Goal: Information Seeking & Learning: Find specific fact

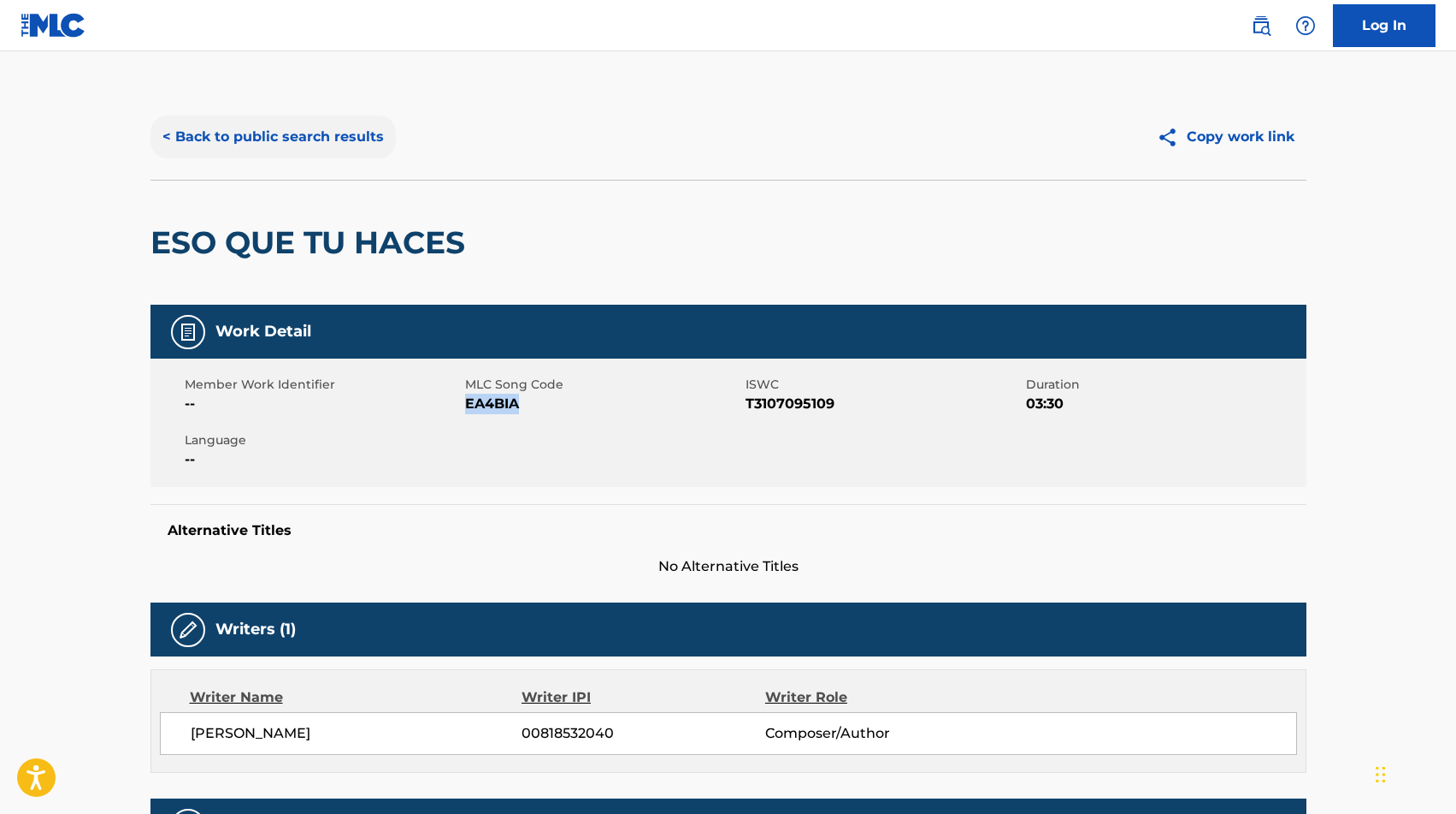
click at [277, 145] on button "< Back to public search results" at bounding box center [273, 136] width 245 height 42
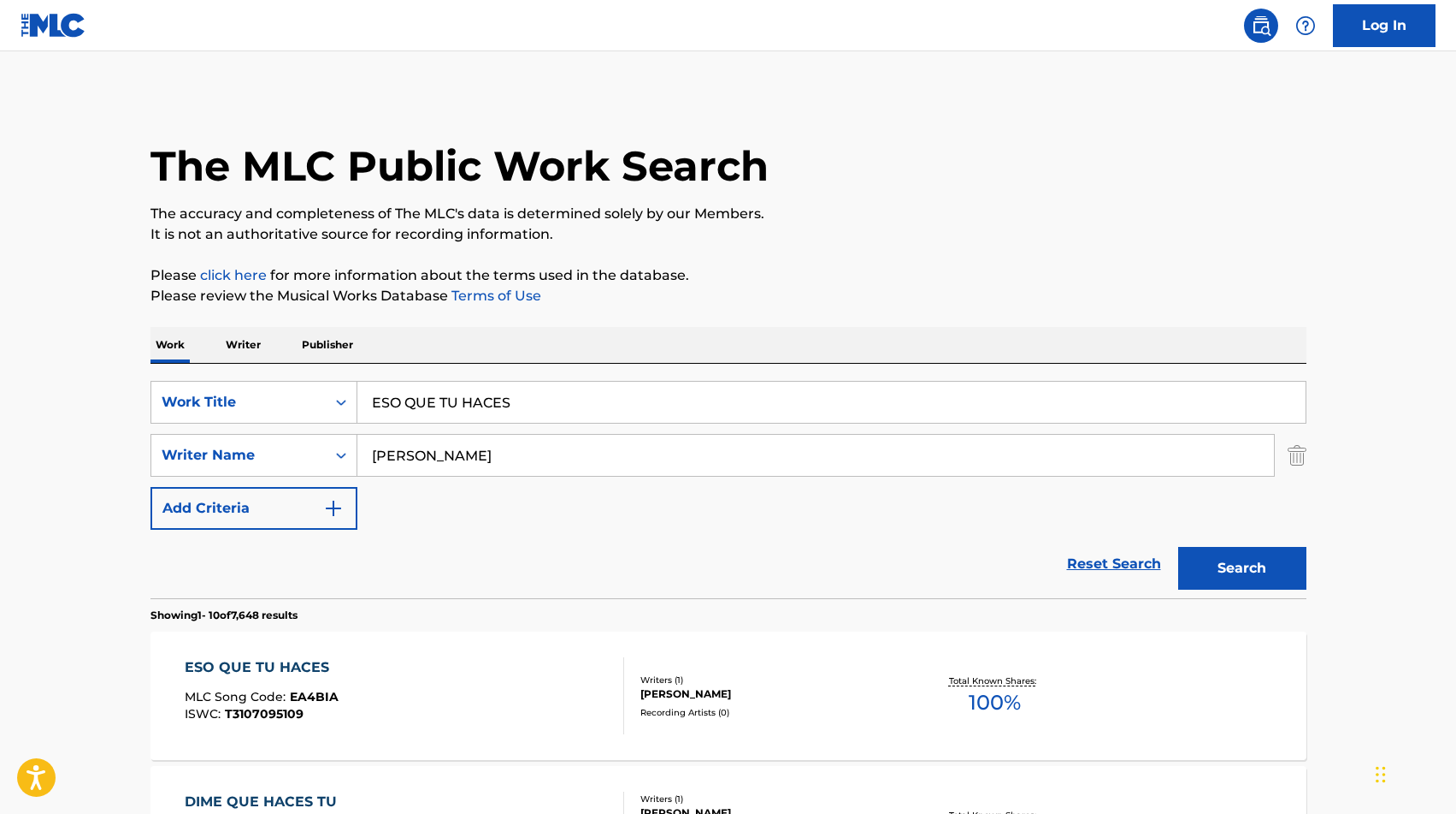
click at [479, 406] on input "ESO QUE TU HACES" at bounding box center [832, 402] width 948 height 41
paste input "TATUA DE SAL"
type input "ESTATUA DE [PERSON_NAME]"
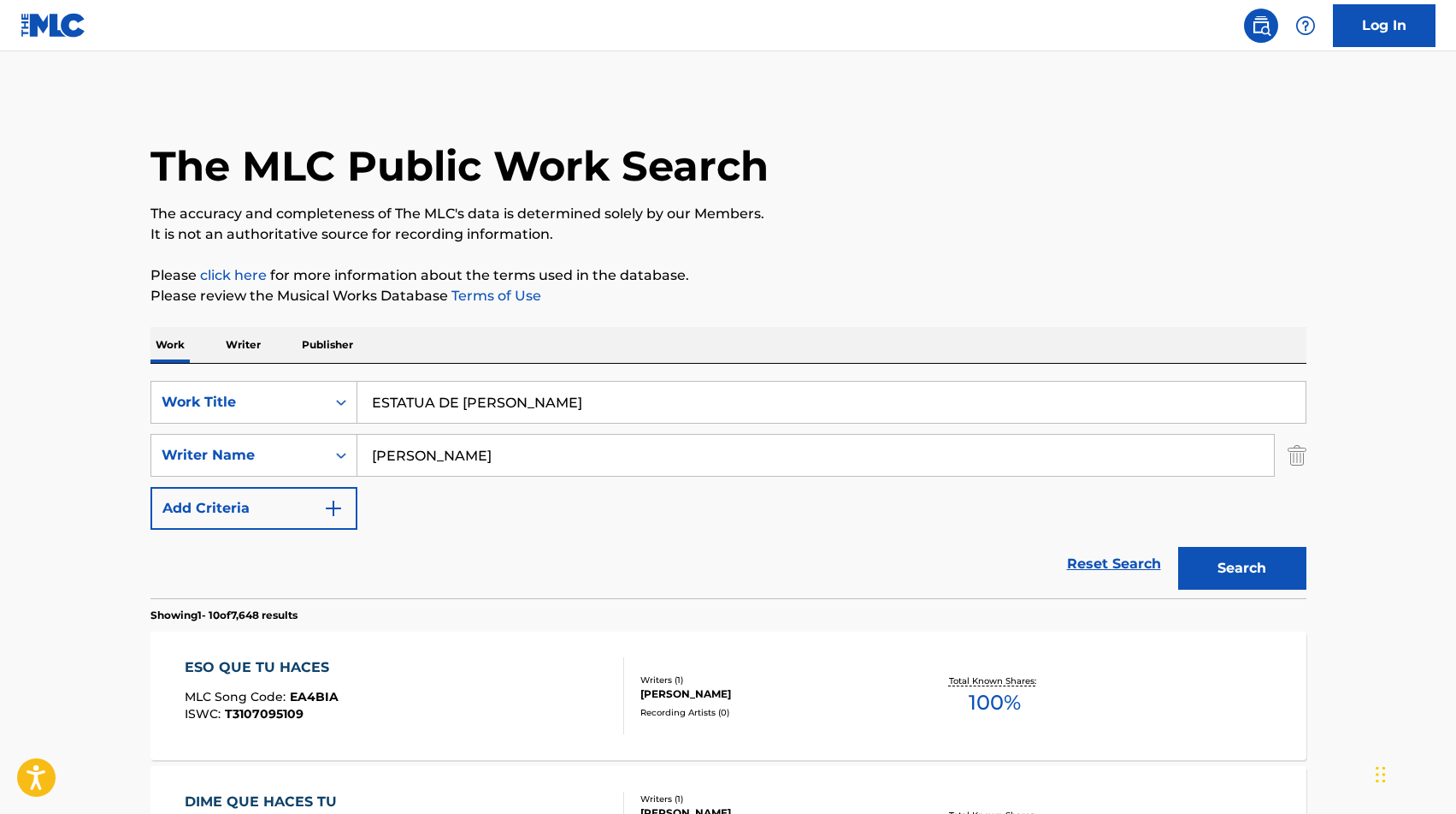
click at [453, 444] on input "[PERSON_NAME]" at bounding box center [815, 455] width 916 height 41
type input "ruiz"
click at [1230, 578] on button "Search" at bounding box center [1242, 567] width 128 height 42
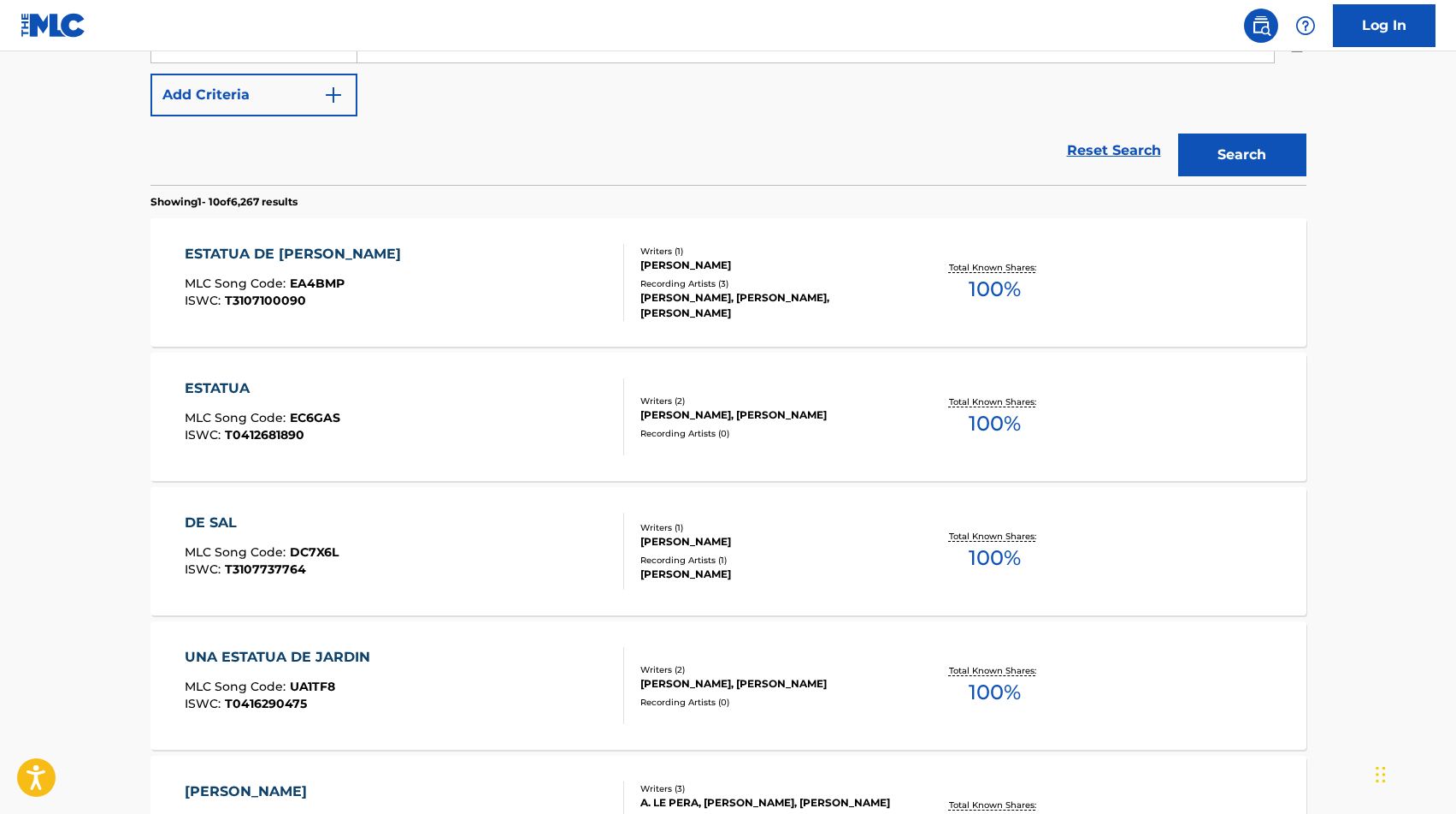
scroll to position [418, 0]
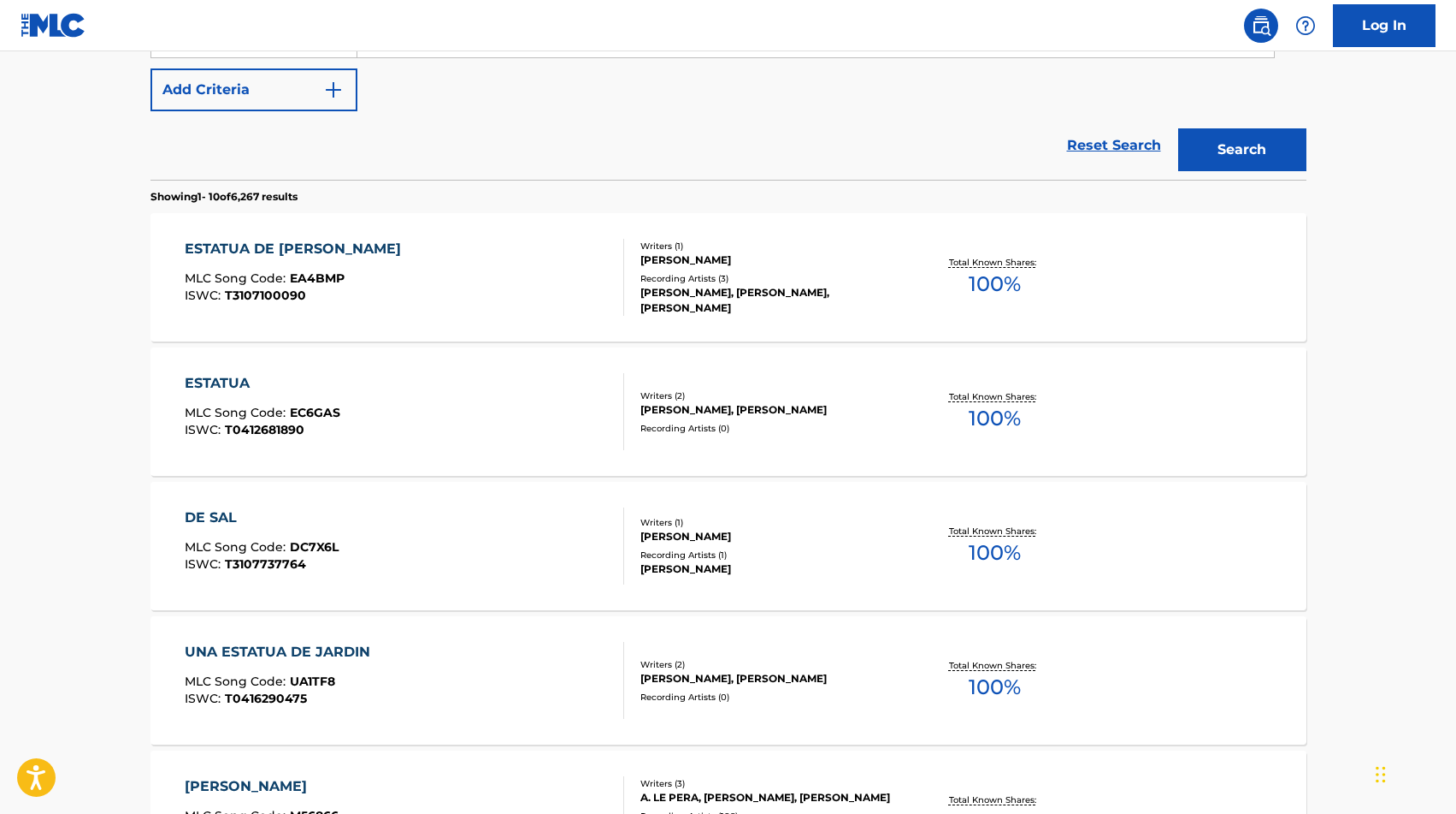
click at [550, 277] on div "ESTATUA DE SAL MLC Song Code : EA4BMP ISWC : T3107100090" at bounding box center [405, 277] width 440 height 77
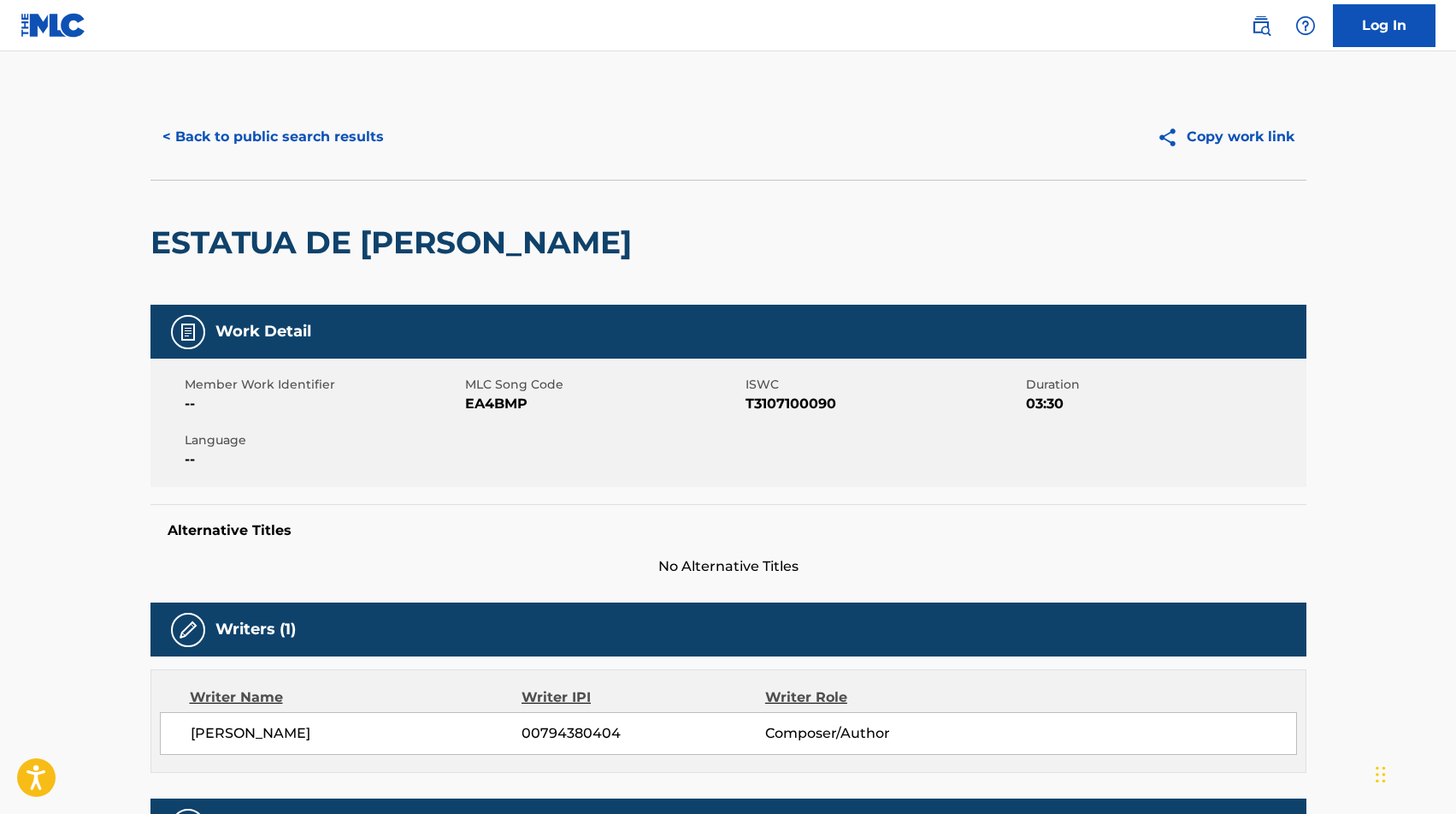
click at [508, 407] on span "EA4BMP" at bounding box center [603, 404] width 277 height 21
copy span "EA4BMP"
click at [251, 147] on button "< Back to public search results" at bounding box center [273, 136] width 245 height 42
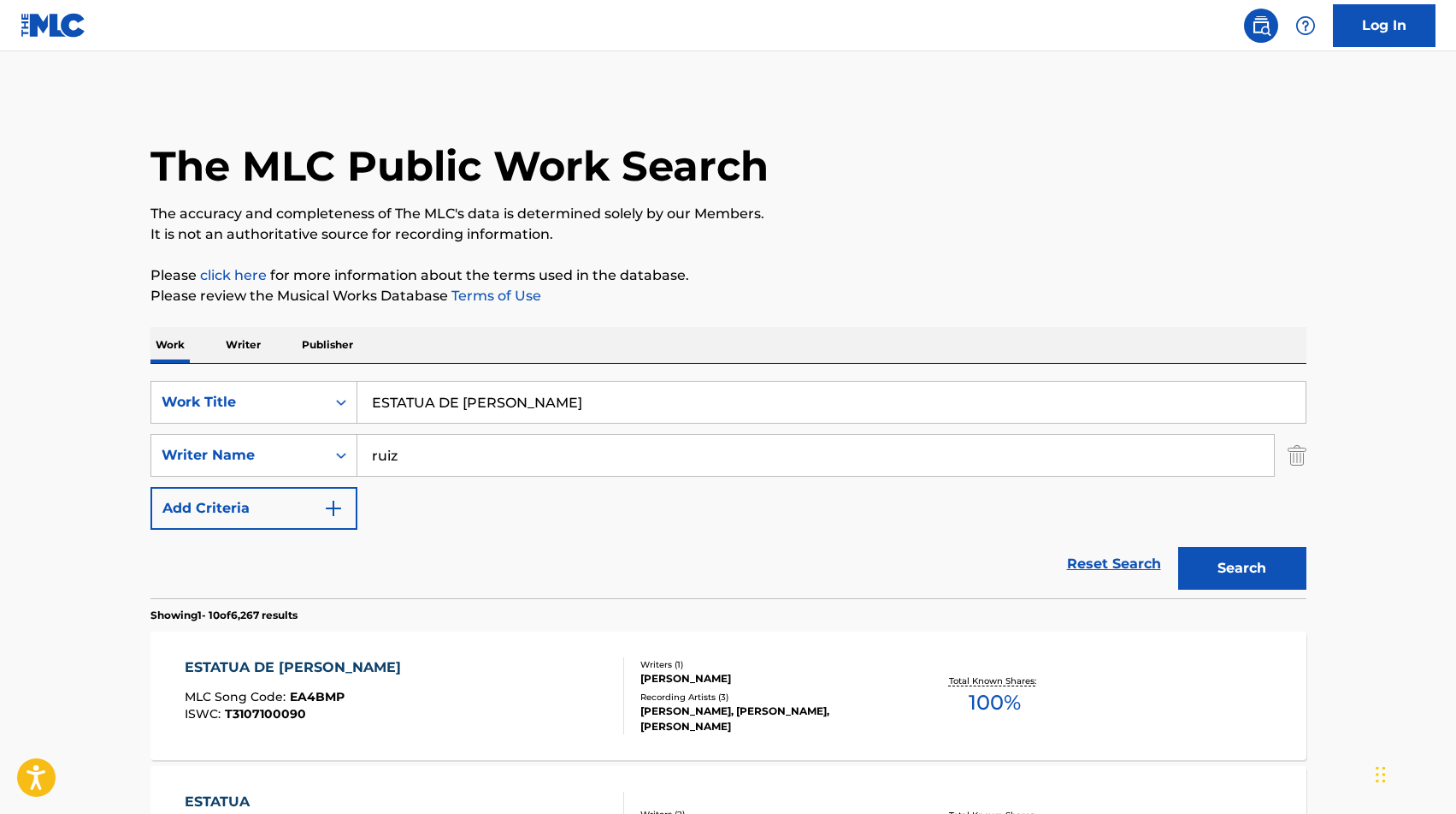
click at [487, 368] on div "SearchWithCriteria00a107cc-8b65-4ae5-bf35-1d2a41a583ee Work Title ESTATUA DE SA…" at bounding box center [728, 480] width 1156 height 234
click at [487, 378] on div "SearchWithCriteria00a107cc-8b65-4ae5-bf35-1d2a41a583ee Work Title ESTATUA DE SA…" at bounding box center [728, 480] width 1156 height 234
click at [478, 396] on input "ESTATUA DE [PERSON_NAME]" at bounding box center [832, 402] width 948 height 41
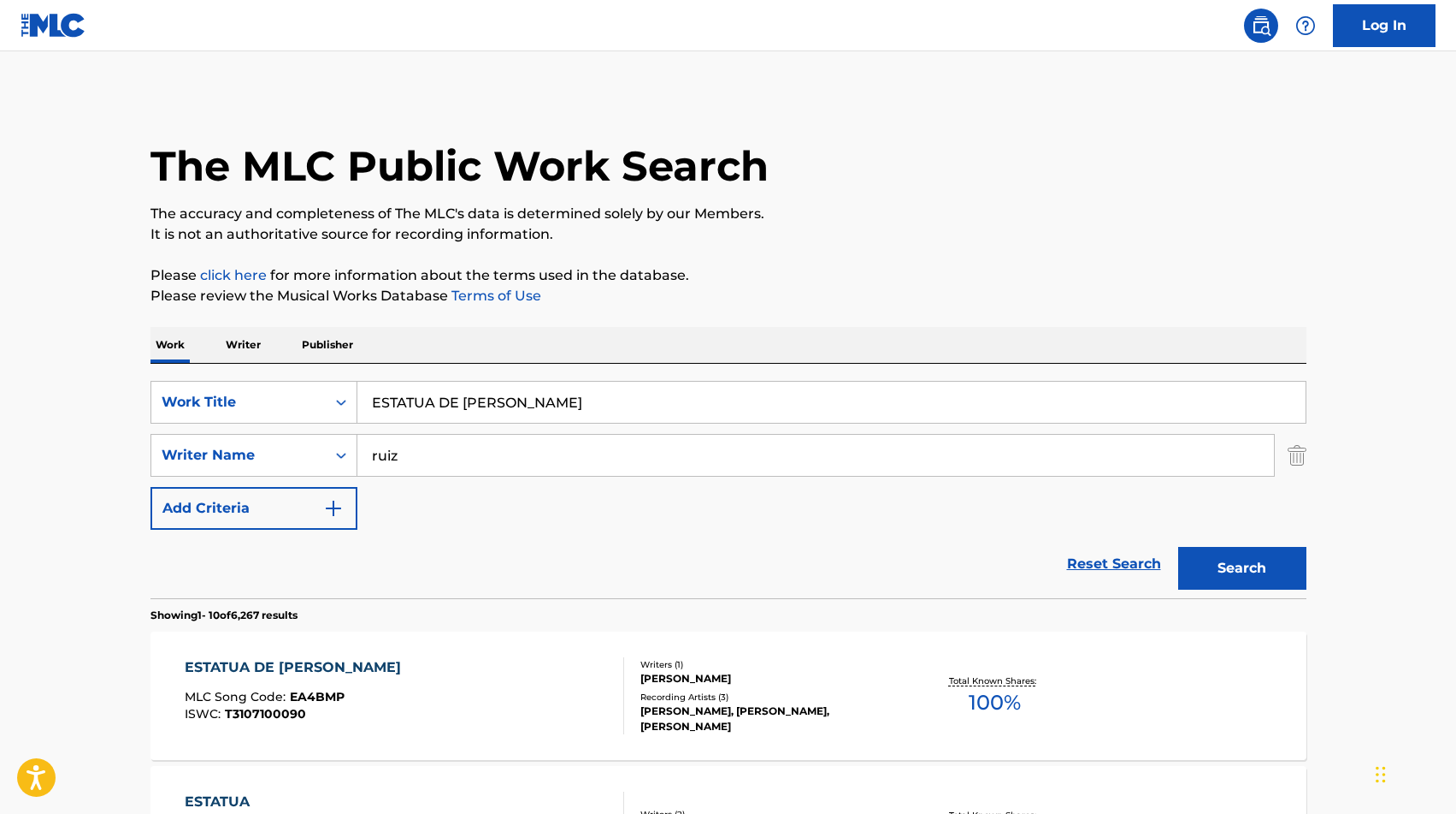
click at [478, 396] on input "ESTATUA DE [PERSON_NAME]" at bounding box center [832, 402] width 948 height 41
paste input "E ADIOS YO NO LO MEREZCO"
type input "ESTE ADIOS YO NO LO MEREZCO"
click at [441, 466] on input "ruiz" at bounding box center [815, 455] width 916 height 41
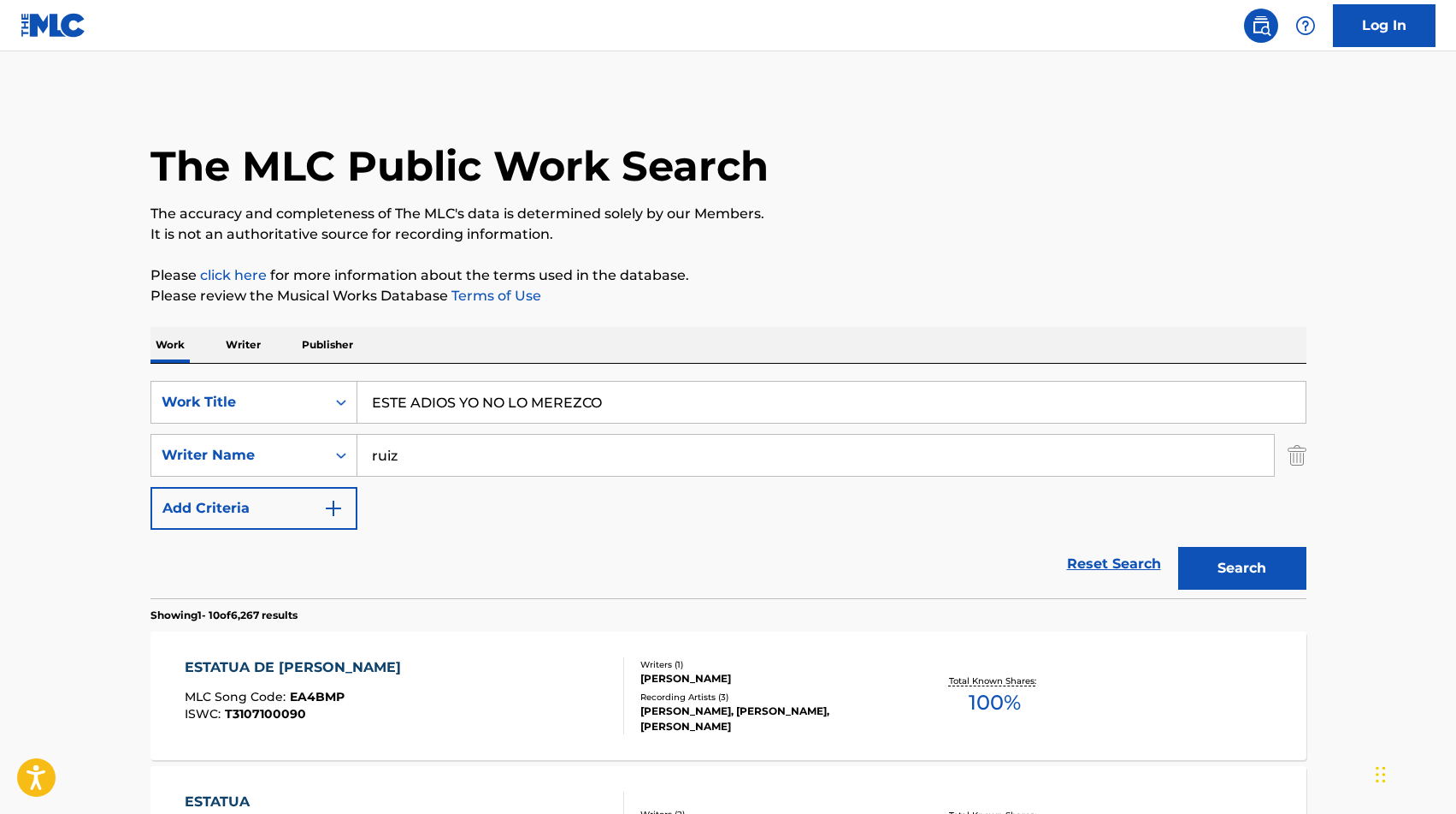
click at [441, 466] on input "ruiz" at bounding box center [815, 455] width 916 height 41
click at [1178, 546] on button "Search" at bounding box center [1242, 567] width 128 height 42
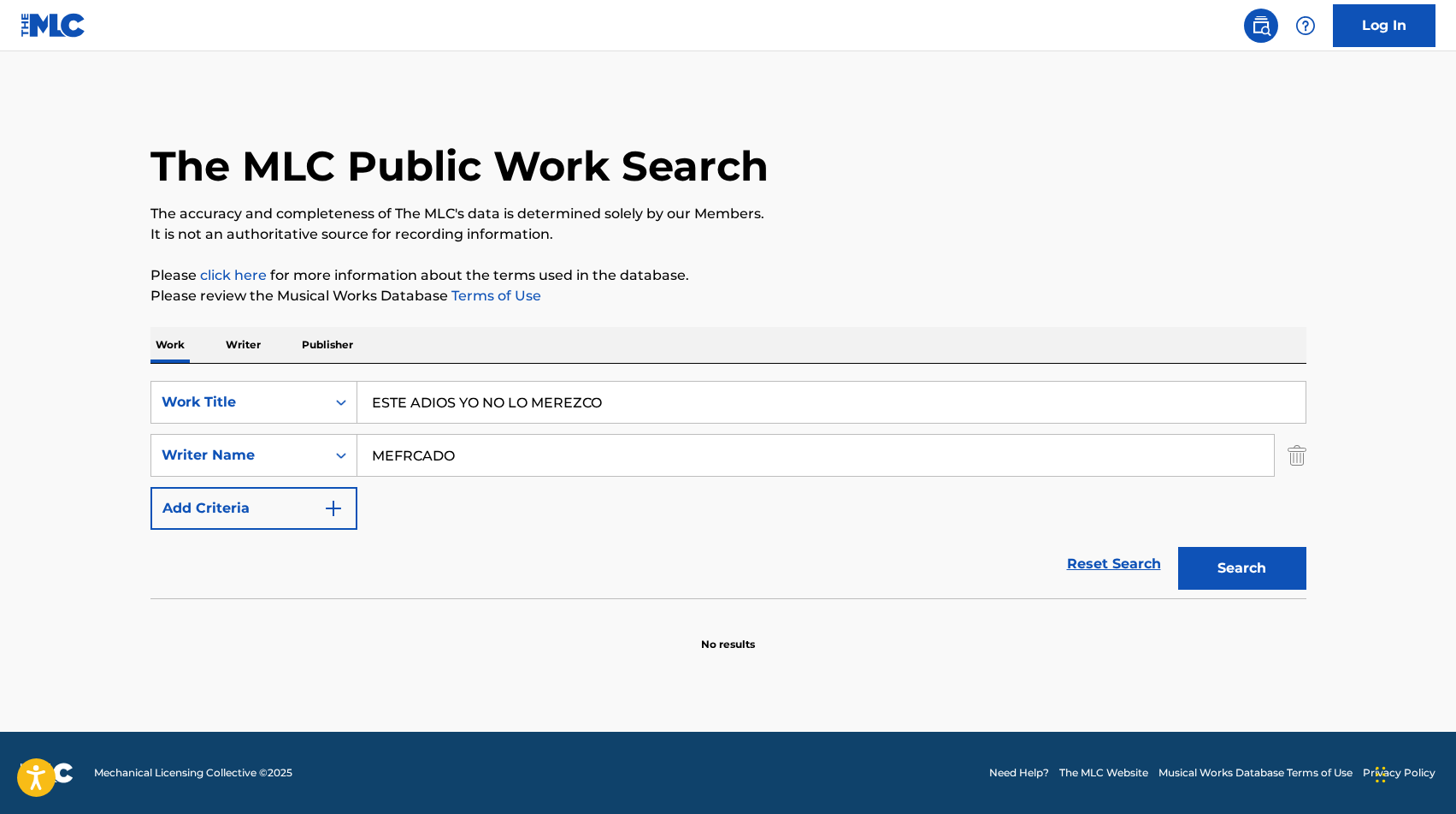
click at [399, 457] on input "MEFRCADO" at bounding box center [815, 455] width 916 height 41
click at [1178, 546] on button "Search" at bounding box center [1242, 567] width 128 height 42
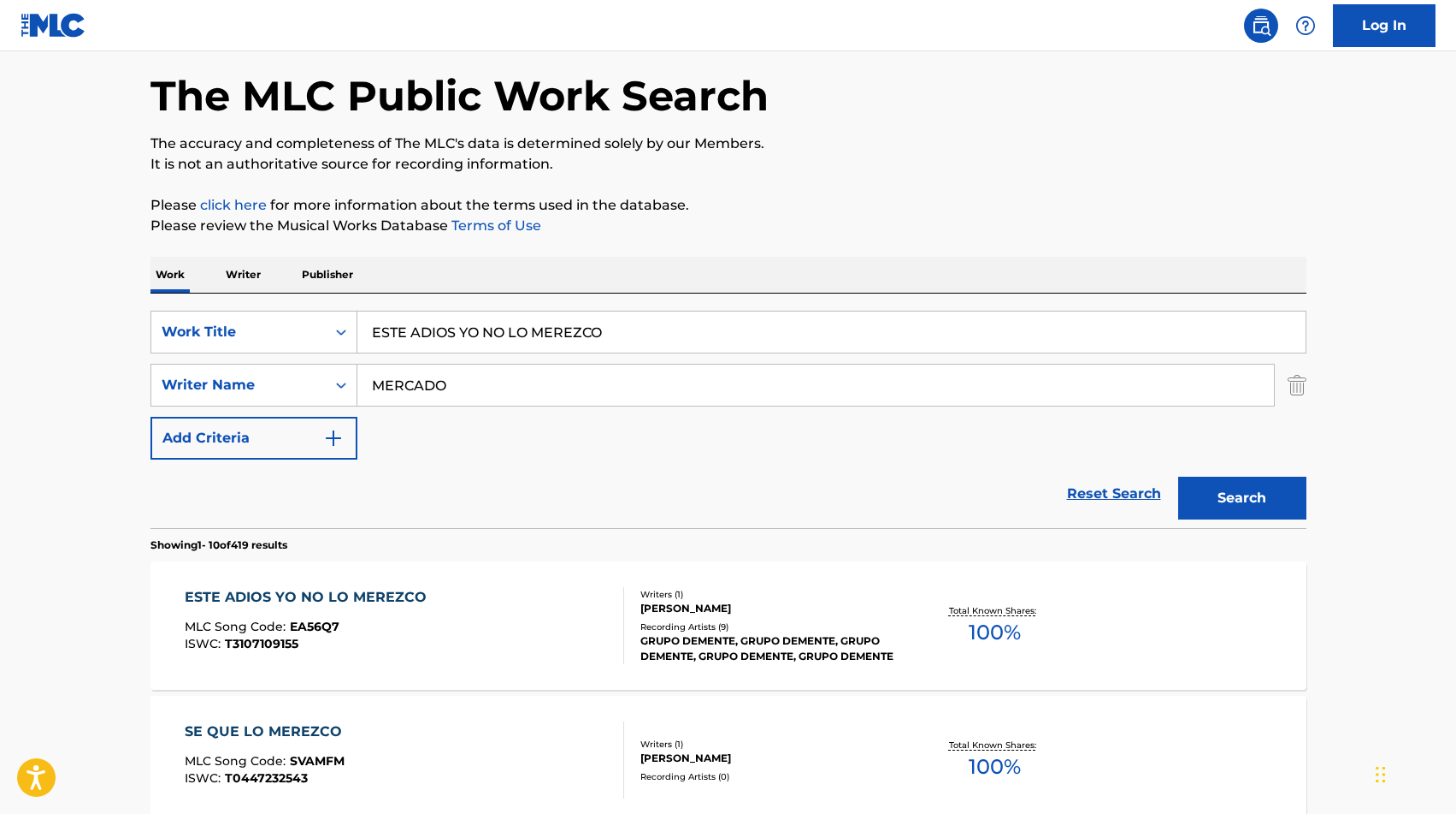
scroll to position [71, 0]
type input "MRCADO"
click at [1178, 476] on button "Search" at bounding box center [1242, 497] width 128 height 42
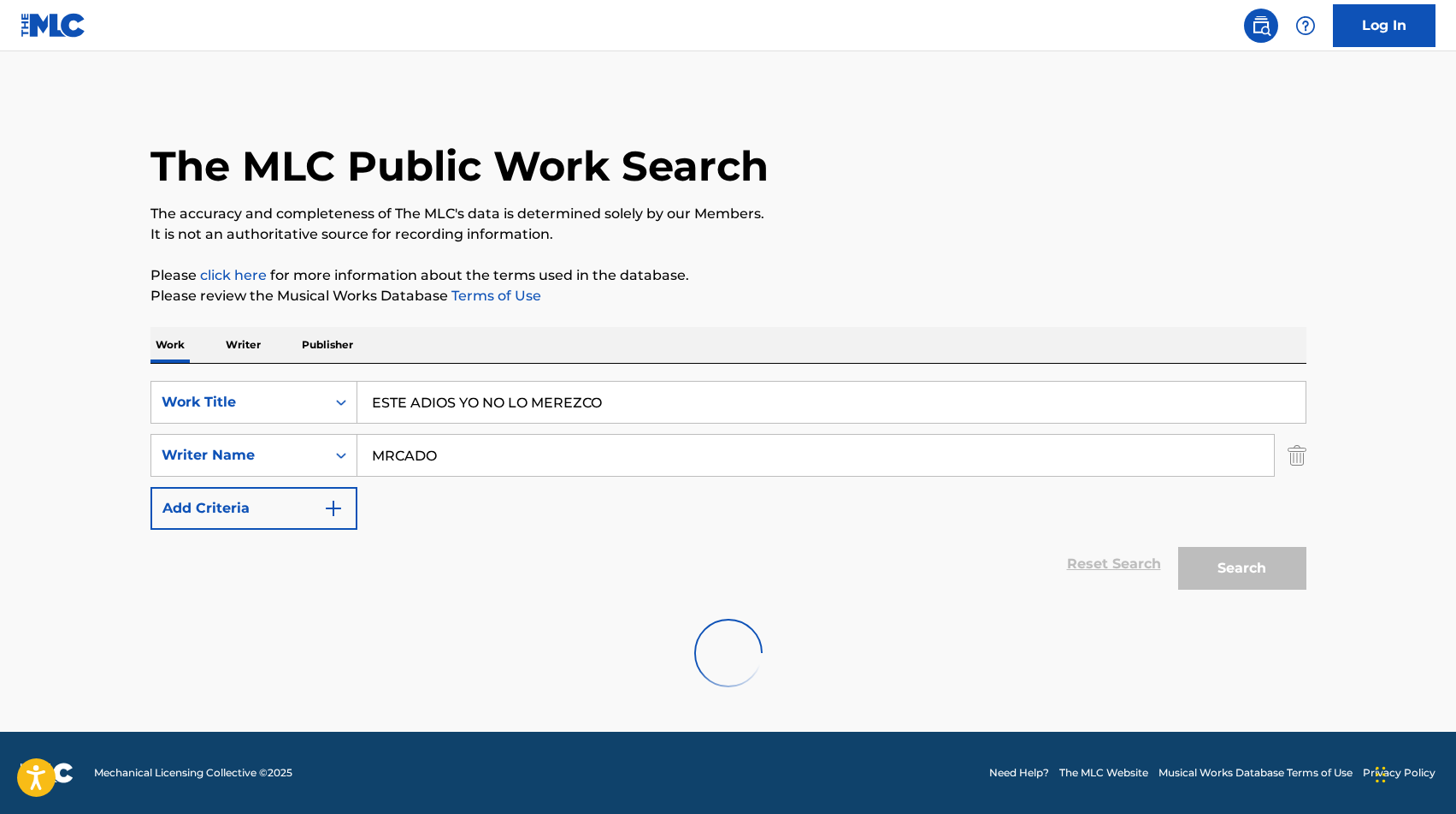
scroll to position [0, 0]
click at [880, 398] on input "ESTE ADIOS YO NO LO MEREZCO" at bounding box center [832, 402] width 948 height 41
click at [880, 457] on input "MRCADO" at bounding box center [815, 455] width 916 height 41
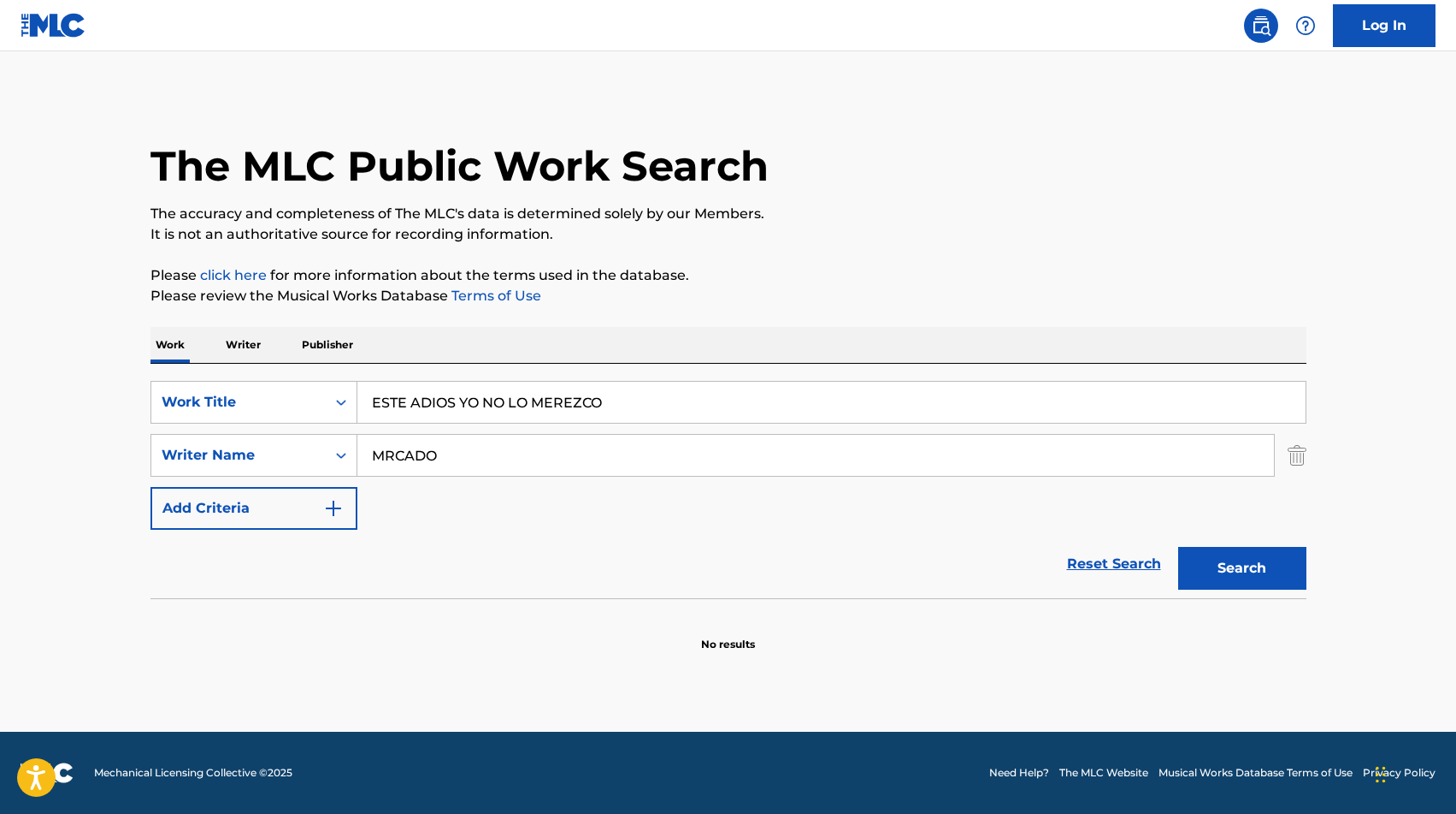
click at [880, 457] on input "MRCADO" at bounding box center [815, 455] width 916 height 41
click at [1178, 546] on button "Search" at bounding box center [1242, 567] width 128 height 42
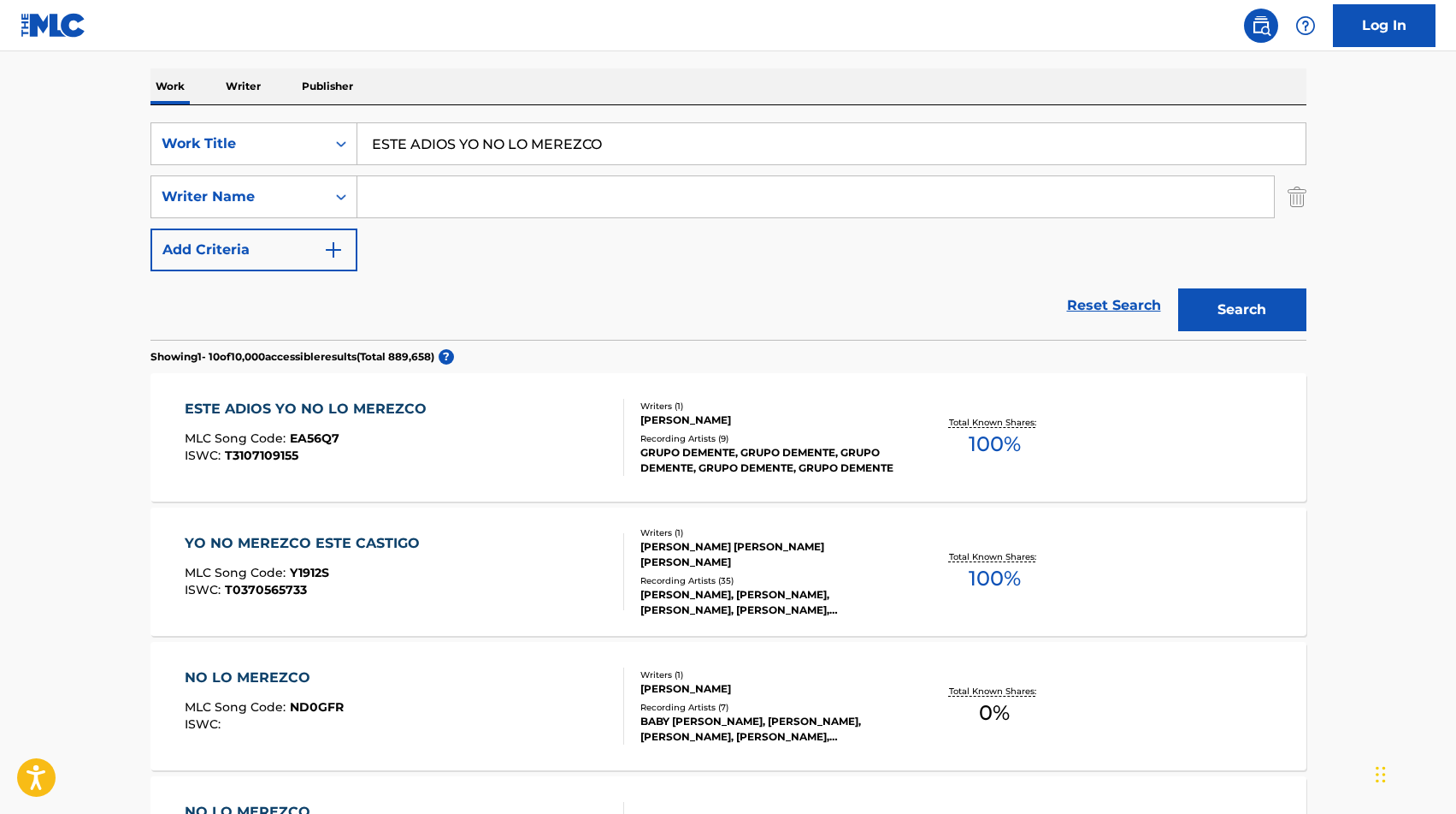
scroll to position [267, 0]
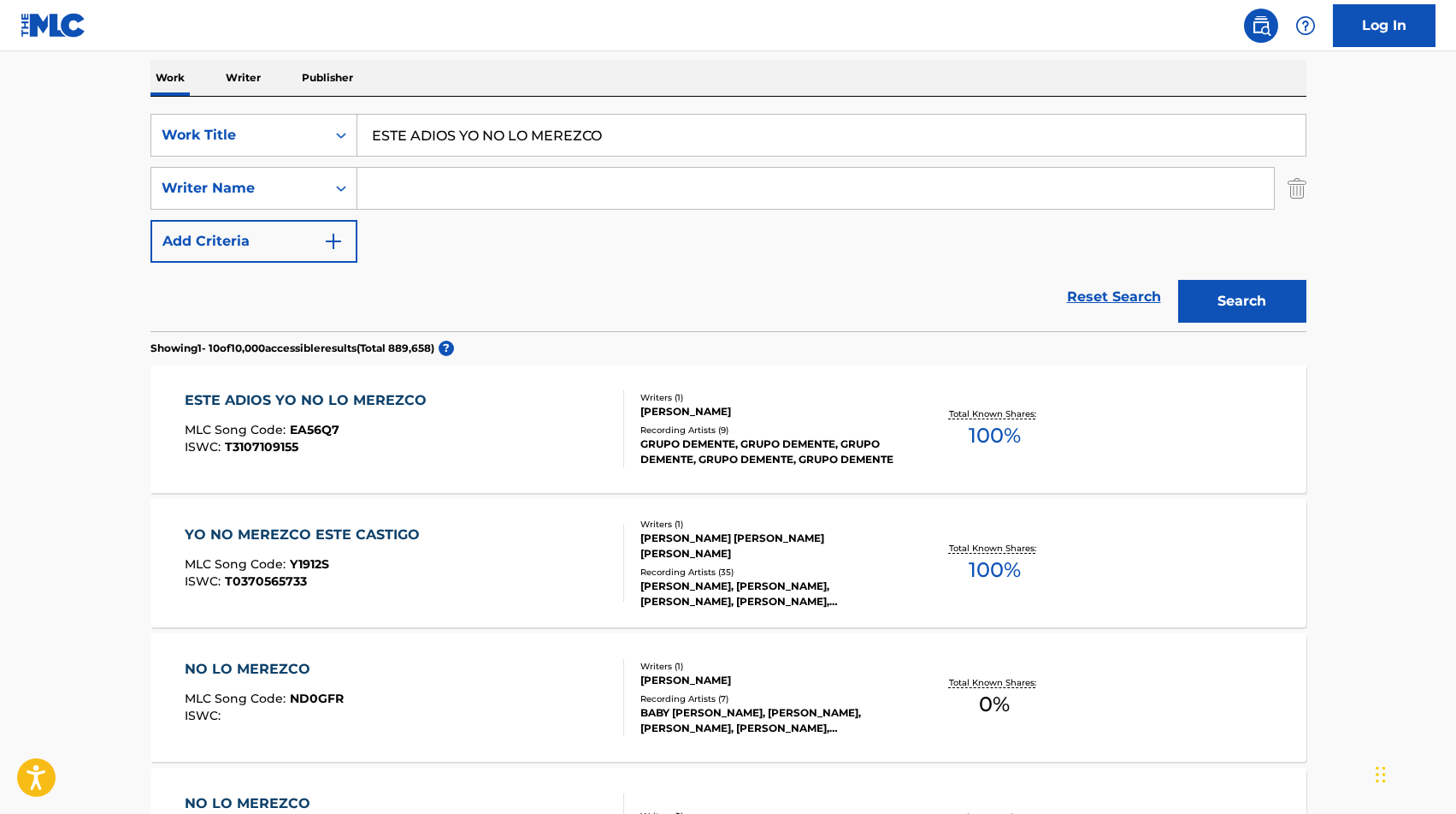
click at [822, 413] on div "[PERSON_NAME]" at bounding box center [769, 411] width 259 height 15
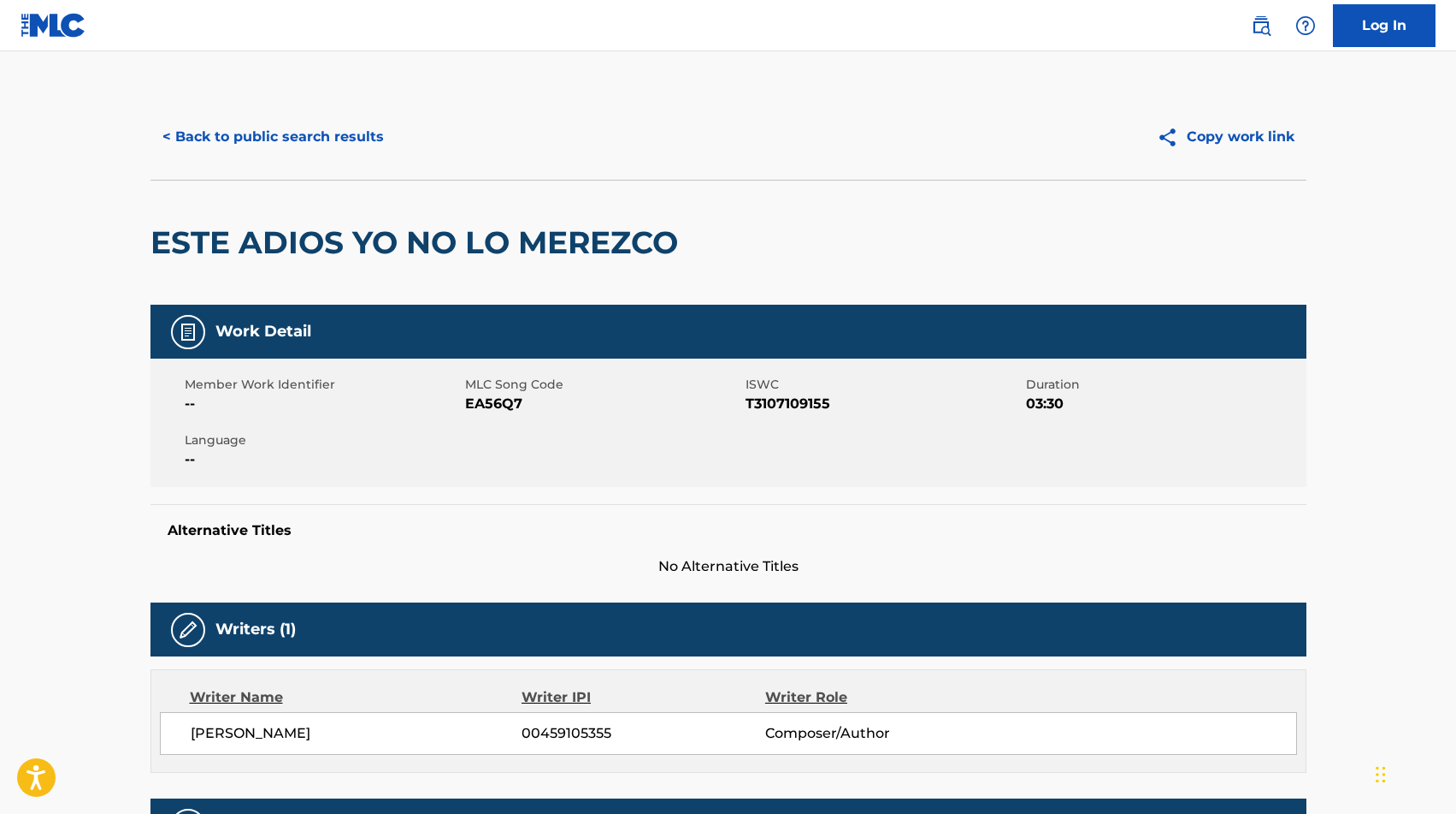
click at [490, 405] on span "EA56Q7" at bounding box center [603, 404] width 277 height 21
copy span "EA56Q7"
click at [200, 136] on button "< Back to public search results" at bounding box center [273, 136] width 245 height 42
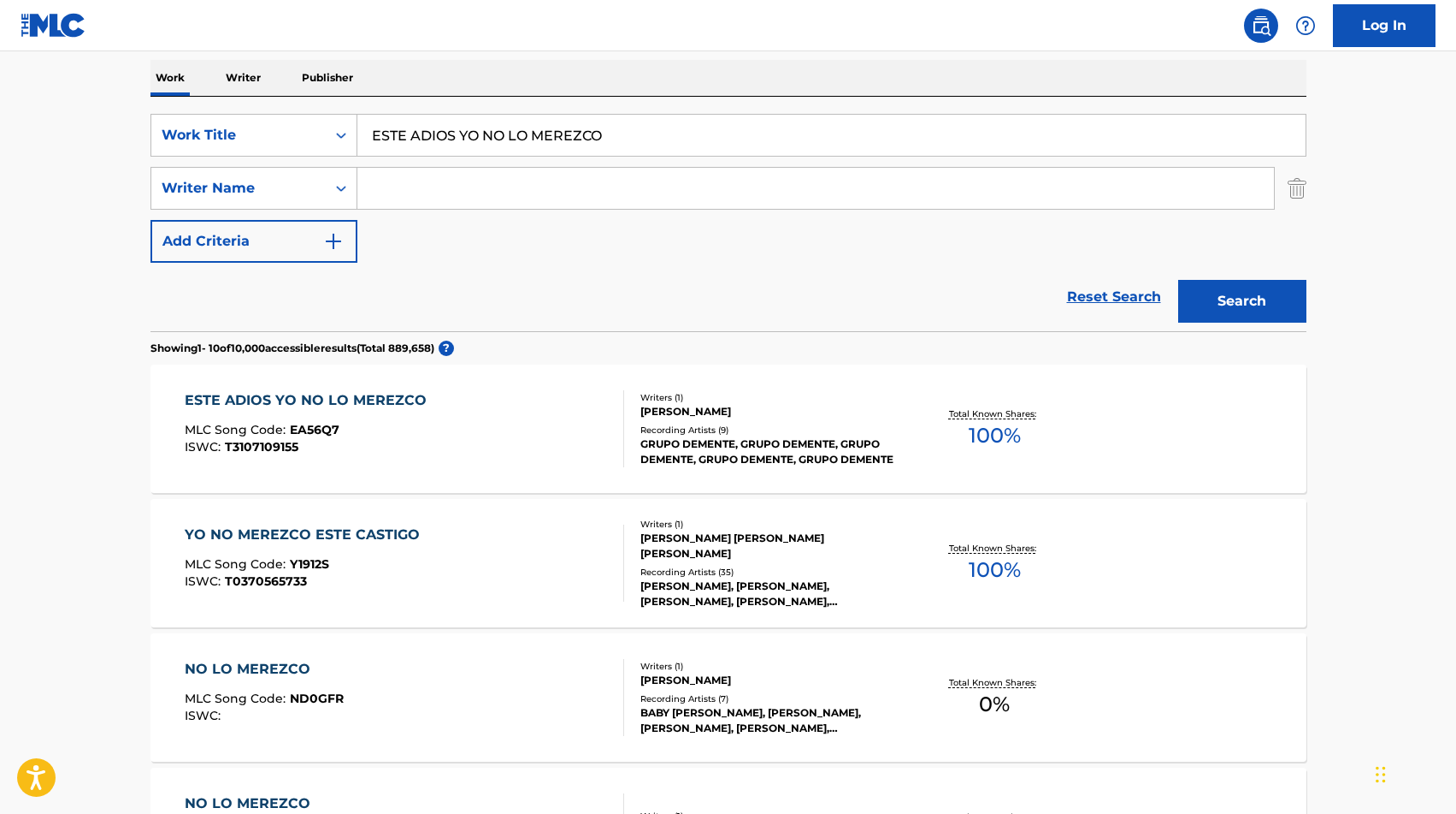
click at [485, 140] on input "ESTE ADIOS YO NO LO MEREZCO" at bounding box center [832, 135] width 948 height 41
paste input "ES MI MEXI"
type input "ESTE ES MI [GEOGRAPHIC_DATA]"
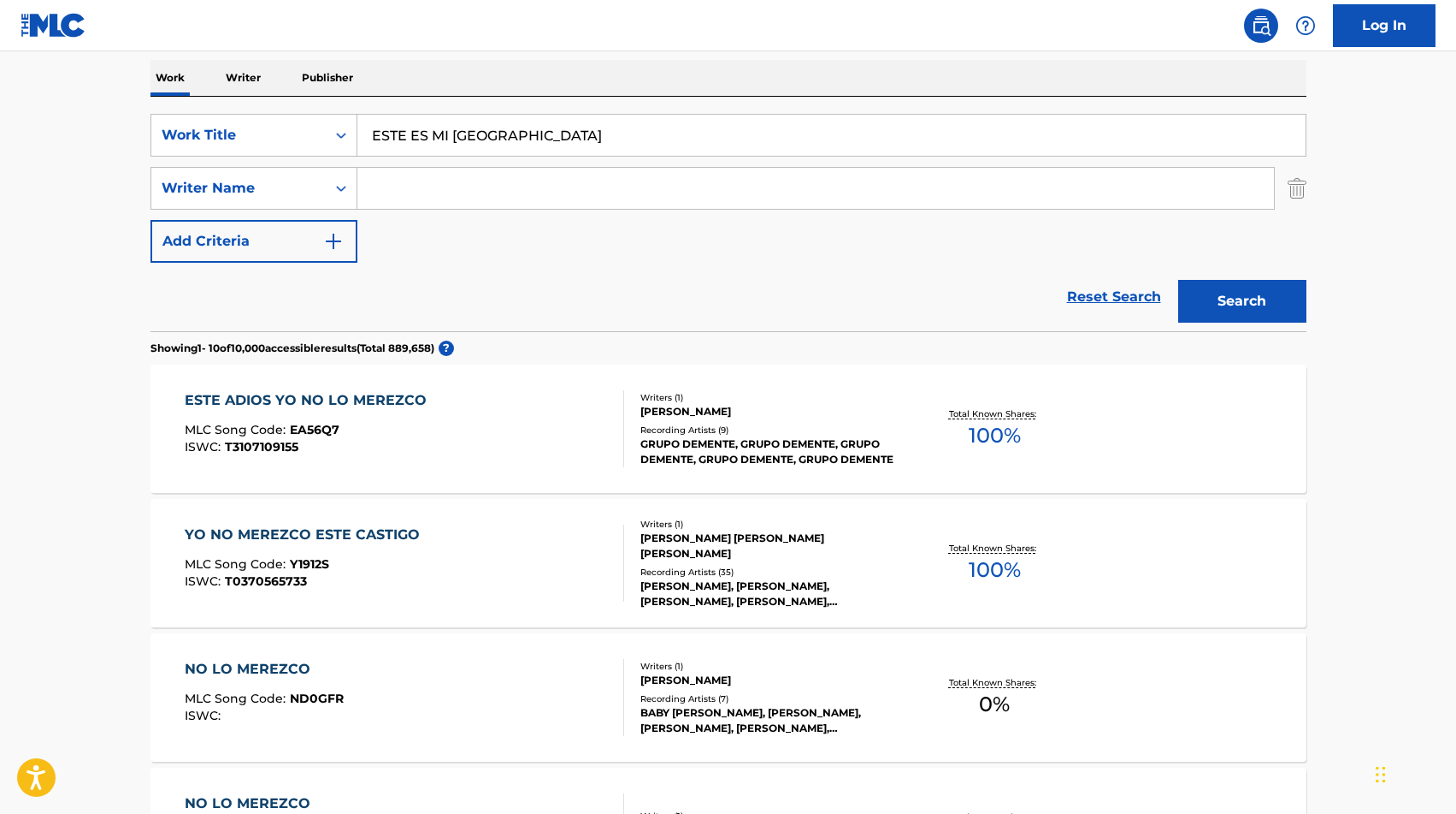
click at [410, 192] on input "Search Form" at bounding box center [815, 188] width 916 height 41
type input "MERCADO"
click at [1178, 279] on button "Search" at bounding box center [1242, 300] width 128 height 42
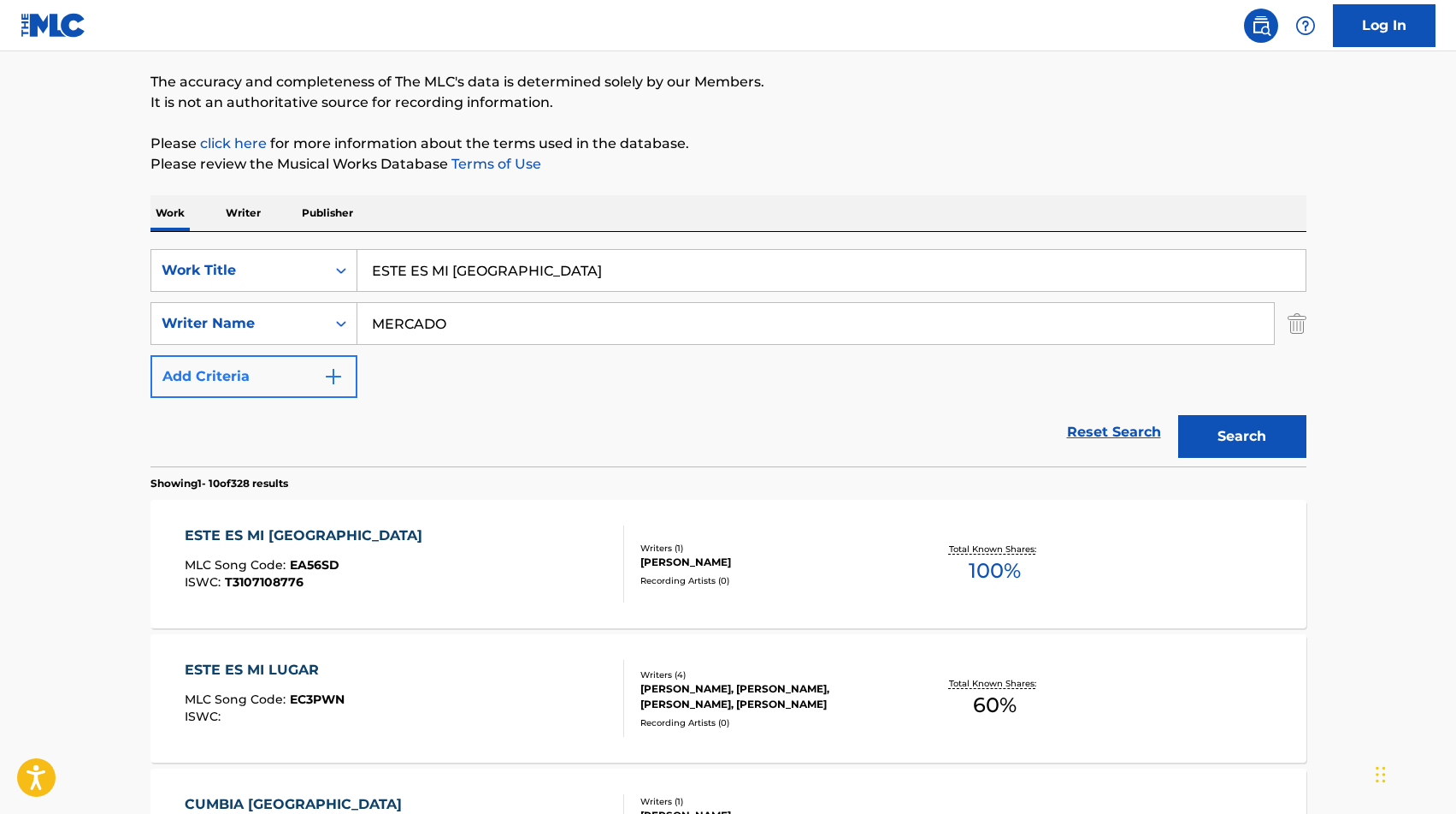
scroll to position [134, 0]
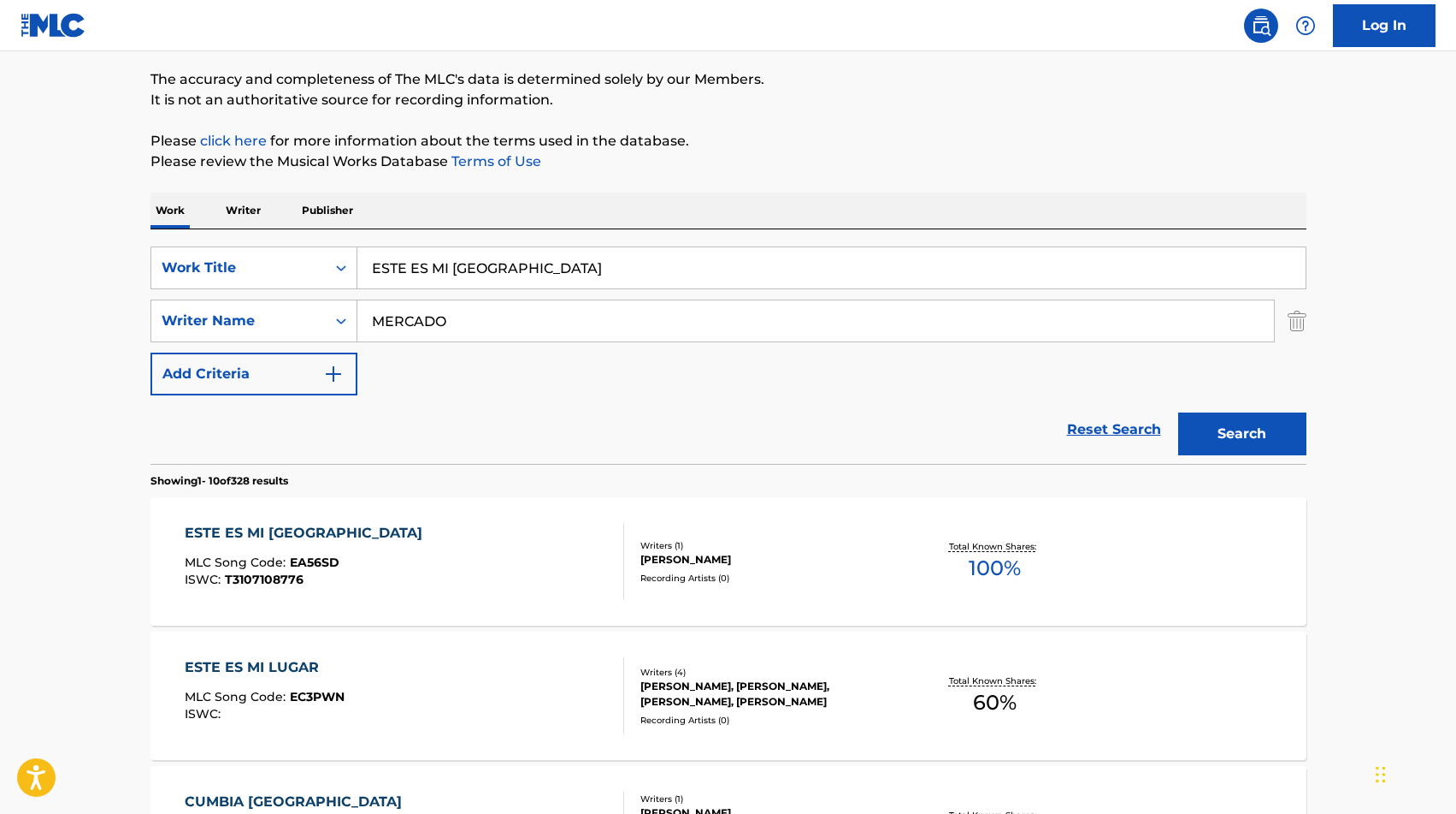
click at [426, 545] on div "ESTE ES MI MEXICO MLC Song Code : EA56SD ISWC : T3107108776" at bounding box center [405, 561] width 440 height 77
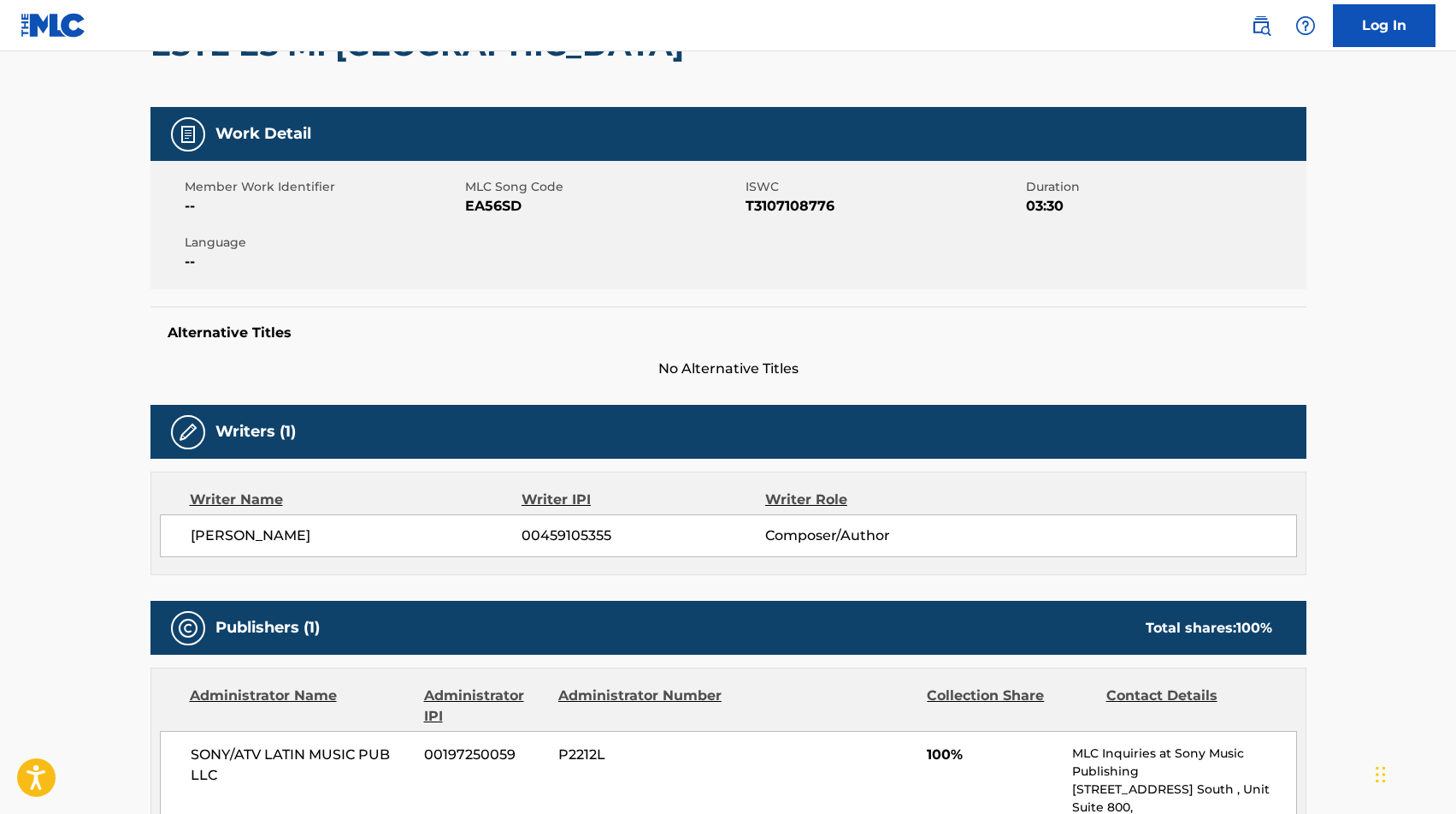
scroll to position [207, 0]
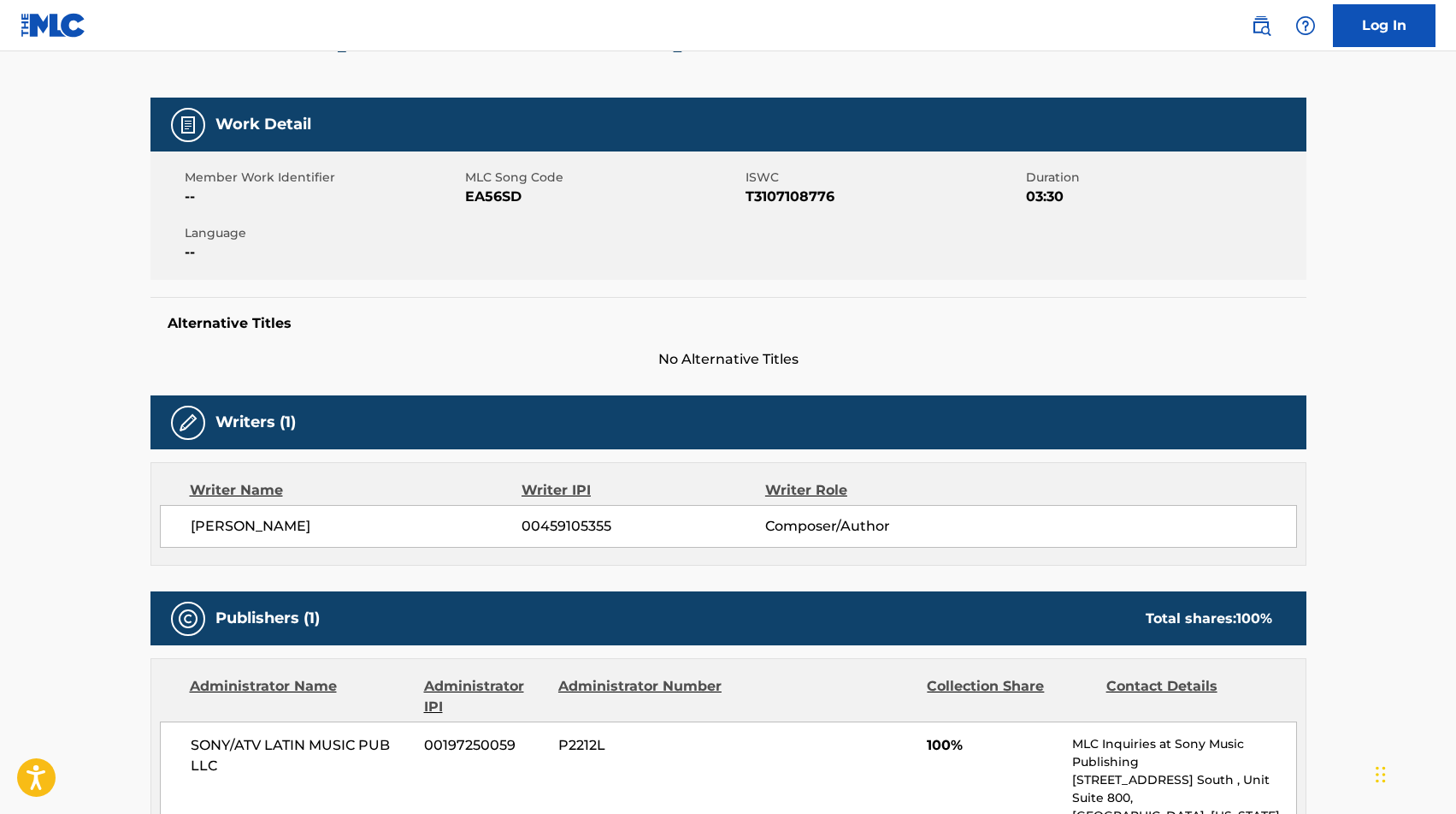
click at [484, 200] on span "EA56SD" at bounding box center [603, 197] width 277 height 21
copy span "EA56SD"
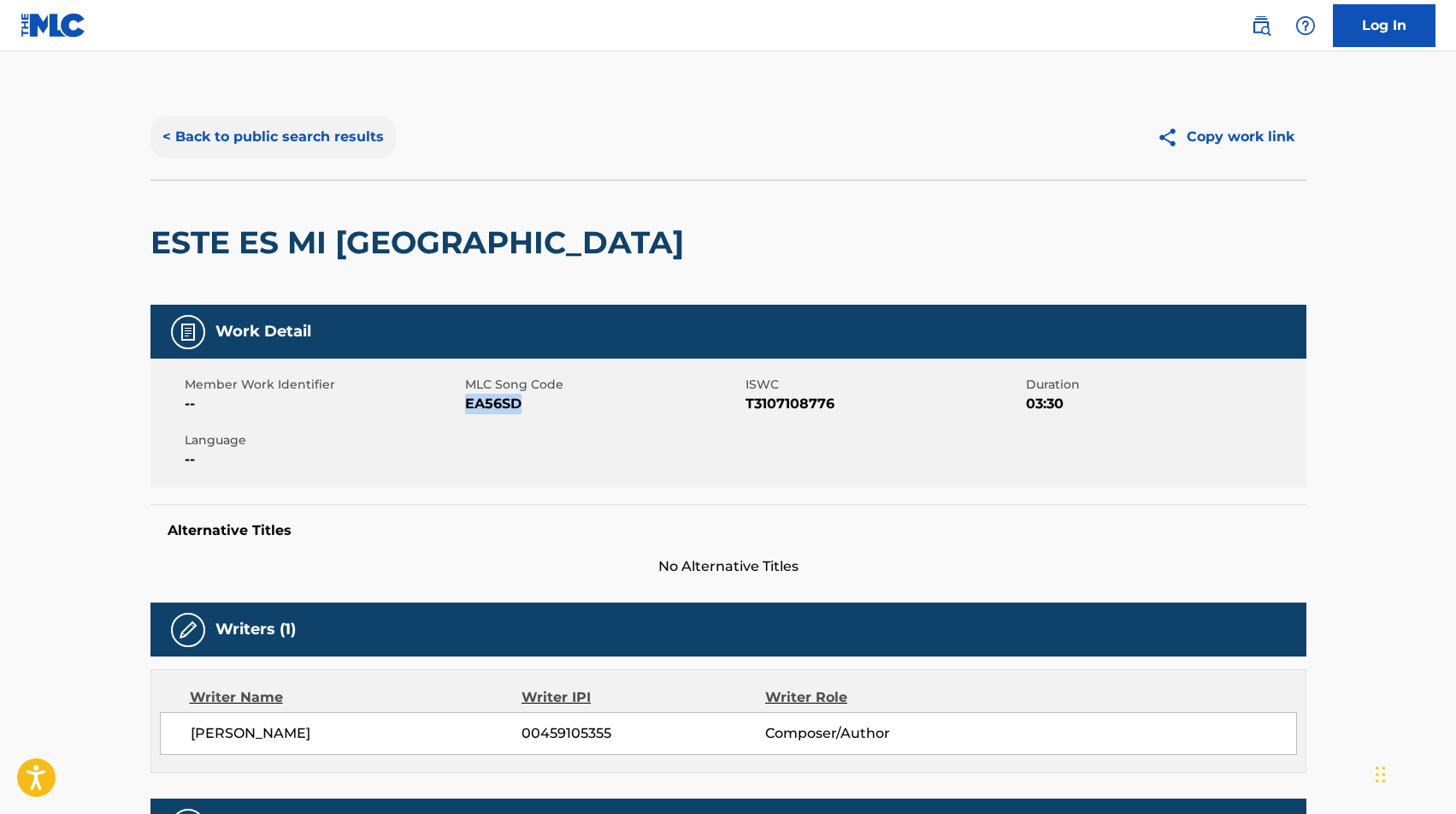
click at [255, 142] on button "< Back to public search results" at bounding box center [273, 136] width 245 height 42
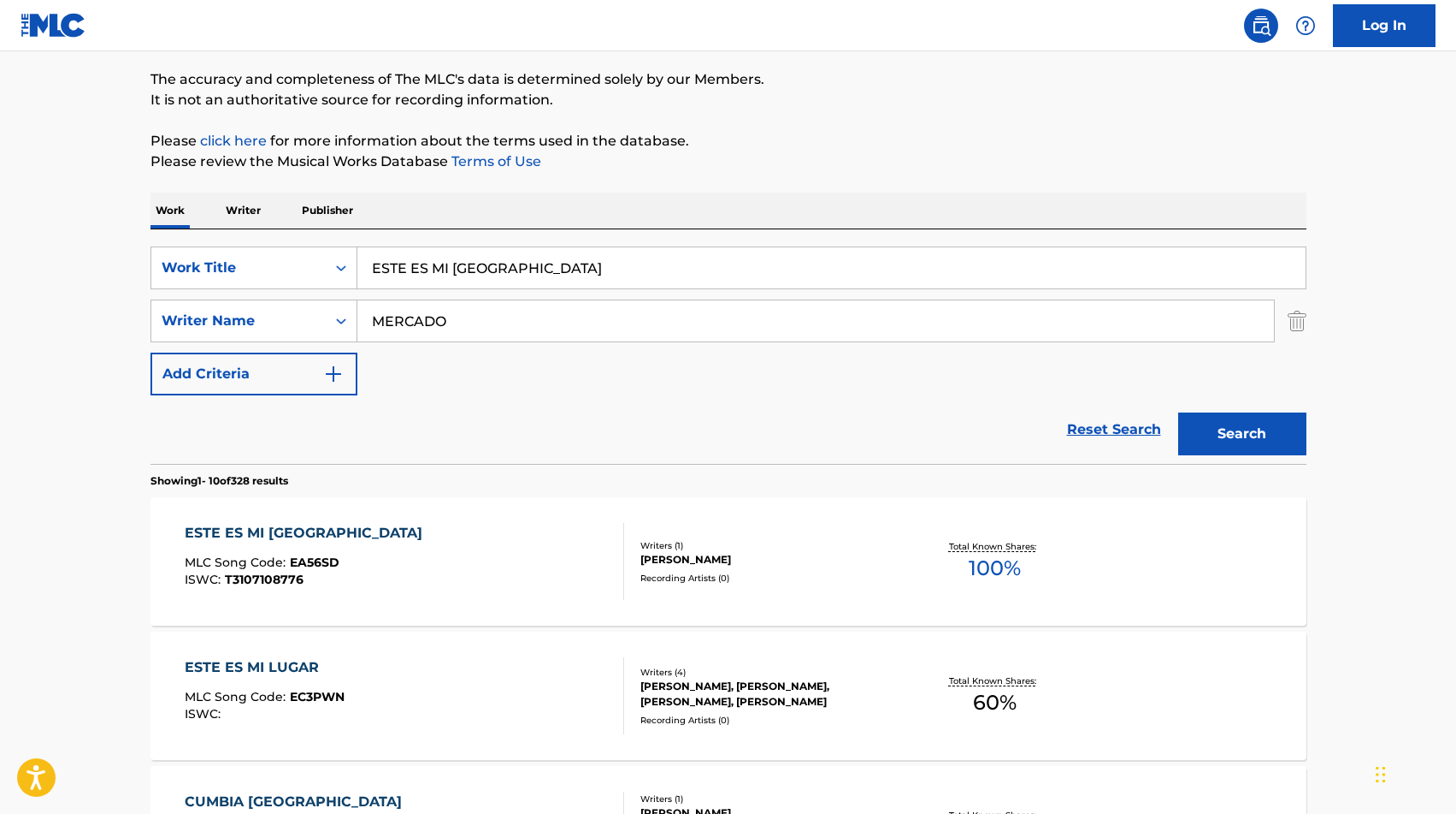
click at [531, 253] on input "ESTE ES MI [GEOGRAPHIC_DATA]" at bounding box center [832, 268] width 948 height 41
paste input "O NO ES JABON QUE SE GASTA"
type input "ESTO NO ES JABON QUE SE GASTA"
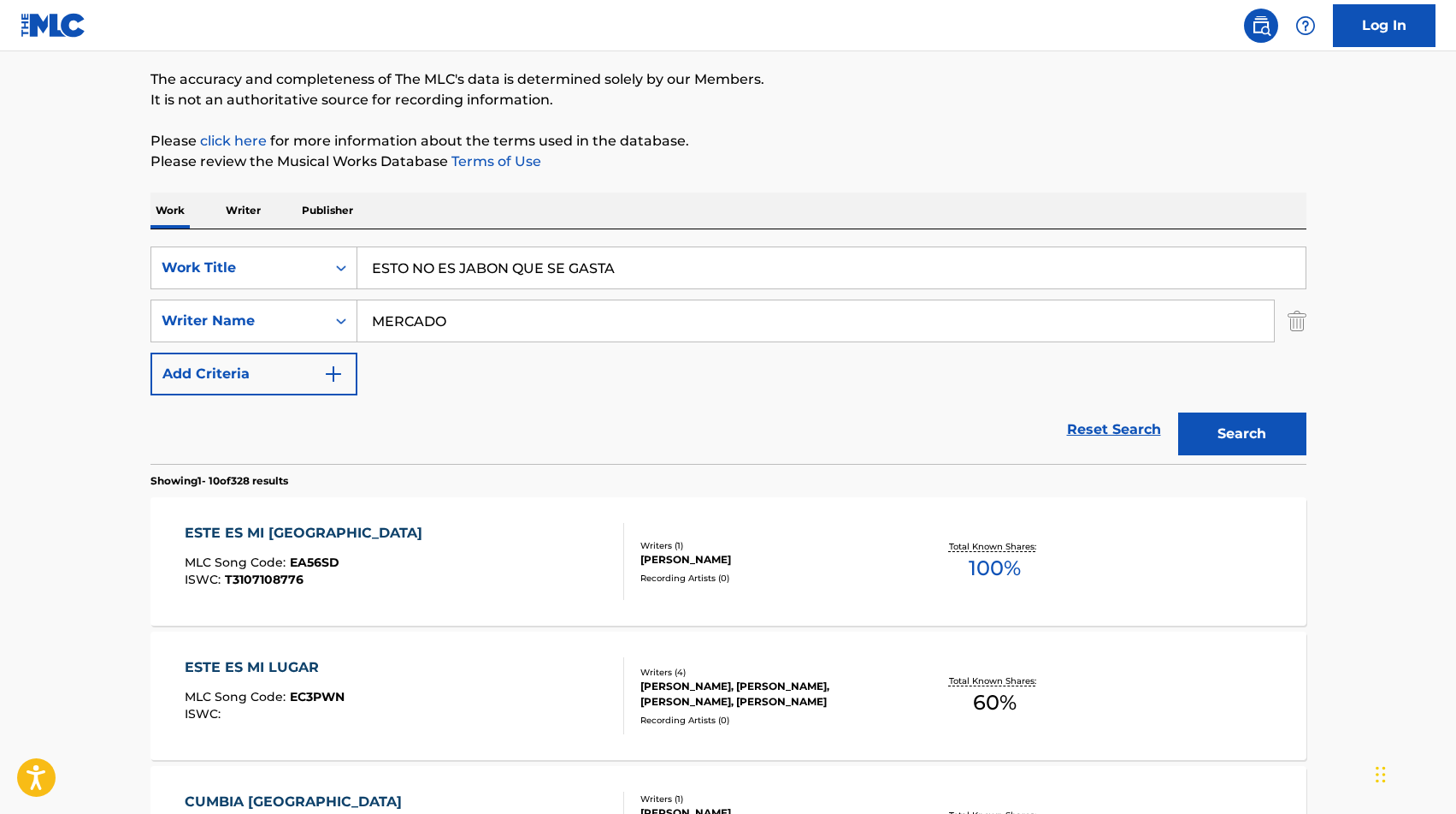
click at [463, 321] on input "MERCADO" at bounding box center [815, 321] width 916 height 41
click at [1178, 412] on button "Search" at bounding box center [1242, 433] width 128 height 42
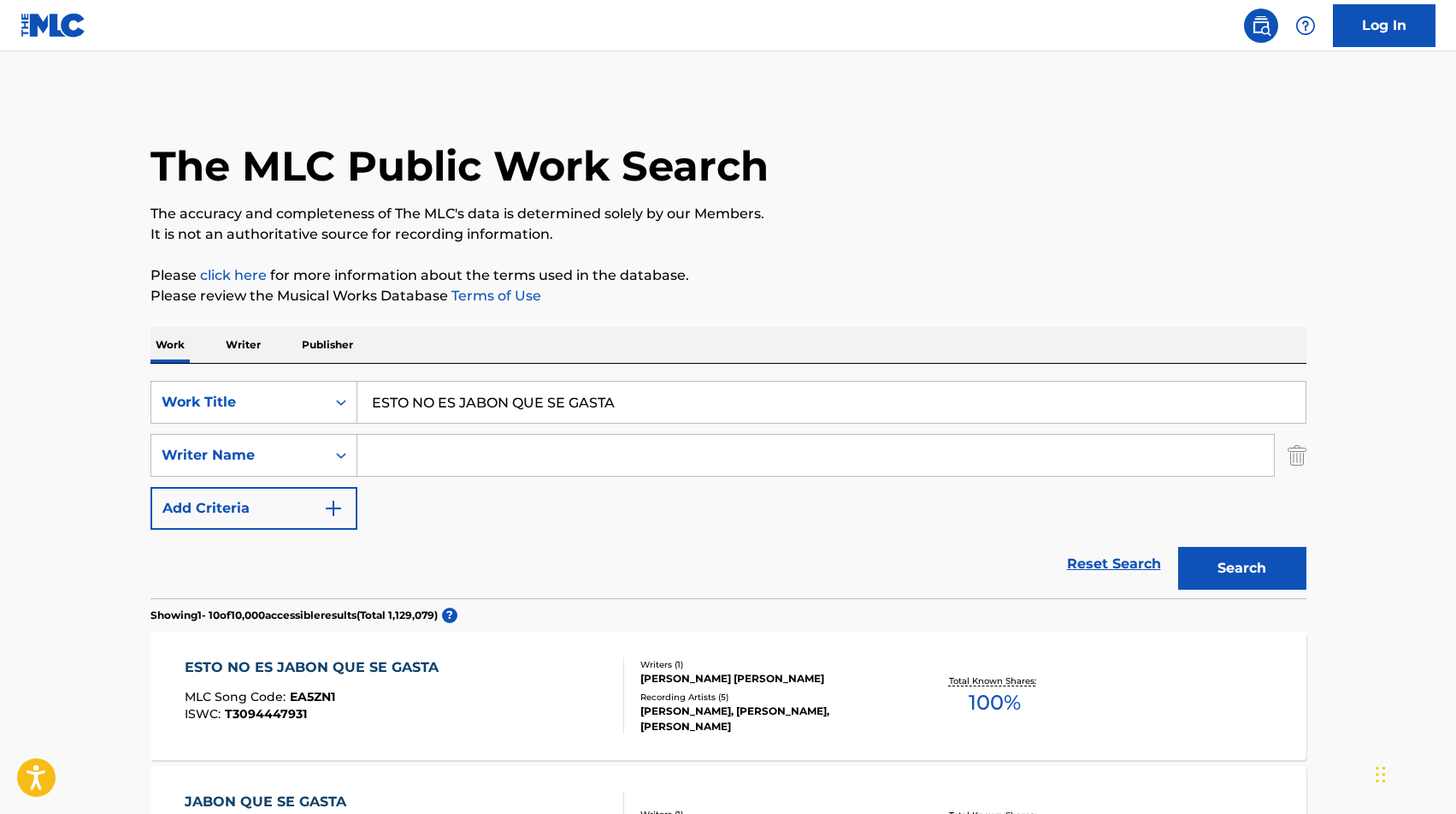
scroll to position [126, 0]
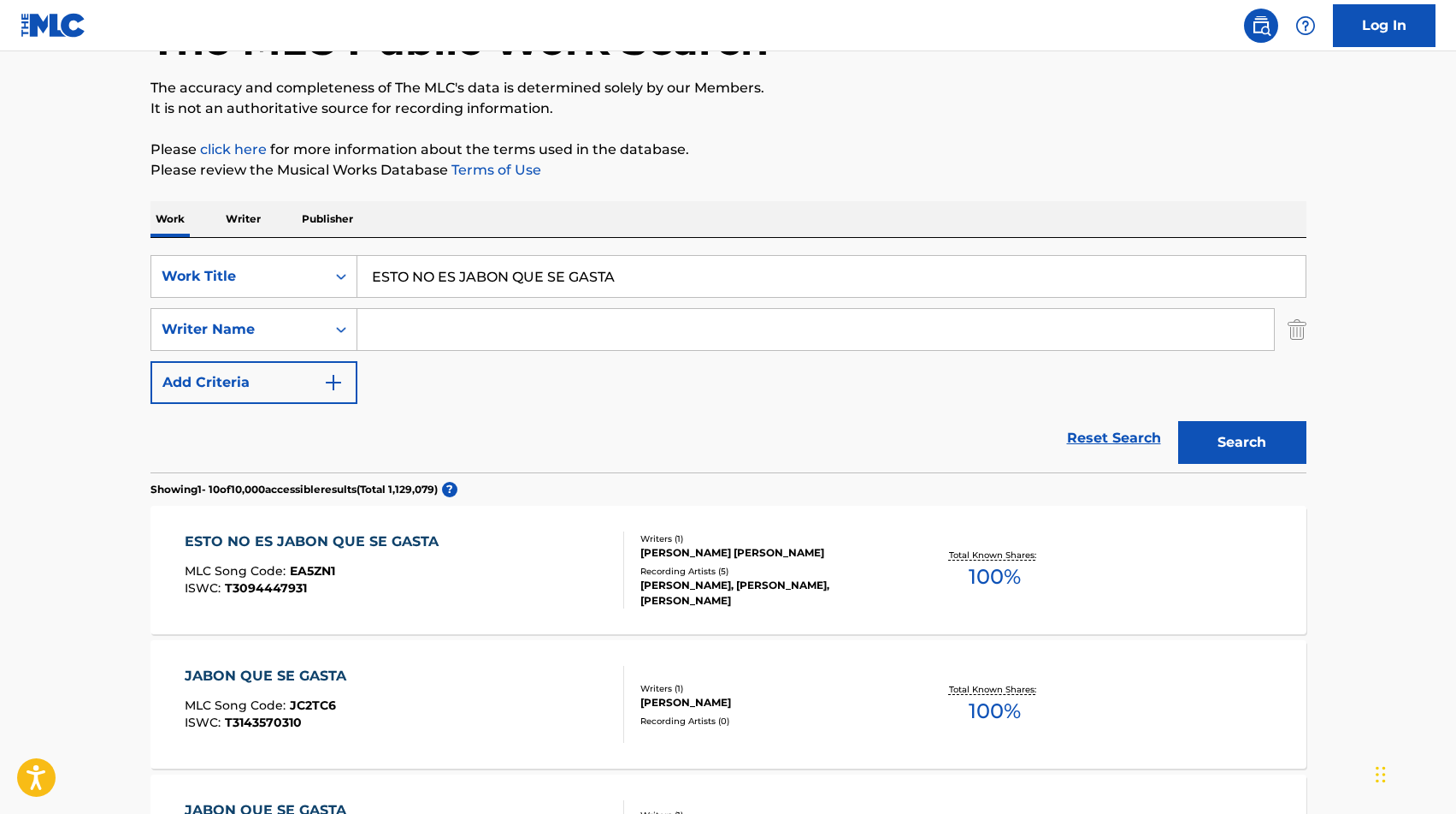
click at [528, 550] on div "ESTO NO ES JABON QUE SE GASTA MLC Song Code : EA5ZN1 ISWC : T3094447931" at bounding box center [405, 569] width 440 height 77
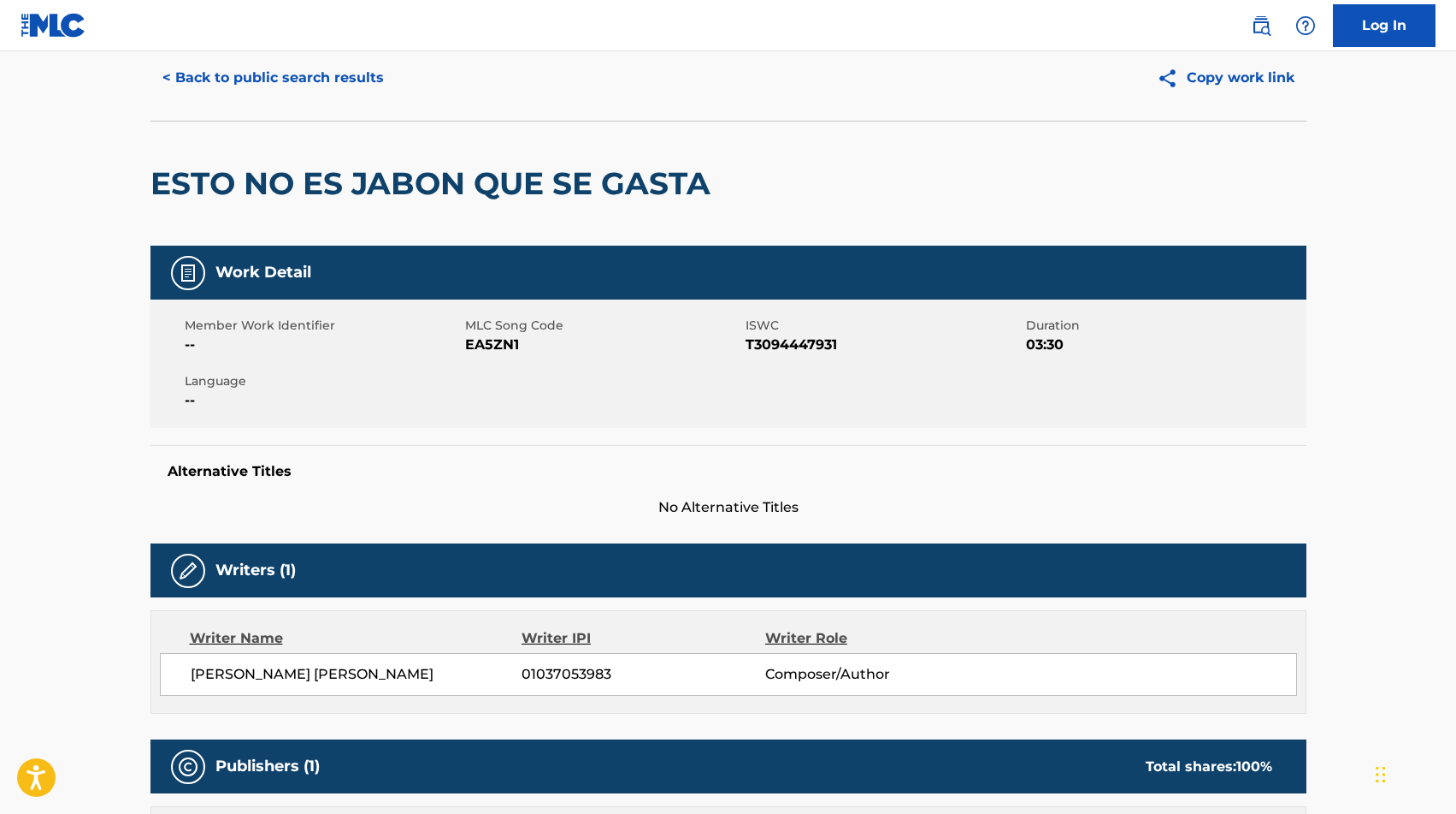
scroll to position [45, 0]
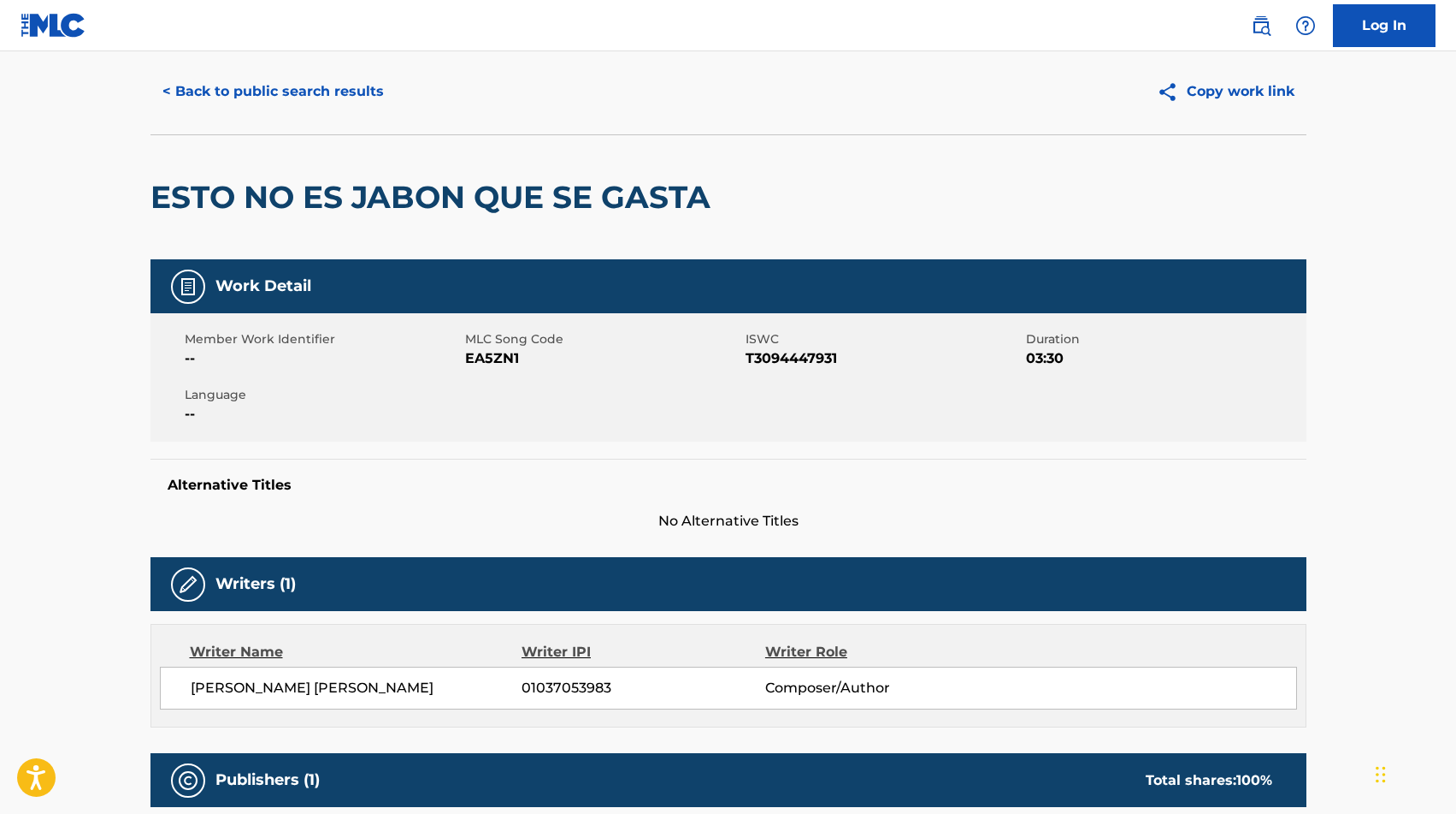
click at [493, 359] on span "EA5ZN1" at bounding box center [603, 358] width 277 height 21
copy span "EA5ZN1"
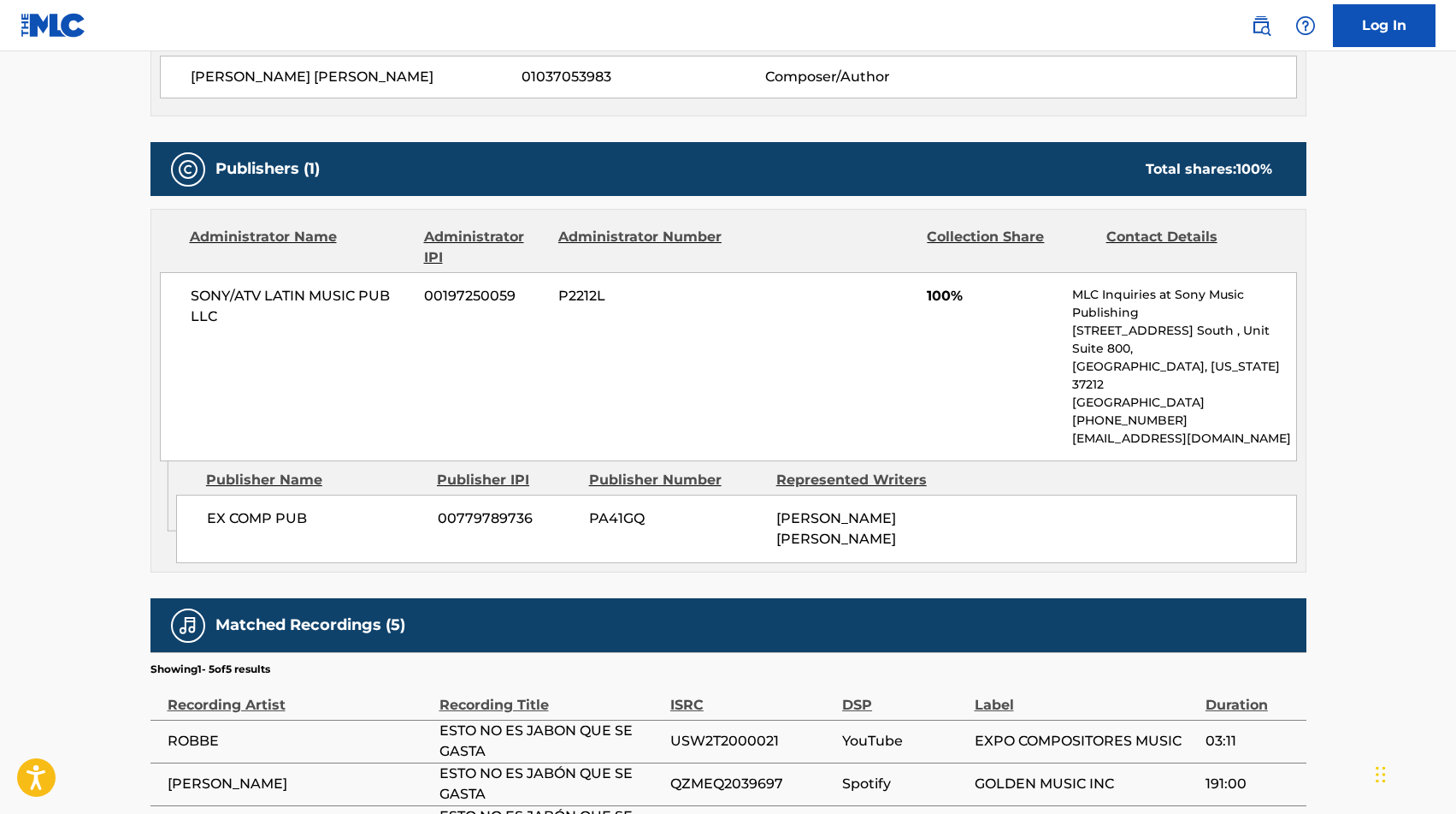
scroll to position [0, 0]
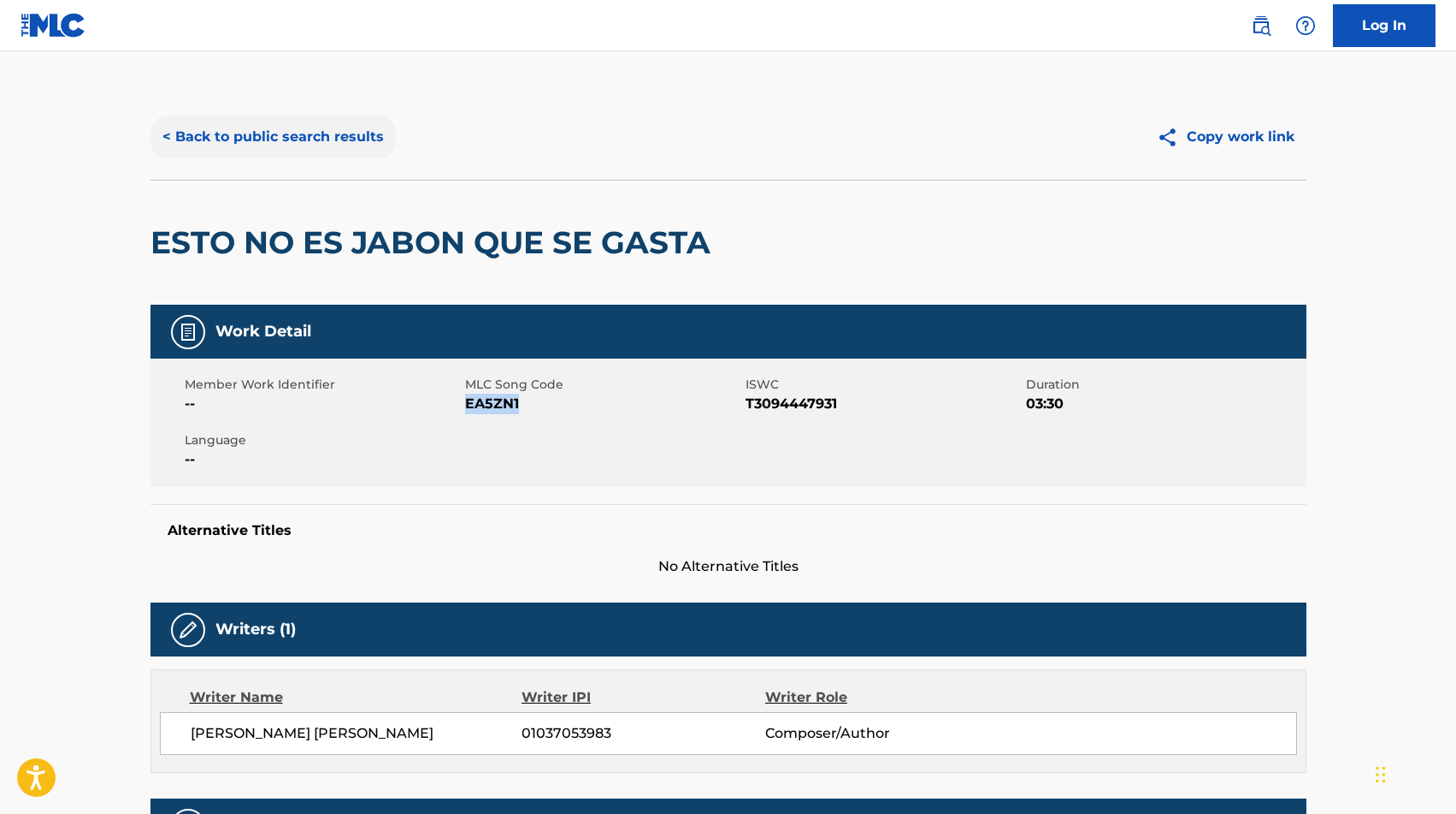
click at [300, 133] on button "< Back to public search results" at bounding box center [273, 136] width 245 height 42
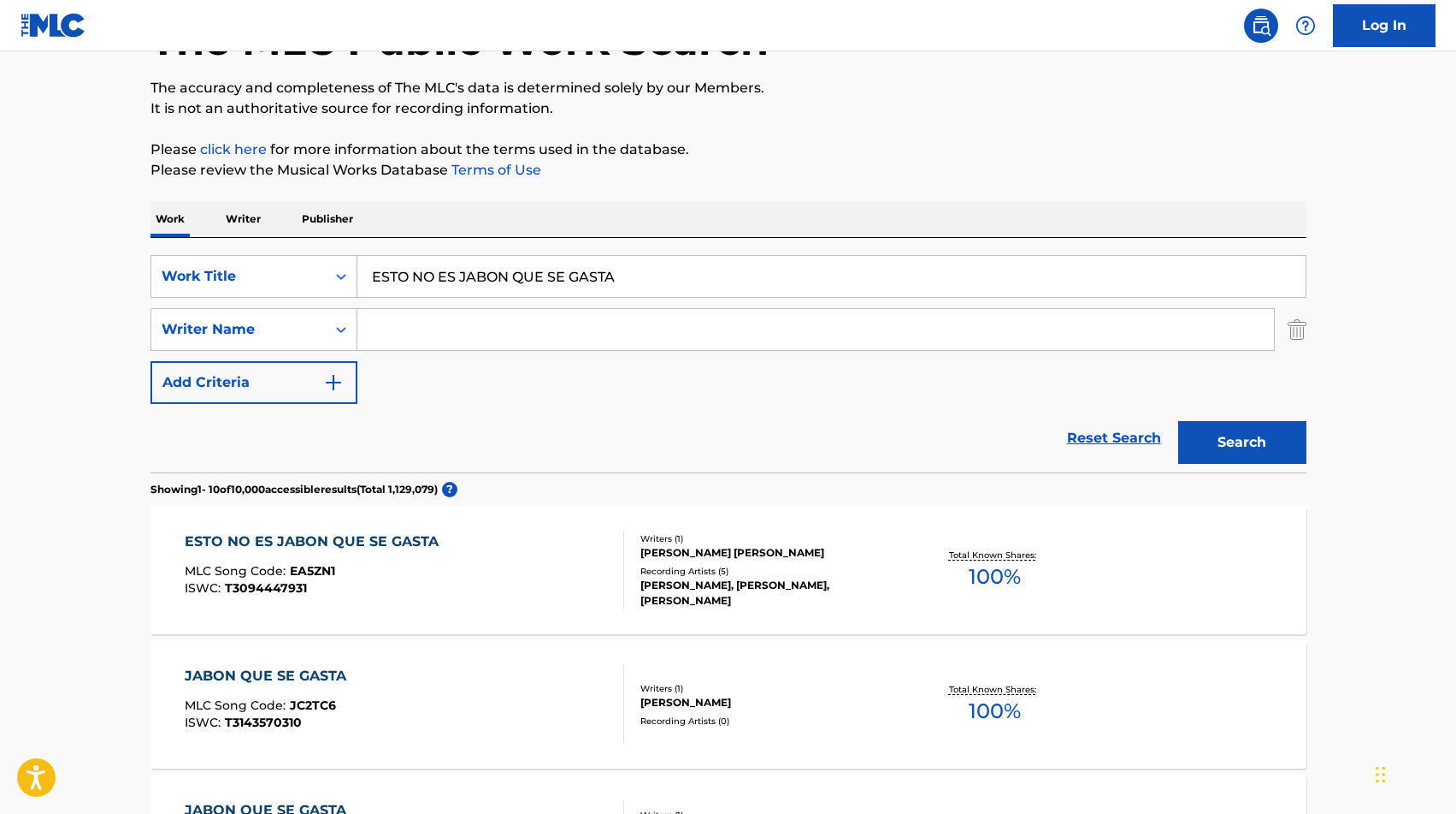
click at [539, 266] on input "ESTO NO ES JABON QUE SE GASTA" at bounding box center [832, 277] width 948 height 41
type input "ESTRES"
click at [435, 347] on input "Search Form" at bounding box center [815, 330] width 916 height 41
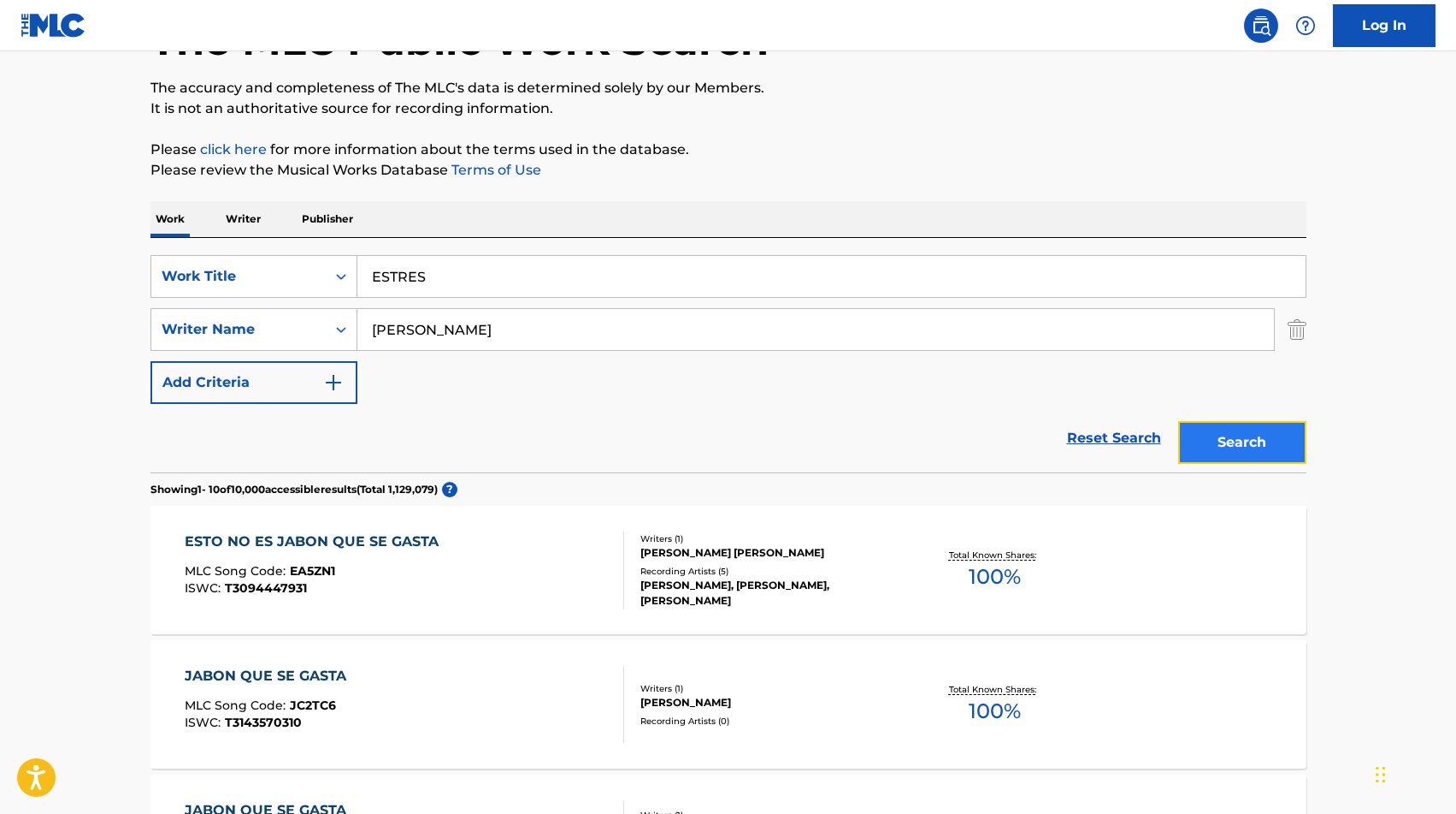
click at [1244, 462] on button "Search" at bounding box center [1242, 442] width 128 height 42
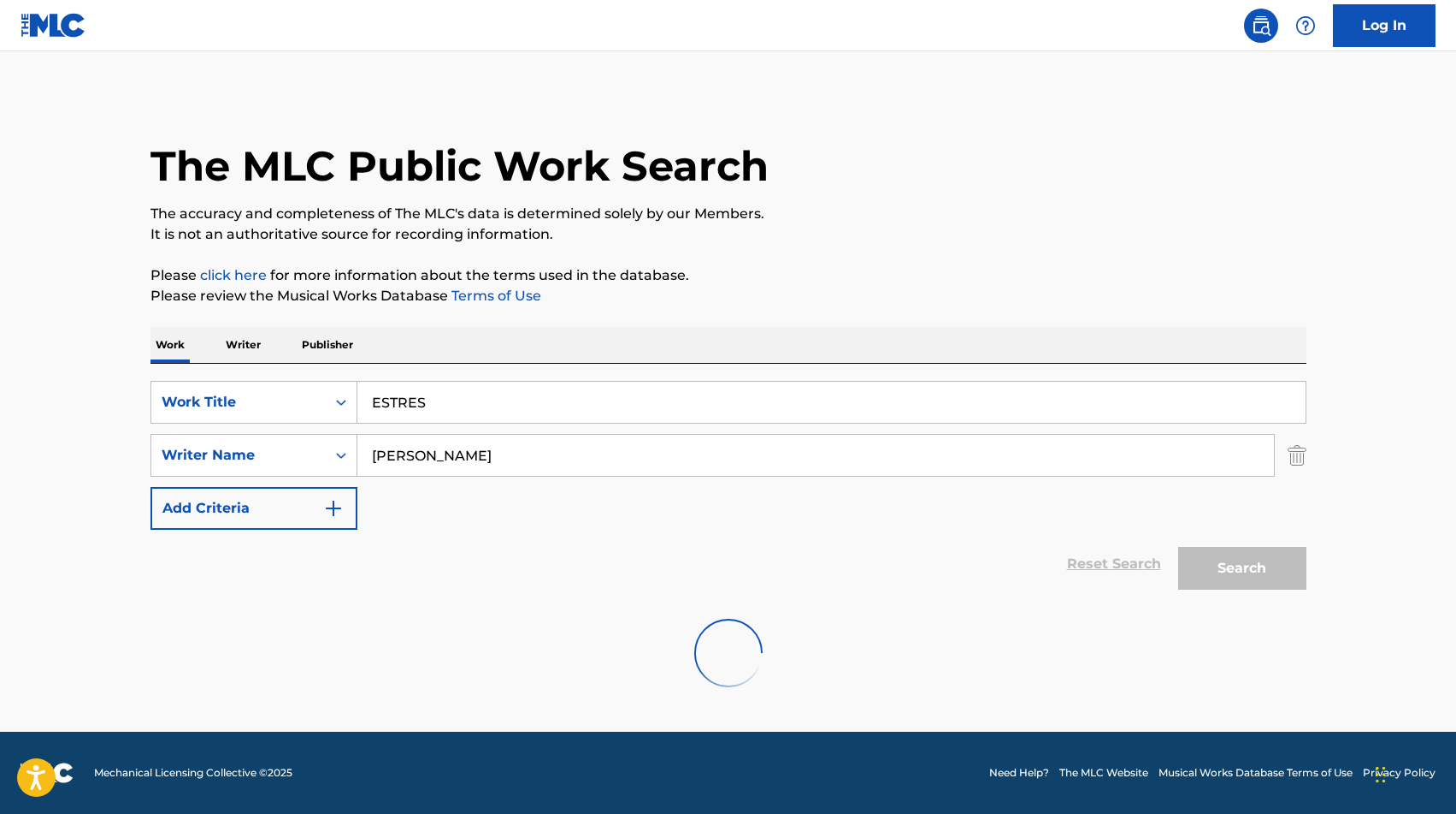
scroll to position [0, 0]
click at [1242, 553] on button "Search" at bounding box center [1242, 567] width 128 height 42
click at [629, 443] on input "[PERSON_NAME]" at bounding box center [815, 455] width 916 height 41
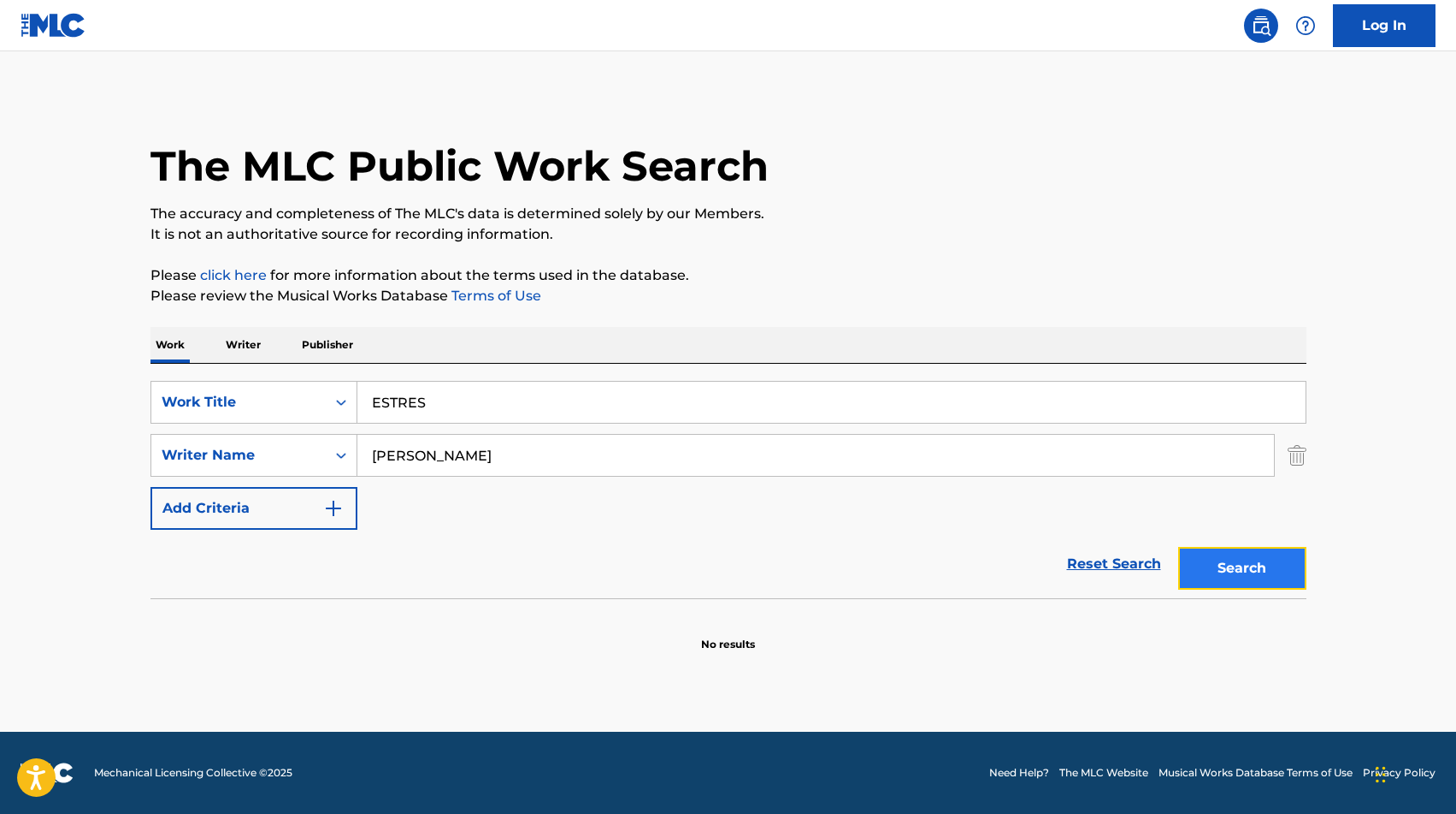
click at [1270, 581] on button "Search" at bounding box center [1242, 567] width 128 height 42
click at [510, 445] on input "[PERSON_NAME]" at bounding box center [815, 455] width 916 height 41
type input "[PERSON_NAME]"
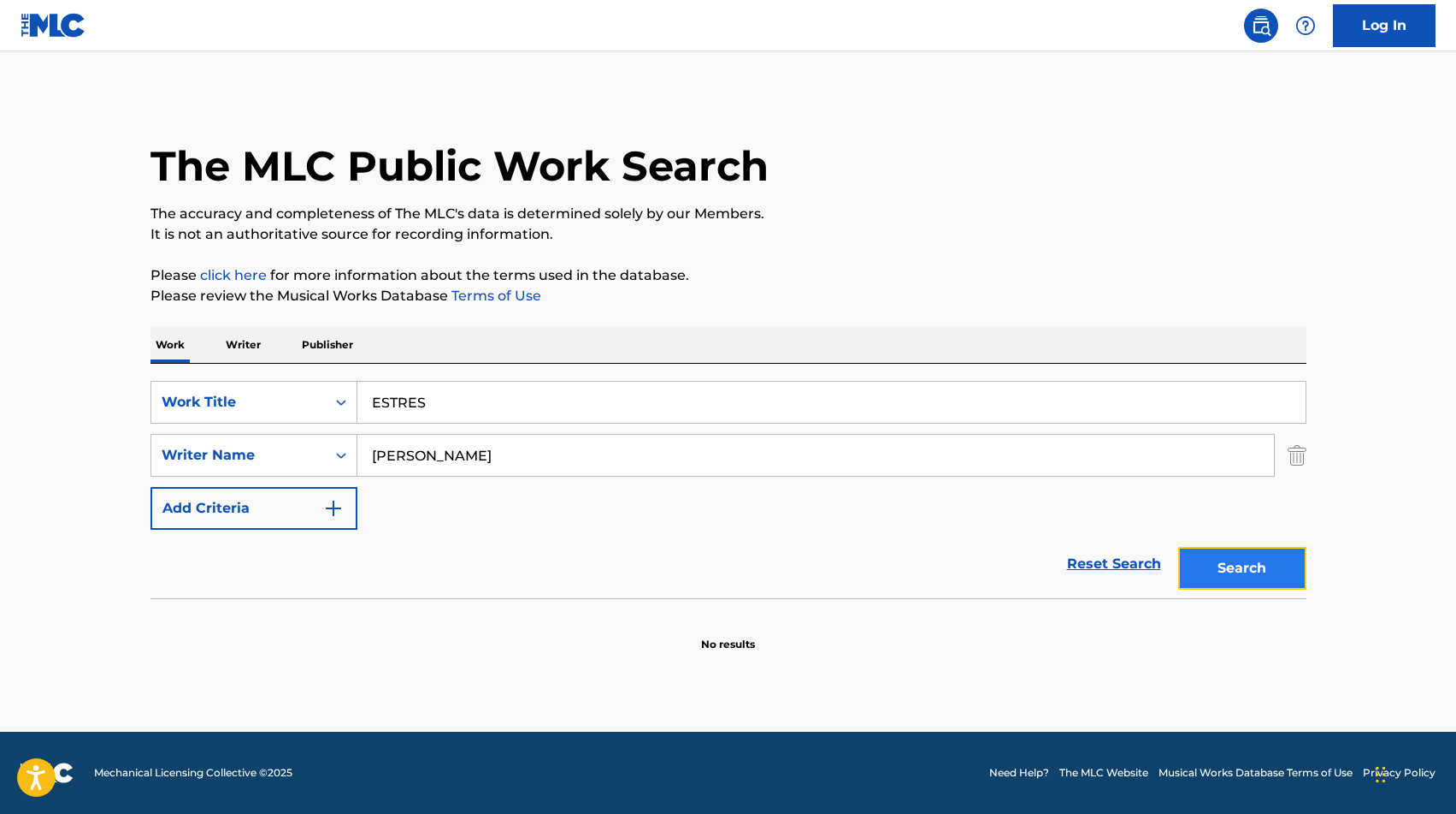
click at [1217, 567] on button "Search" at bounding box center [1242, 567] width 128 height 42
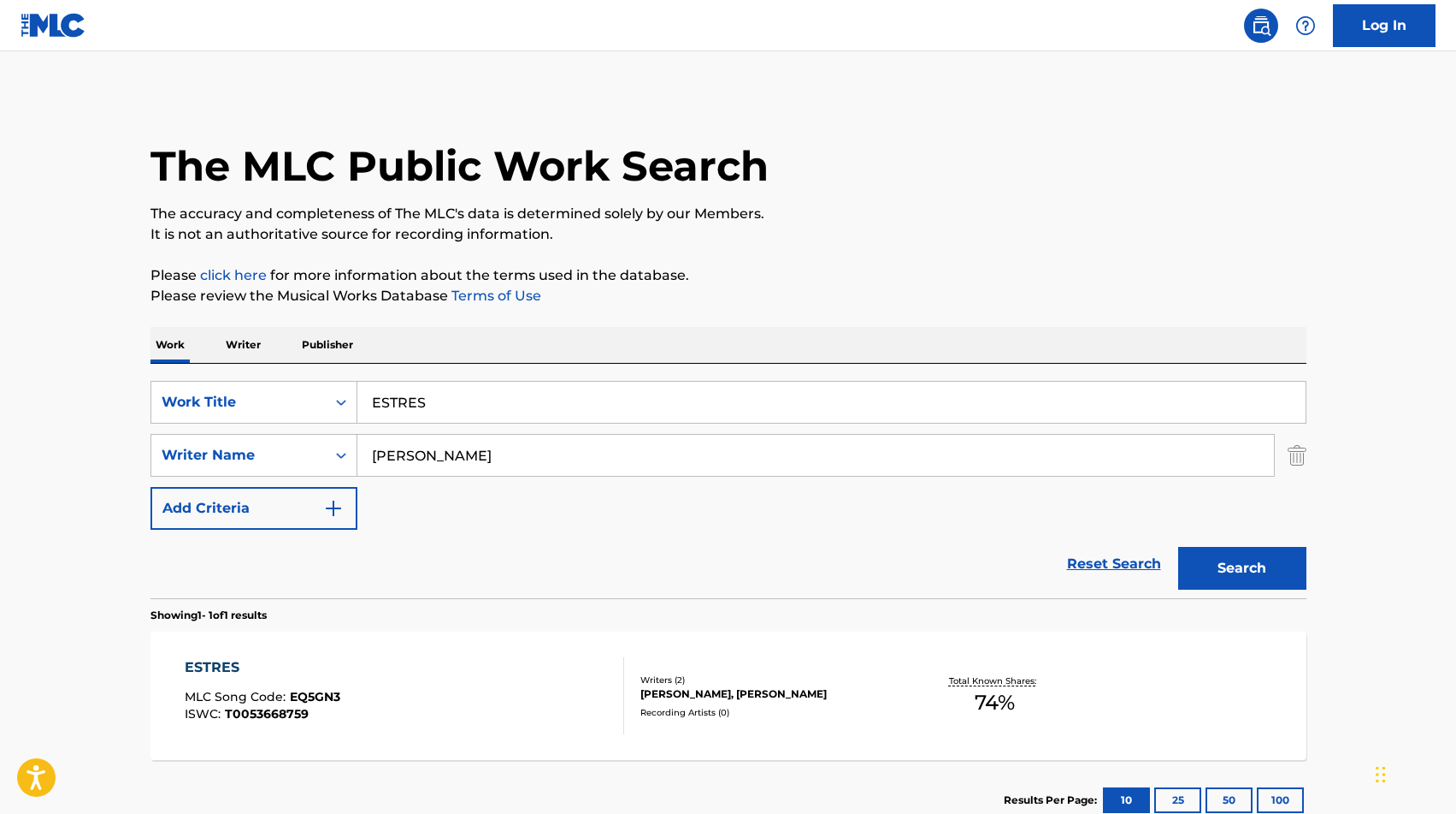
click at [410, 394] on input "ESTRES" at bounding box center [832, 402] width 948 height 41
paste input "XPERIMENTO"
type input "EXPERIMENTOS"
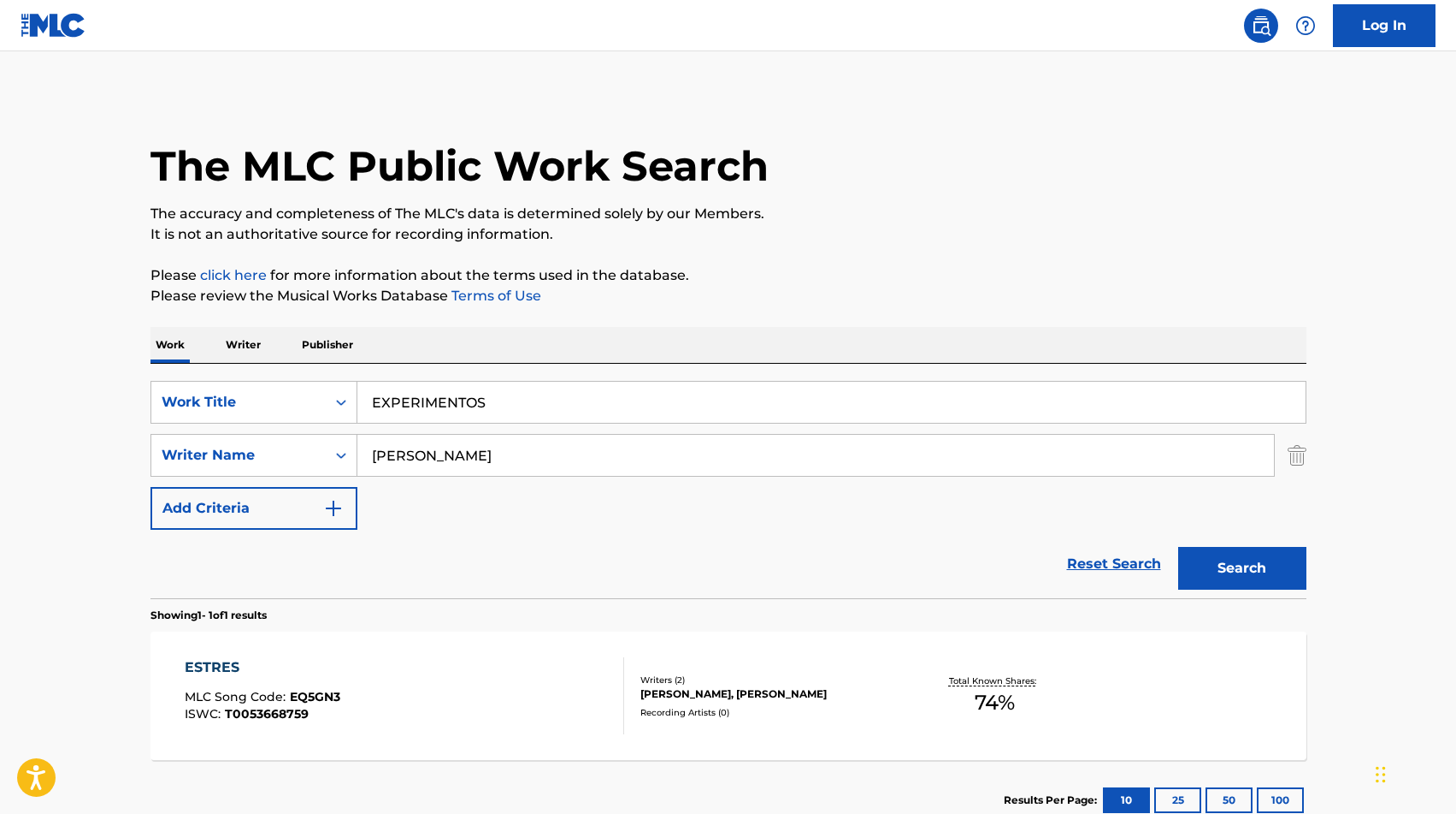
click at [411, 457] on input "[PERSON_NAME]" at bounding box center [815, 455] width 916 height 41
type input "[PERSON_NAME]"
click at [1231, 570] on button "Search" at bounding box center [1242, 567] width 128 height 42
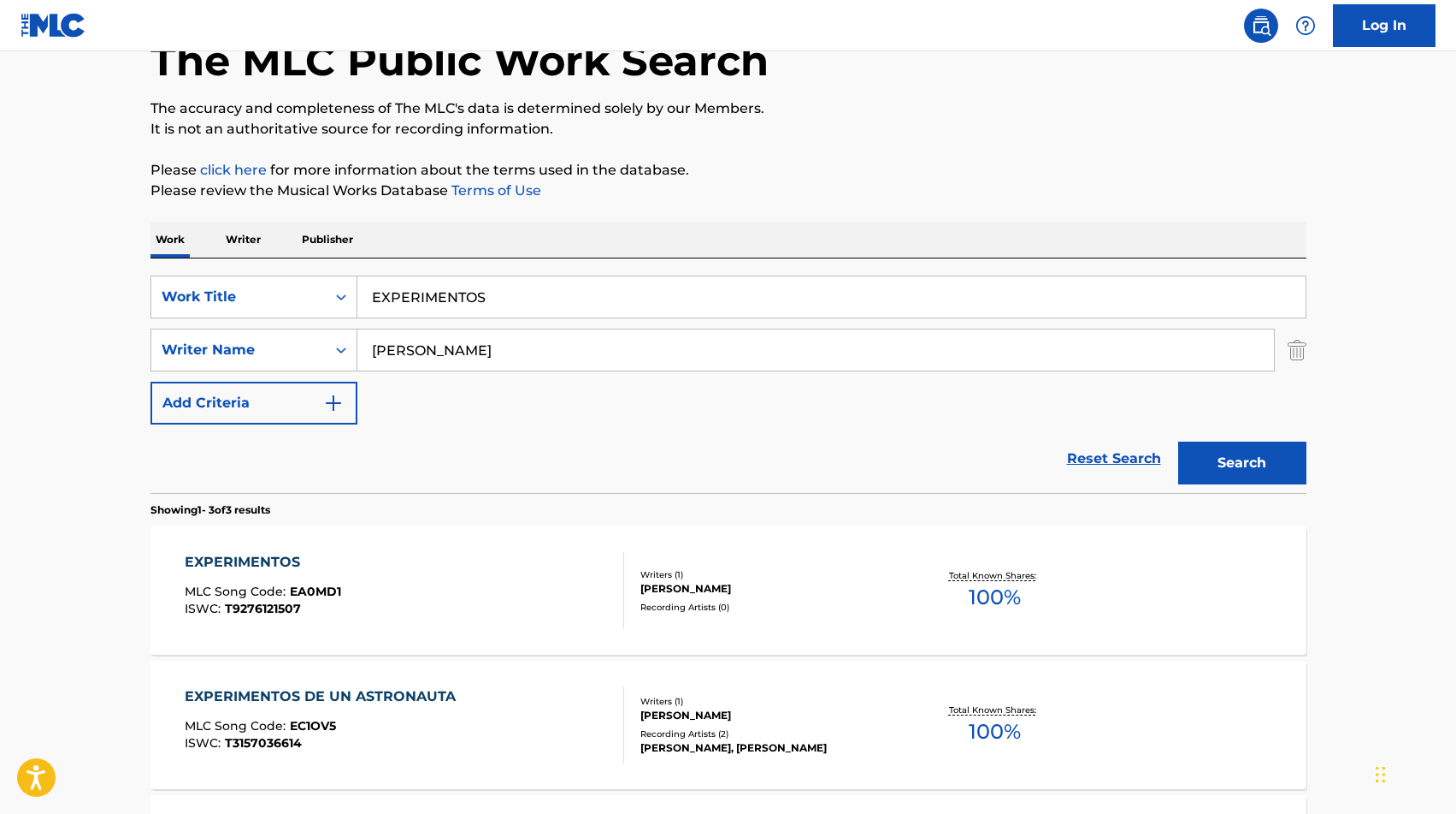
scroll to position [141, 0]
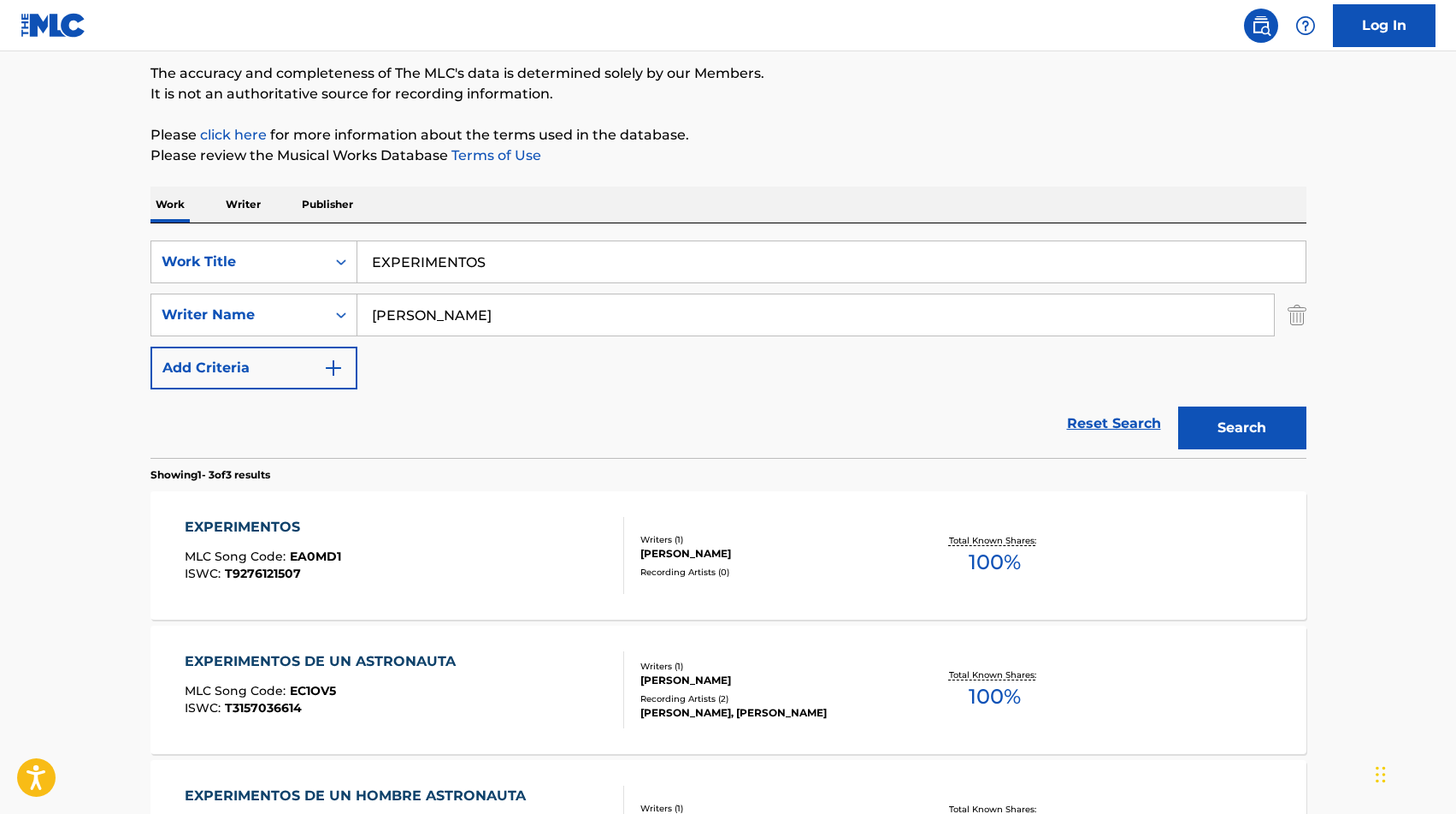
click at [655, 533] on div "Writers ( 1 )" at bounding box center [769, 539] width 259 height 13
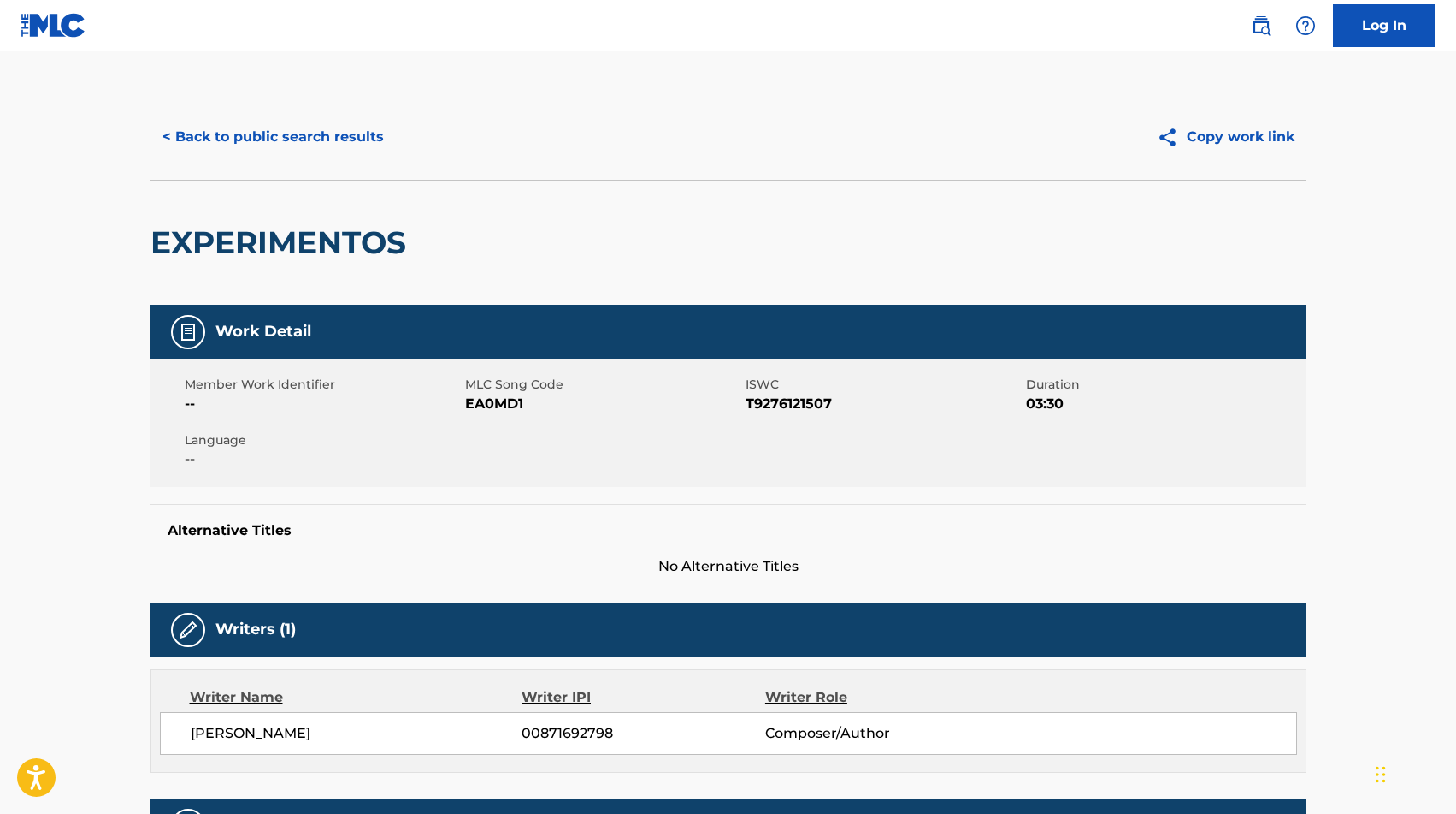
scroll to position [12, 0]
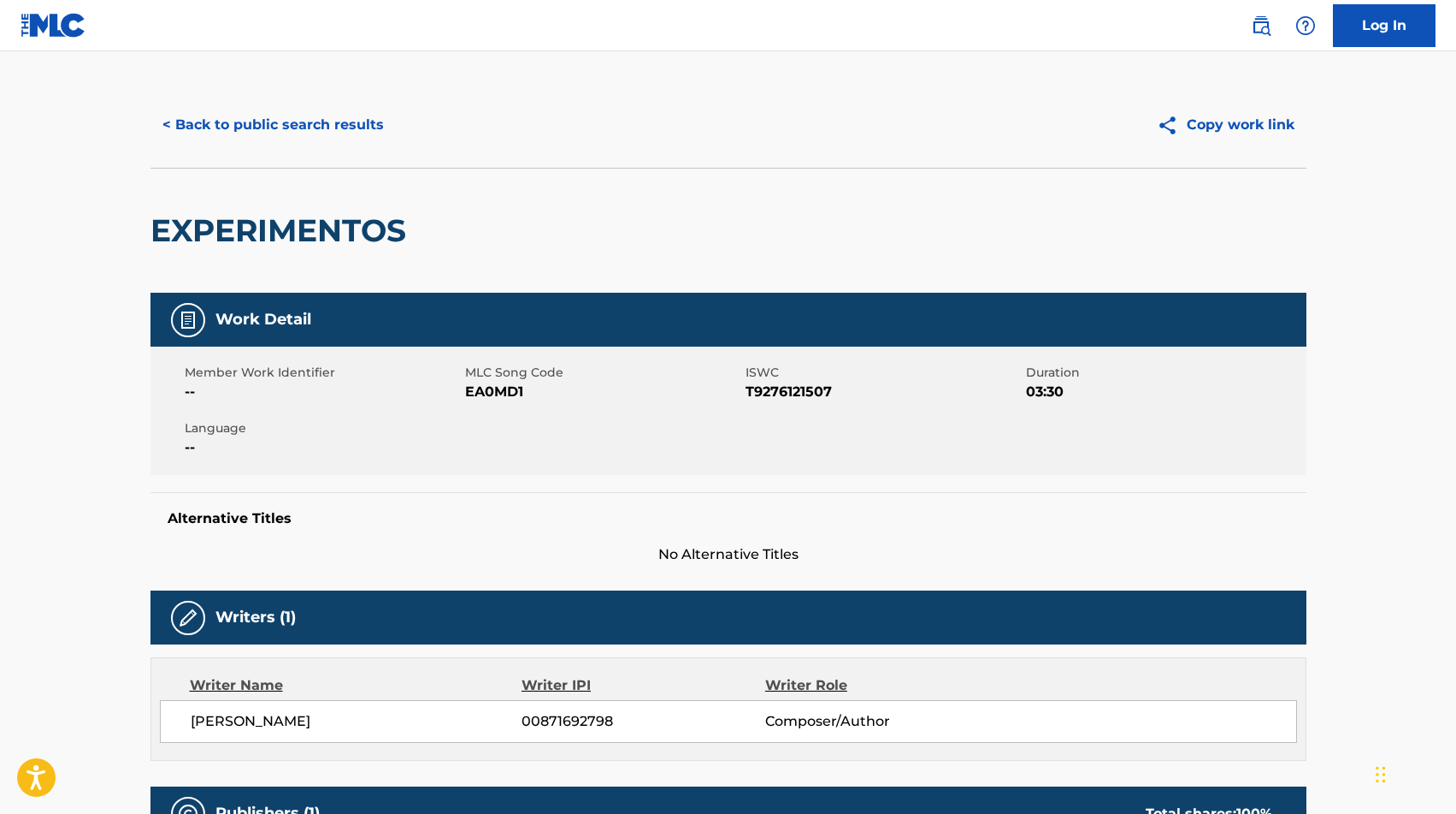
click at [493, 382] on span "EA0MD1" at bounding box center [603, 391] width 277 height 21
click at [492, 389] on span "EA0MD1" at bounding box center [603, 391] width 277 height 21
copy span "EA0MD1"
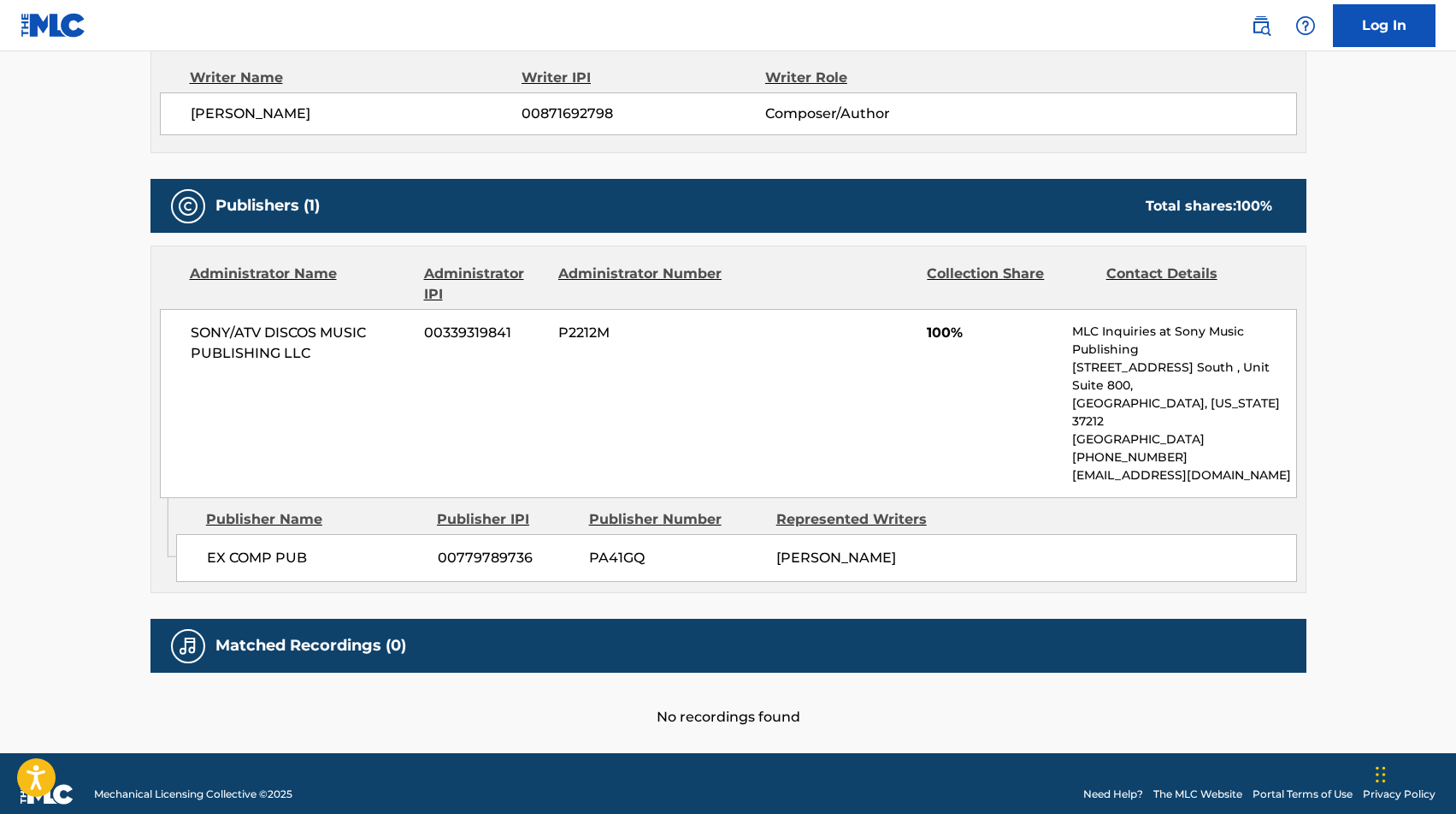
scroll to position [0, 0]
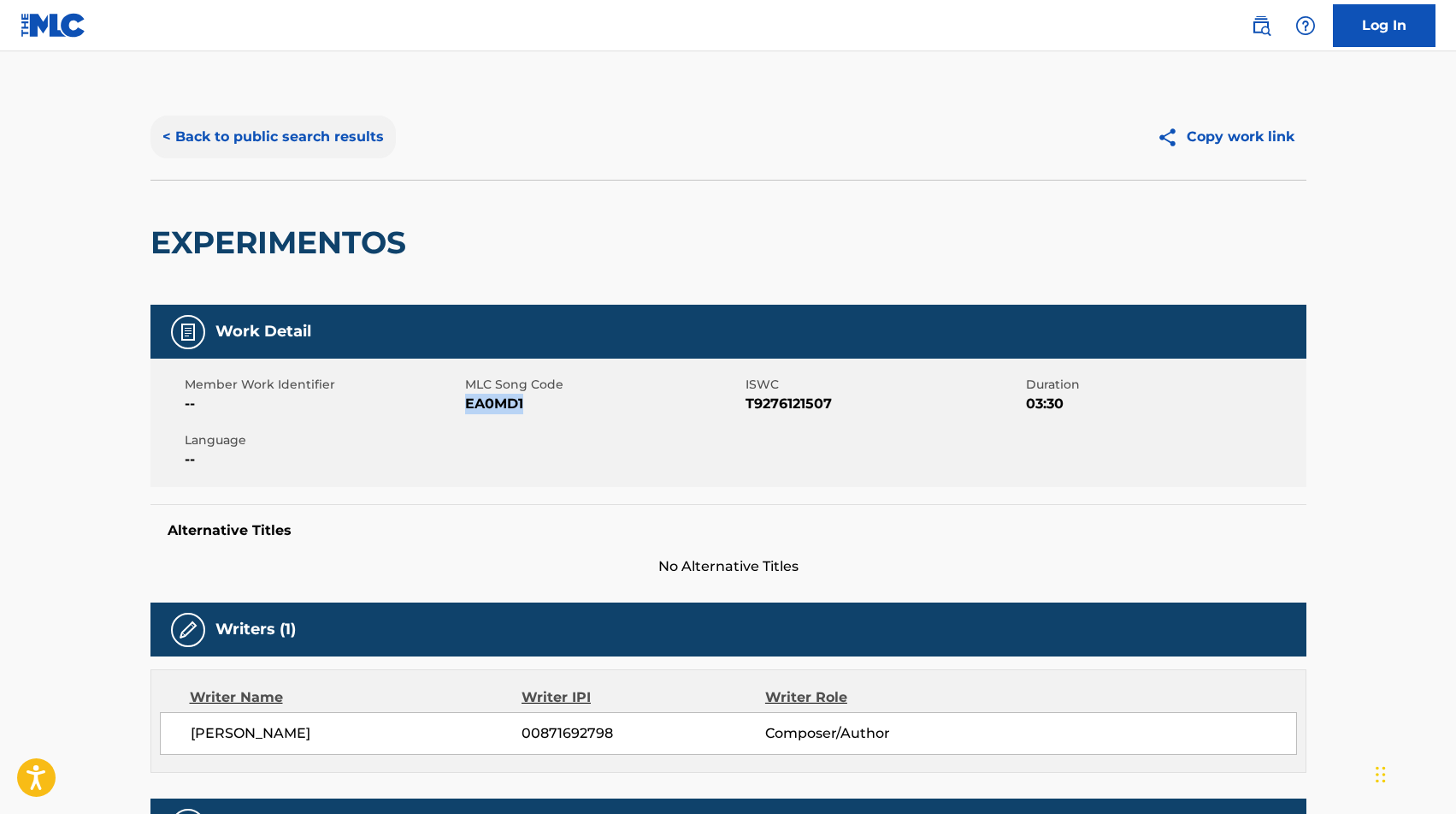
click at [320, 138] on button "< Back to public search results" at bounding box center [273, 136] width 245 height 42
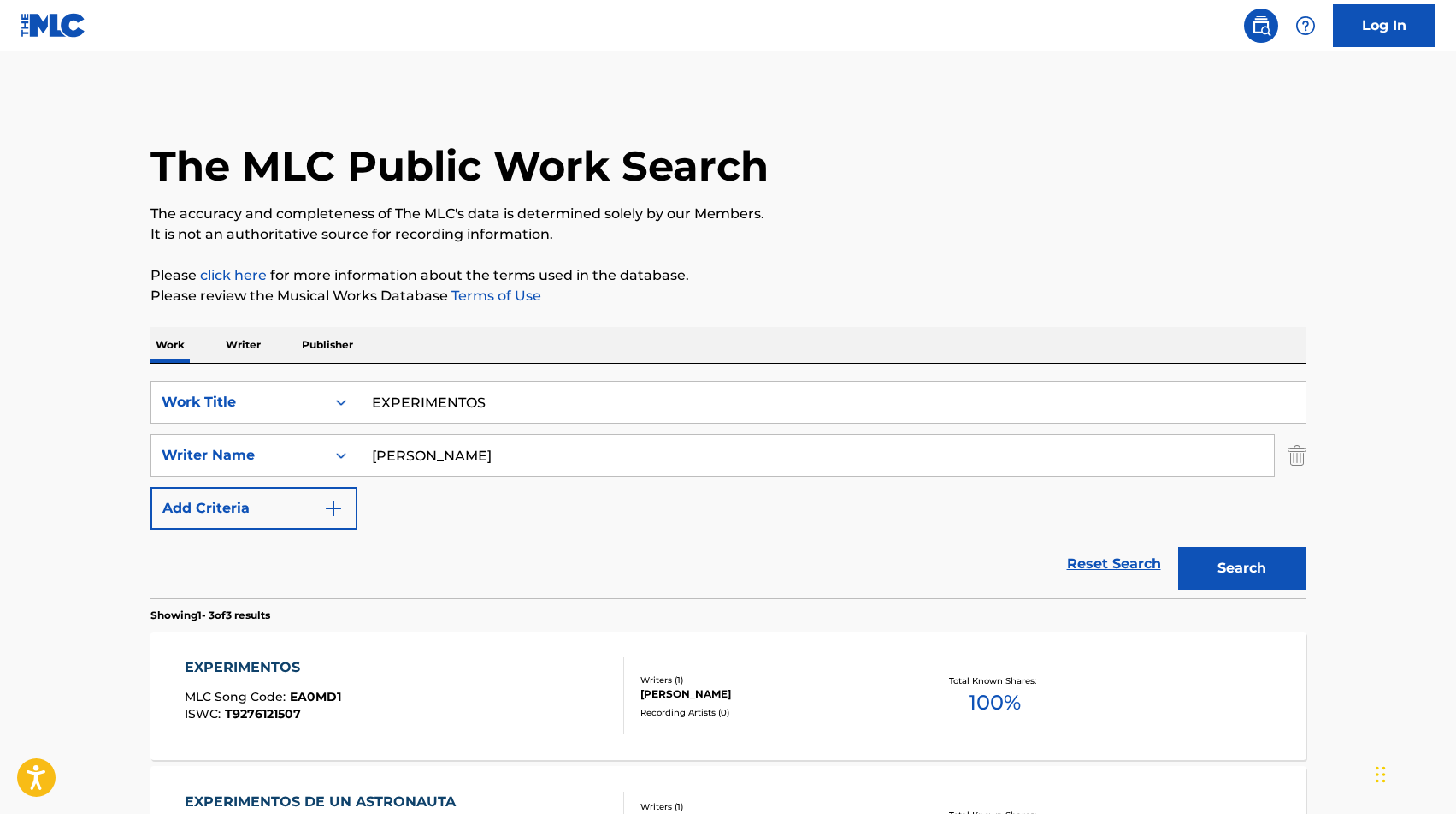
scroll to position [140, 0]
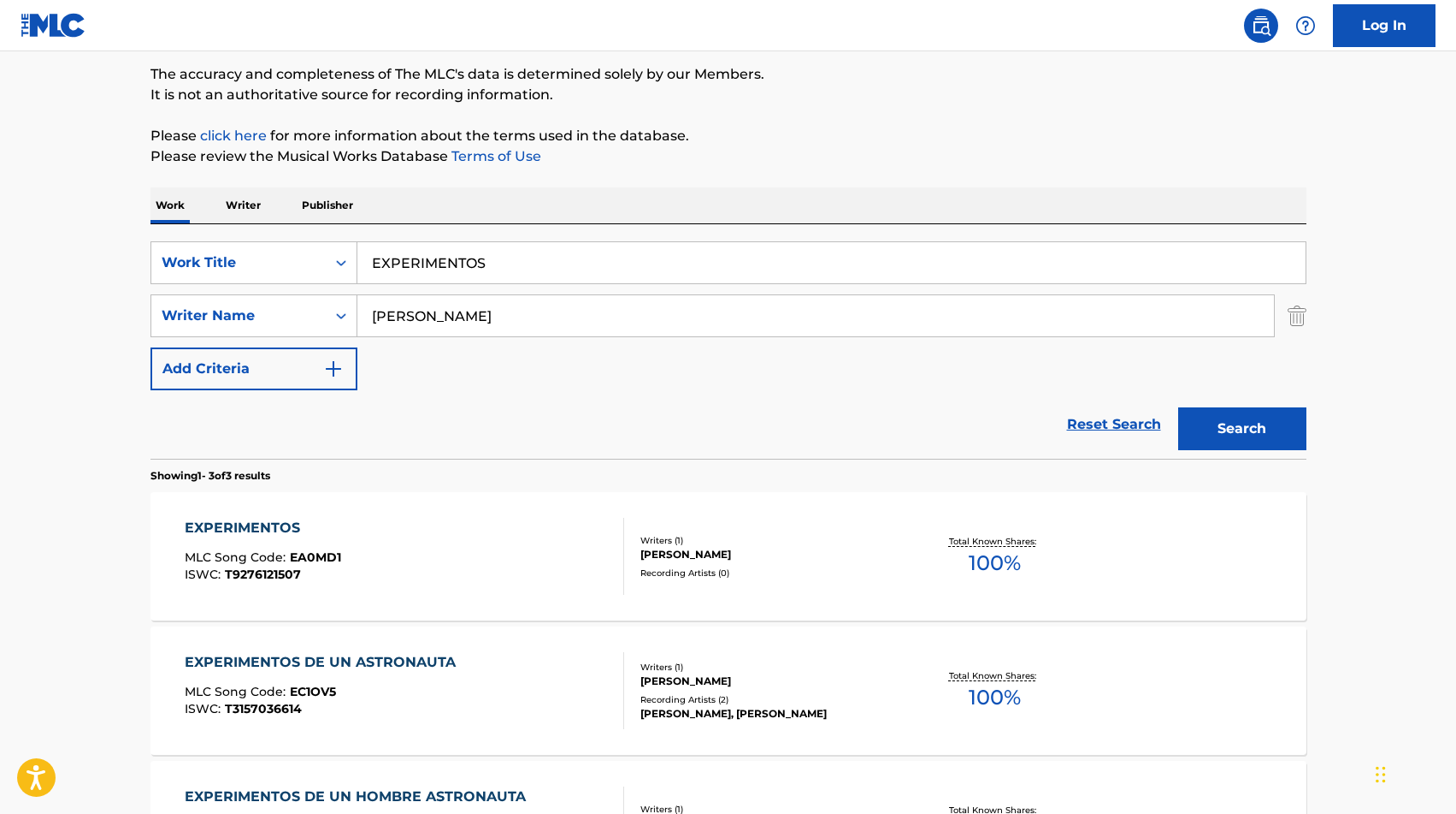
click at [522, 245] on input "EXPERIMENTOS" at bounding box center [832, 263] width 948 height 41
paste input "FALSA VIDA"
type input "FALSA VIDA"
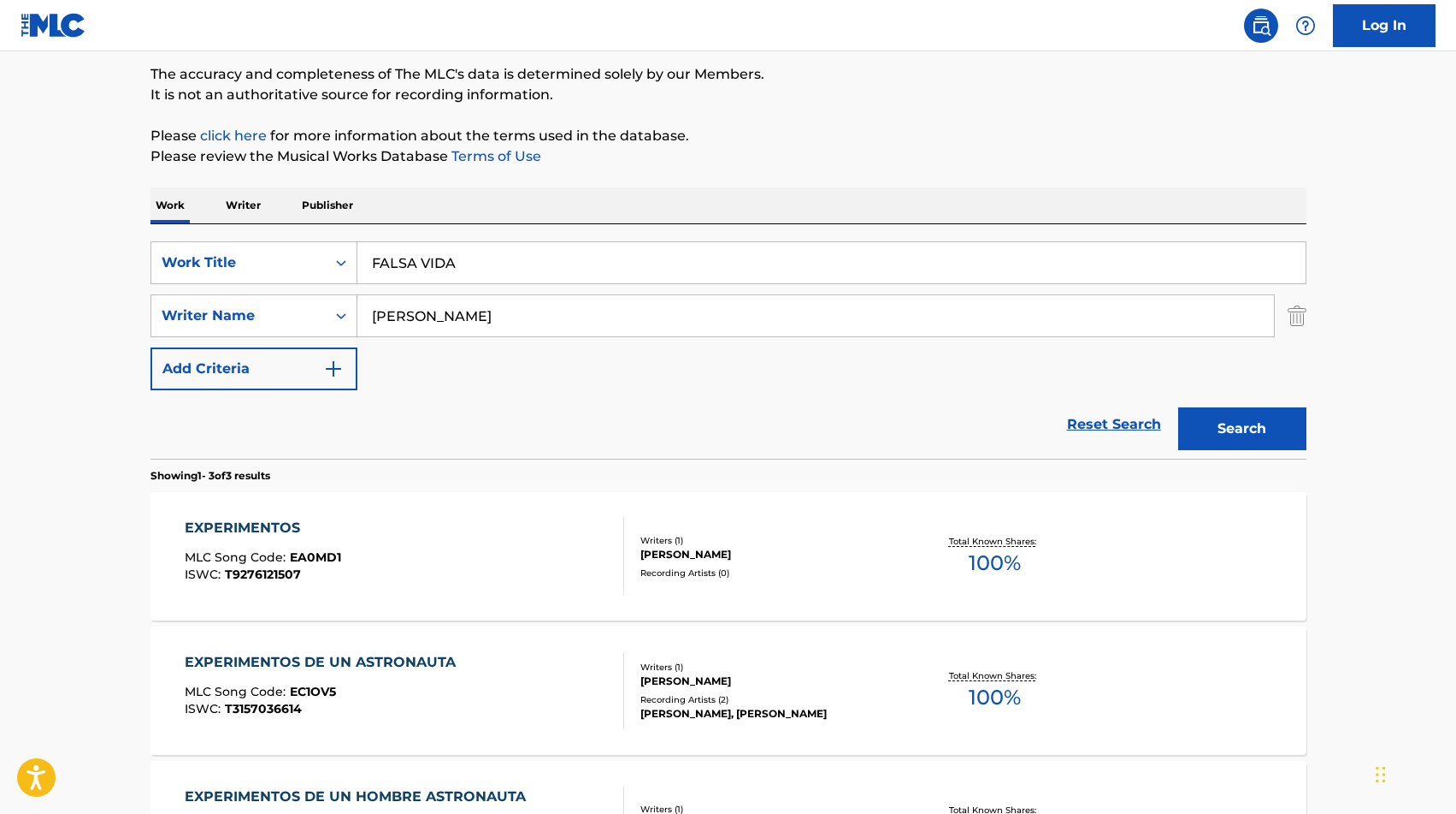
click at [458, 307] on input "[PERSON_NAME]" at bounding box center [815, 316] width 916 height 41
type input "[PERSON_NAME]"
click at [1178, 407] on button "Search" at bounding box center [1242, 428] width 128 height 42
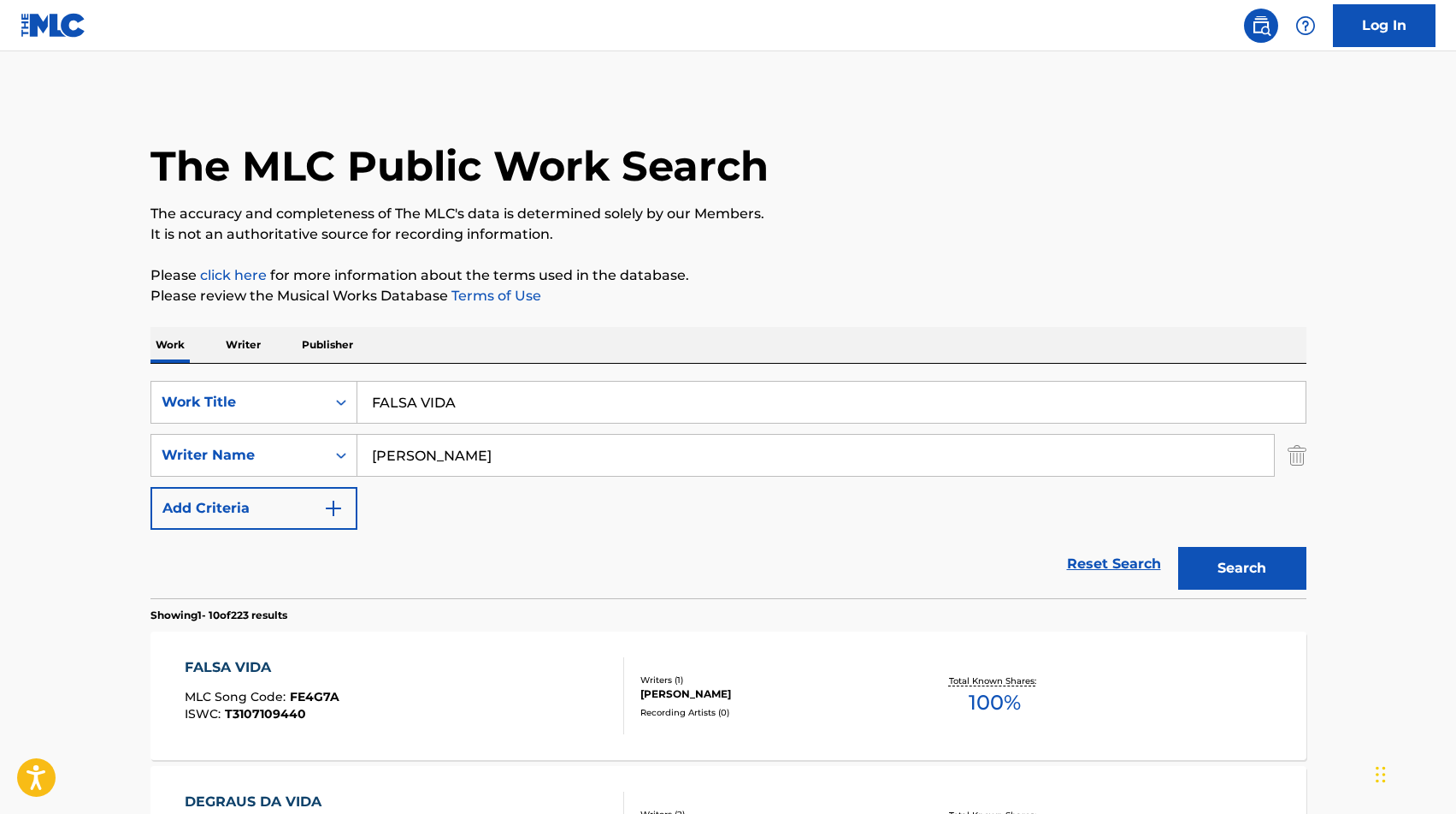
click at [324, 682] on div "FALSA VIDA MLC Song Code : FE4G7A ISWC : T3107109440" at bounding box center [262, 695] width 155 height 77
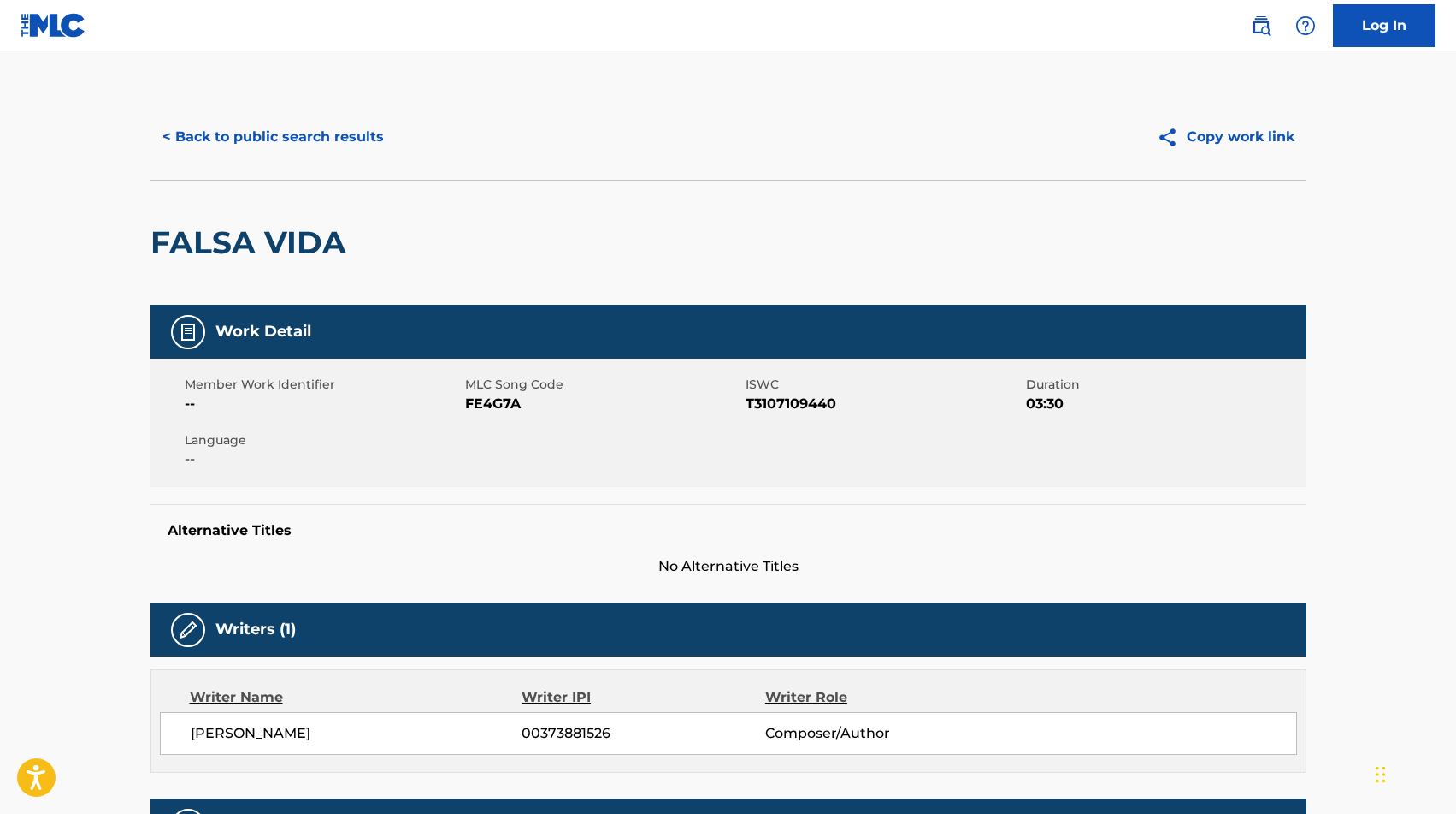
click at [481, 400] on span "FE4G7A" at bounding box center [603, 404] width 277 height 21
copy span "FE4G7A"
click at [214, 124] on button "< Back to public search results" at bounding box center [273, 136] width 245 height 42
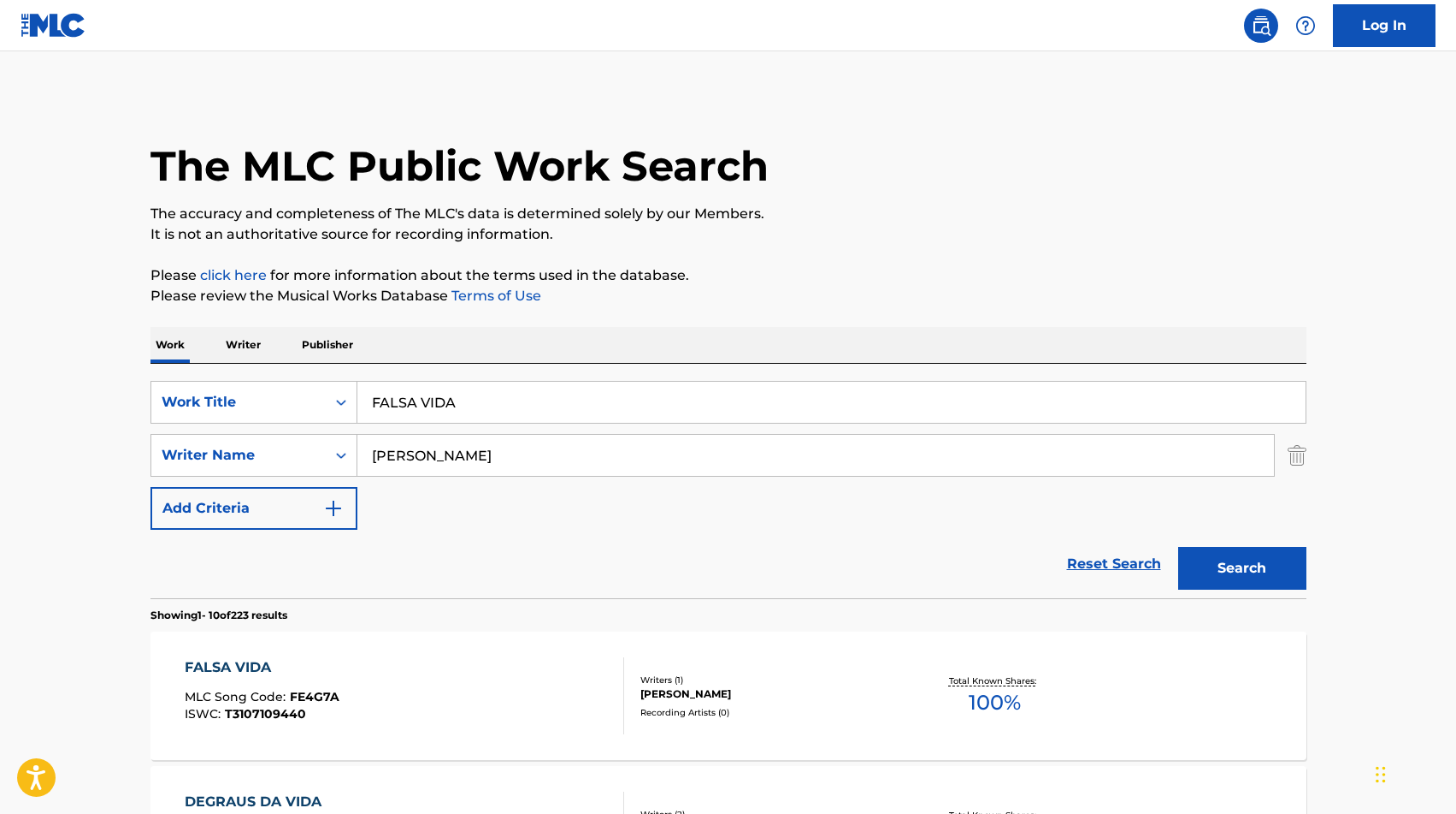
click at [513, 385] on input "FALSA VIDA" at bounding box center [832, 402] width 948 height 41
paste input "IEST"
type input "FIESTA"
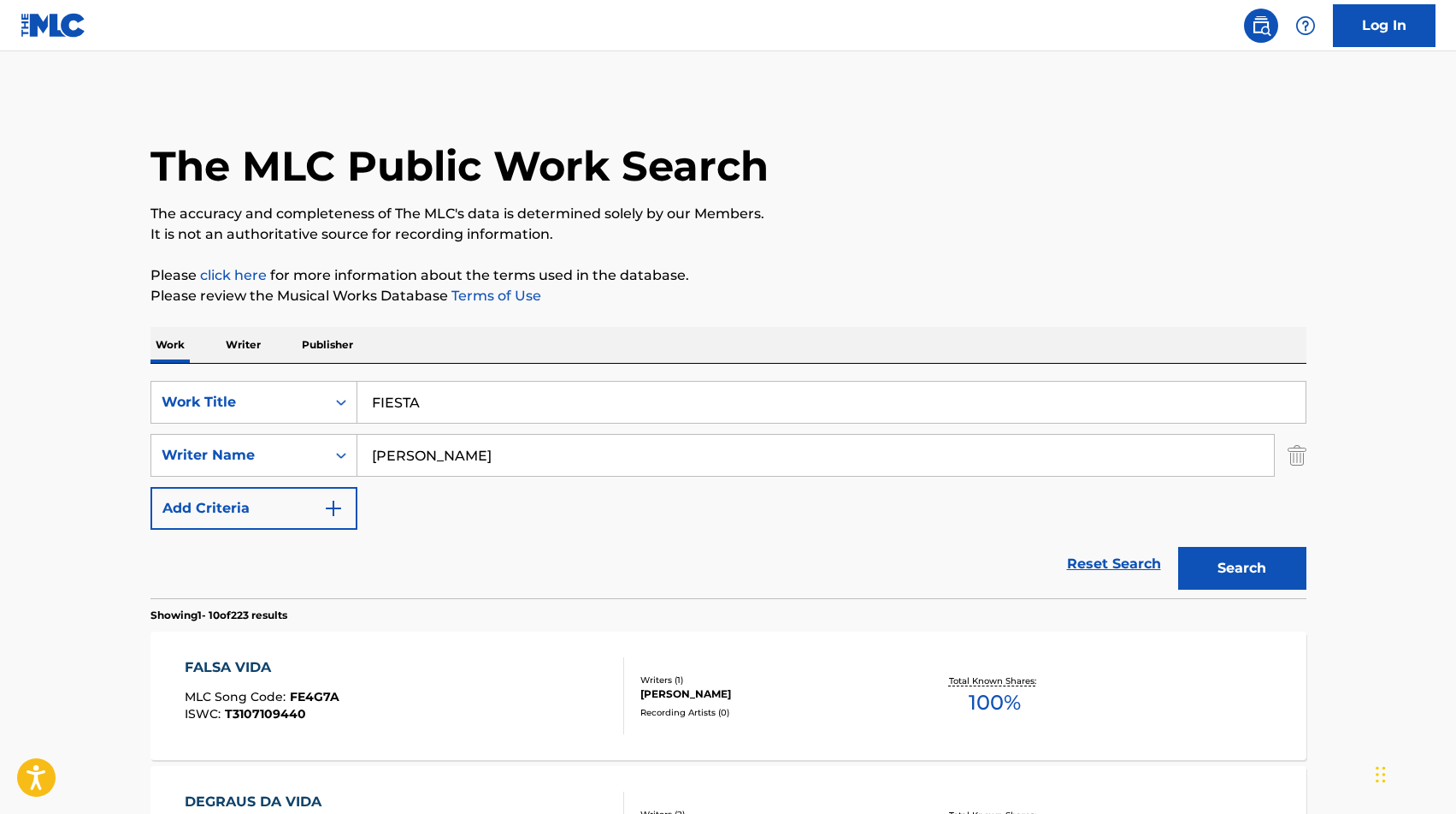
click at [438, 455] on input "[PERSON_NAME]" at bounding box center [815, 455] width 916 height 41
type input "¿"
click at [1178, 546] on button "Search" at bounding box center [1242, 567] width 128 height 42
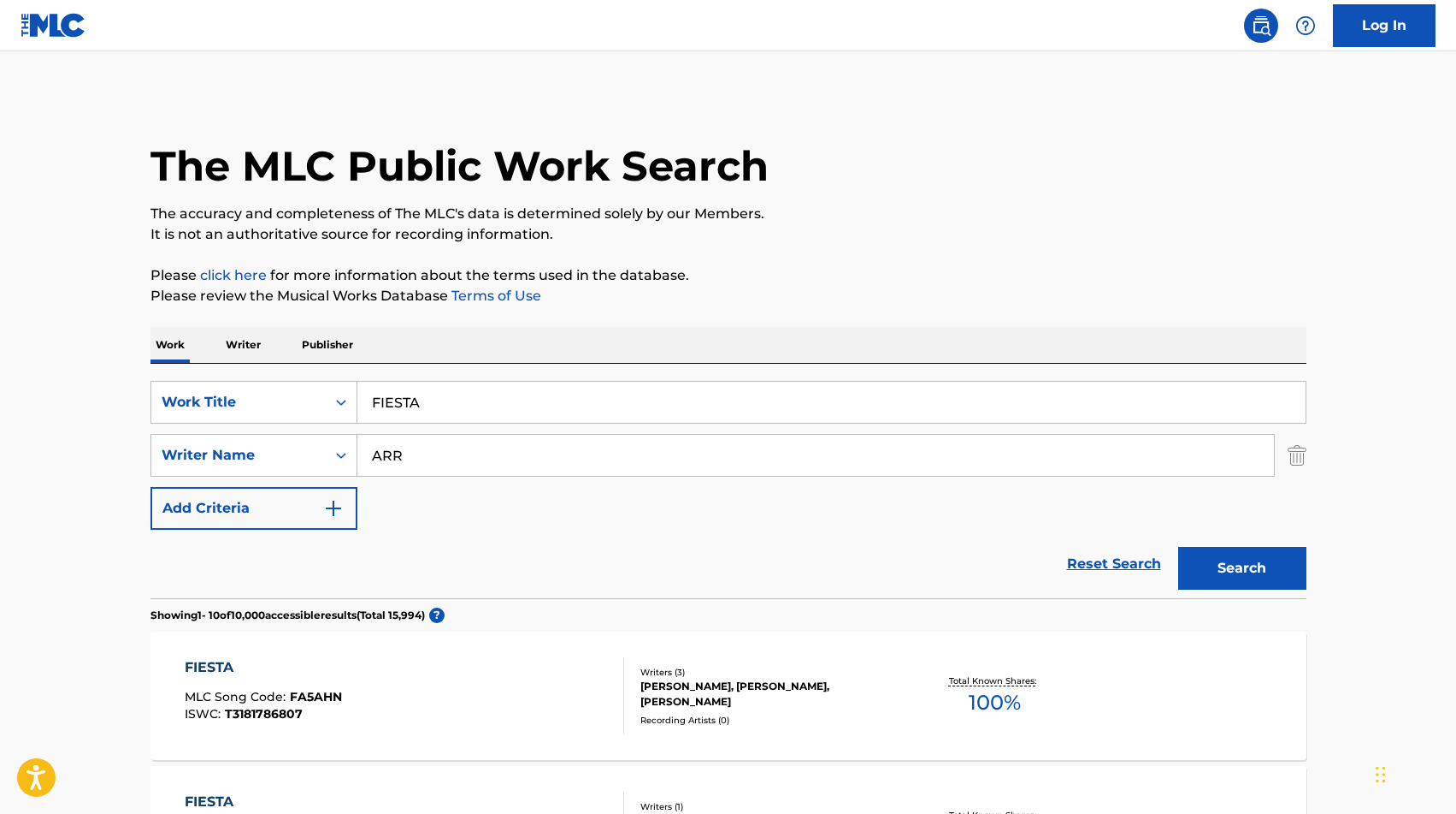
type input "[PERSON_NAME]"
click at [1260, 586] on button "Search" at bounding box center [1242, 567] width 128 height 42
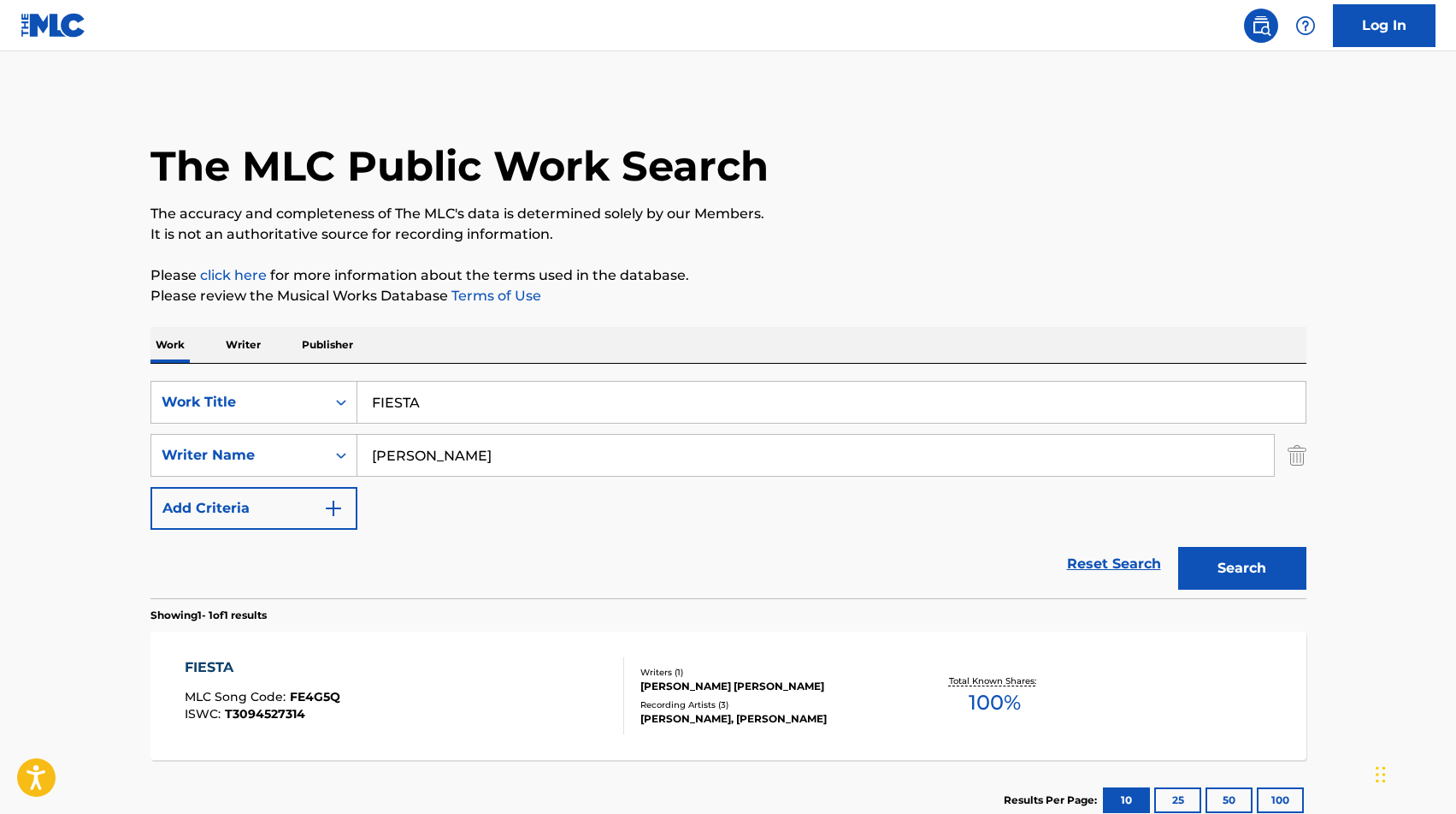
click at [862, 704] on div "Recording Artists ( 3 )" at bounding box center [769, 704] width 259 height 13
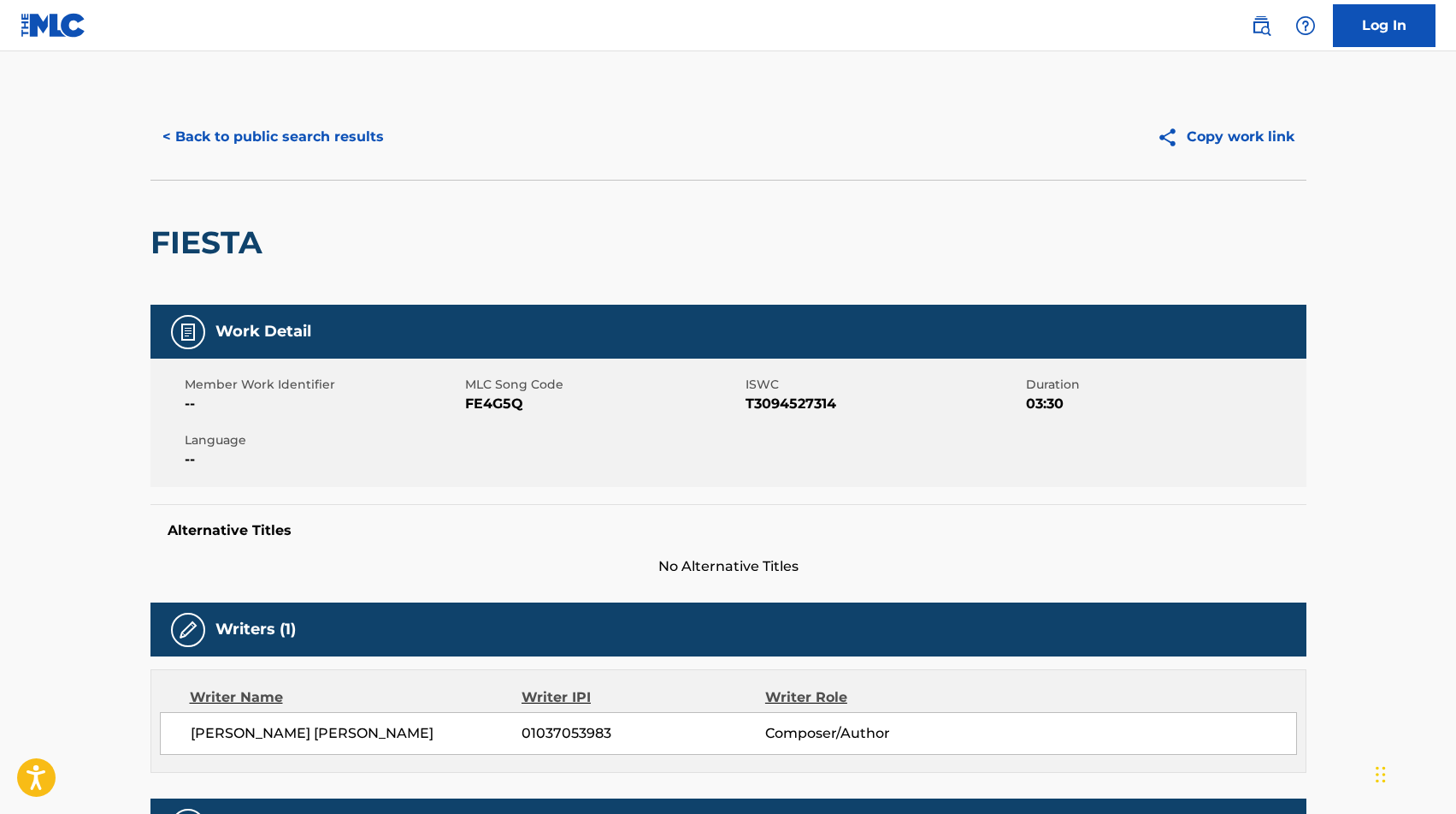
scroll to position [761, 0]
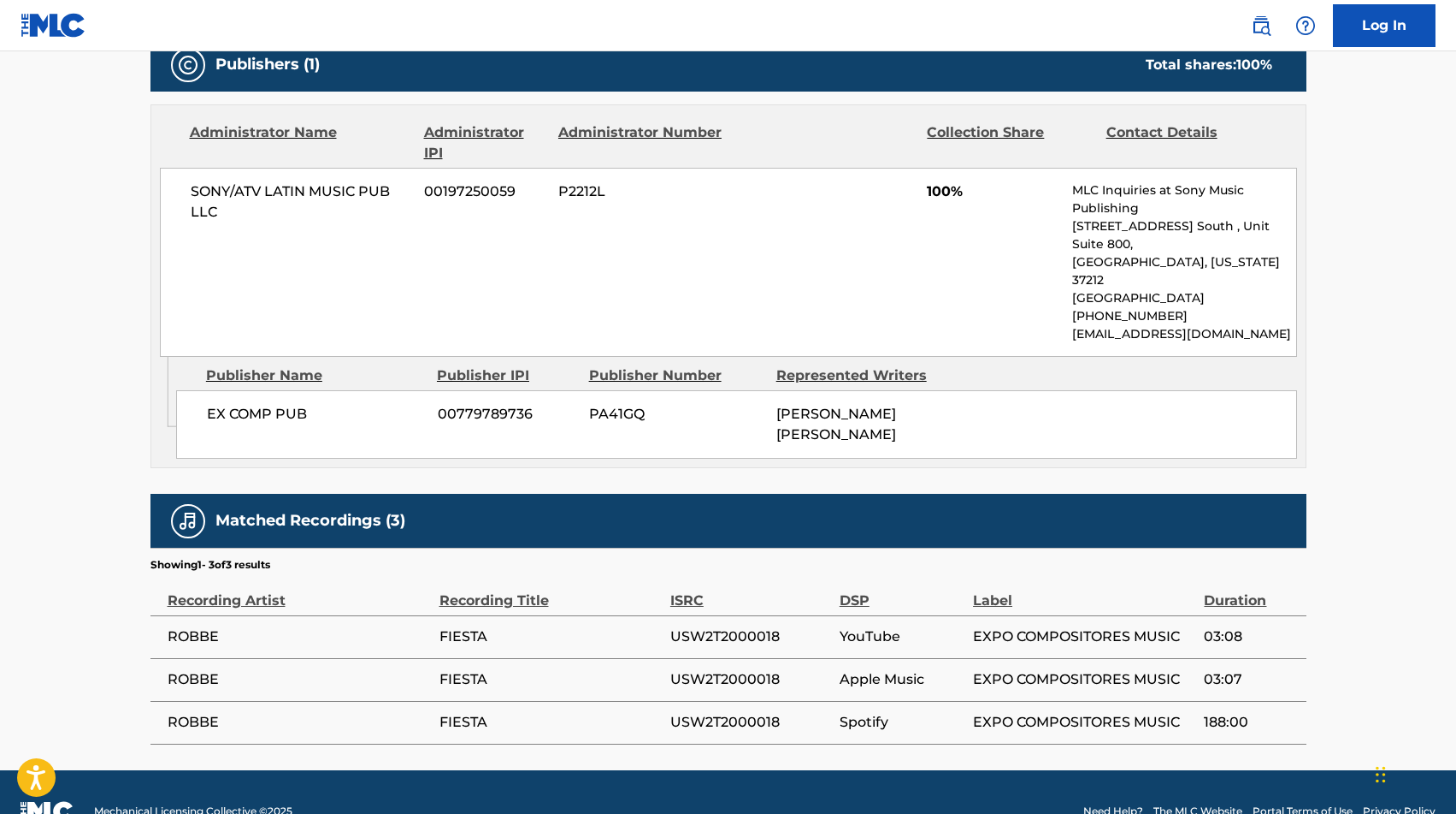
click at [717, 627] on span "USW2T2000018" at bounding box center [751, 636] width 160 height 21
copy span "USW2T2000018"
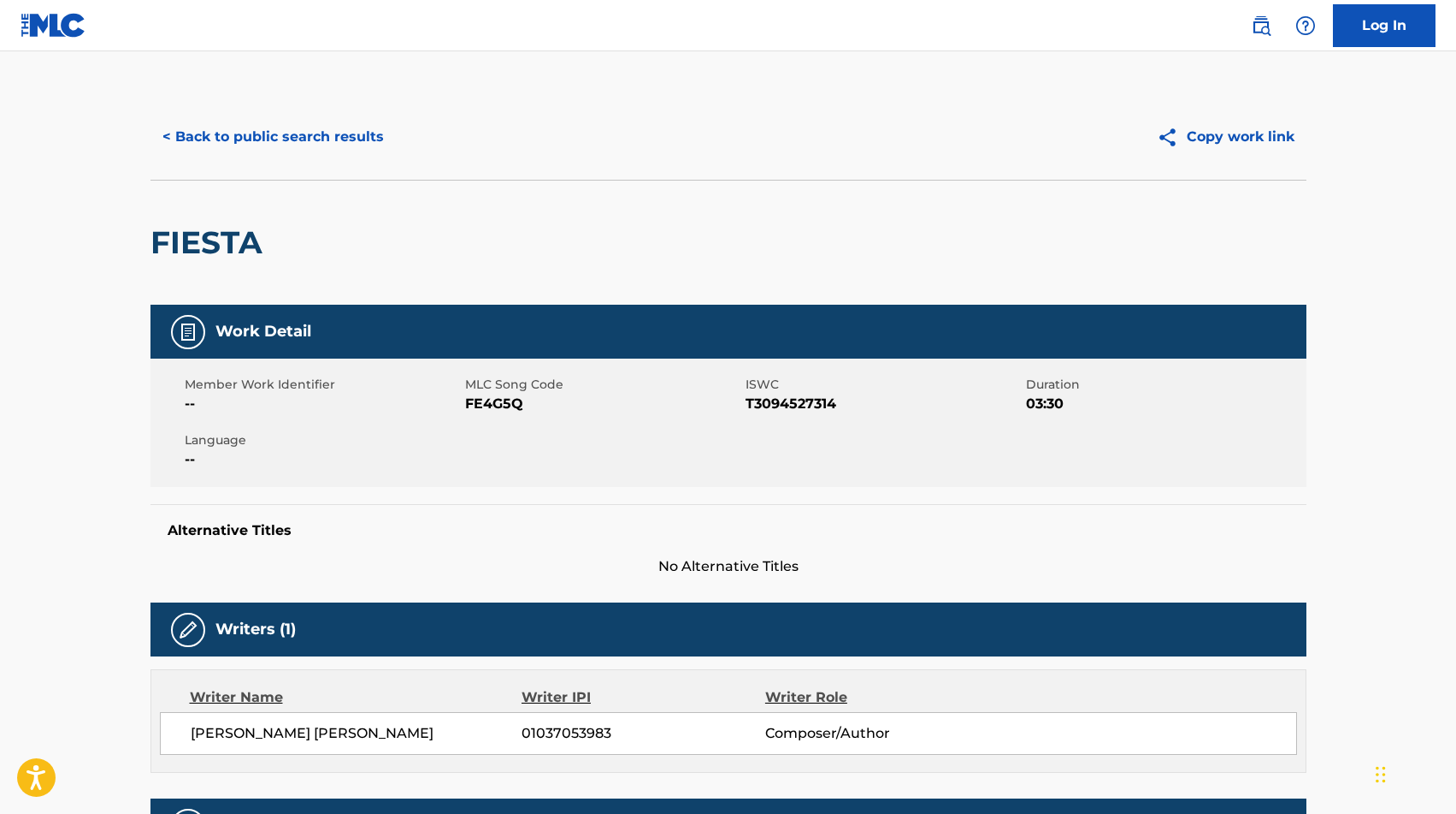
click at [493, 405] on span "FE4G5Q" at bounding box center [603, 404] width 277 height 21
copy span "FE4G5Q"
click at [255, 141] on button "< Back to public search results" at bounding box center [273, 136] width 245 height 42
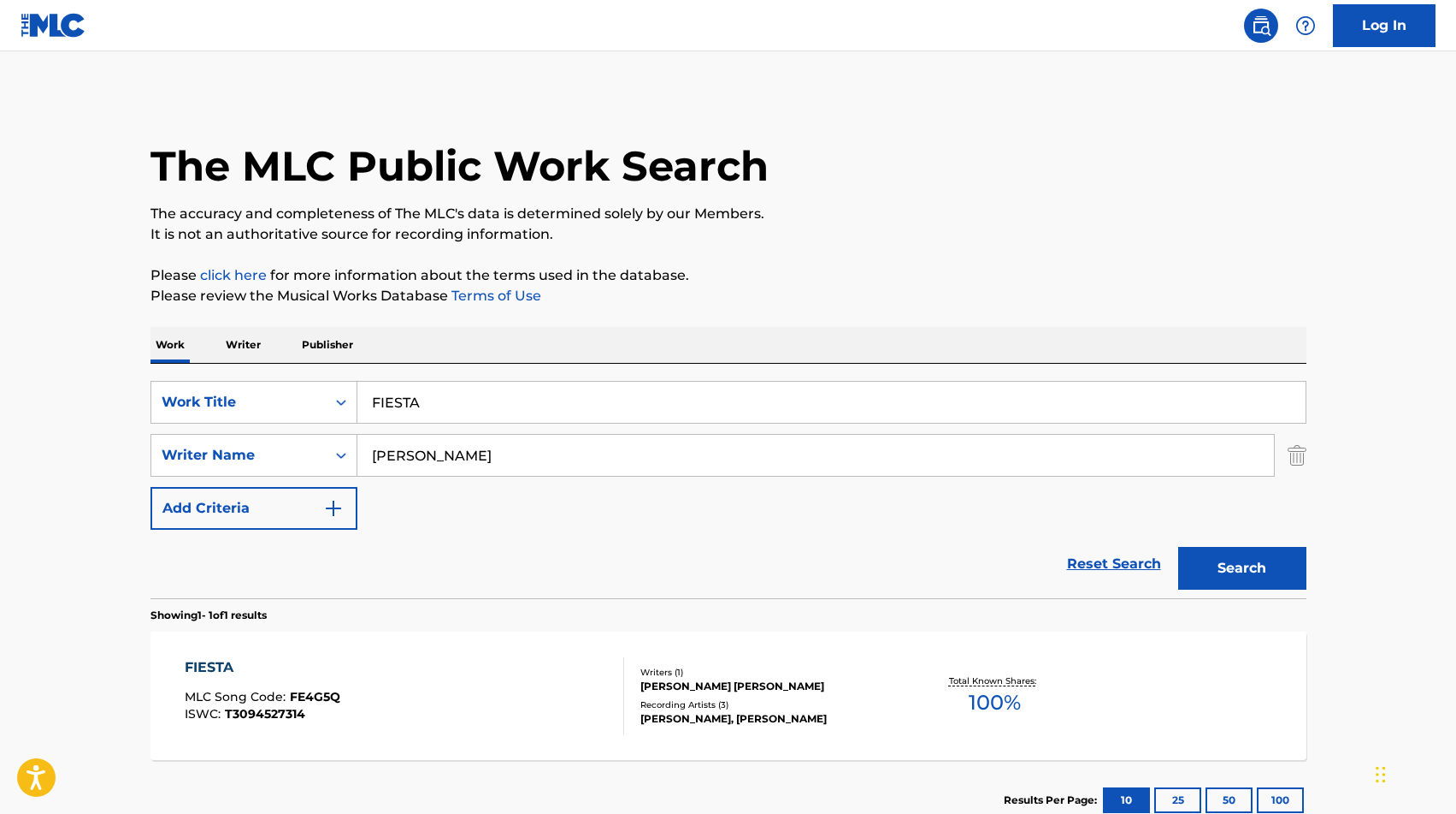
click at [476, 415] on input "FIESTA" at bounding box center [832, 402] width 948 height 41
paste input "LASH"
type input "FLASH"
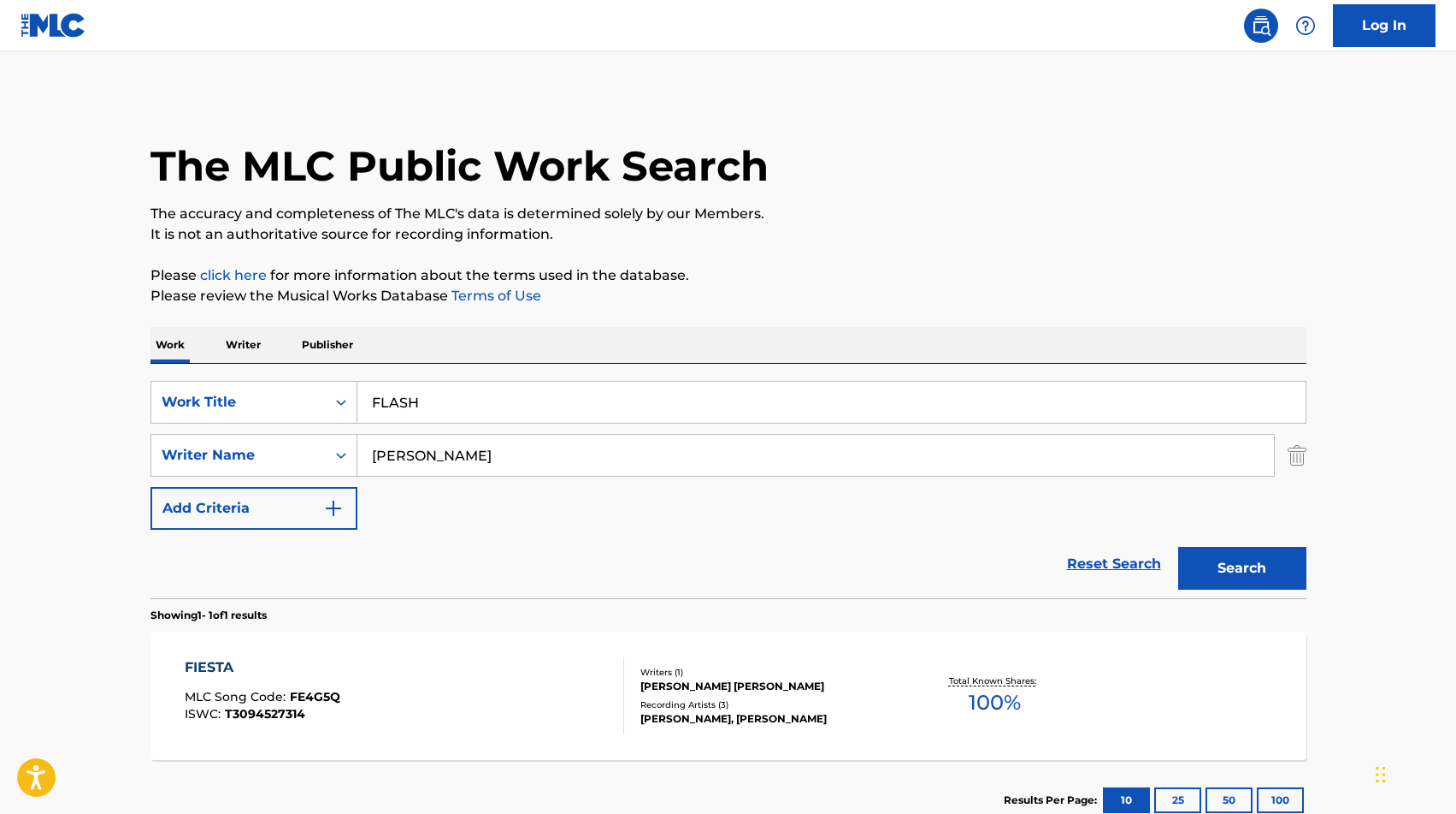
click at [433, 432] on div "SearchWithCriteria00a107cc-8b65-4ae5-bf35-1d2a41a583ee Work Title FLASH SearchW…" at bounding box center [728, 454] width 1156 height 149
click at [432, 449] on input "[PERSON_NAME]" at bounding box center [815, 455] width 916 height 41
click at [1178, 546] on button "Search" at bounding box center [1242, 567] width 128 height 42
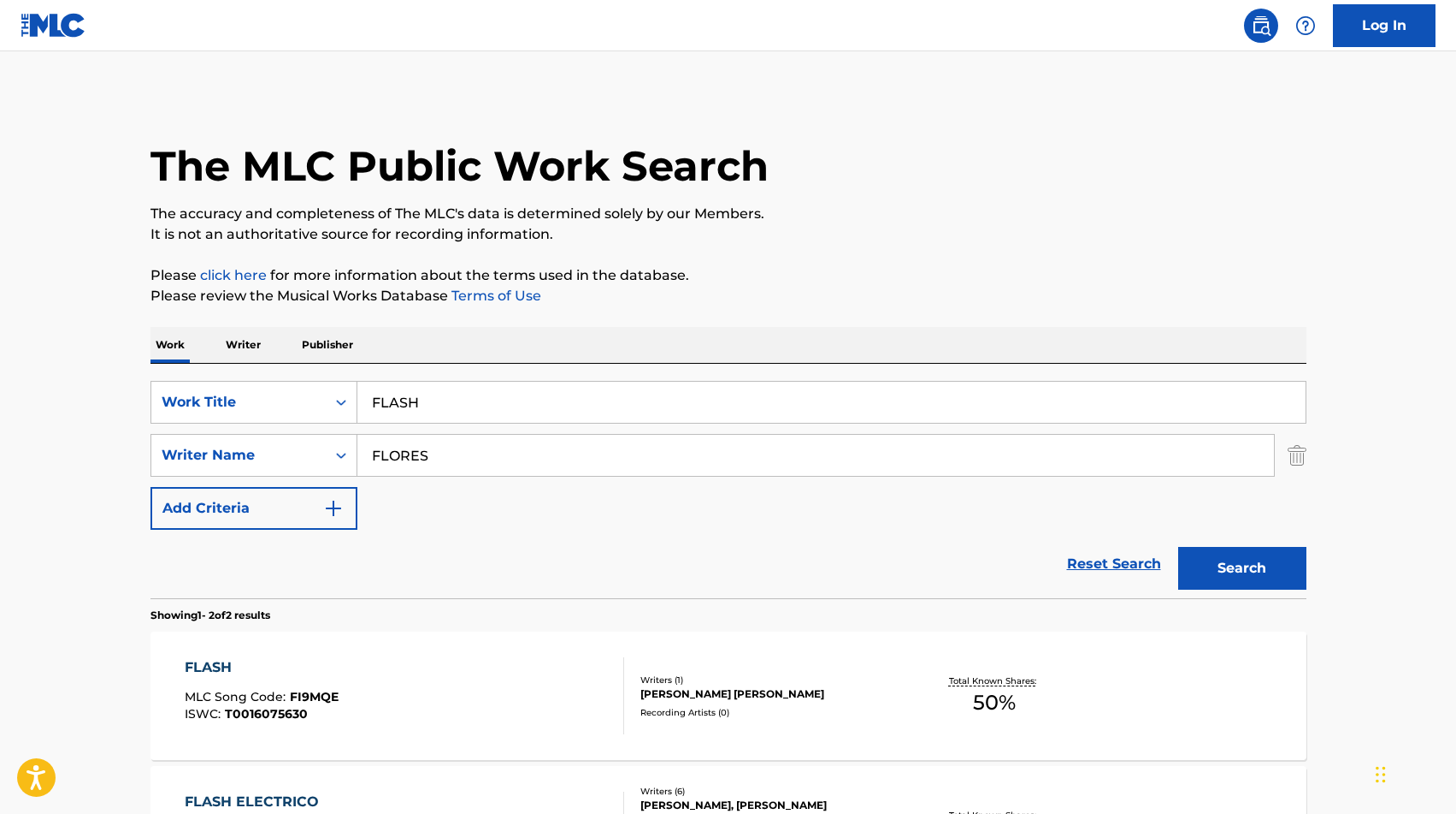
click at [472, 452] on input "FLORES" at bounding box center [815, 455] width 916 height 41
type input "[PERSON_NAME]"
click at [1178, 546] on button "Search" at bounding box center [1242, 567] width 128 height 42
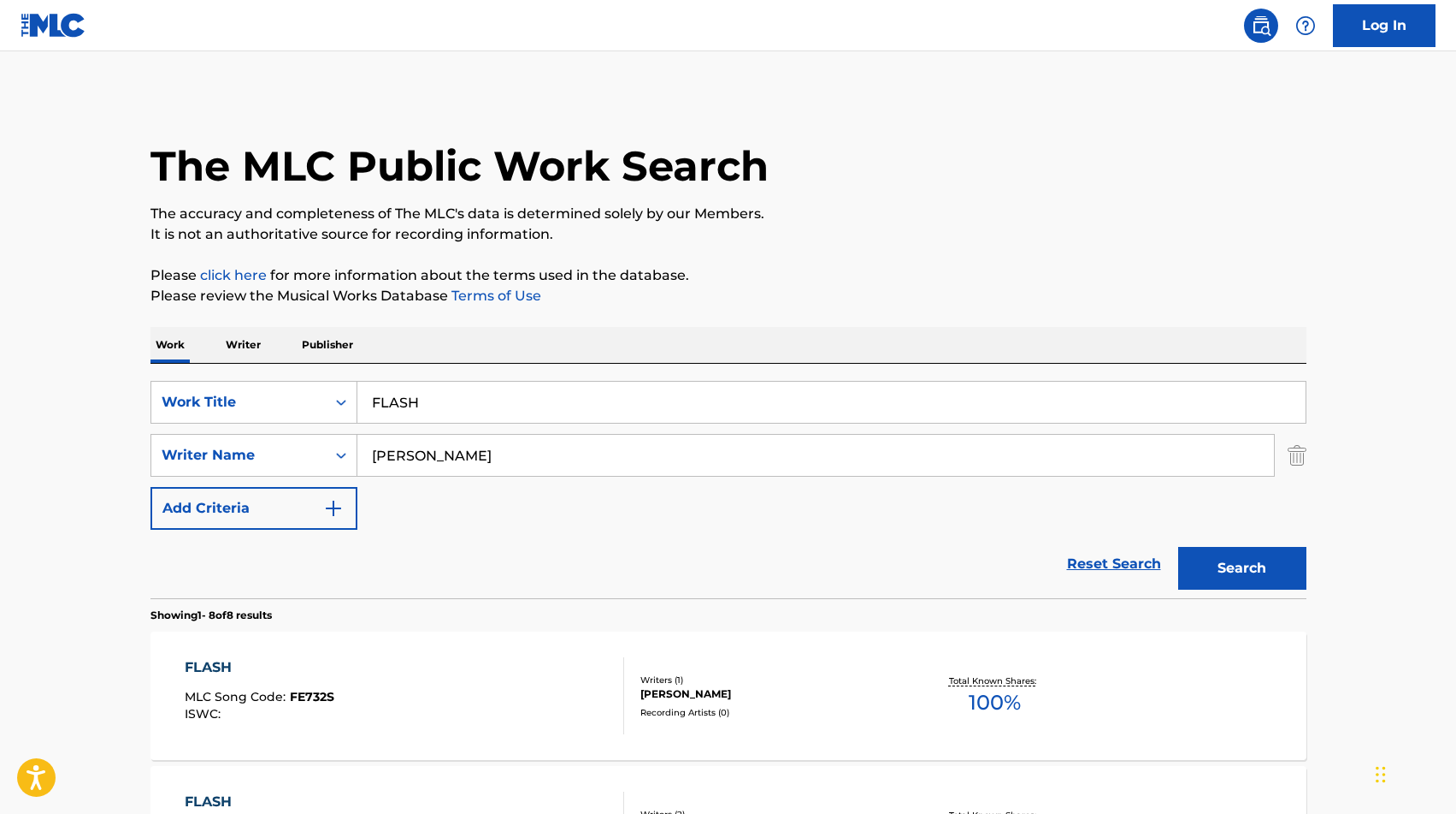
scroll to position [144, 0]
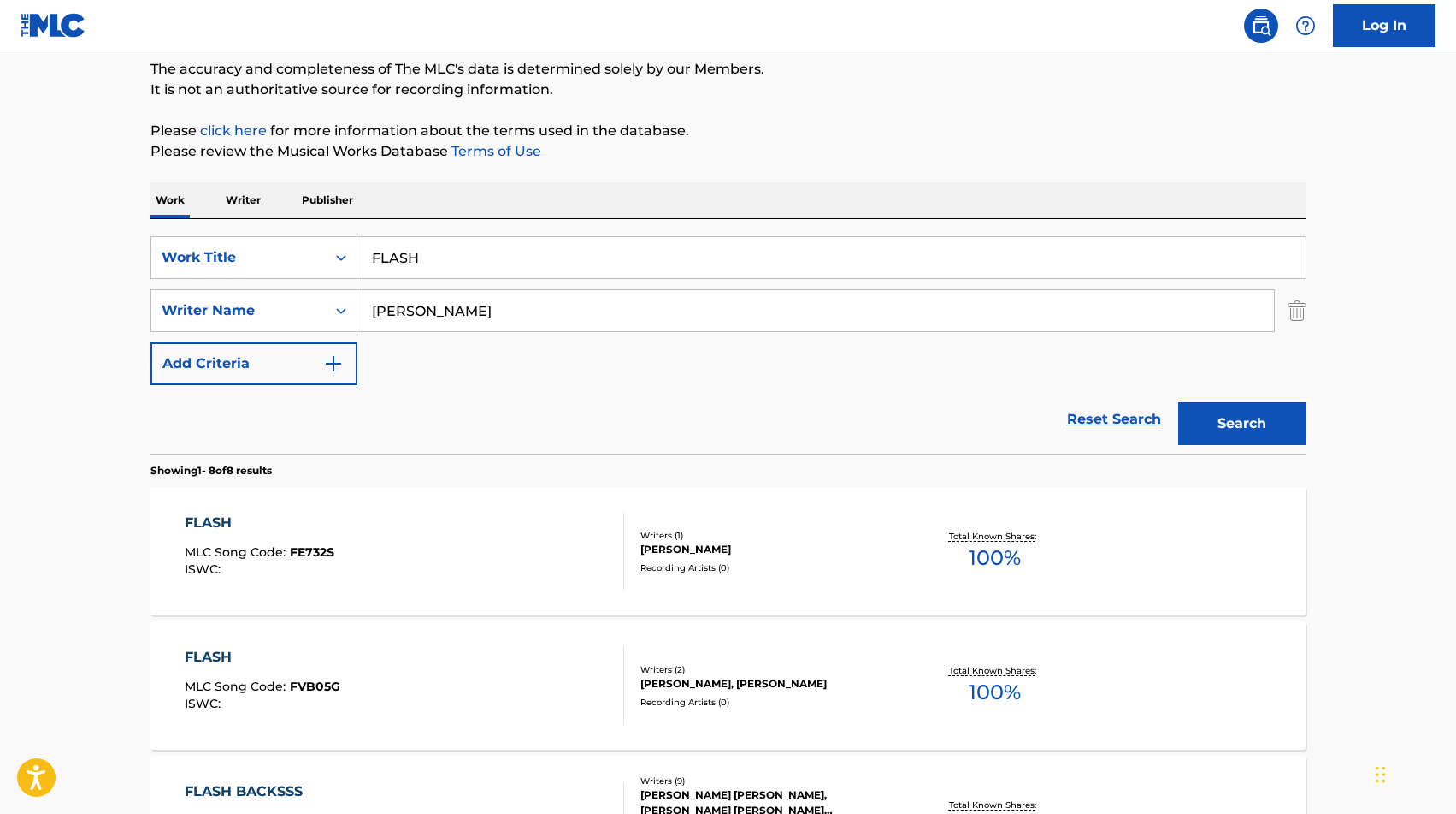
click at [490, 562] on div "FLASH MLC Song Code : FE732S ISWC :" at bounding box center [405, 550] width 440 height 77
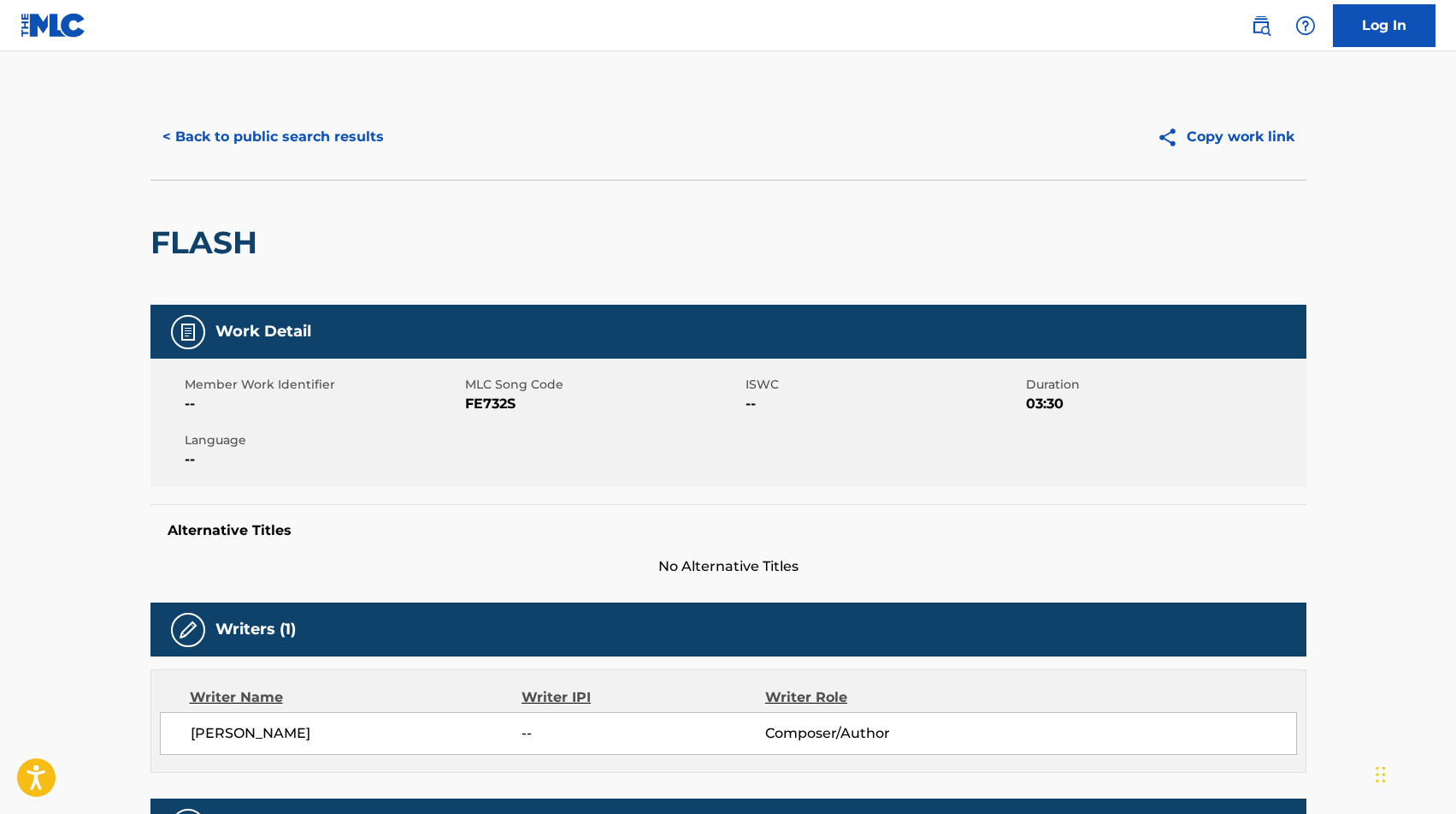
click at [486, 407] on span "FE732S" at bounding box center [603, 404] width 277 height 21
copy span "FE732S"
click at [313, 142] on button "< Back to public search results" at bounding box center [273, 136] width 245 height 42
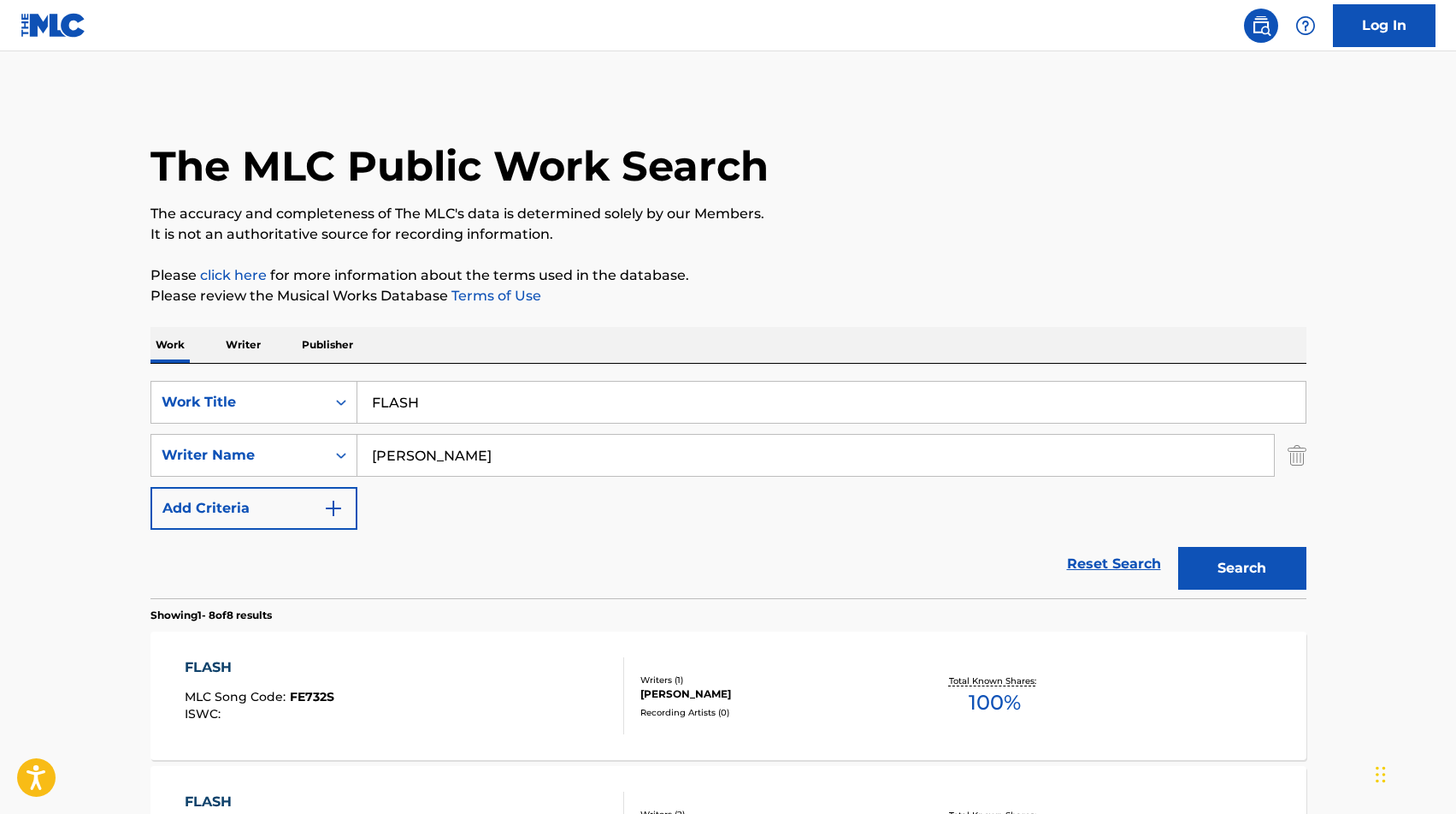
scroll to position [144, 0]
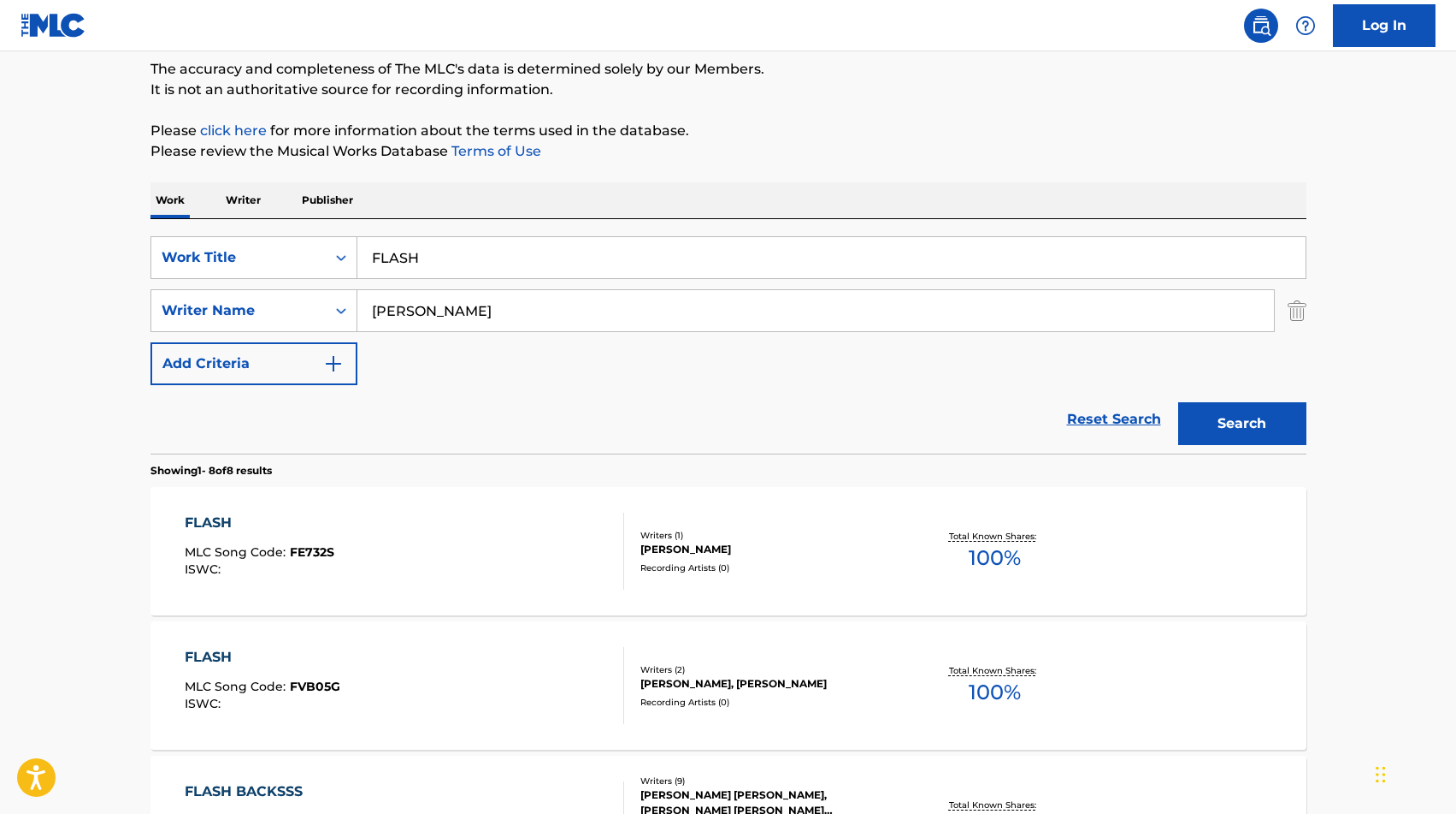
click at [554, 254] on input "FLASH" at bounding box center [832, 258] width 948 height 41
paste input "FOTOS Y RECUERDOS"
click at [524, 261] on input "FLASH FOTOS Y RECUERDOS" at bounding box center [832, 258] width 948 height 41
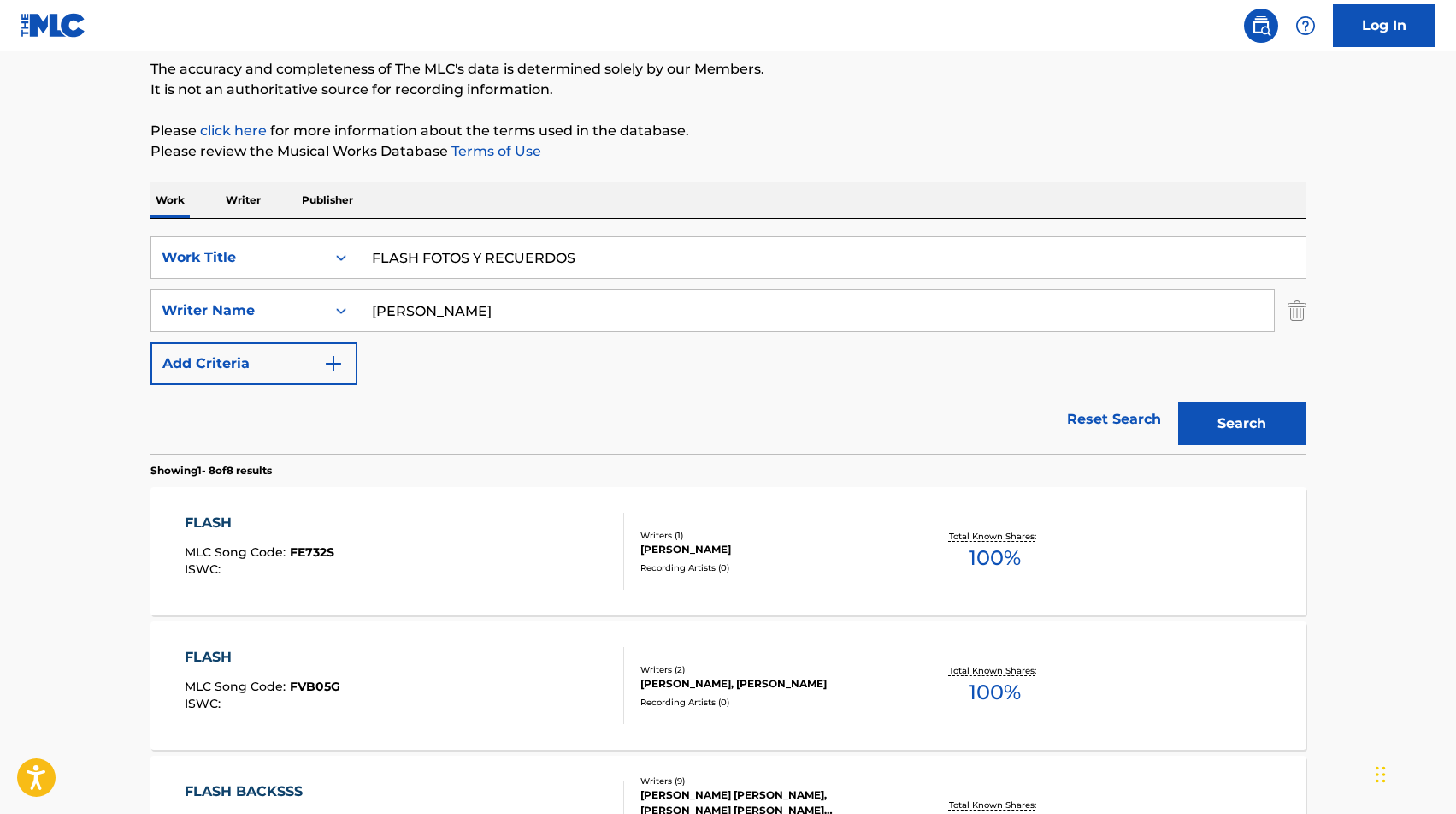
click at [524, 261] on input "FLASH FOTOS Y RECUERDOS" at bounding box center [832, 258] width 948 height 41
paste input "Search Form"
type input "FOTOS Y RECUERDOS"
click at [488, 304] on input "[PERSON_NAME]" at bounding box center [815, 311] width 916 height 41
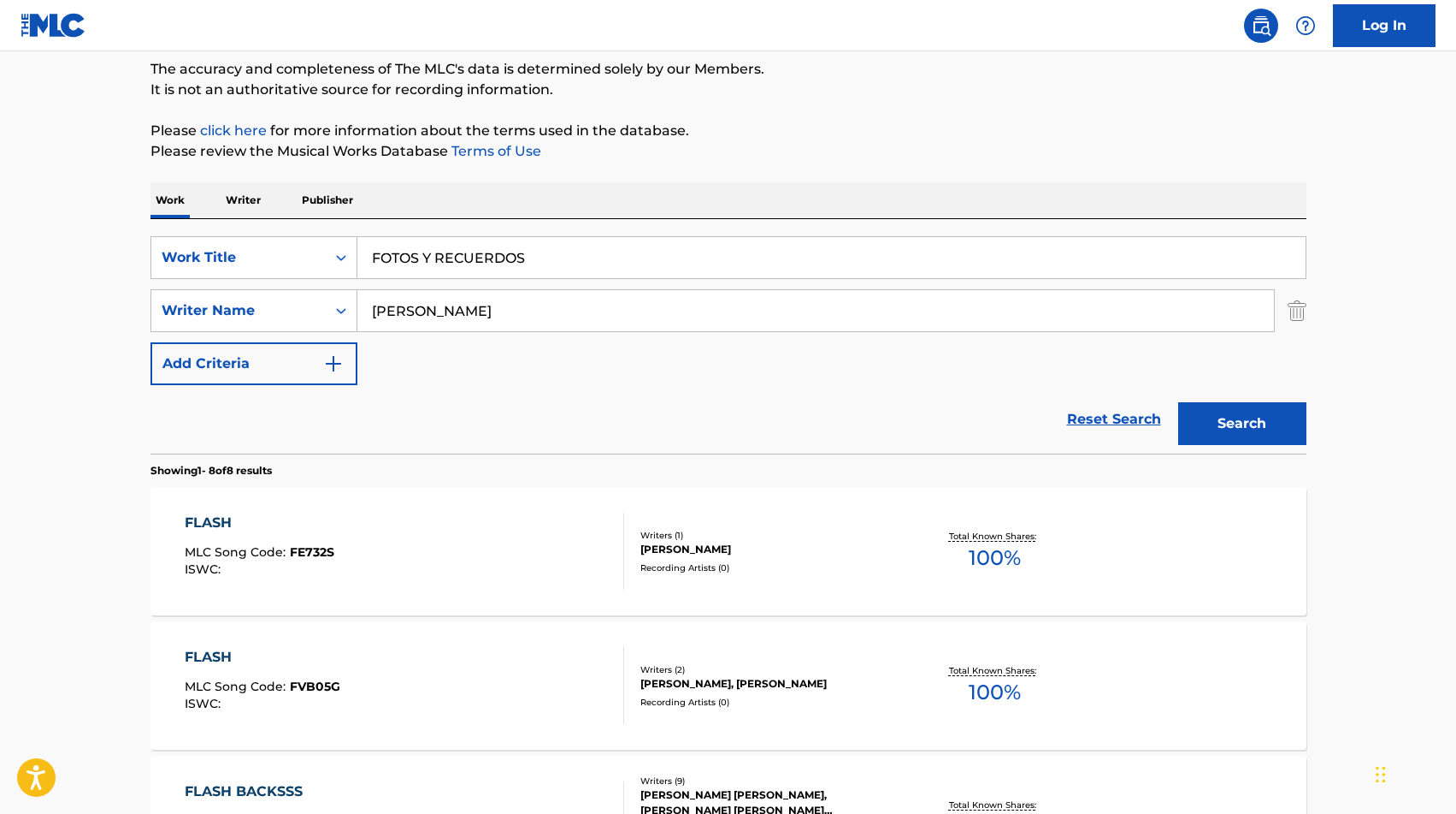
click at [488, 304] on input "[PERSON_NAME]" at bounding box center [815, 311] width 916 height 41
type input "[PERSON_NAME]"
click at [1178, 402] on button "Search" at bounding box center [1242, 423] width 128 height 42
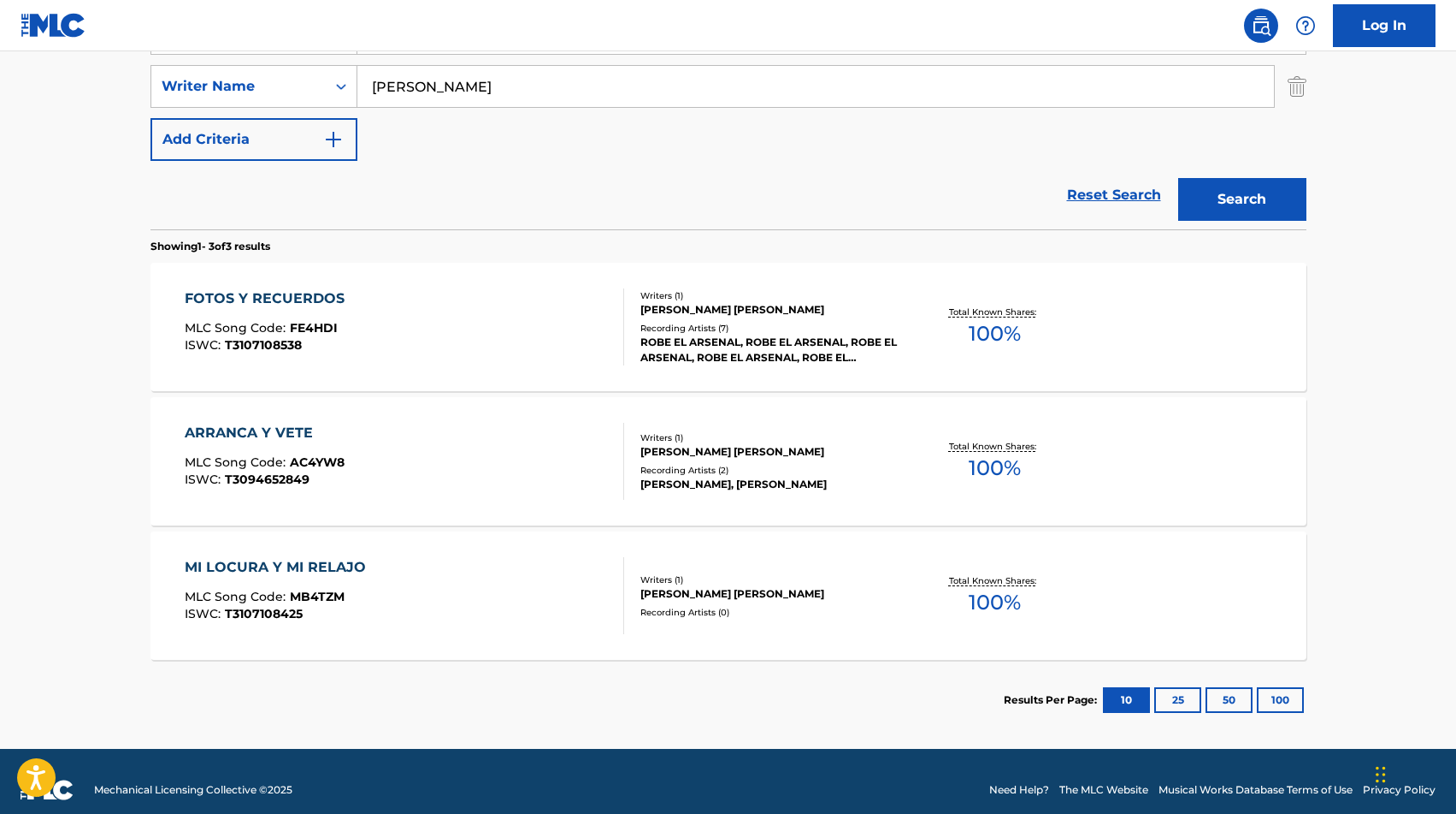
scroll to position [367, 0]
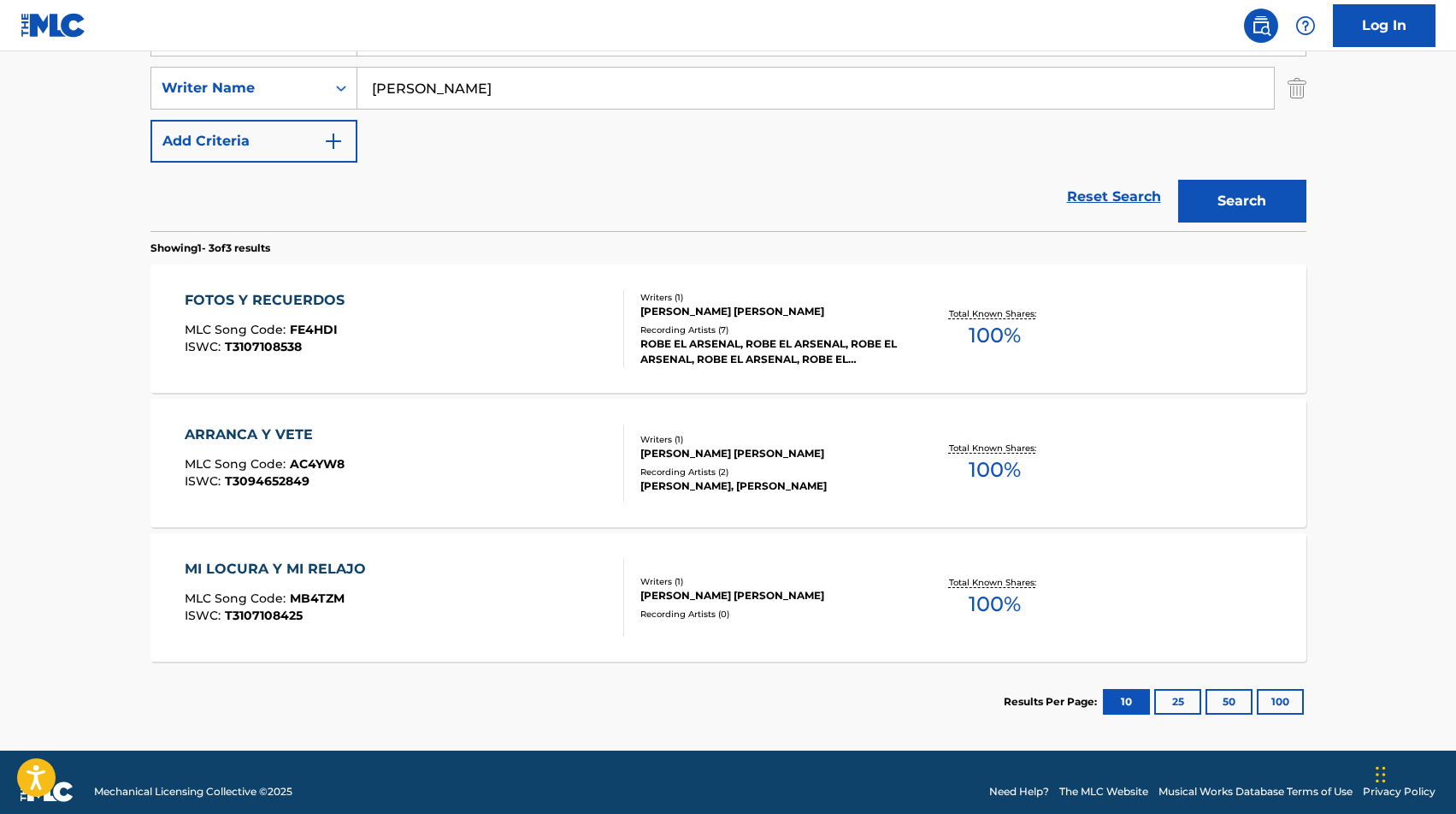
click at [515, 353] on div "FOTOS Y RECUERDOS MLC Song Code : FE4HDI ISWC : T3107108538" at bounding box center [405, 328] width 440 height 77
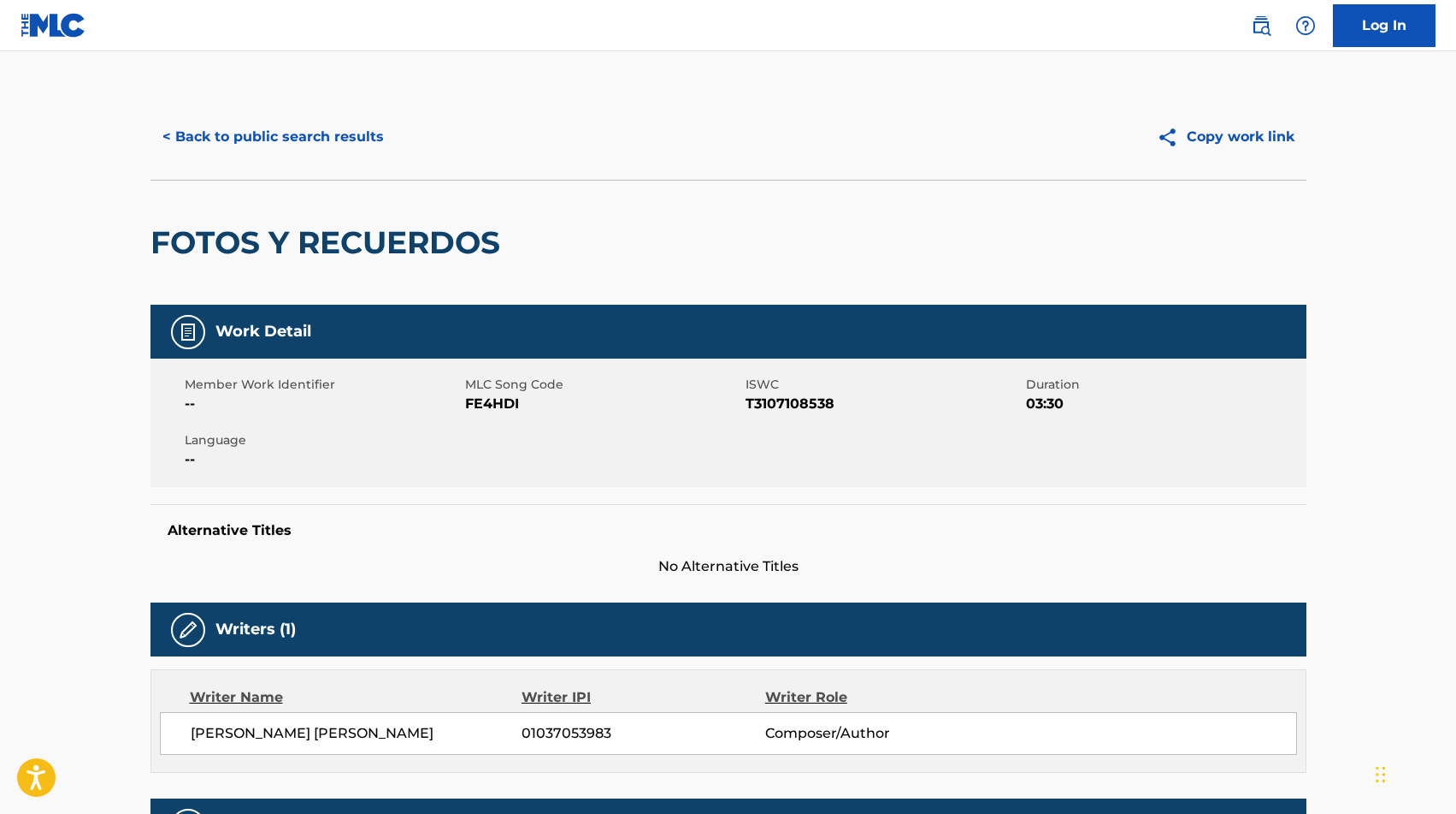
click at [492, 404] on span "FE4HDI" at bounding box center [603, 404] width 277 height 21
copy span "FE4HDI"
click at [299, 147] on button "< Back to public search results" at bounding box center [273, 136] width 245 height 42
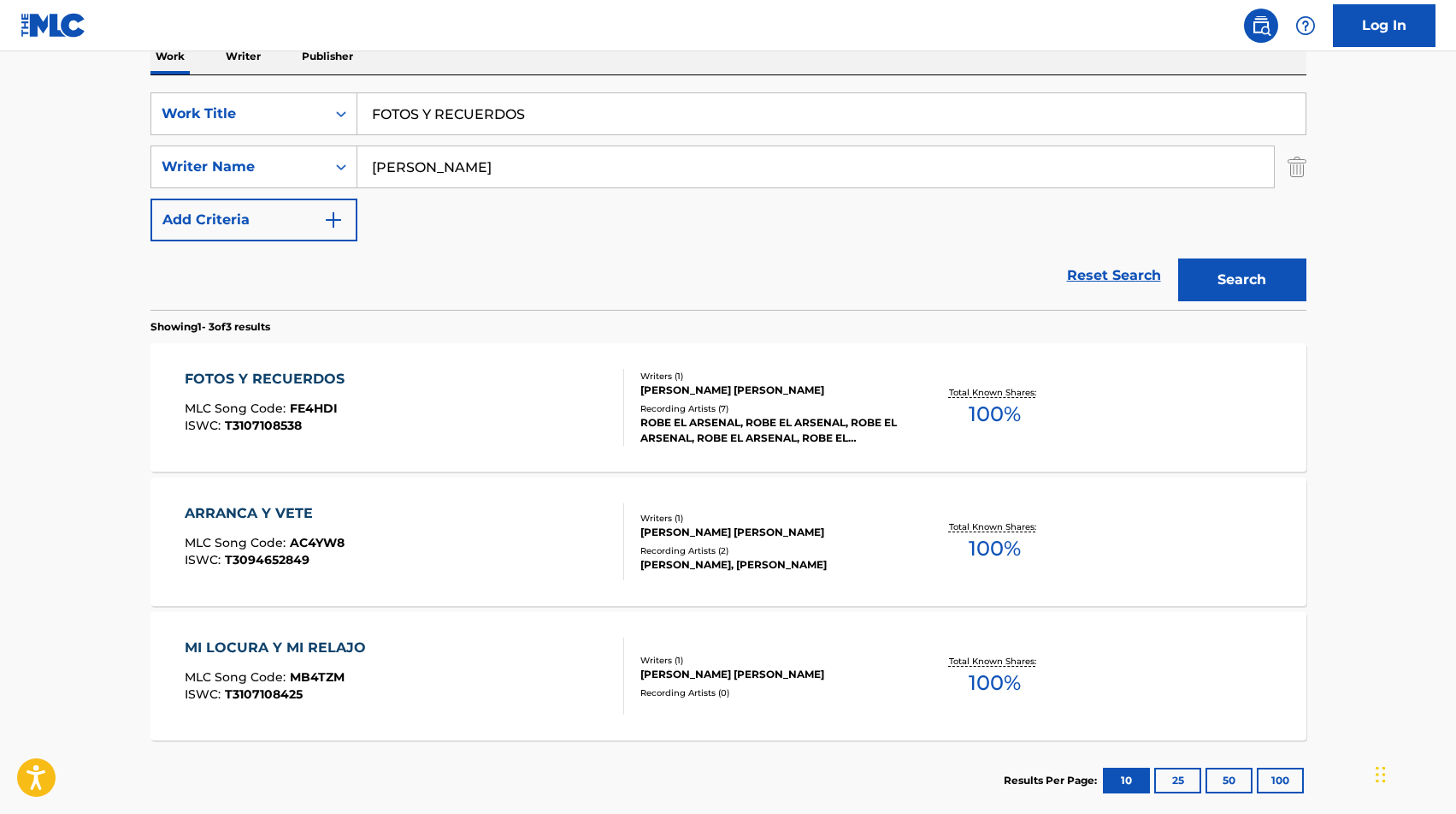
click at [424, 126] on input "FOTOS Y RECUERDOS" at bounding box center [832, 114] width 948 height 41
paste input "REE"
type input "FREE"
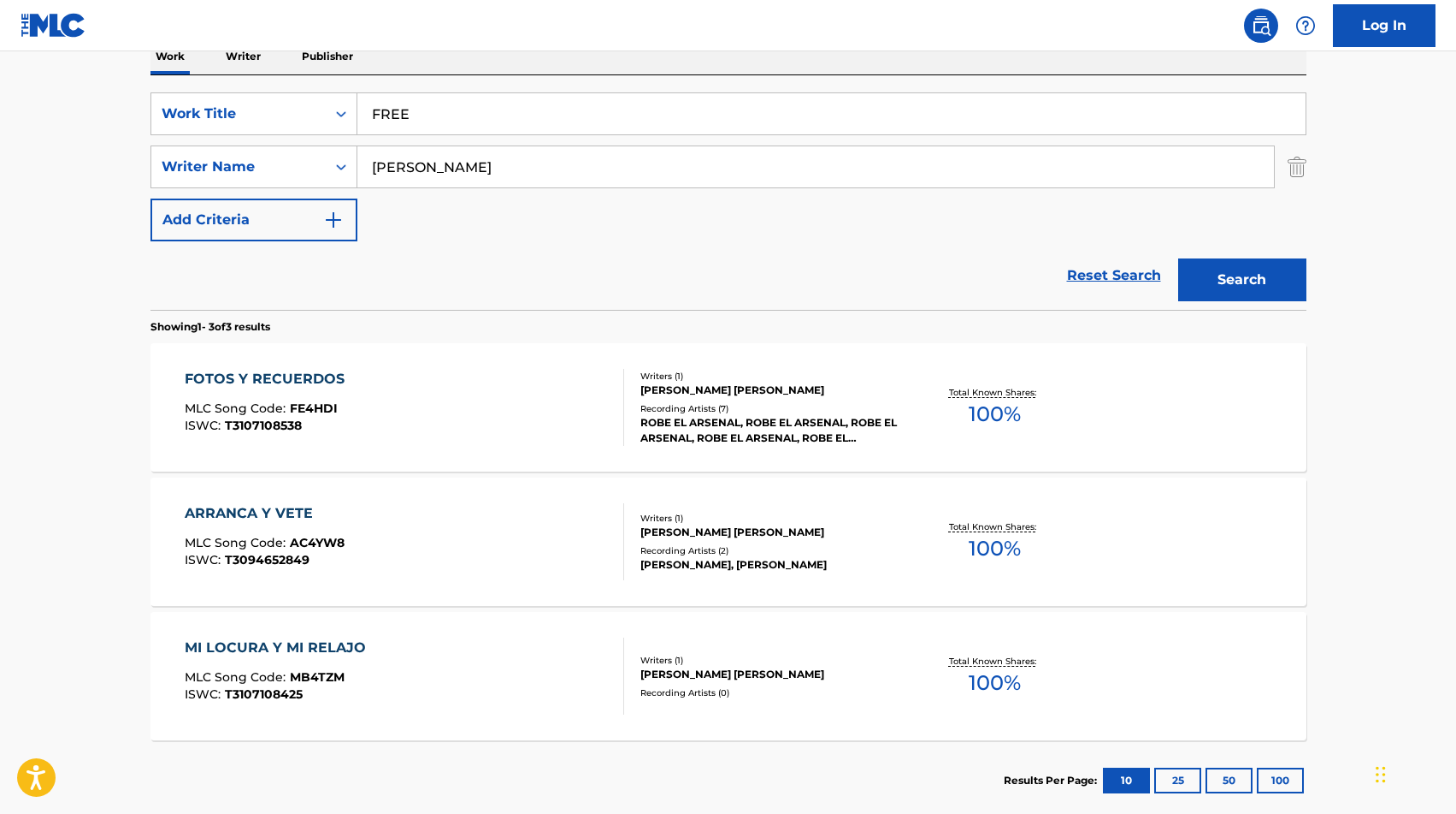
click at [1178, 259] on button "Search" at bounding box center [1242, 279] width 128 height 42
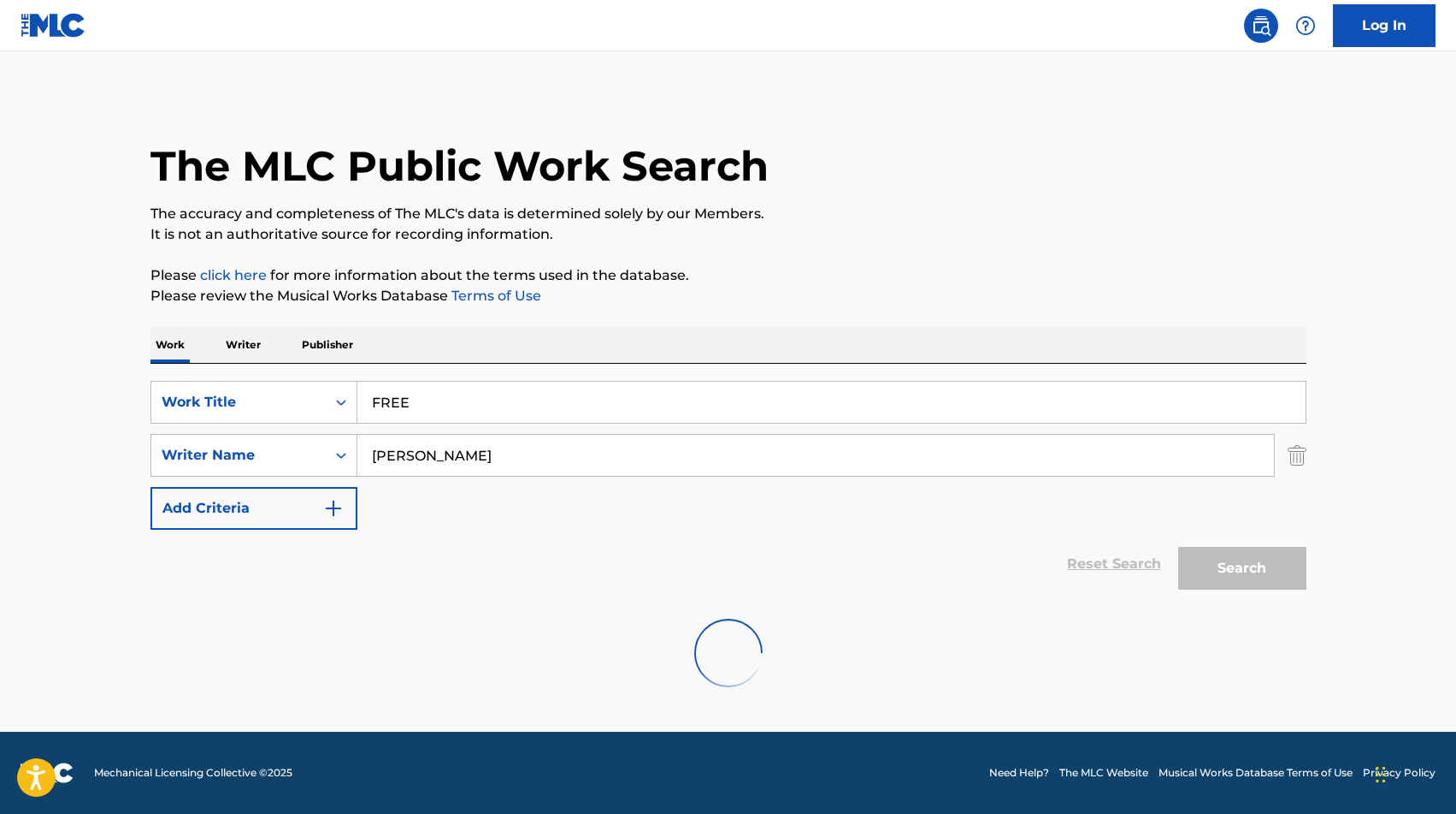
scroll to position [0, 0]
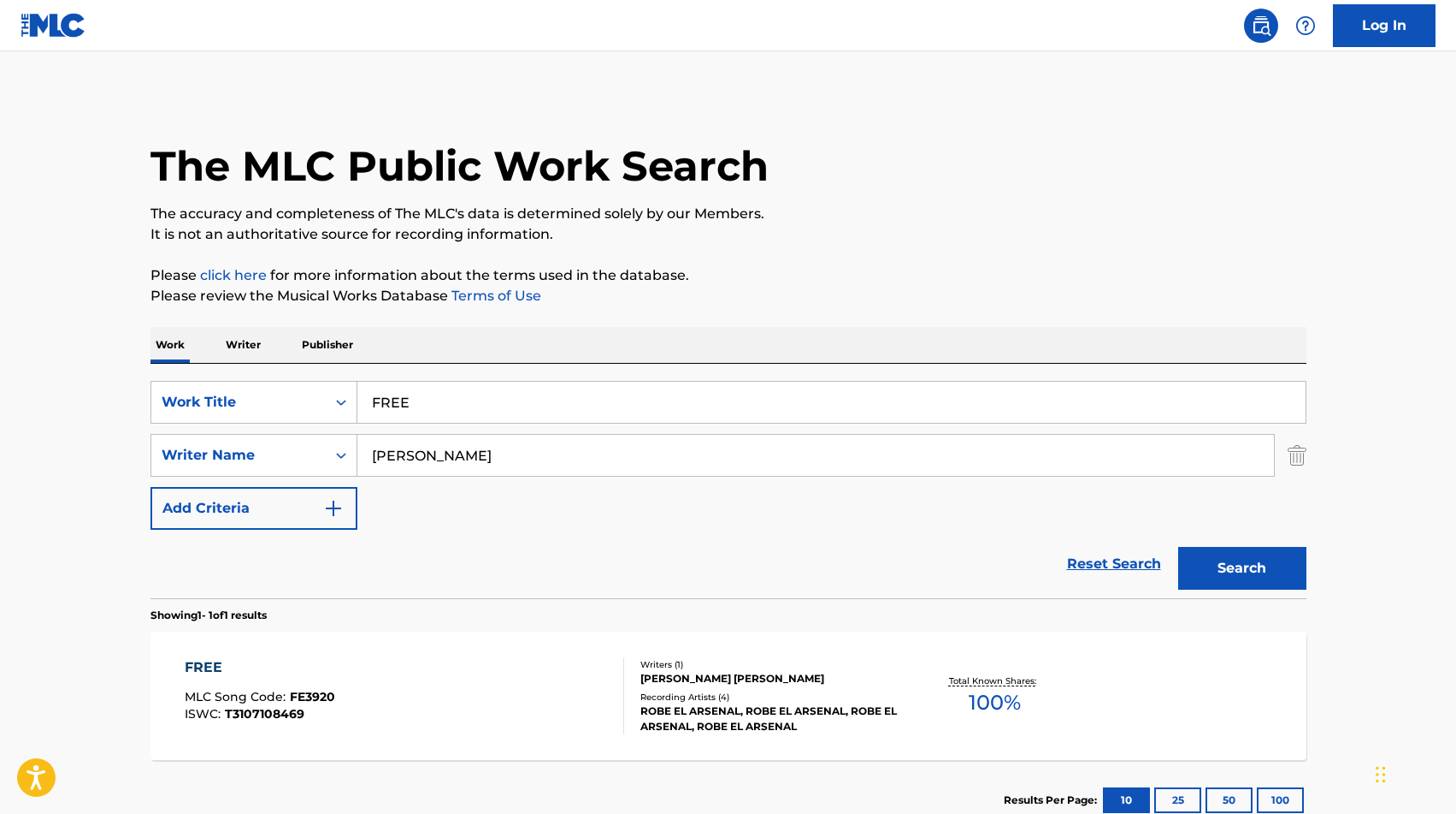
click at [709, 692] on div "Recording Artists ( 4 )" at bounding box center [769, 697] width 259 height 13
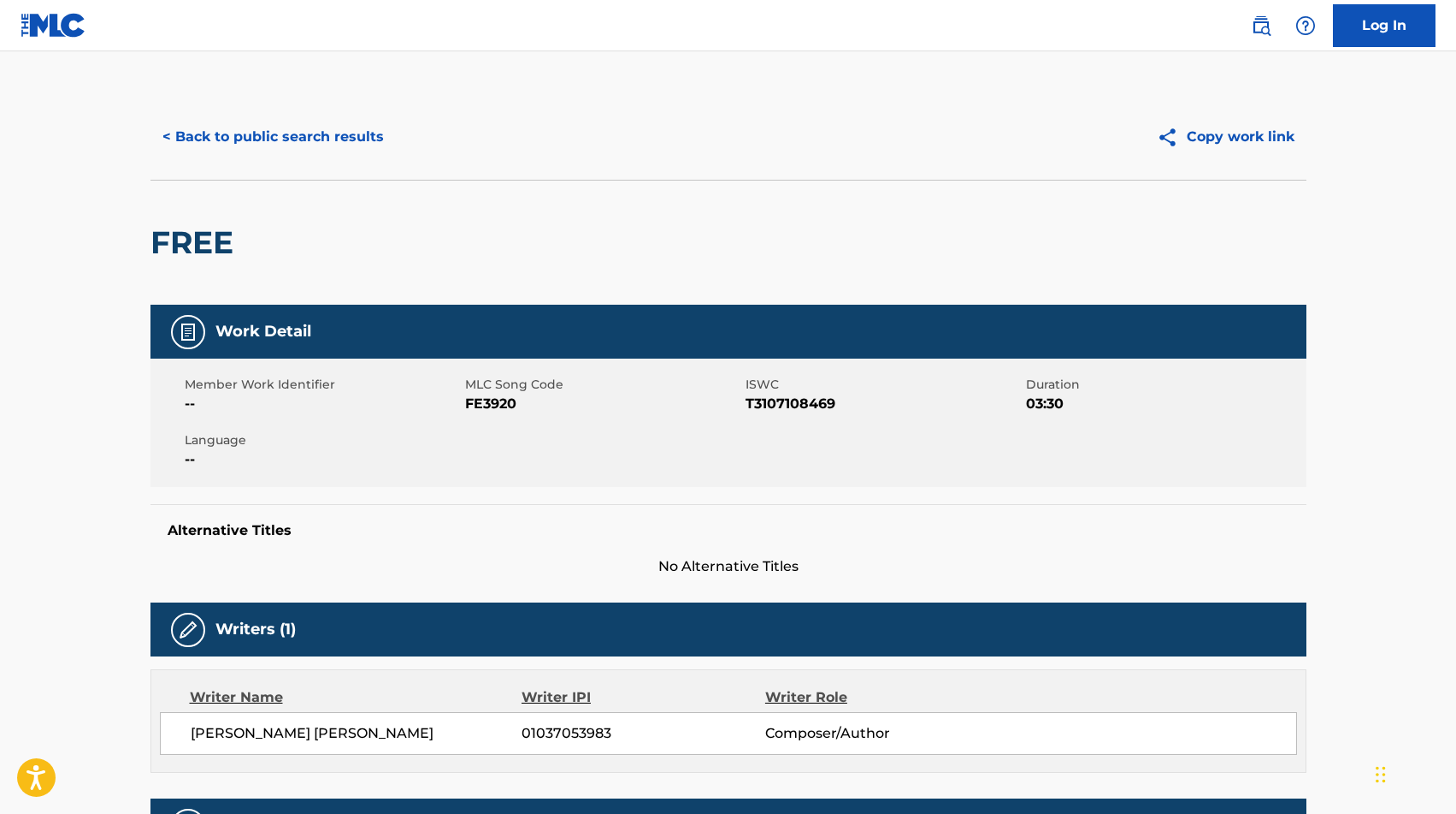
click at [495, 401] on span "FE3920" at bounding box center [603, 404] width 277 height 21
click at [224, 142] on button "< Back to public search results" at bounding box center [273, 136] width 245 height 42
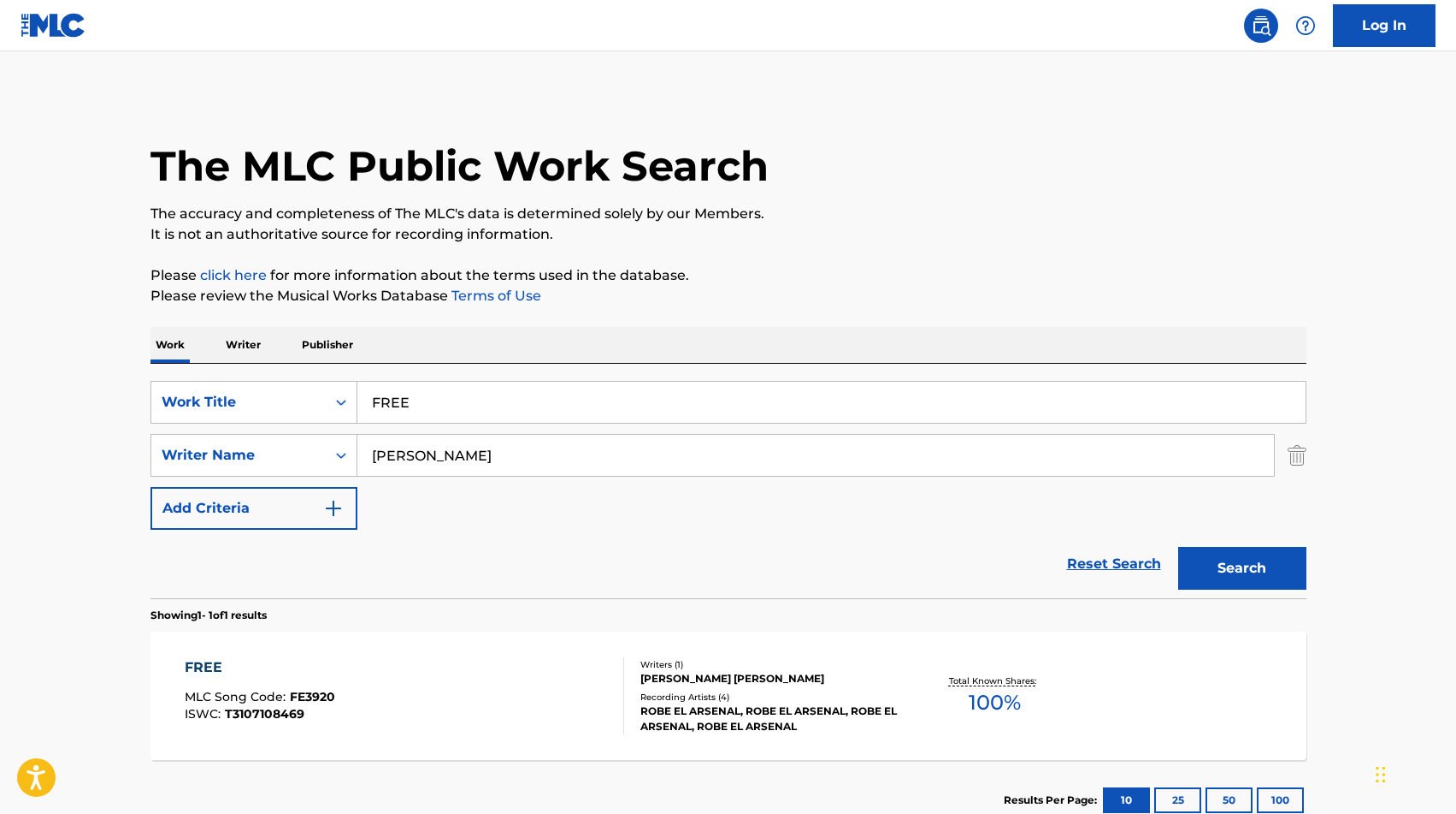
click at [455, 415] on input "FREE" at bounding box center [832, 402] width 948 height 41
paste input "GRACIAS MAMA"
type input "GRACIAS MAMA"
click at [417, 443] on input "[PERSON_NAME]" at bounding box center [815, 455] width 916 height 41
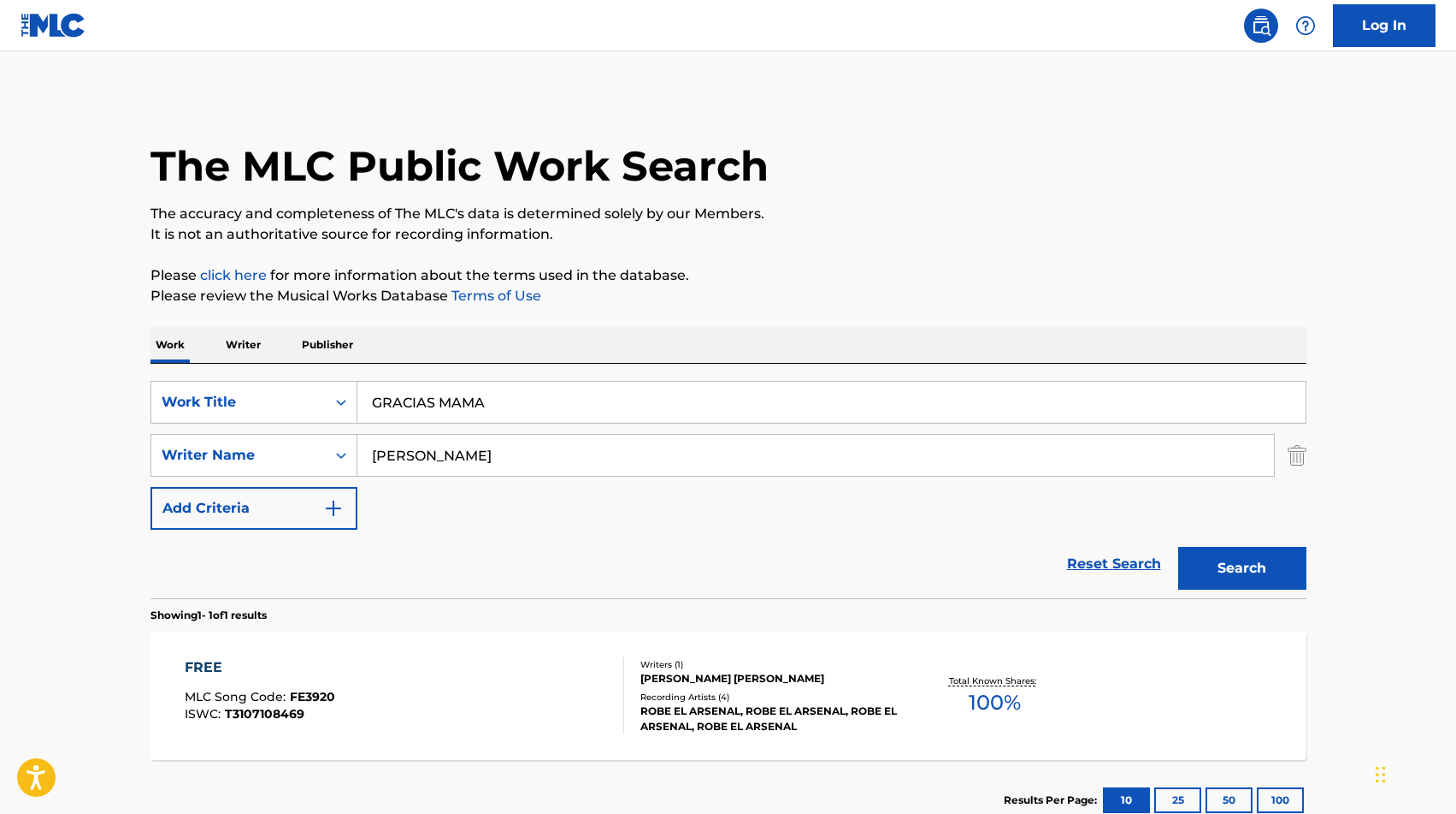
click at [417, 443] on input "[PERSON_NAME]" at bounding box center [815, 455] width 916 height 41
click at [1178, 546] on button "Search" at bounding box center [1242, 567] width 128 height 42
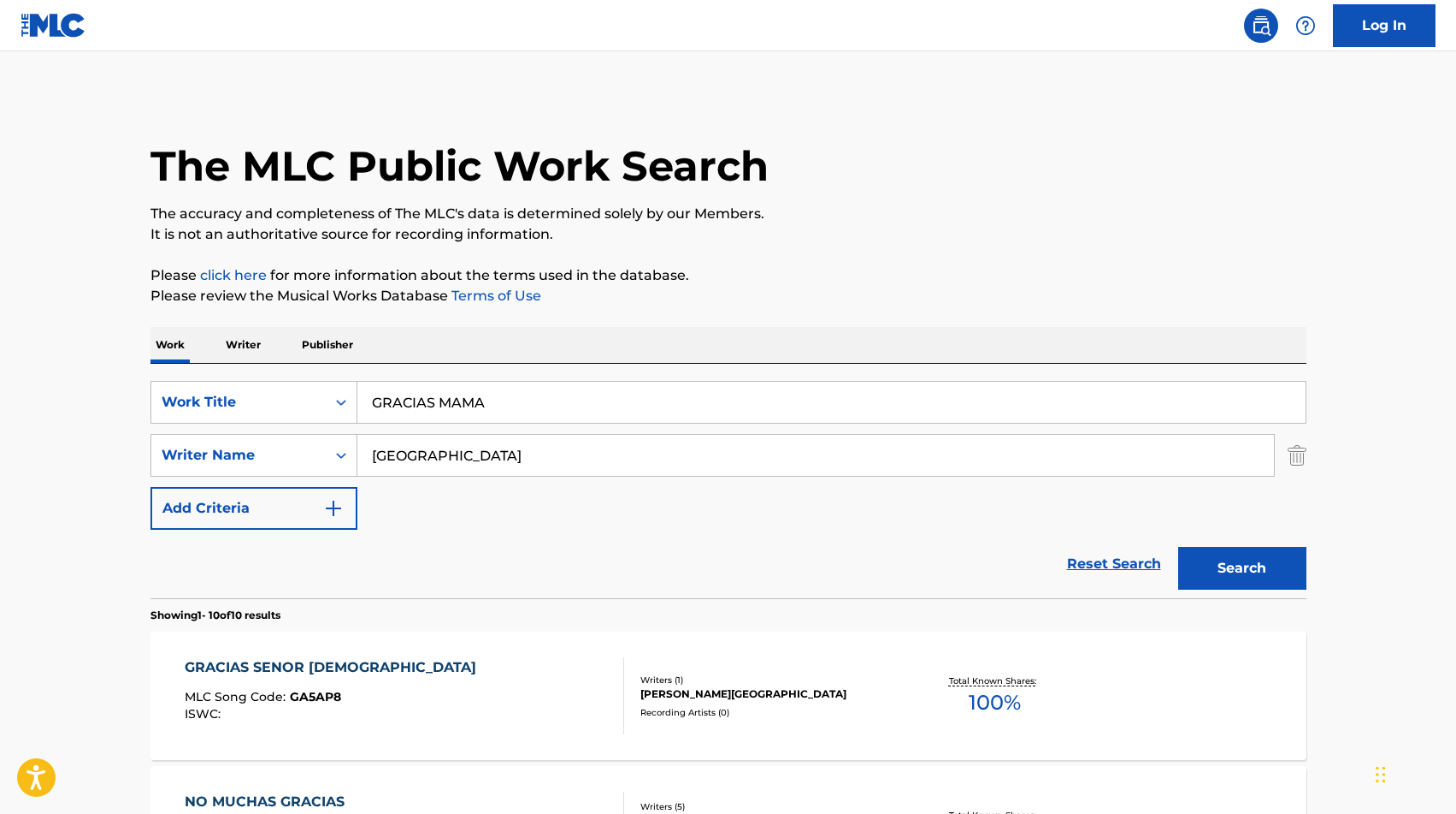
click at [625, 443] on input "[GEOGRAPHIC_DATA]" at bounding box center [815, 455] width 916 height 41
click at [1178, 546] on button "Search" at bounding box center [1242, 567] width 128 height 42
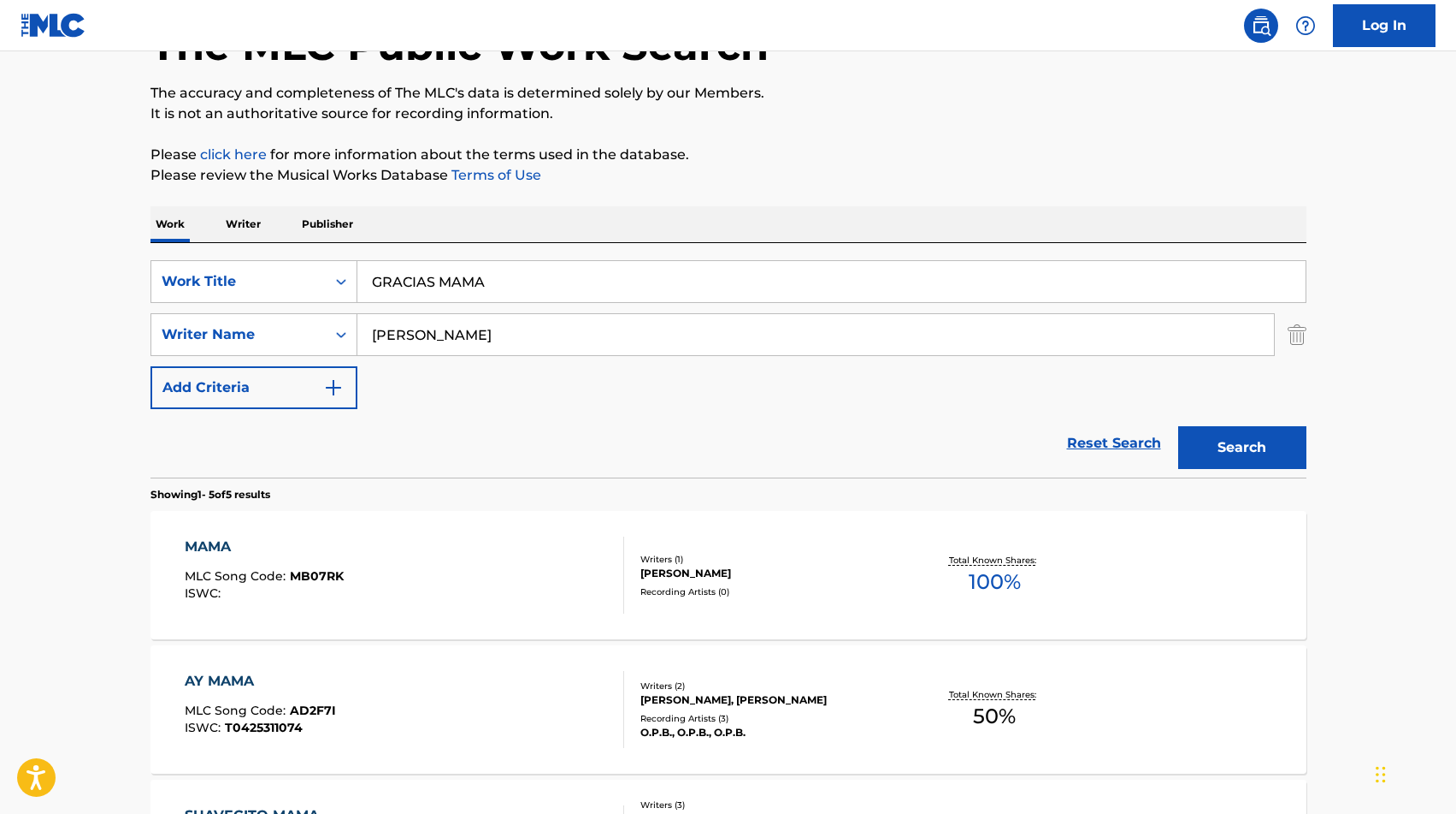
scroll to position [122, 0]
click at [450, 315] on input "[PERSON_NAME]" at bounding box center [815, 334] width 916 height 41
type input "ANGEL"
click at [1233, 457] on button "Search" at bounding box center [1242, 446] width 128 height 42
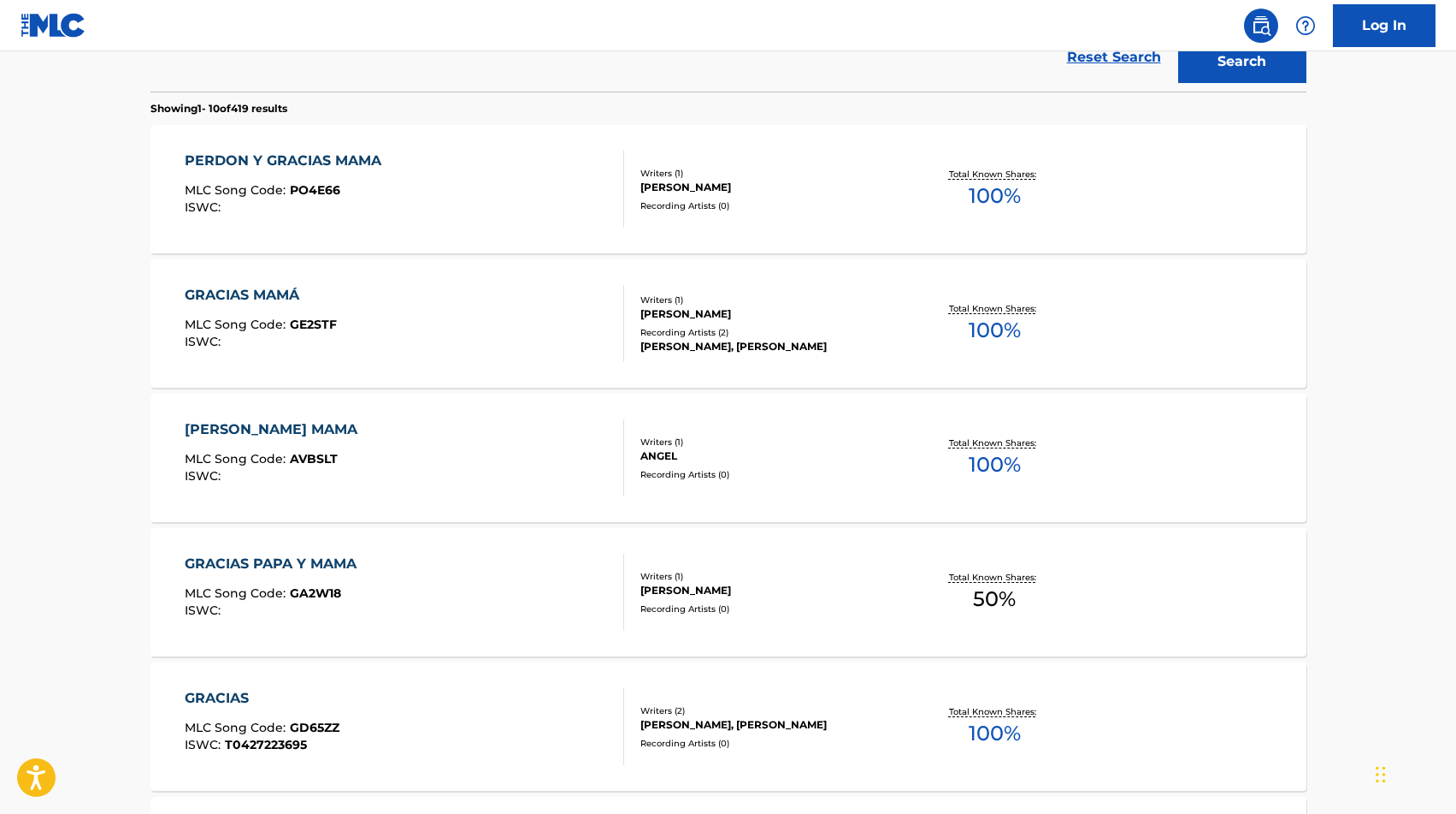
scroll to position [0, 0]
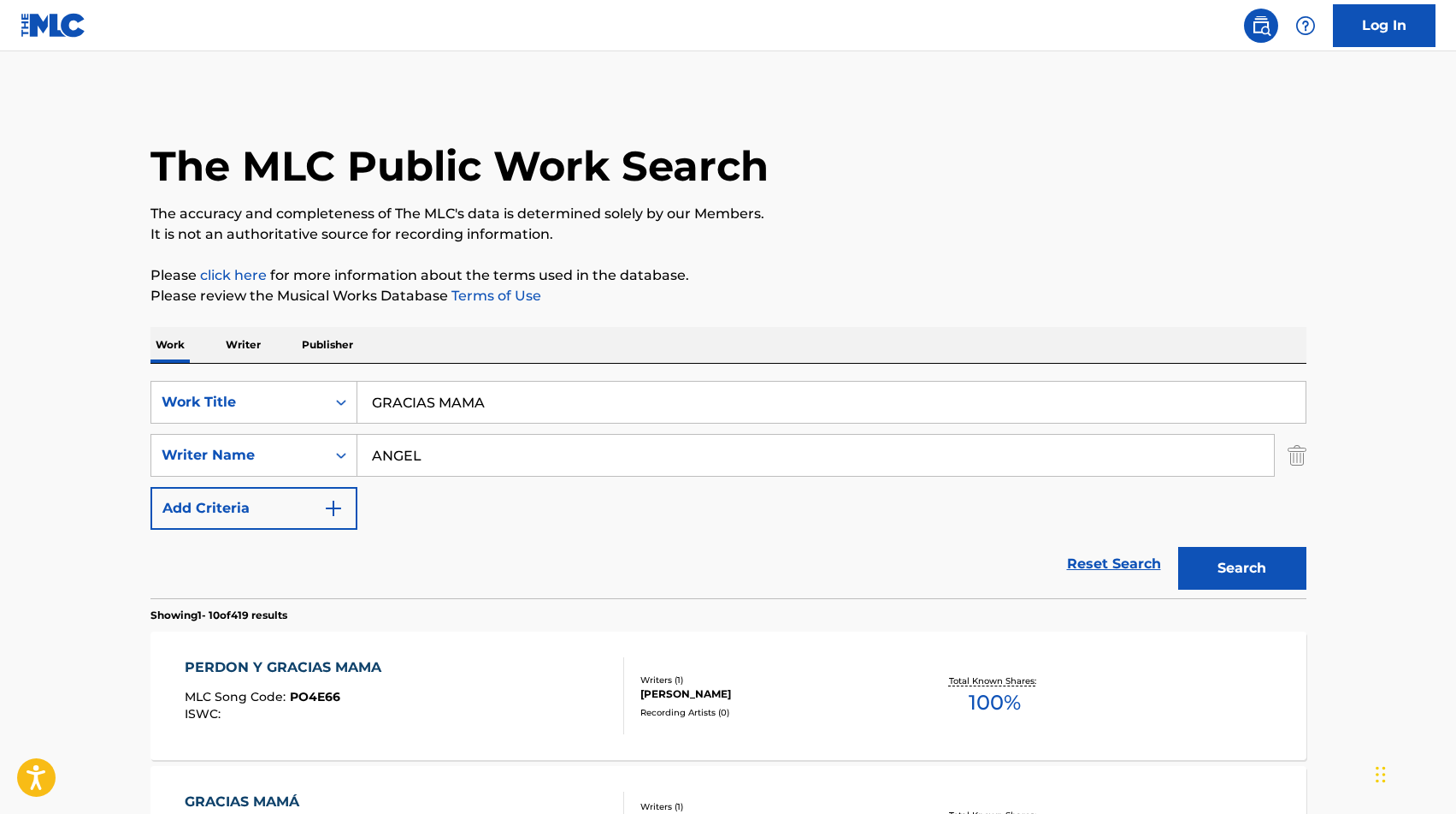
click at [477, 414] on input "GRACIAS MAMA" at bounding box center [832, 402] width 948 height 41
paste input "VEDAD CERO"
type input "GRAVEDAD CERO"
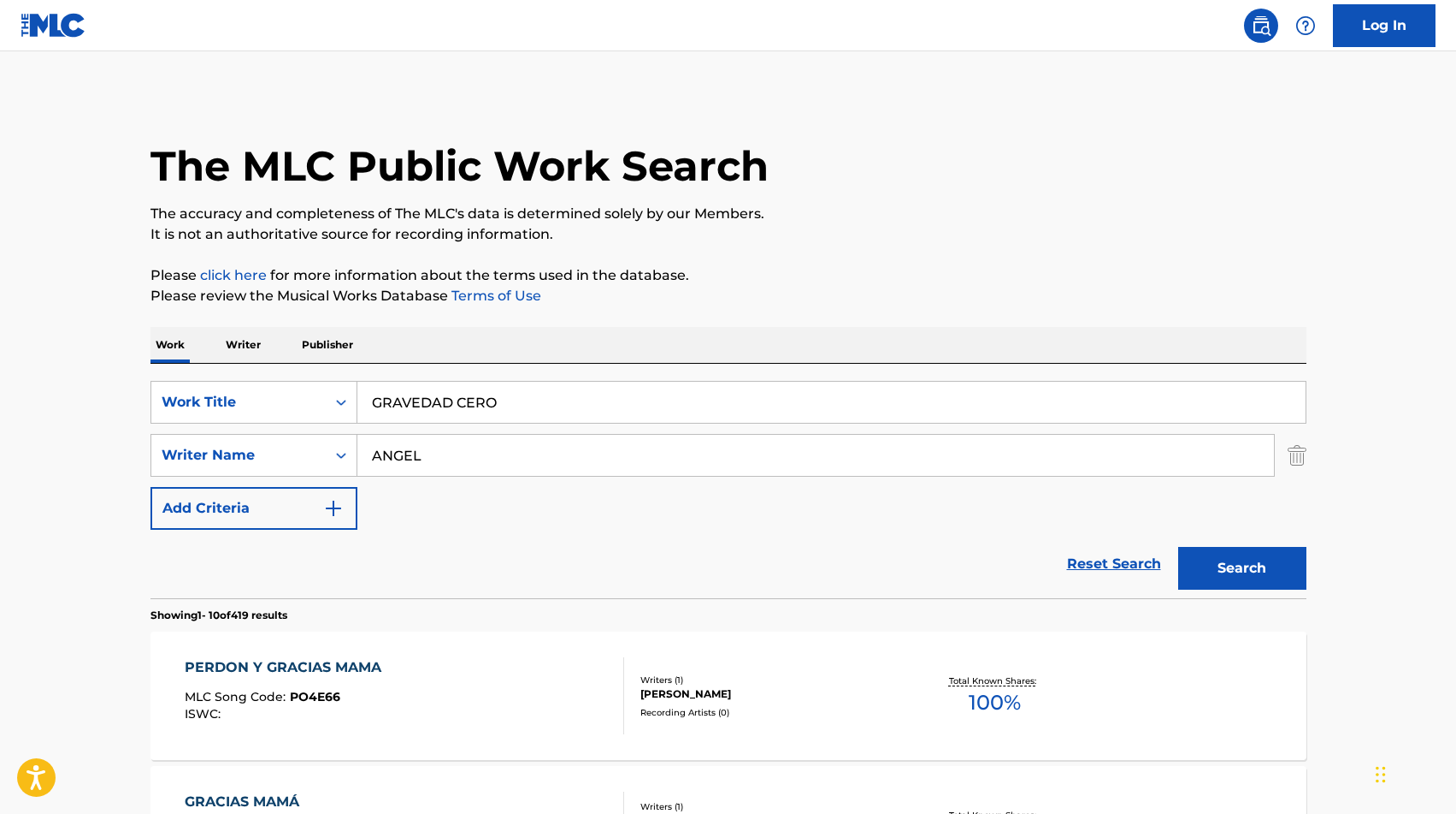
click at [440, 451] on input "ANGEL" at bounding box center [815, 455] width 916 height 41
type input "[PERSON_NAME]"
click at [1196, 553] on button "Search" at bounding box center [1242, 567] width 128 height 42
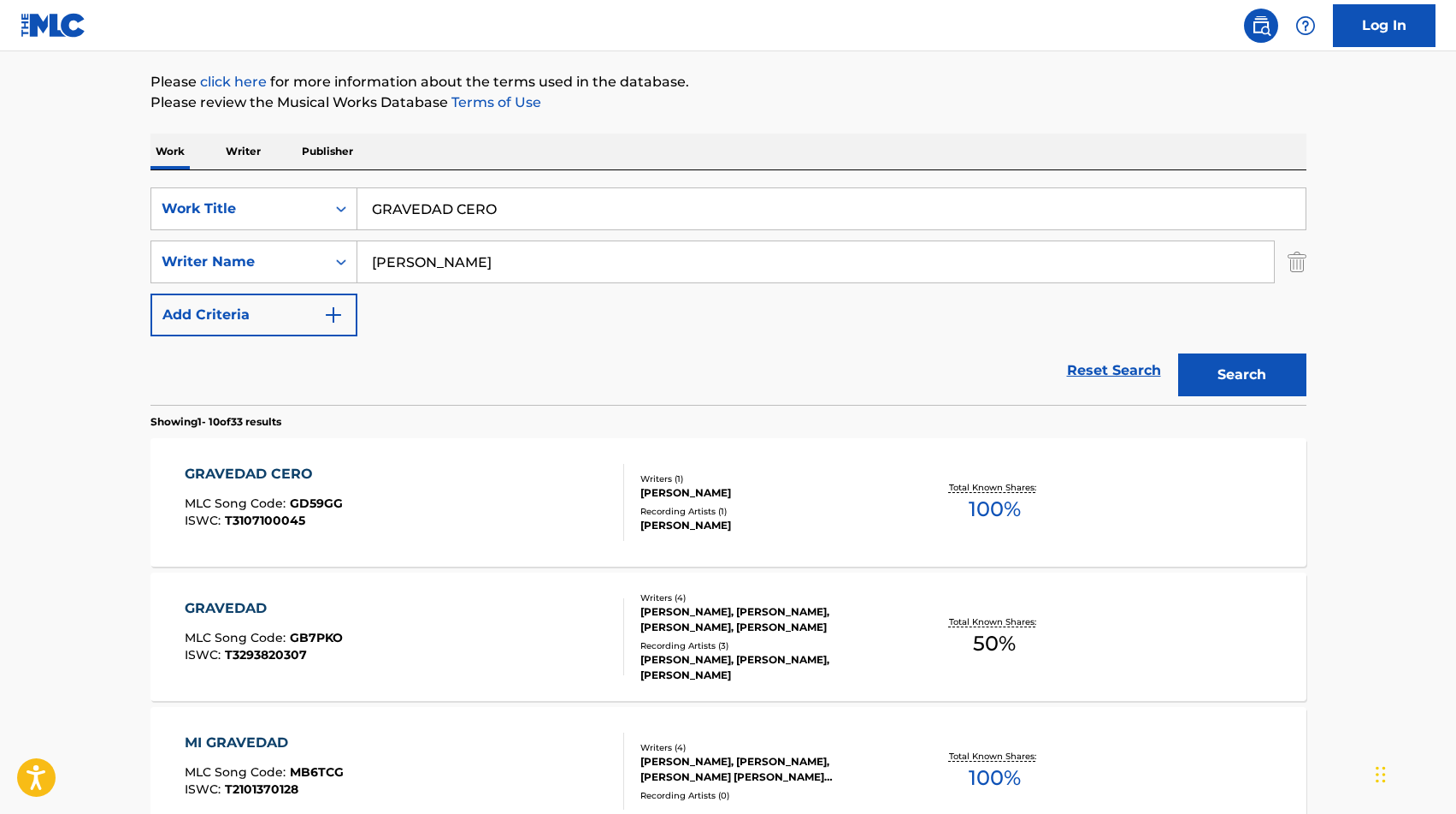
scroll to position [189, 0]
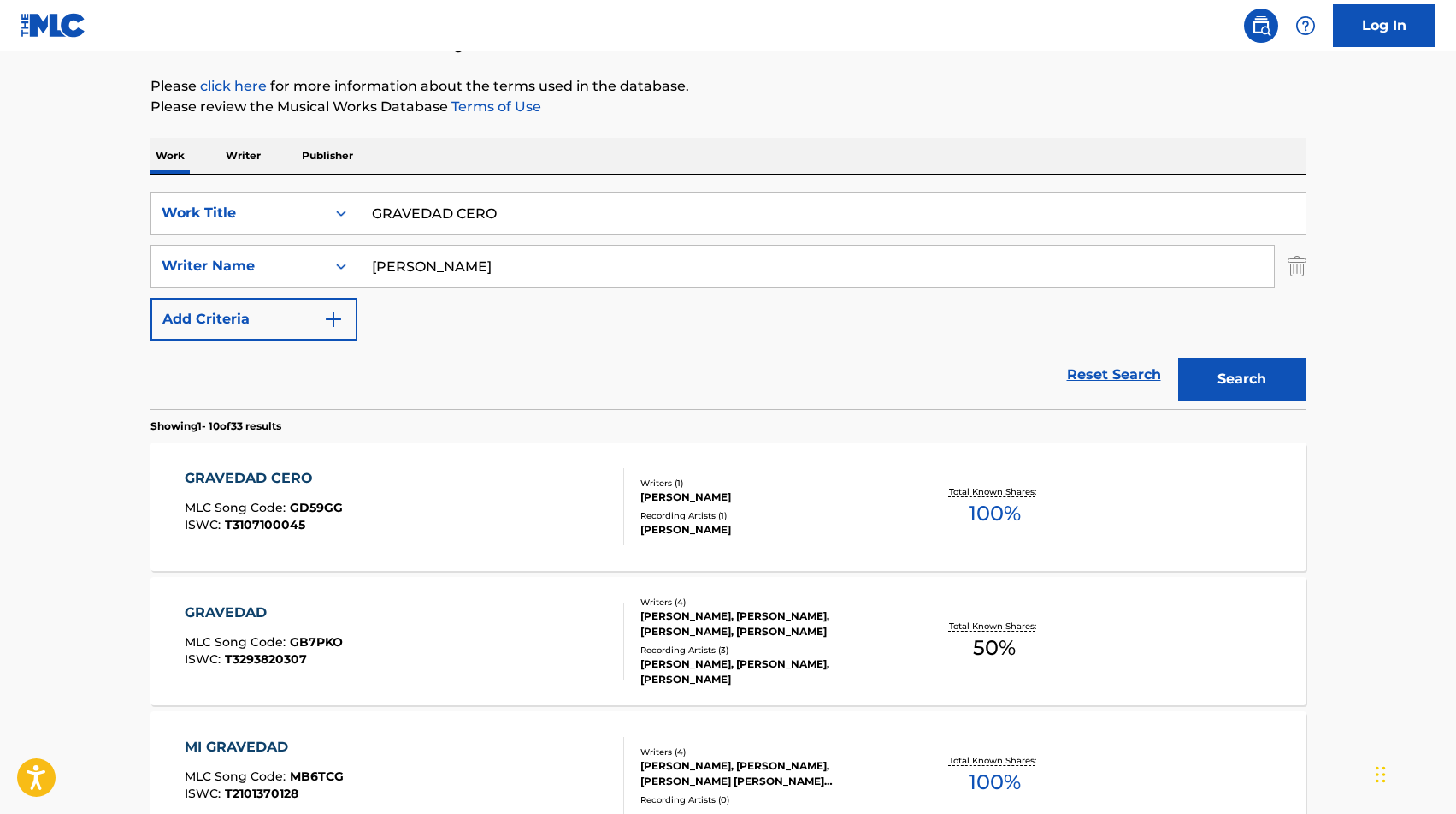
click at [379, 493] on div "GRAVEDAD CERO MLC Song Code : GD59GG ISWC : T3107100045" at bounding box center [405, 506] width 440 height 77
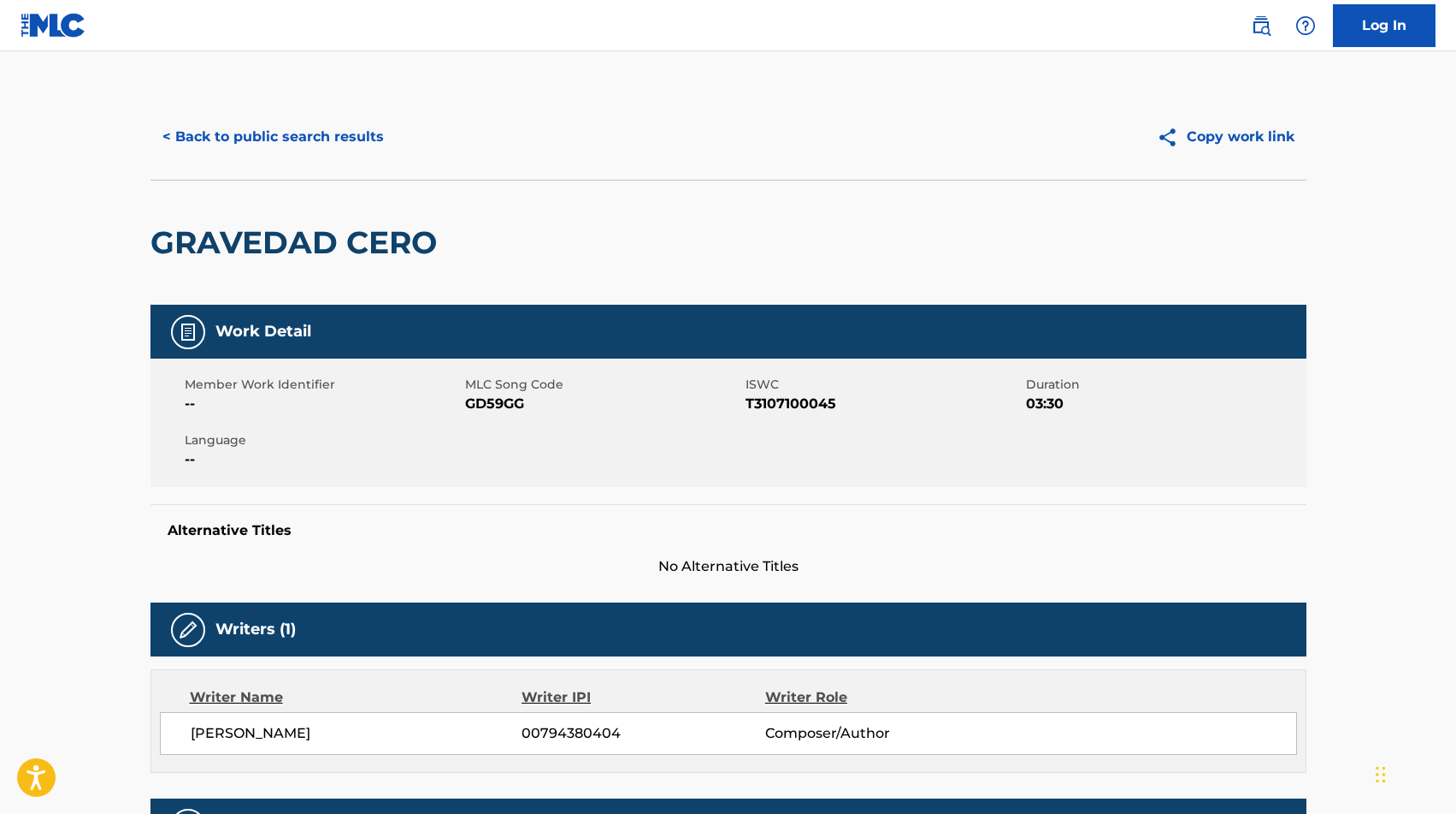
click at [478, 409] on span "GD59GG" at bounding box center [603, 404] width 277 height 21
click at [241, 143] on button "< Back to public search results" at bounding box center [273, 136] width 245 height 42
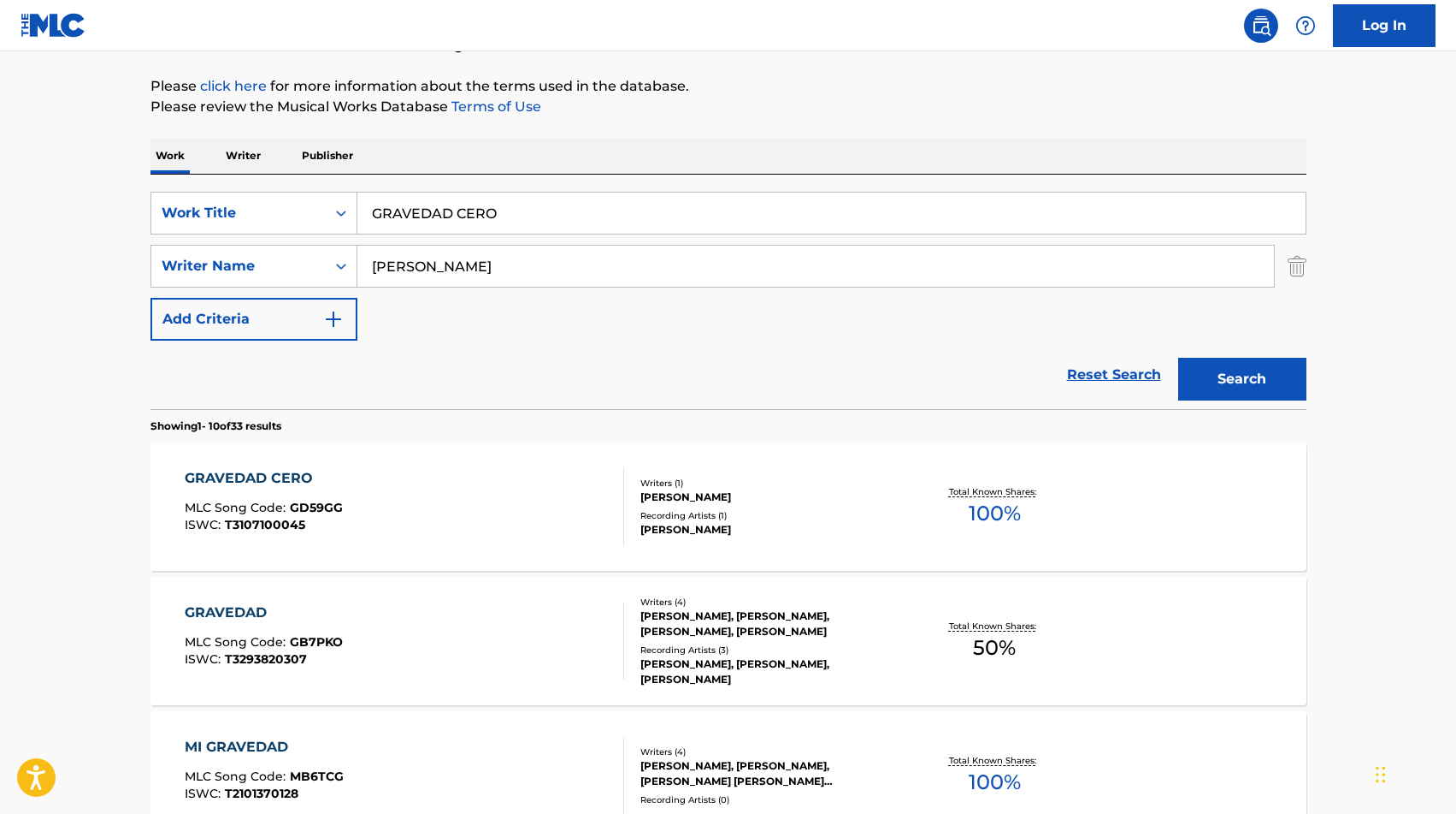
click at [458, 210] on input "GRAVEDAD CERO" at bounding box center [832, 214] width 948 height 41
paste input "UITARRA DE PARACH"
type input "GUITARRA DE [PERSON_NAME]"
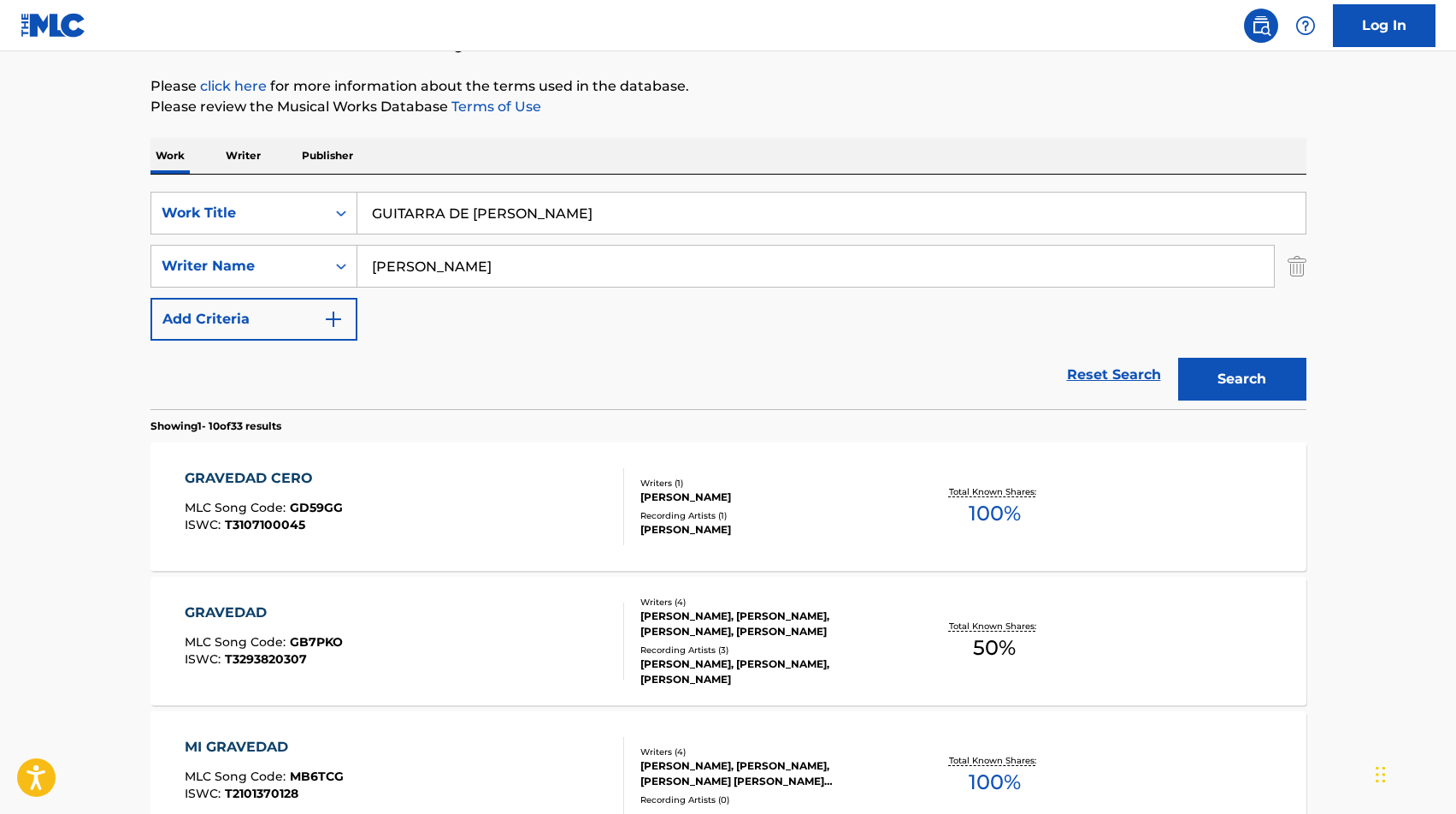
click at [478, 250] on input "[PERSON_NAME]" at bounding box center [815, 266] width 916 height 41
type input "[PERSON_NAME]"
click at [1178, 358] on button "Search" at bounding box center [1242, 379] width 128 height 42
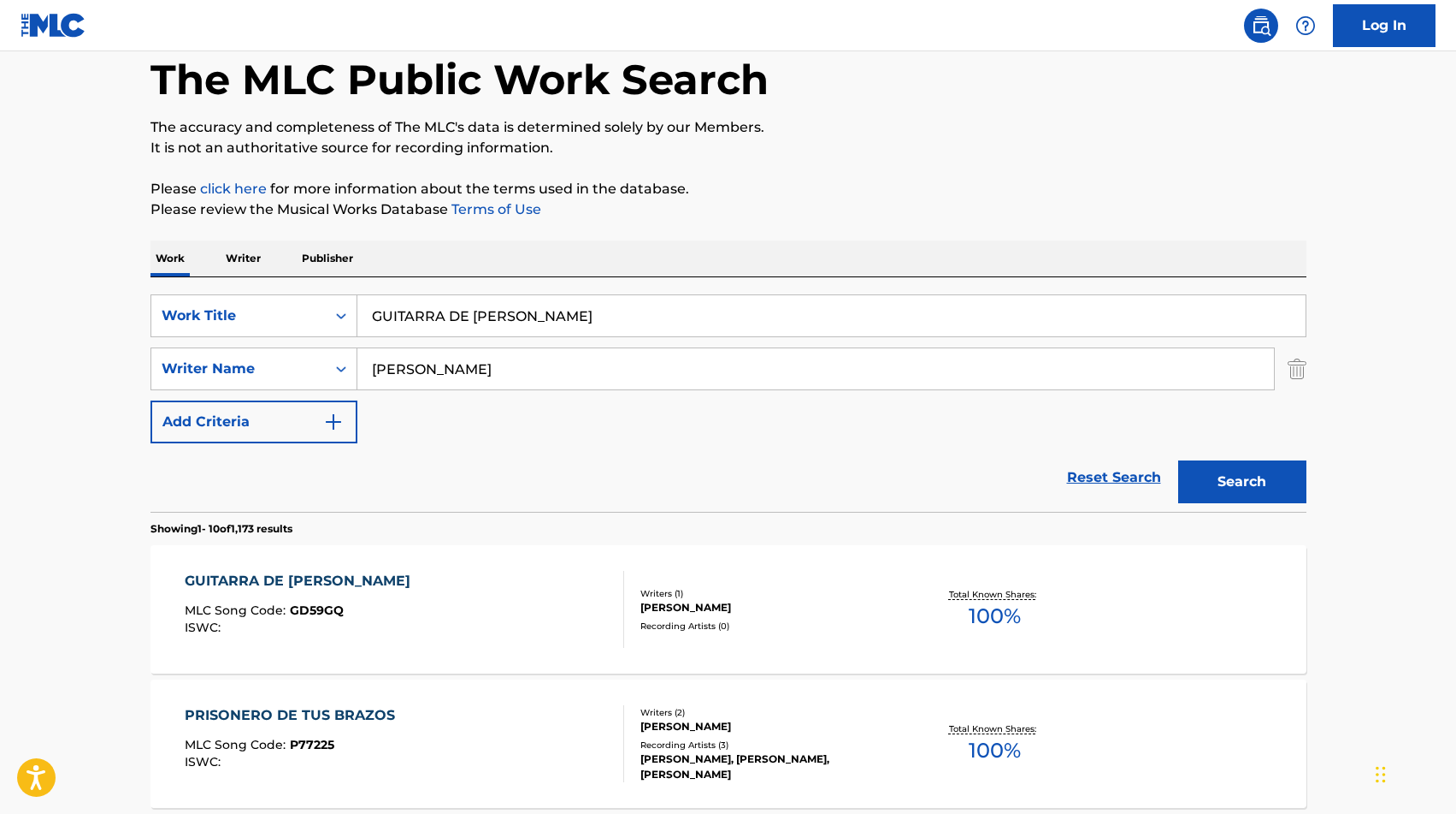
scroll to position [92, 0]
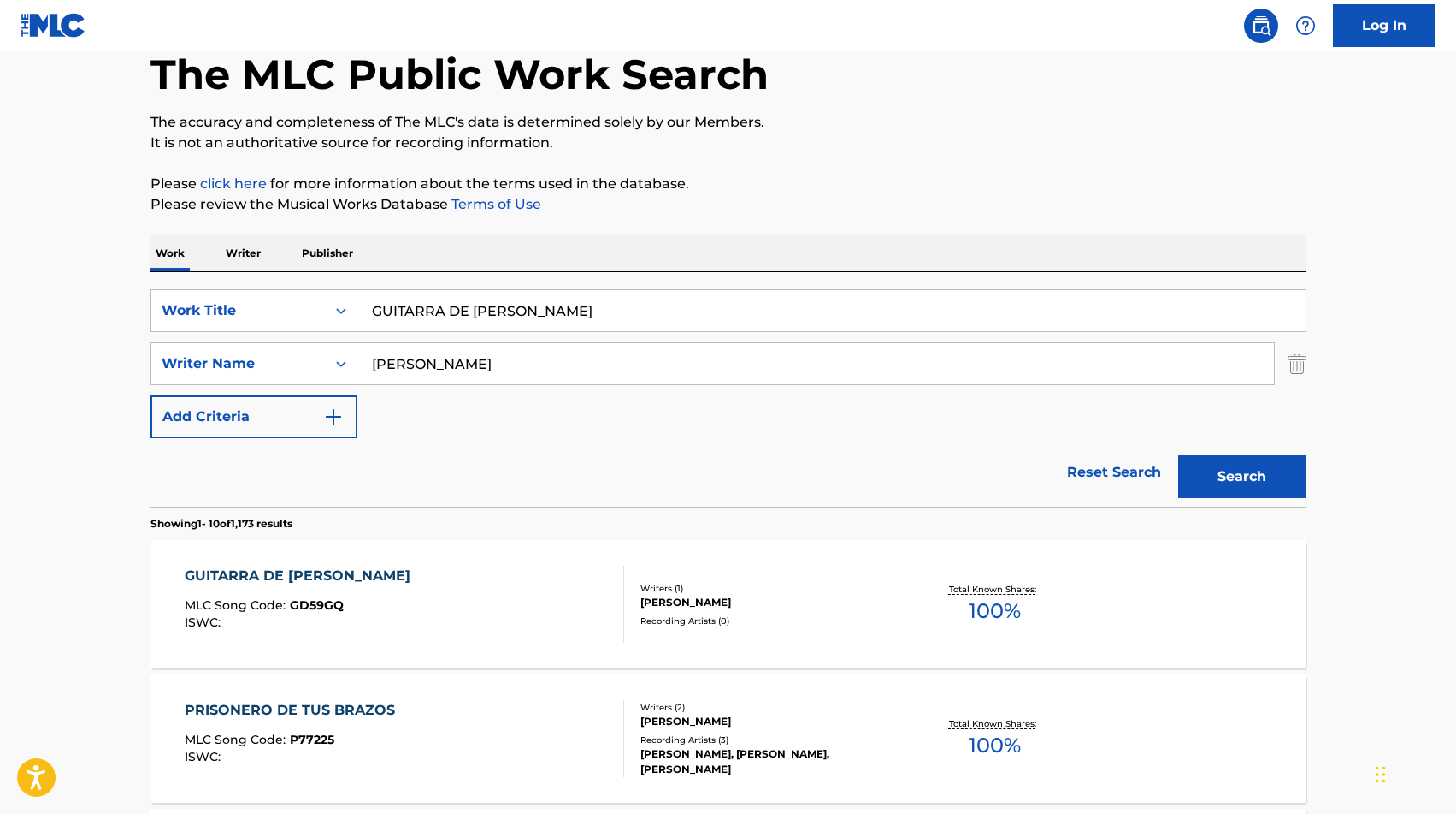
click at [902, 627] on div "Total Known Shares: 100 %" at bounding box center [995, 605] width 193 height 52
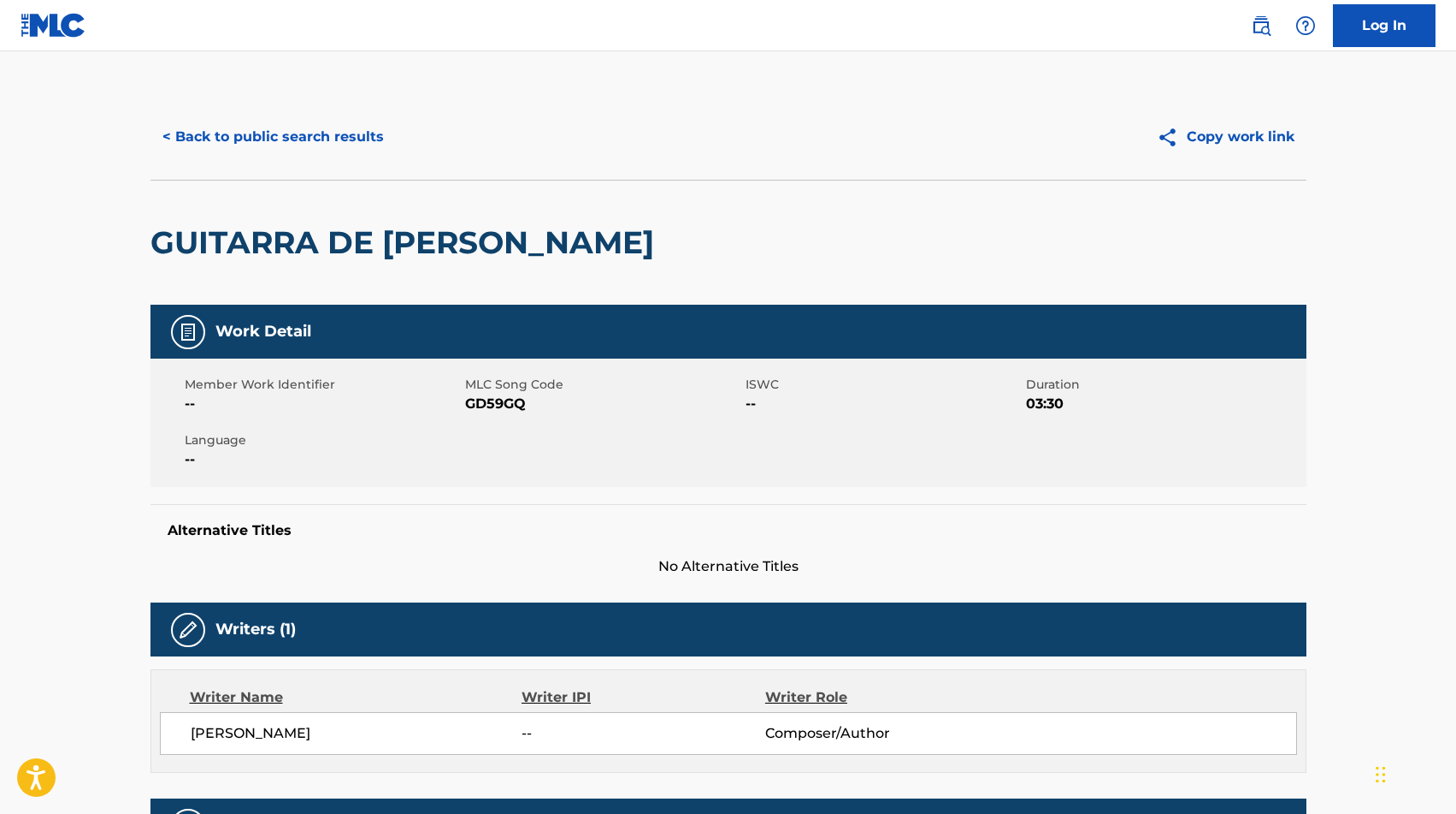
click at [501, 400] on span "GD59GQ" at bounding box center [603, 404] width 277 height 21
click at [284, 136] on button "< Back to public search results" at bounding box center [273, 136] width 245 height 42
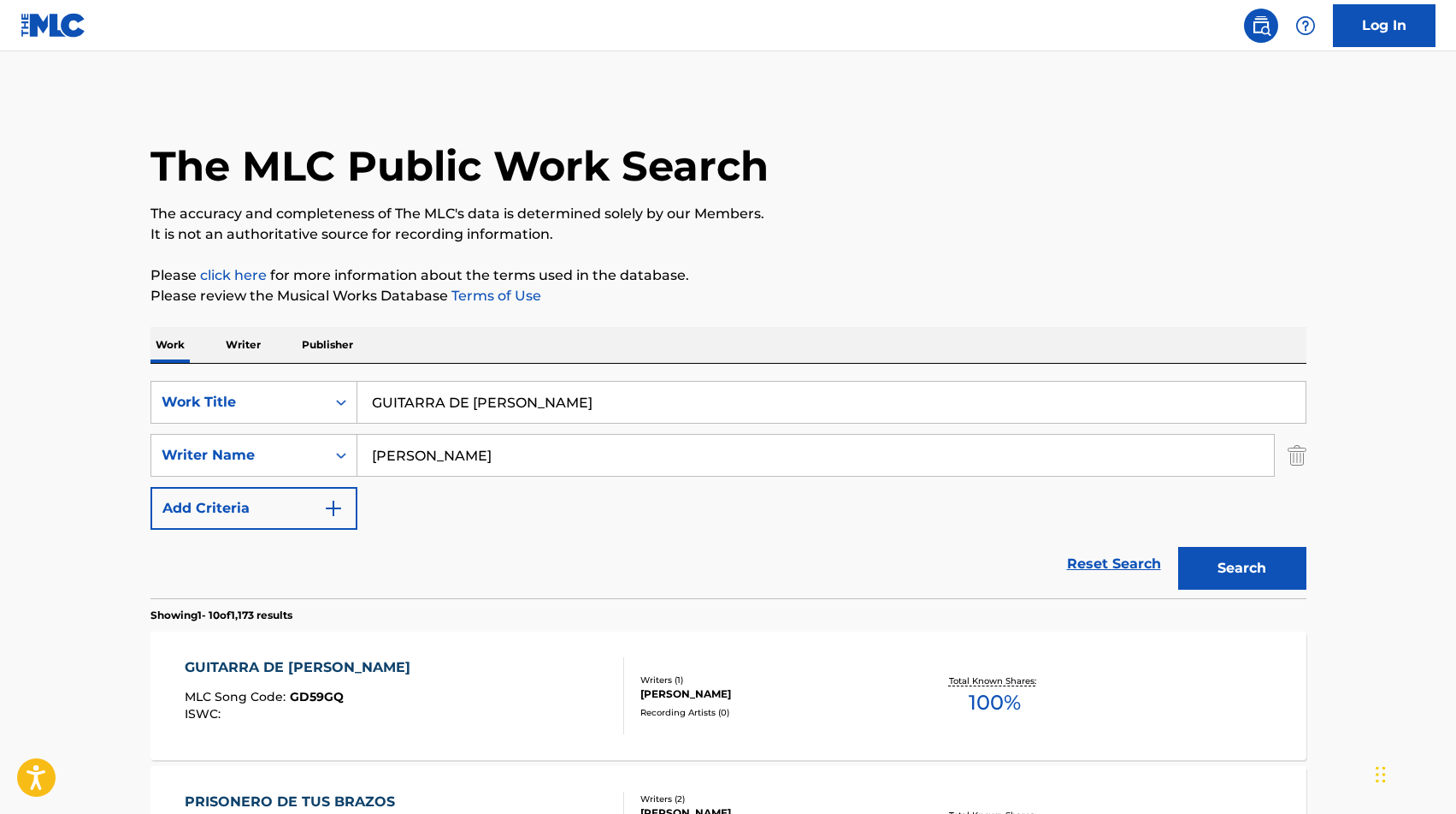
scroll to position [92, 0]
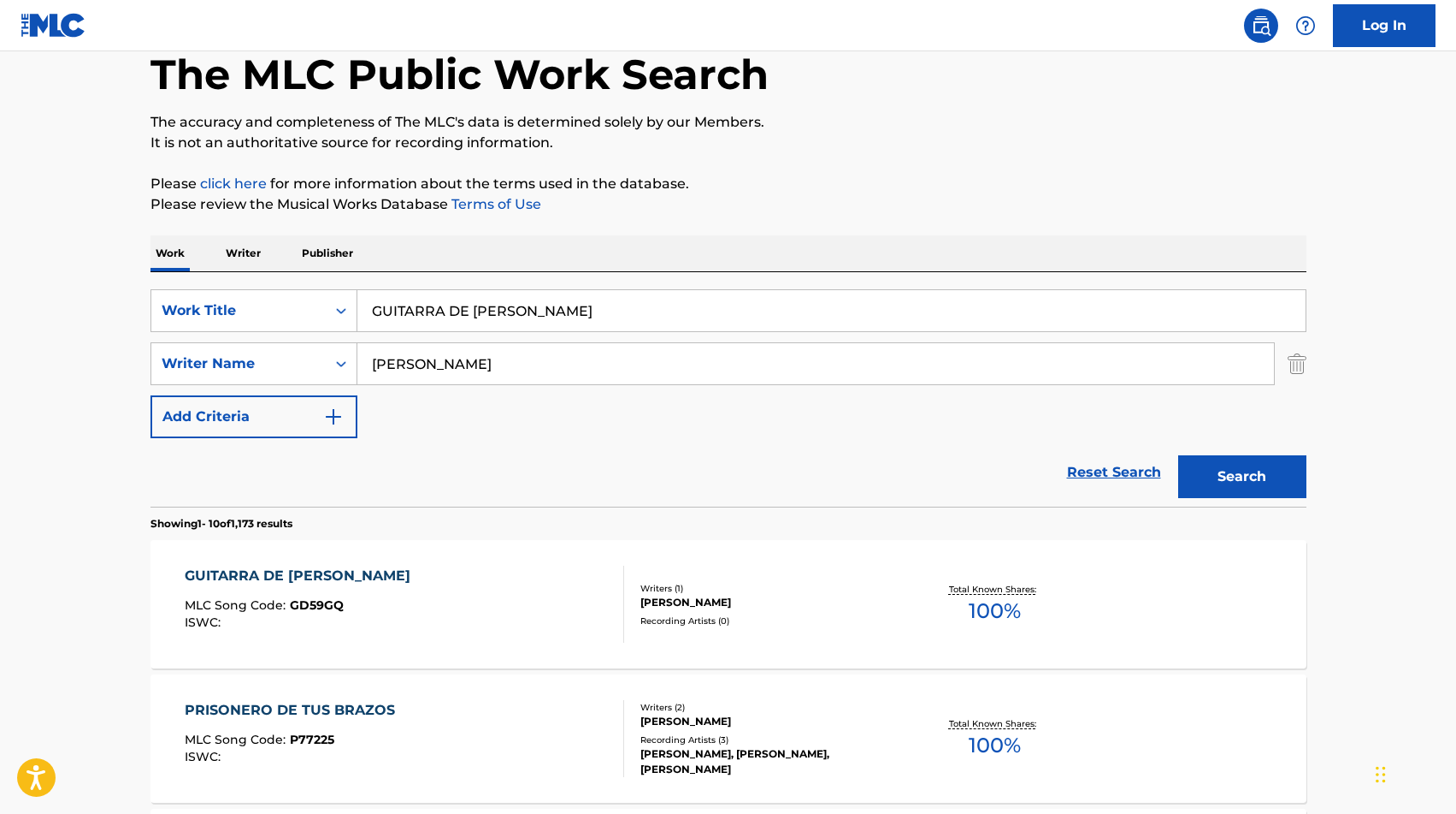
click at [487, 321] on input "GUITARRA DE [PERSON_NAME]" at bounding box center [832, 311] width 948 height 41
paste input "HABLA MI CORAZON"
type input "HABLA MI CORAZON"
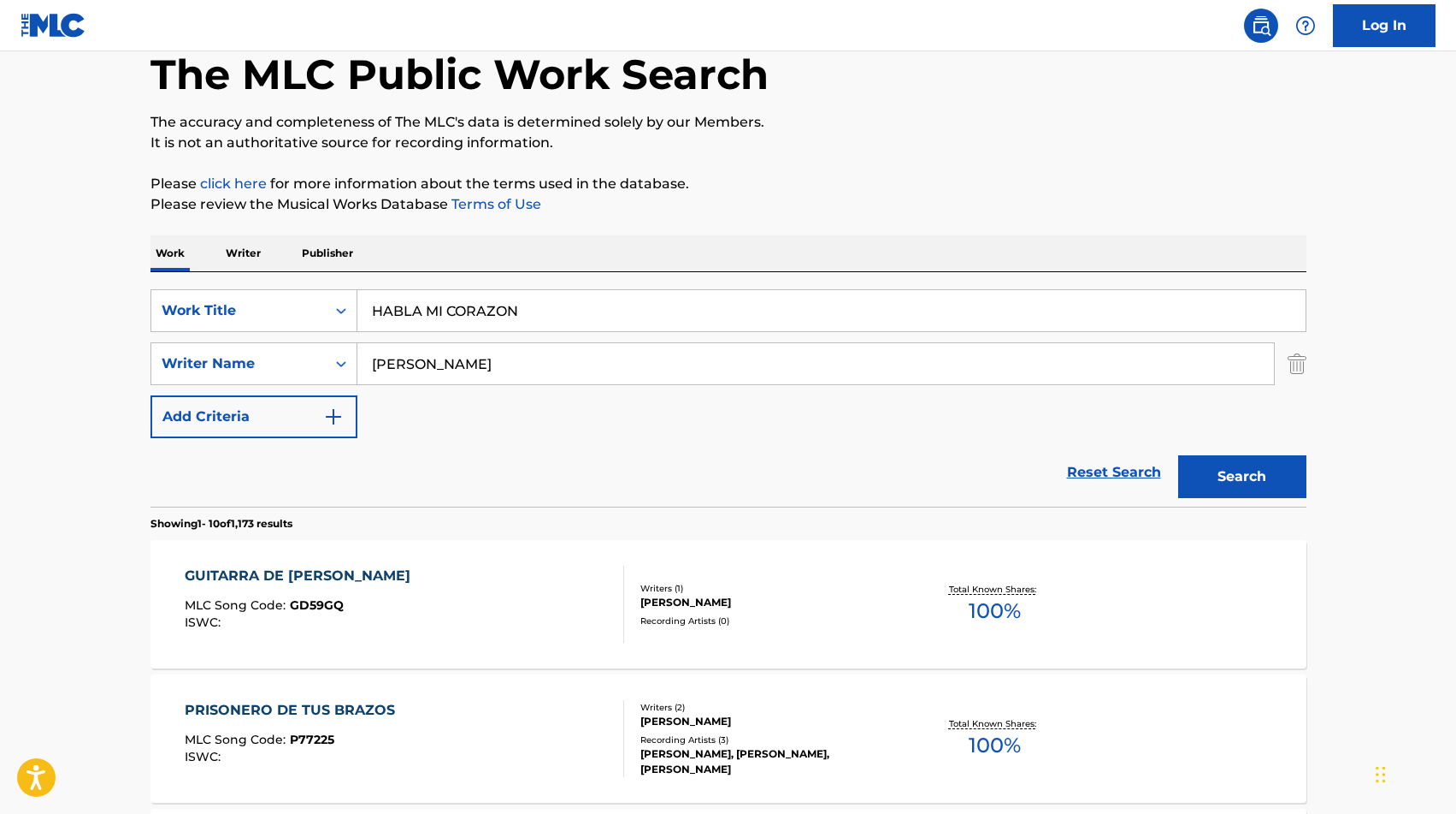
click at [458, 367] on input "[PERSON_NAME]" at bounding box center [815, 364] width 916 height 41
type input "MERCADO"
click at [1178, 455] on button "Search" at bounding box center [1242, 476] width 128 height 42
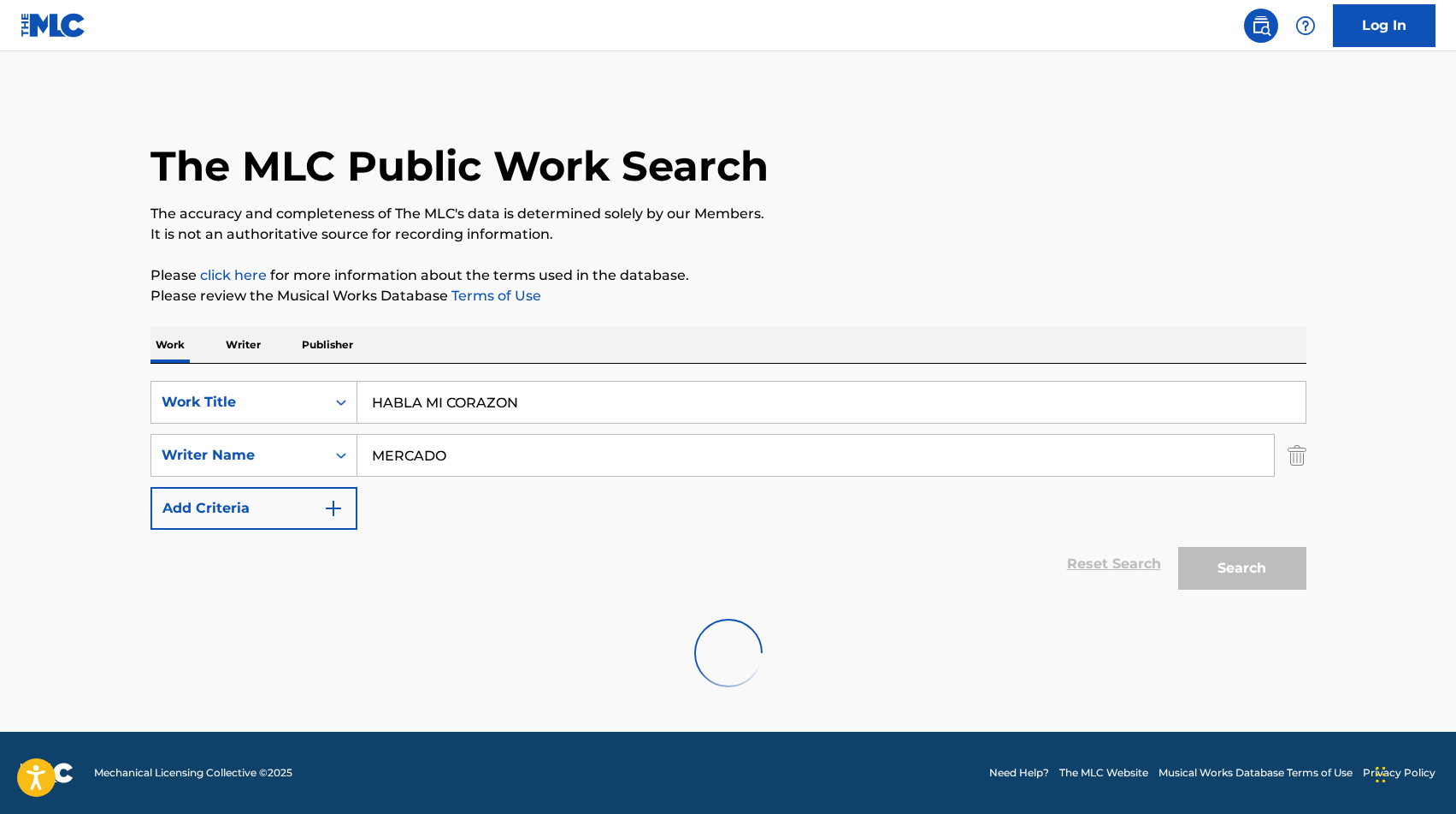
scroll to position [0, 0]
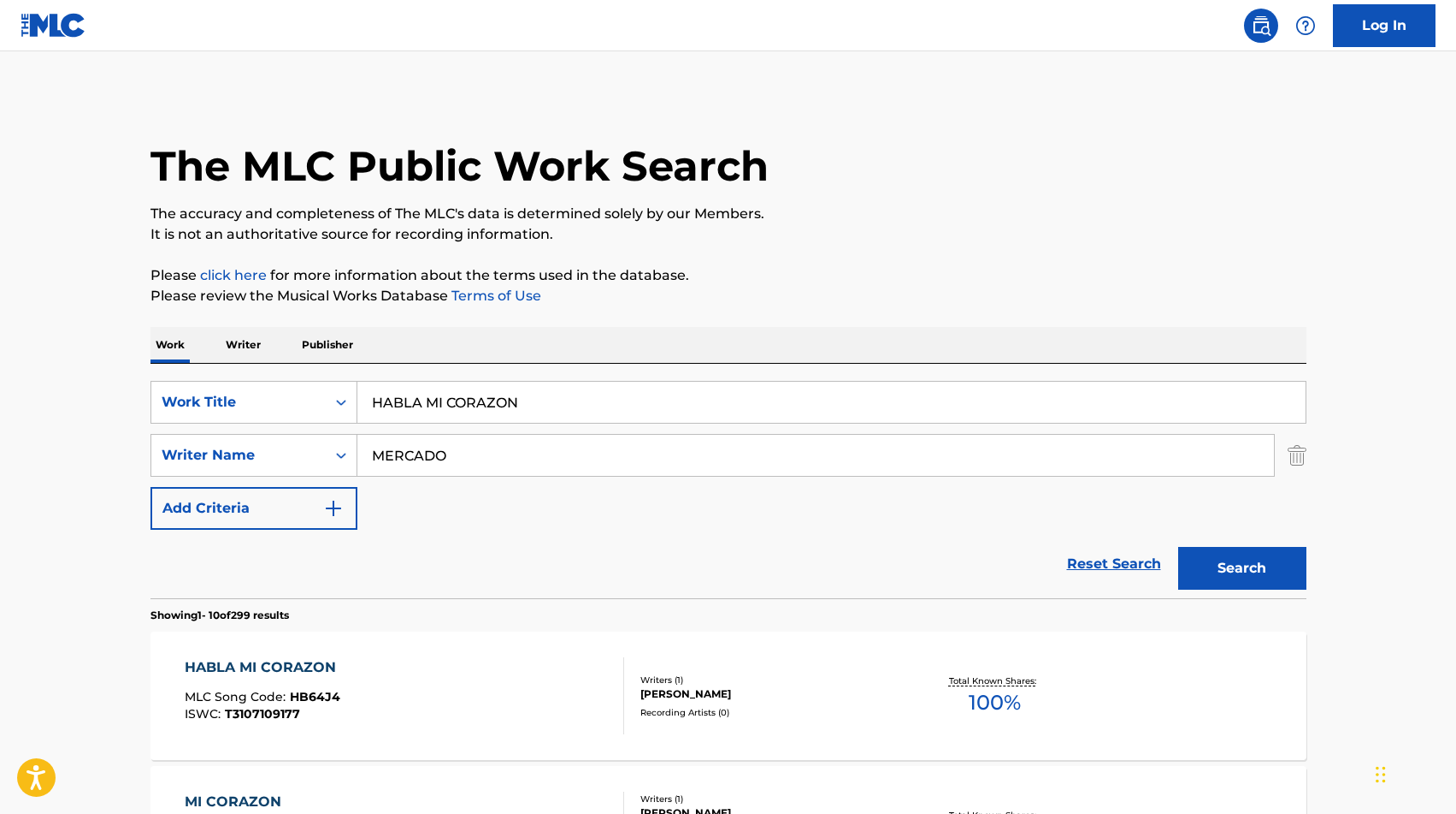
click at [424, 407] on input "HABLA MI CORAZON" at bounding box center [832, 402] width 948 height 41
type input "GUITARRA DE [PERSON_NAME]"
click at [495, 454] on input "MERCADO" at bounding box center [815, 455] width 916 height 41
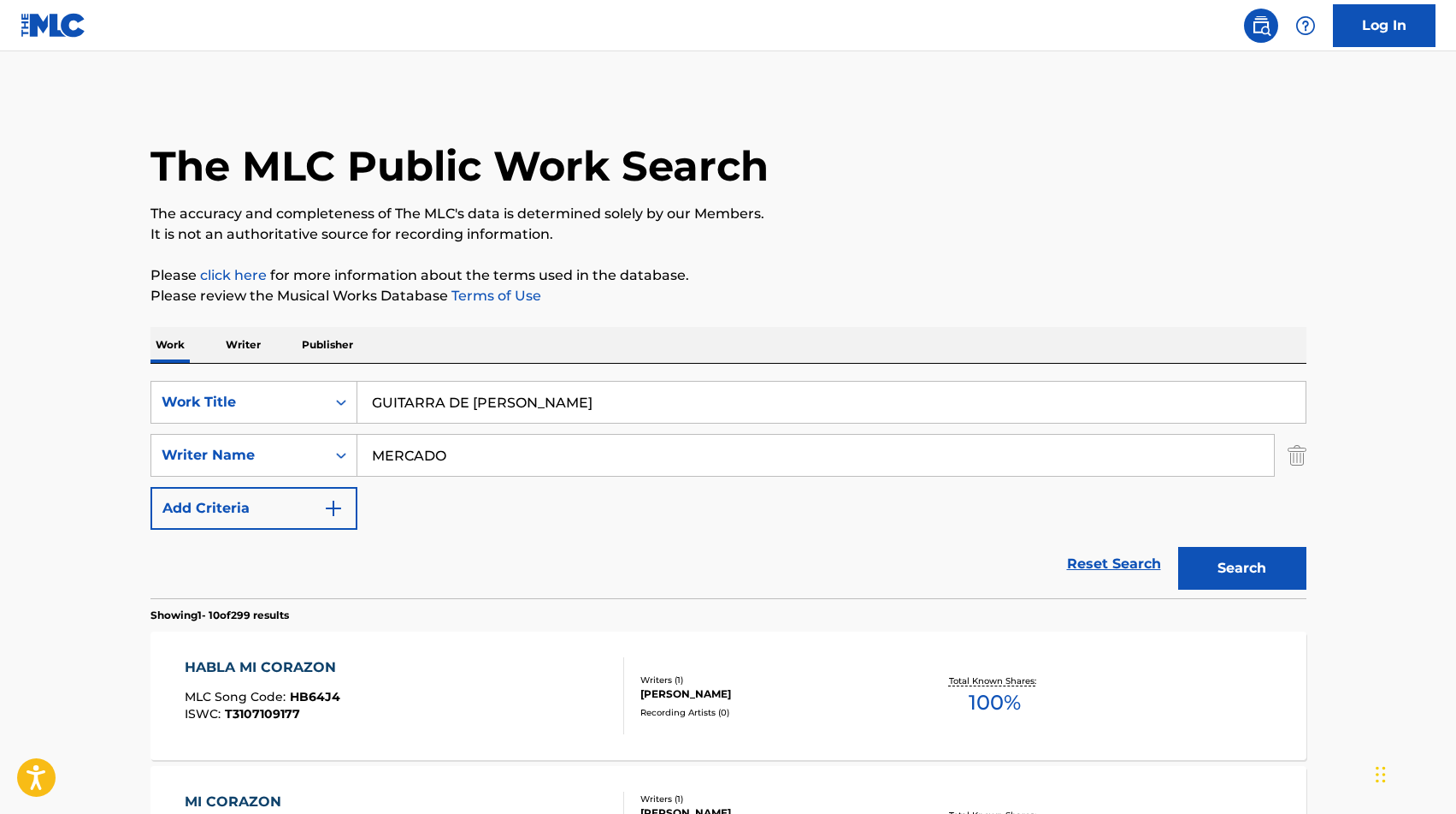
click at [495, 454] on input "MERCADO" at bounding box center [815, 455] width 916 height 41
click at [1209, 578] on button "Search" at bounding box center [1242, 567] width 128 height 42
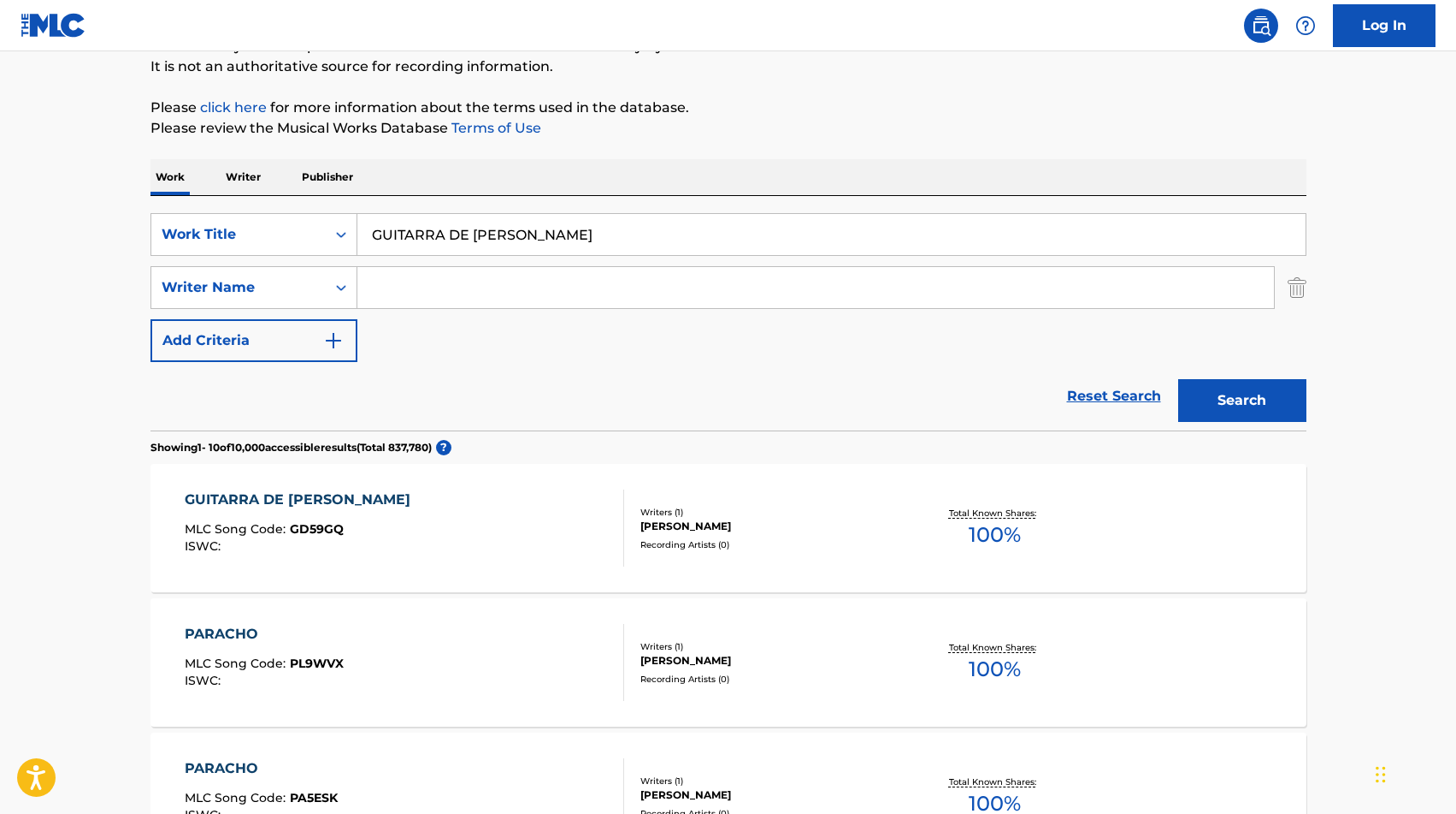
scroll to position [153, 0]
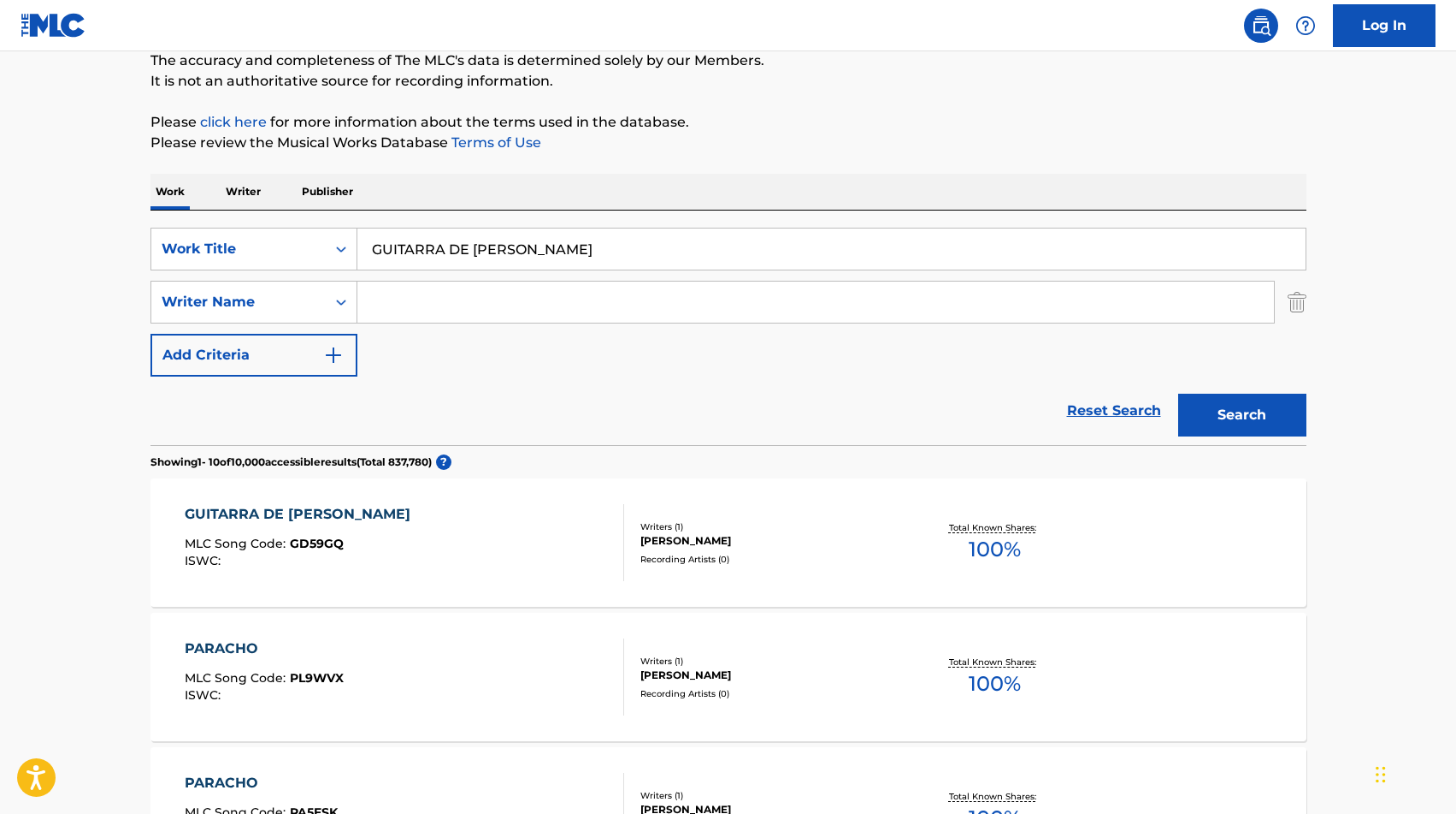
click at [467, 237] on input "GUITARRA DE [PERSON_NAME]" at bounding box center [832, 249] width 948 height 41
paste input "HABLA MI CORAZON"
type input "HABLA MI CORAZON"
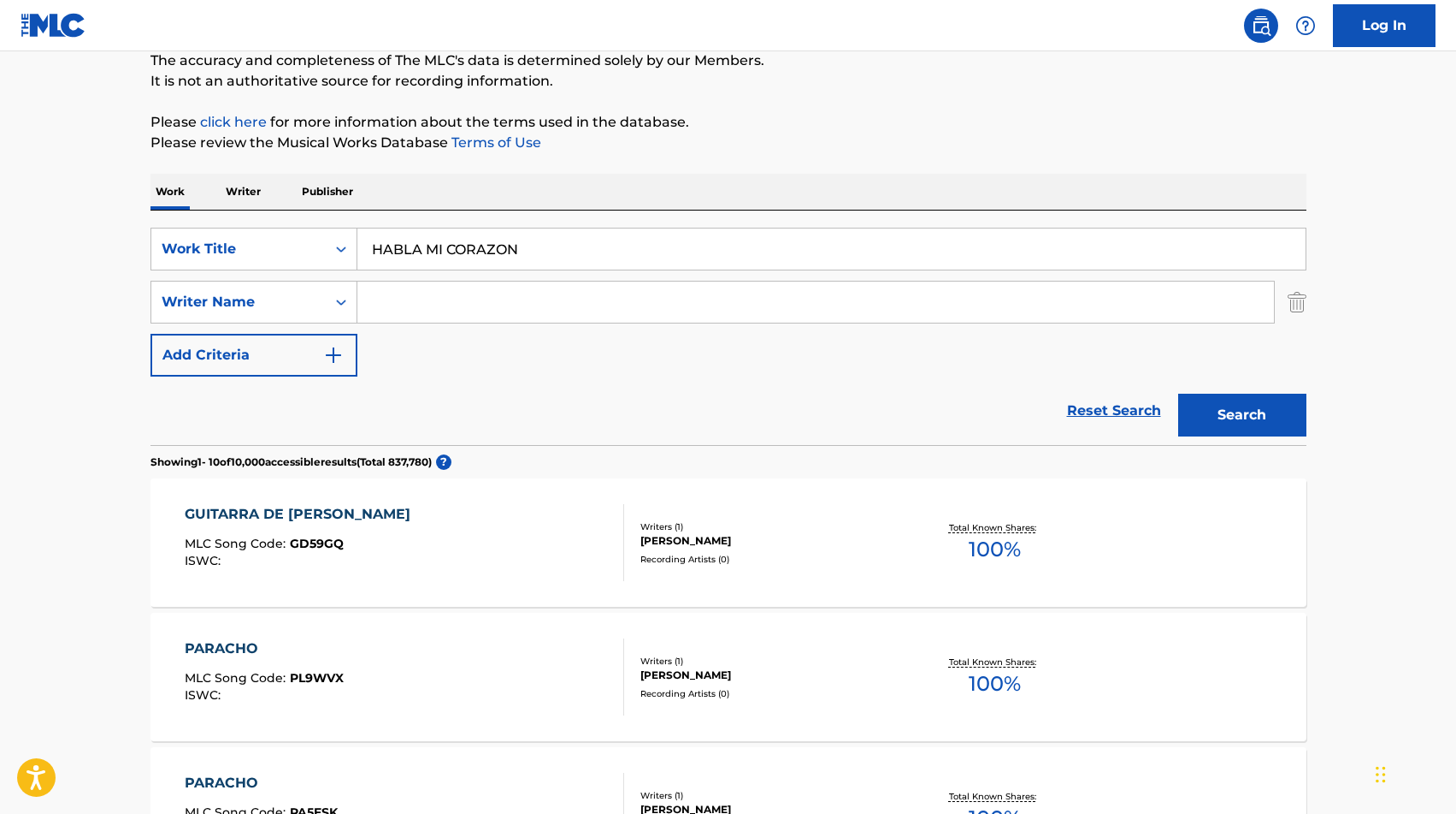
click at [439, 302] on input "Search Form" at bounding box center [815, 302] width 916 height 41
type input "MERCADO"
click at [1178, 394] on button "Search" at bounding box center [1242, 415] width 128 height 42
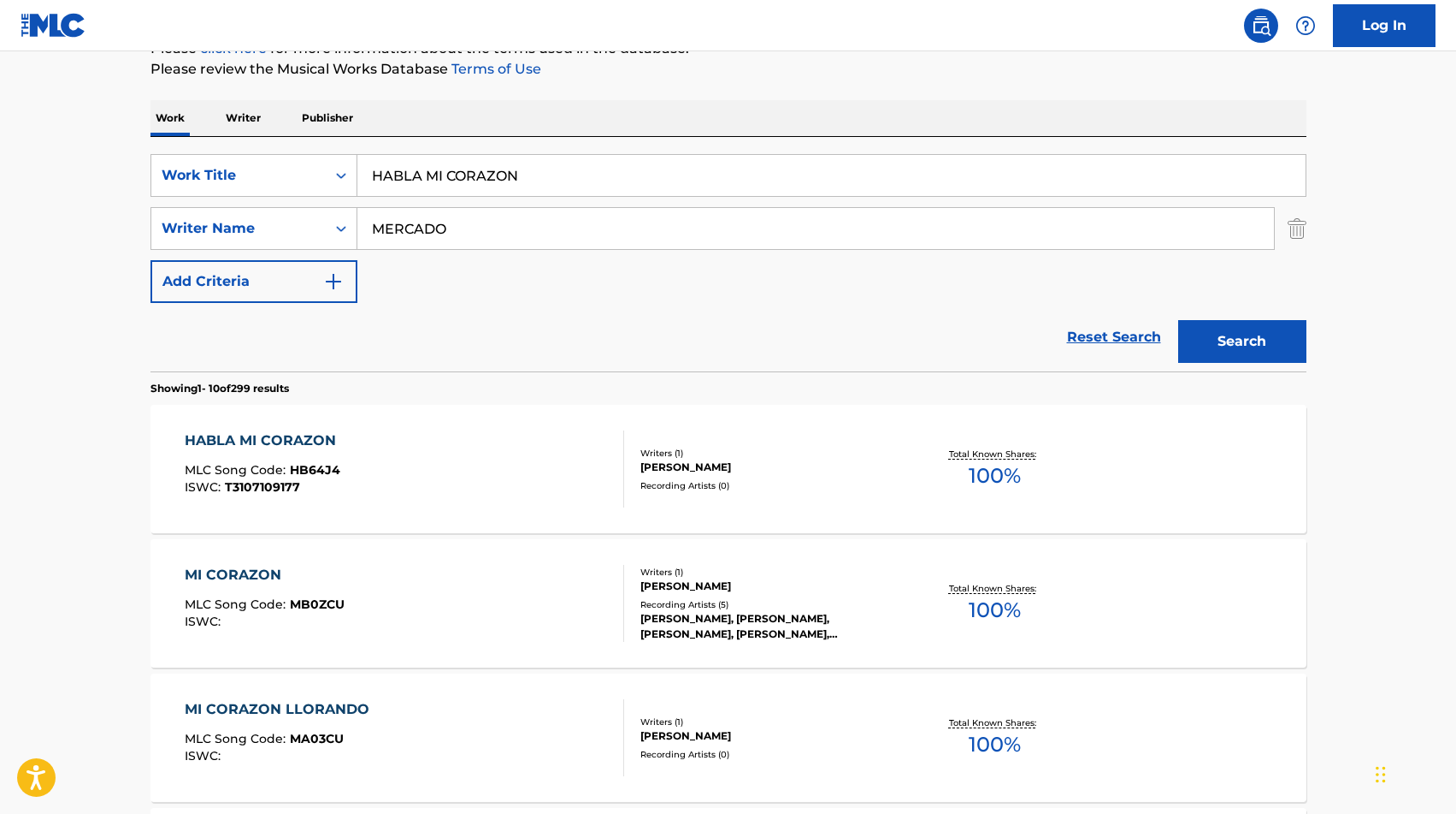
scroll to position [228, 0]
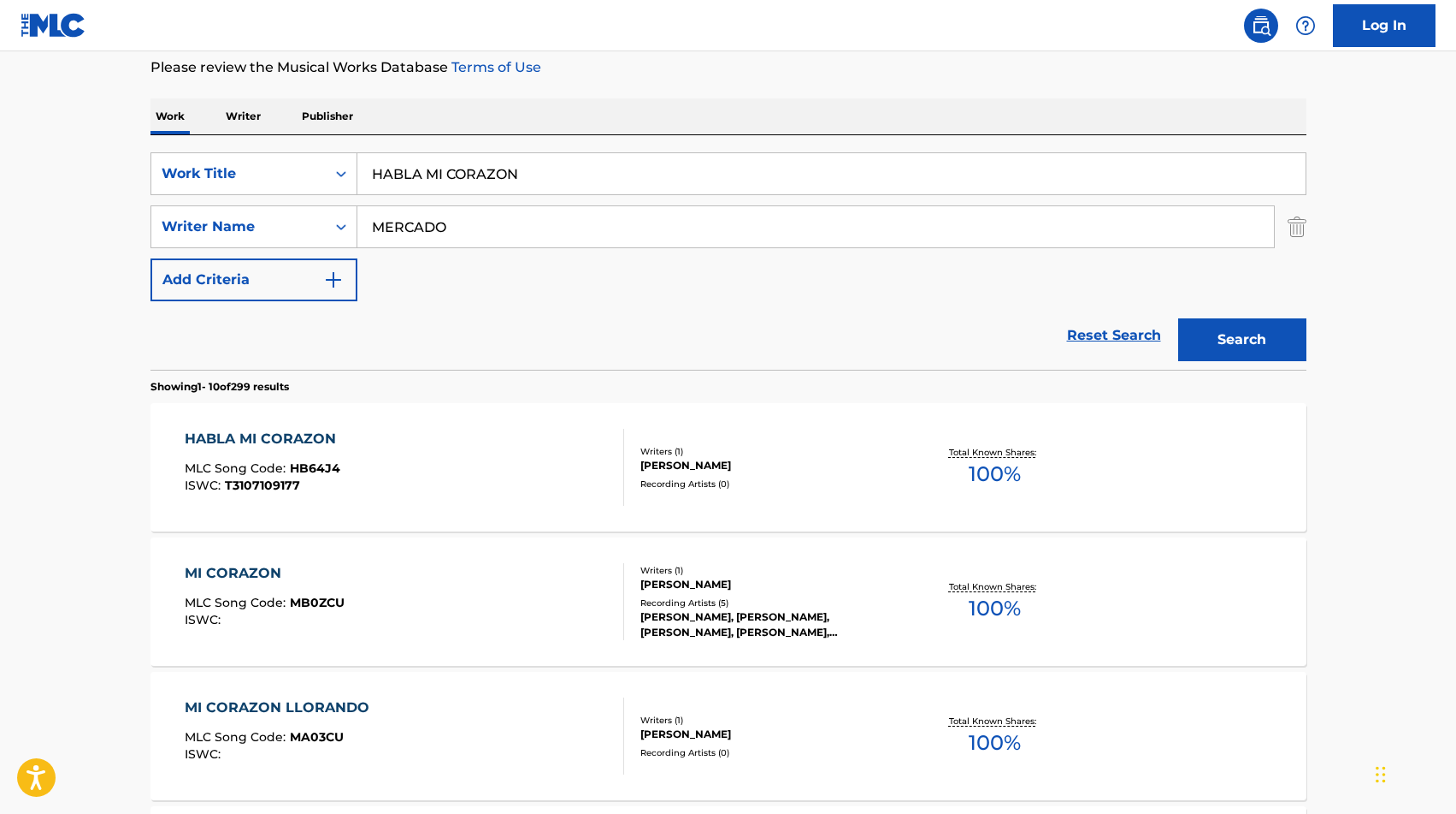
click at [445, 472] on div "HABLA MI CORAZON MLC Song Code : HB64J4 ISWC : T3107109177" at bounding box center [405, 466] width 440 height 77
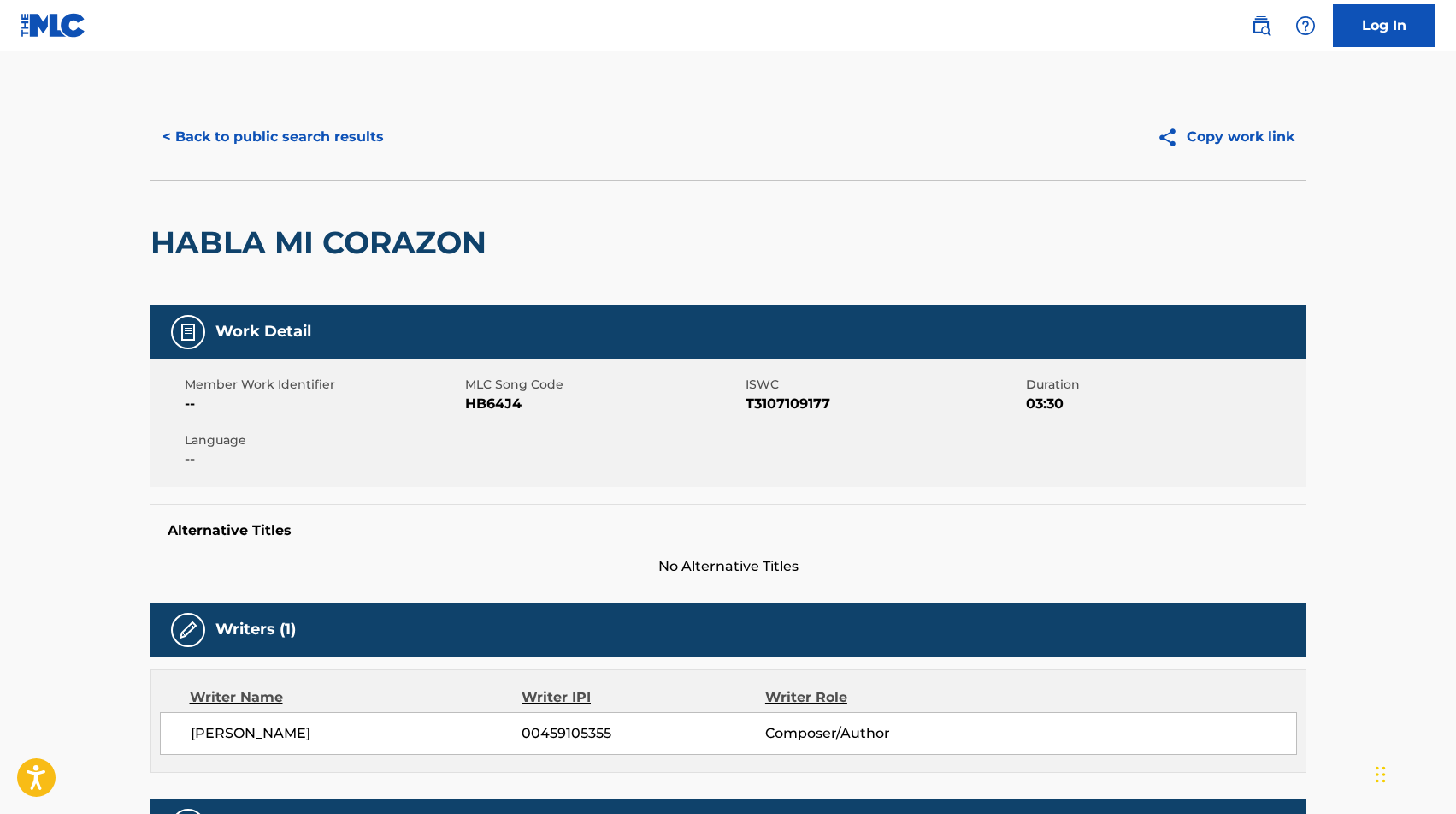
click at [505, 399] on span "HB64J4" at bounding box center [603, 404] width 277 height 21
click at [206, 126] on button "< Back to public search results" at bounding box center [273, 136] width 245 height 42
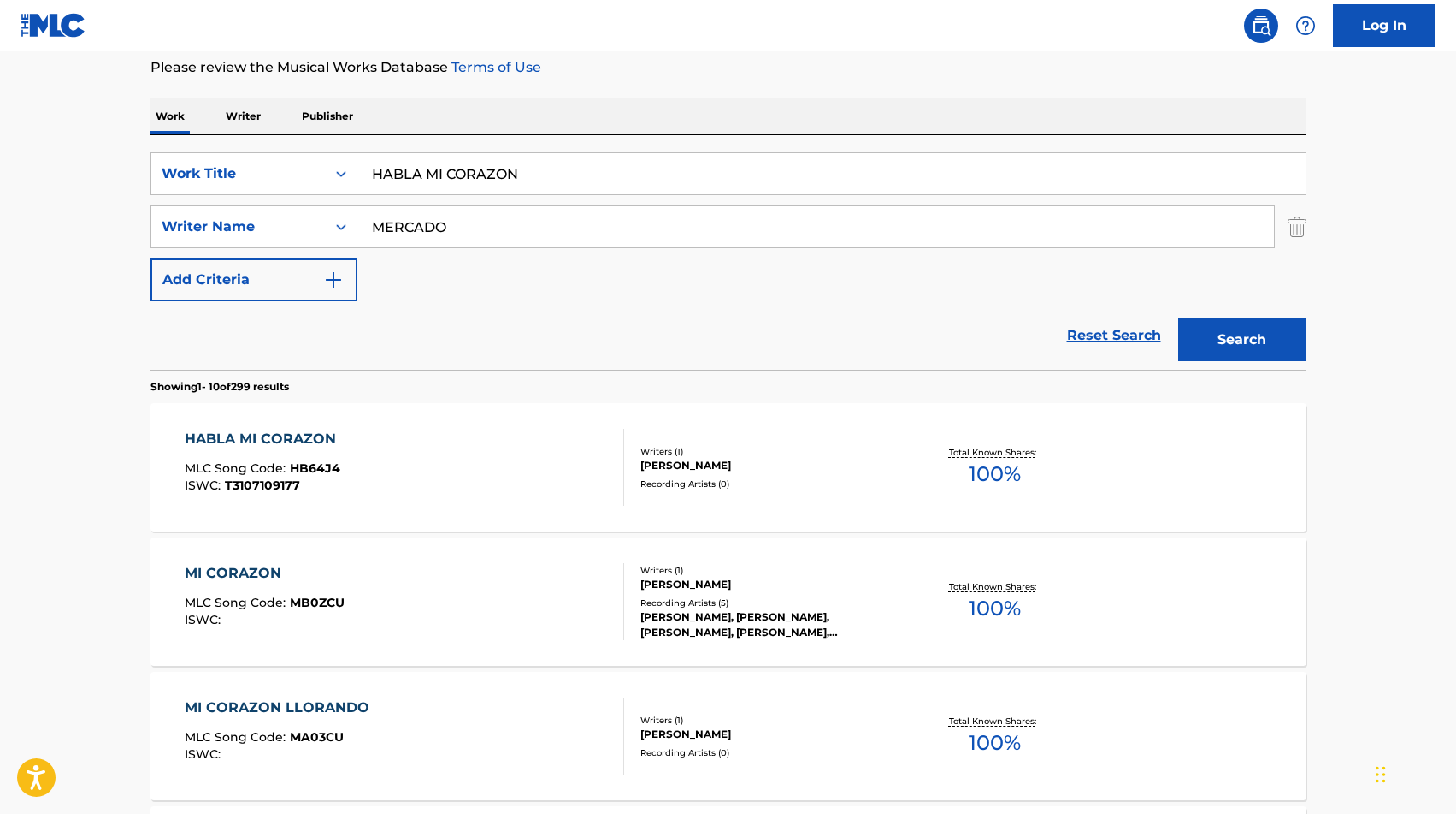
click at [446, 190] on input "HABLA MI CORAZON" at bounding box center [832, 174] width 948 height 41
paste input "EMOS DE MUJERES"
type input "HABLEMOS DE MUJERES"
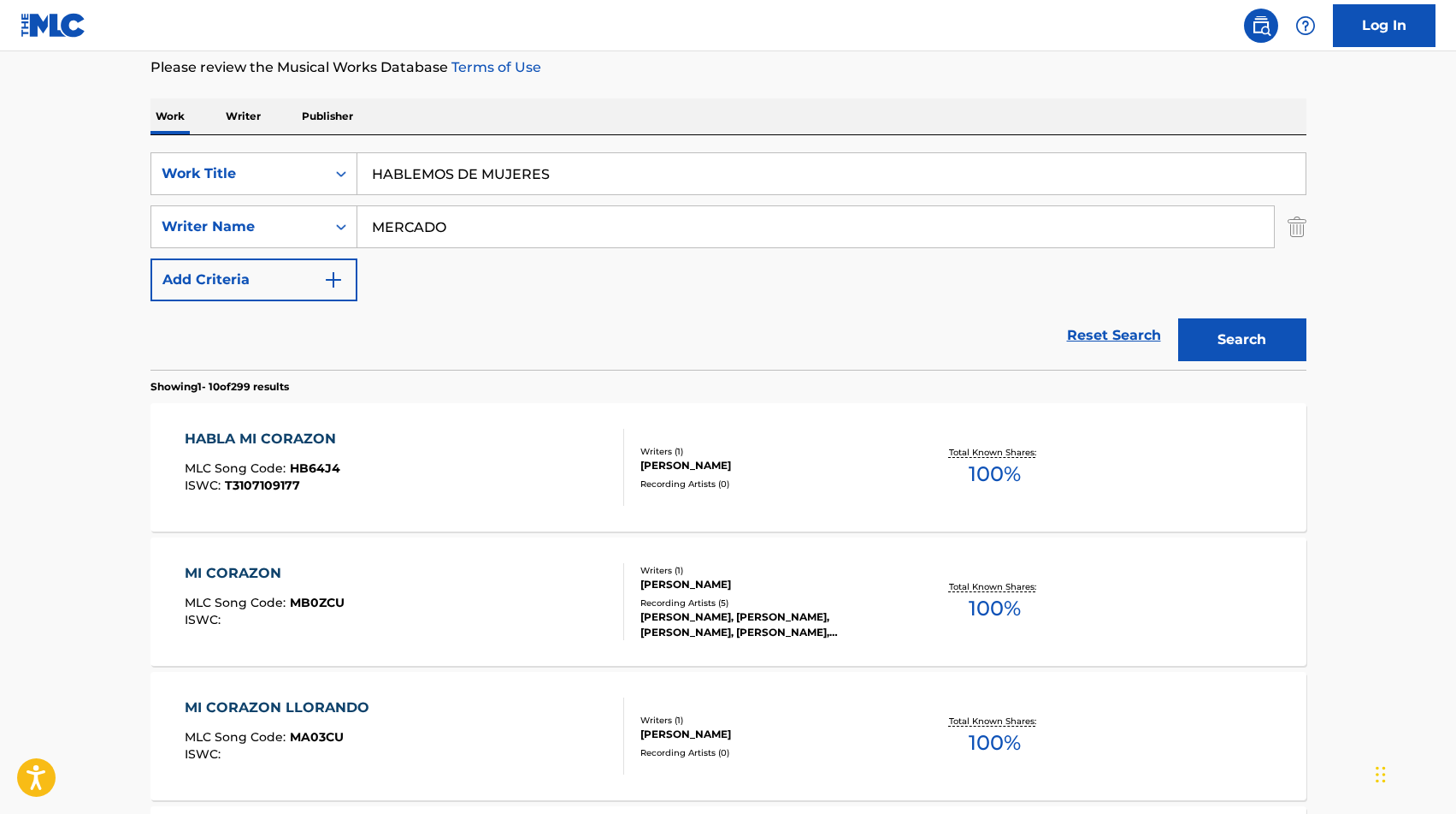
click at [424, 208] on input "MERCADO" at bounding box center [815, 227] width 916 height 41
type input "[PERSON_NAME]"
click at [1233, 351] on button "Search" at bounding box center [1242, 339] width 128 height 42
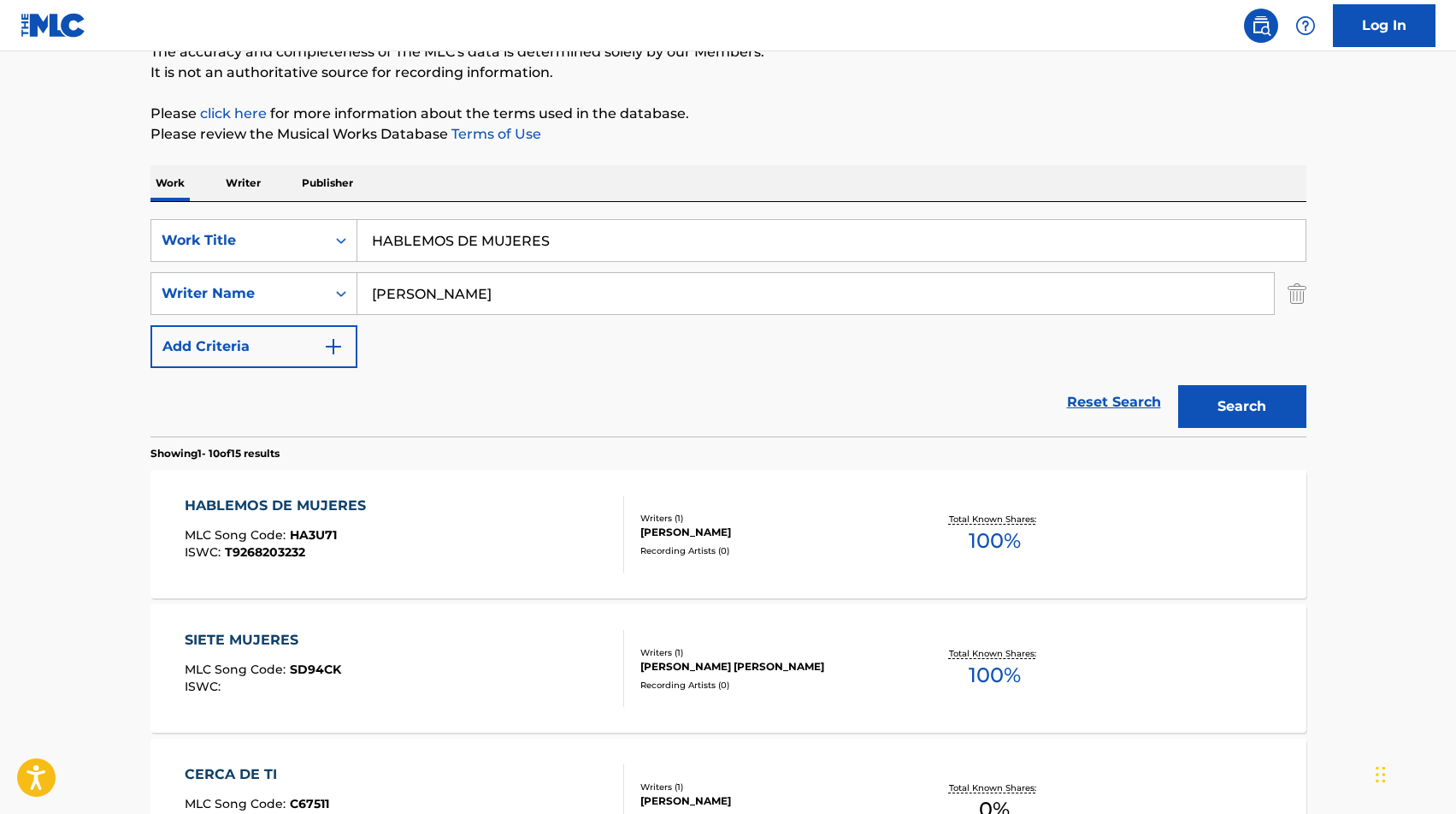
scroll to position [200, 0]
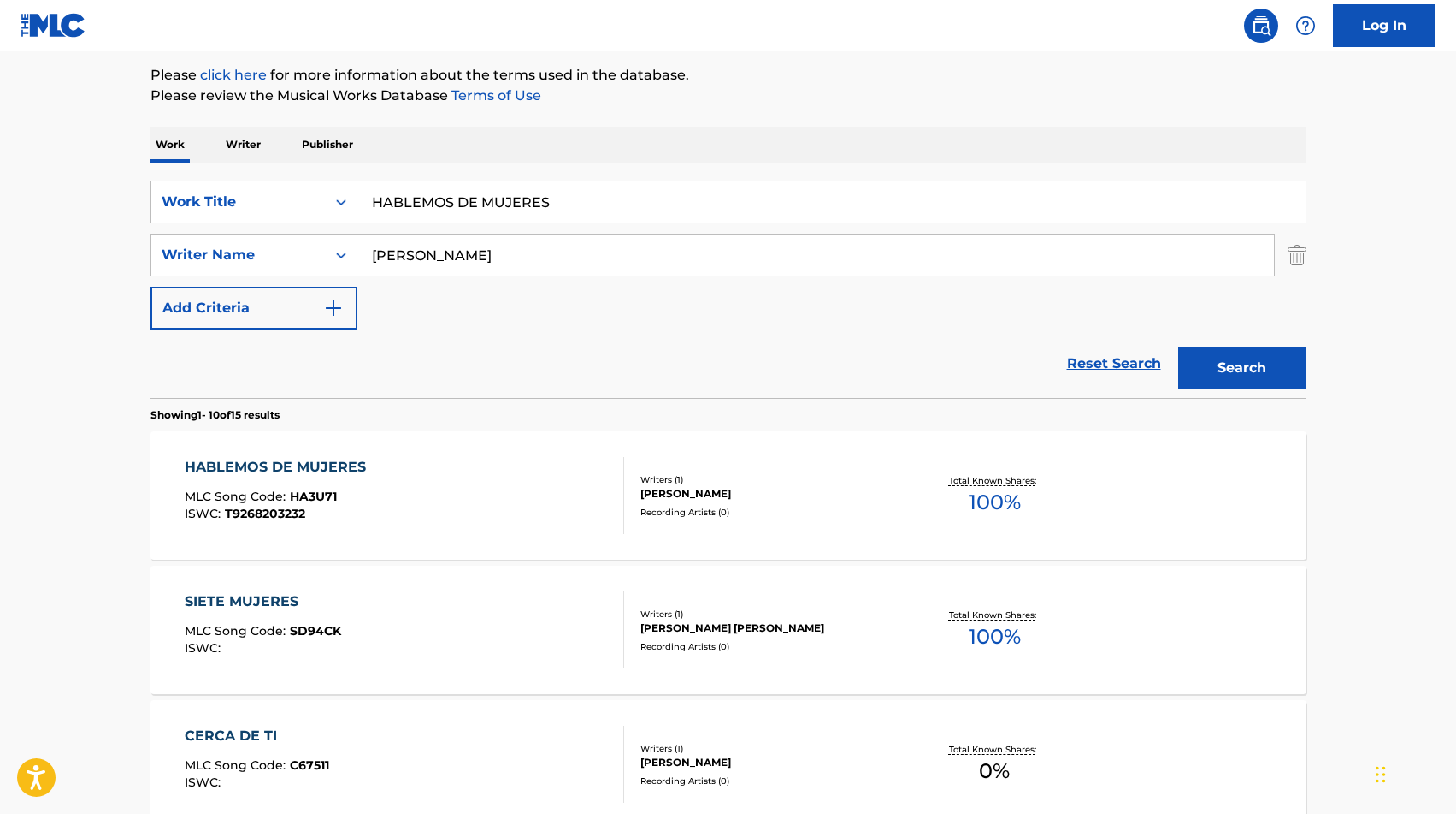
click at [803, 503] on div "Writers ( 1 ) [PERSON_NAME] Recording Artists ( 0 )" at bounding box center [761, 496] width 275 height 45
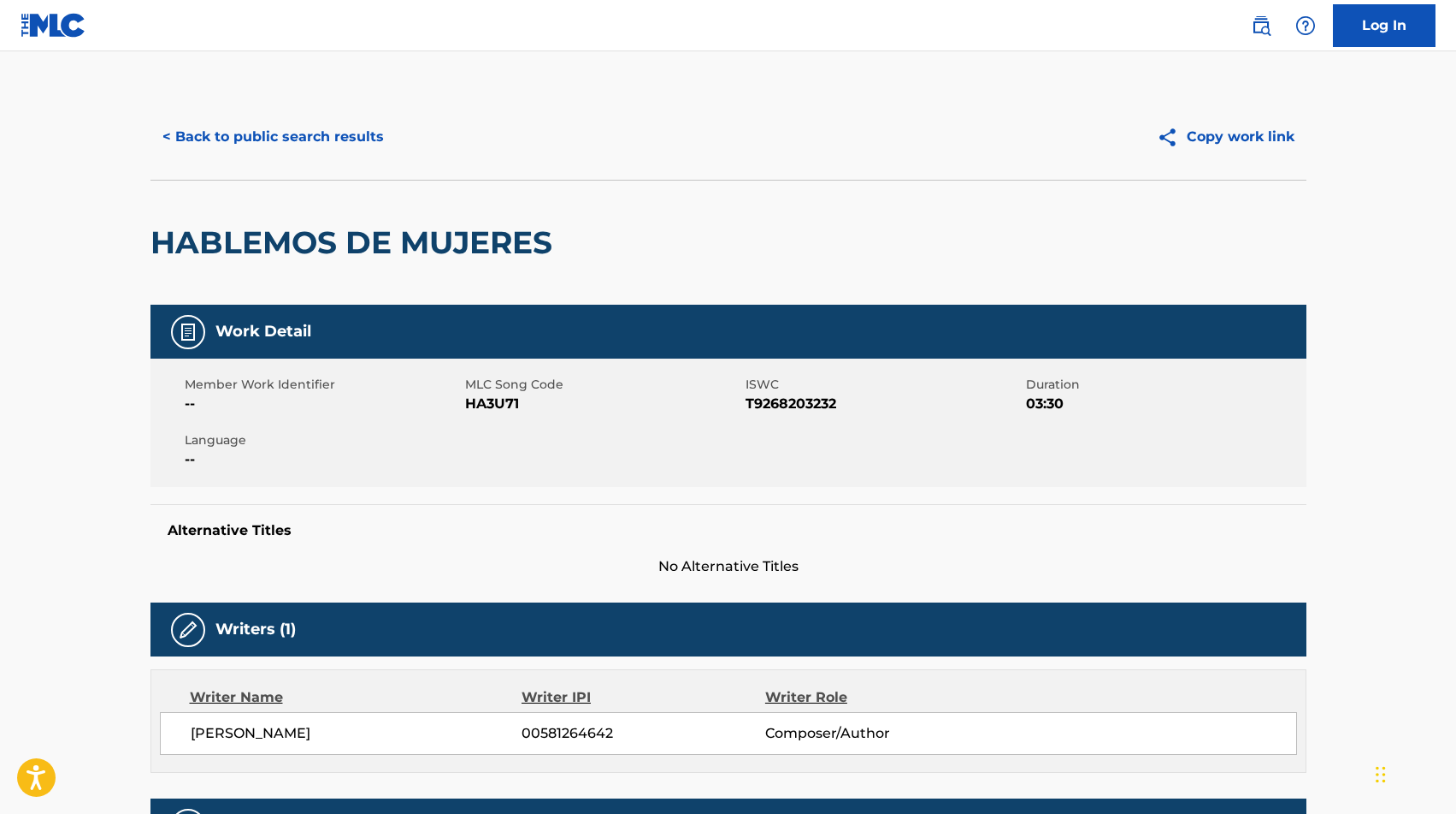
click at [480, 404] on span "HA3U71" at bounding box center [603, 404] width 277 height 21
click at [271, 170] on div "< Back to public search results Copy work link" at bounding box center [728, 136] width 1156 height 86
click at [294, 125] on button "< Back to public search results" at bounding box center [273, 136] width 245 height 42
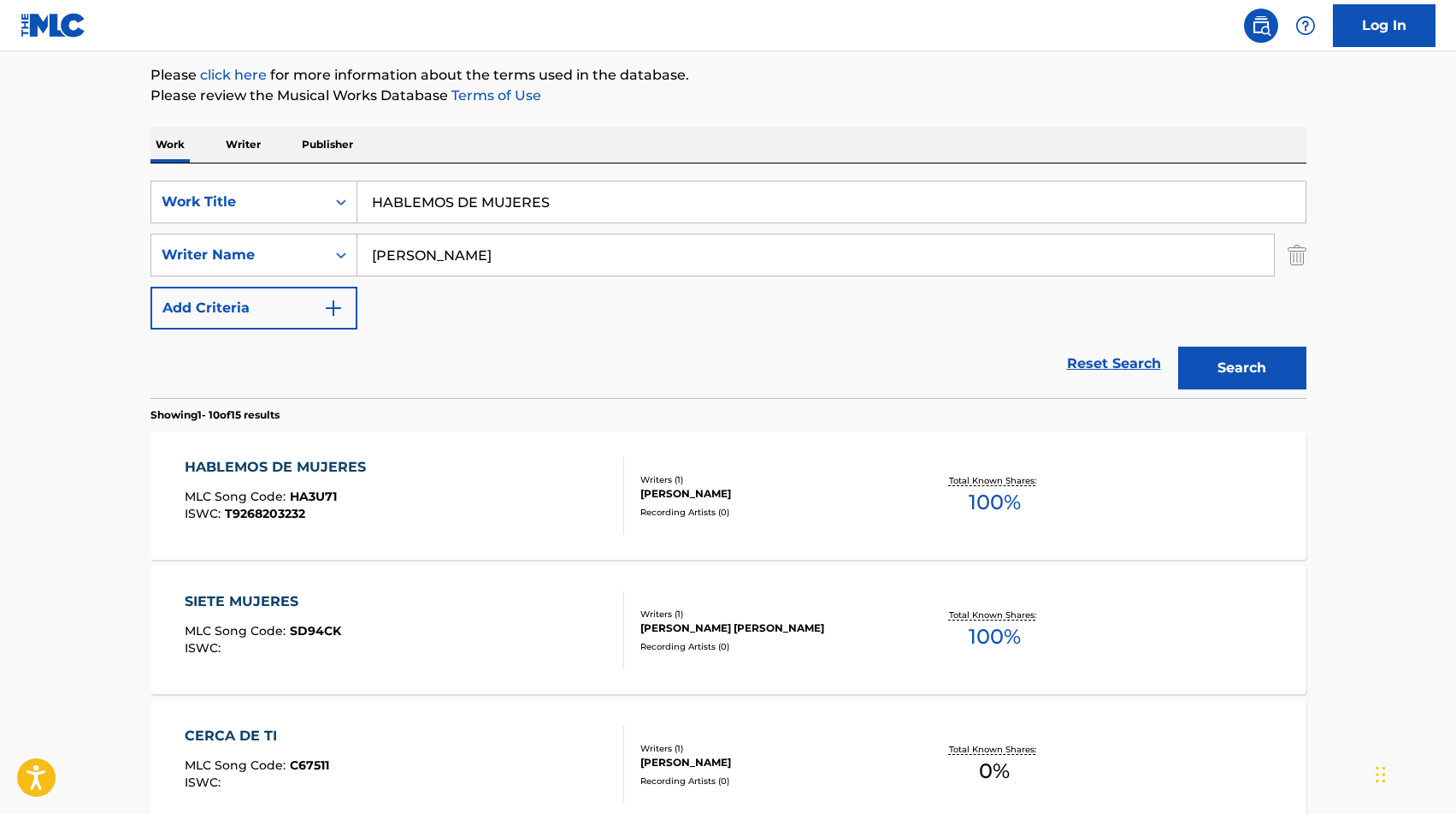
click at [504, 200] on input "HABLEMOS DE MUJERES" at bounding box center [832, 202] width 948 height 41
type input "HASTA AGOTAR EXISTENCIA"
click at [478, 251] on input "[PERSON_NAME]" at bounding box center [815, 255] width 916 height 41
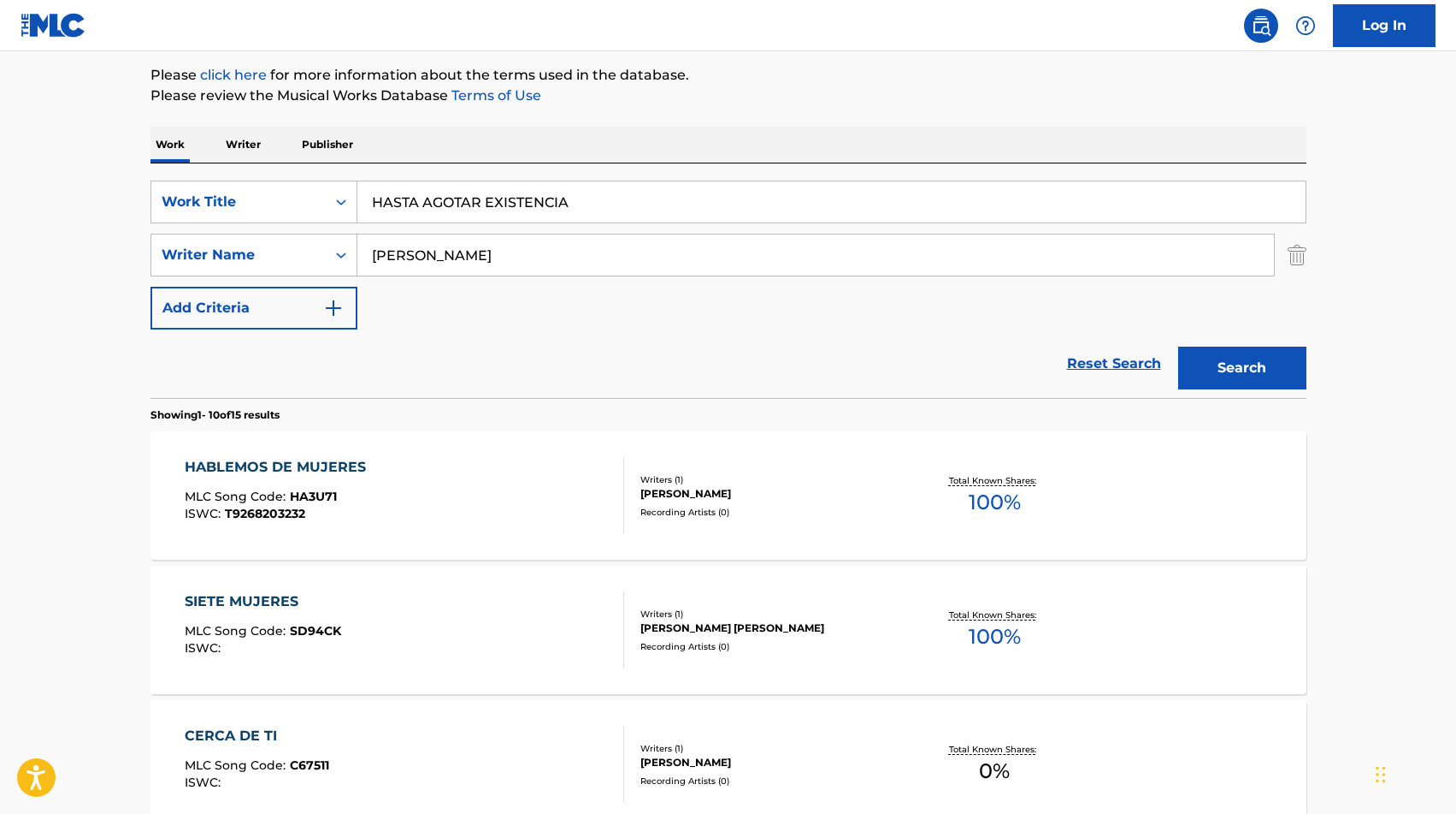
click at [478, 251] on input "[PERSON_NAME]" at bounding box center [815, 255] width 916 height 41
type input "[PERSON_NAME]"
click at [1178, 346] on button "Search" at bounding box center [1242, 367] width 128 height 42
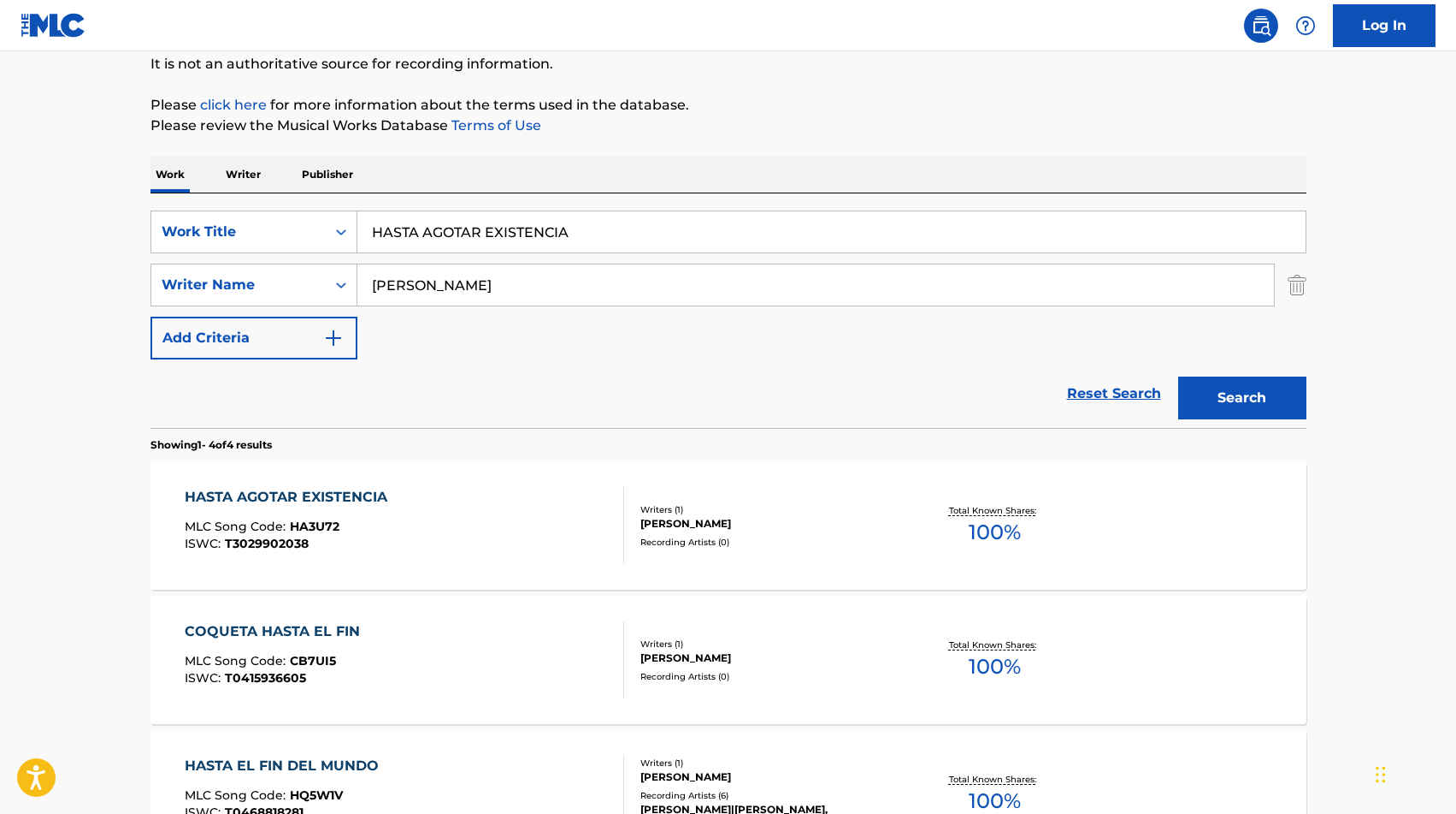
scroll to position [171, 0]
click at [368, 534] on div "MLC Song Code : HA3U72" at bounding box center [290, 527] width 211 height 17
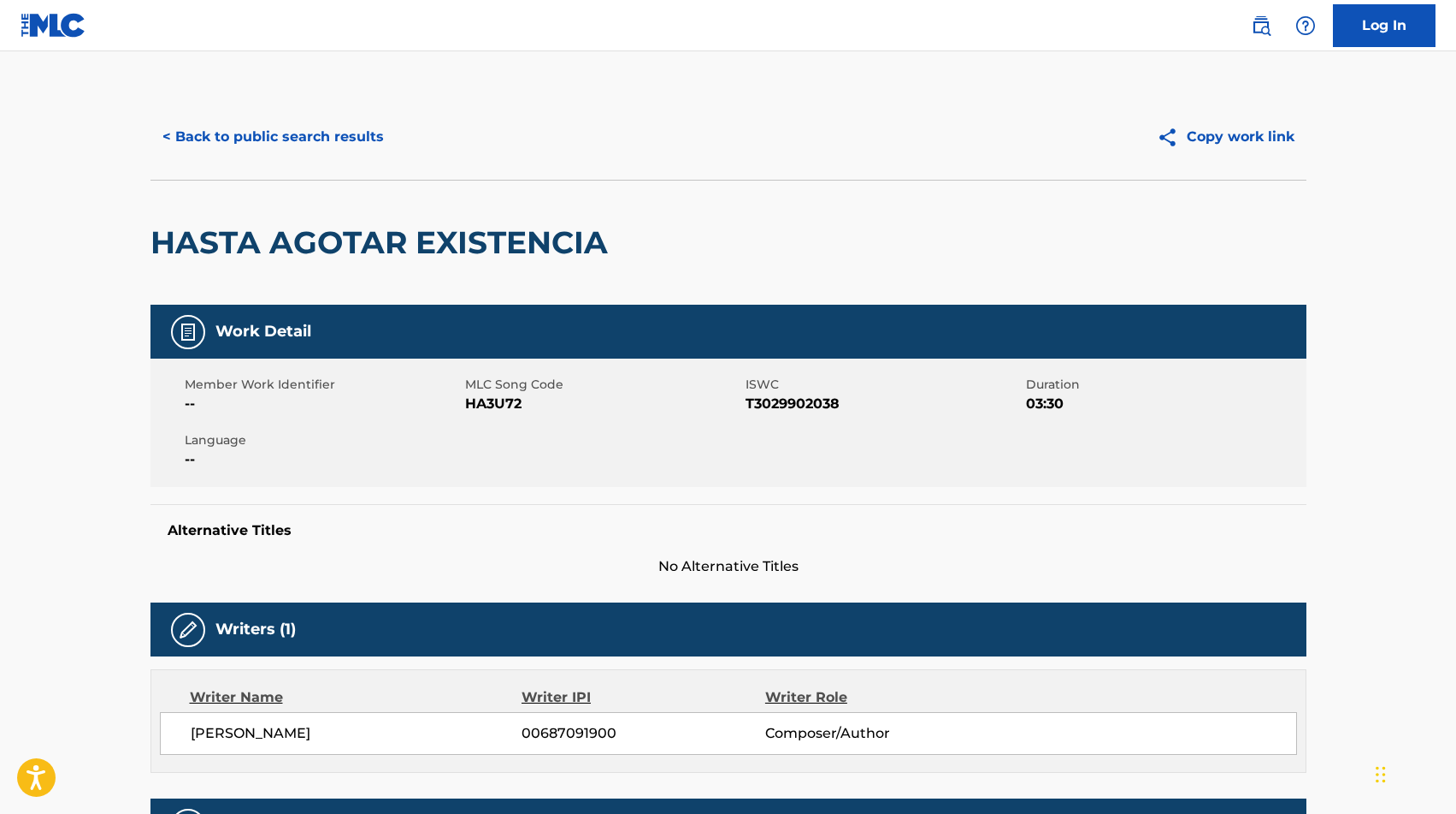
click at [501, 411] on span "HA3U72" at bounding box center [603, 404] width 277 height 21
click at [283, 133] on button "< Back to public search results" at bounding box center [273, 136] width 245 height 42
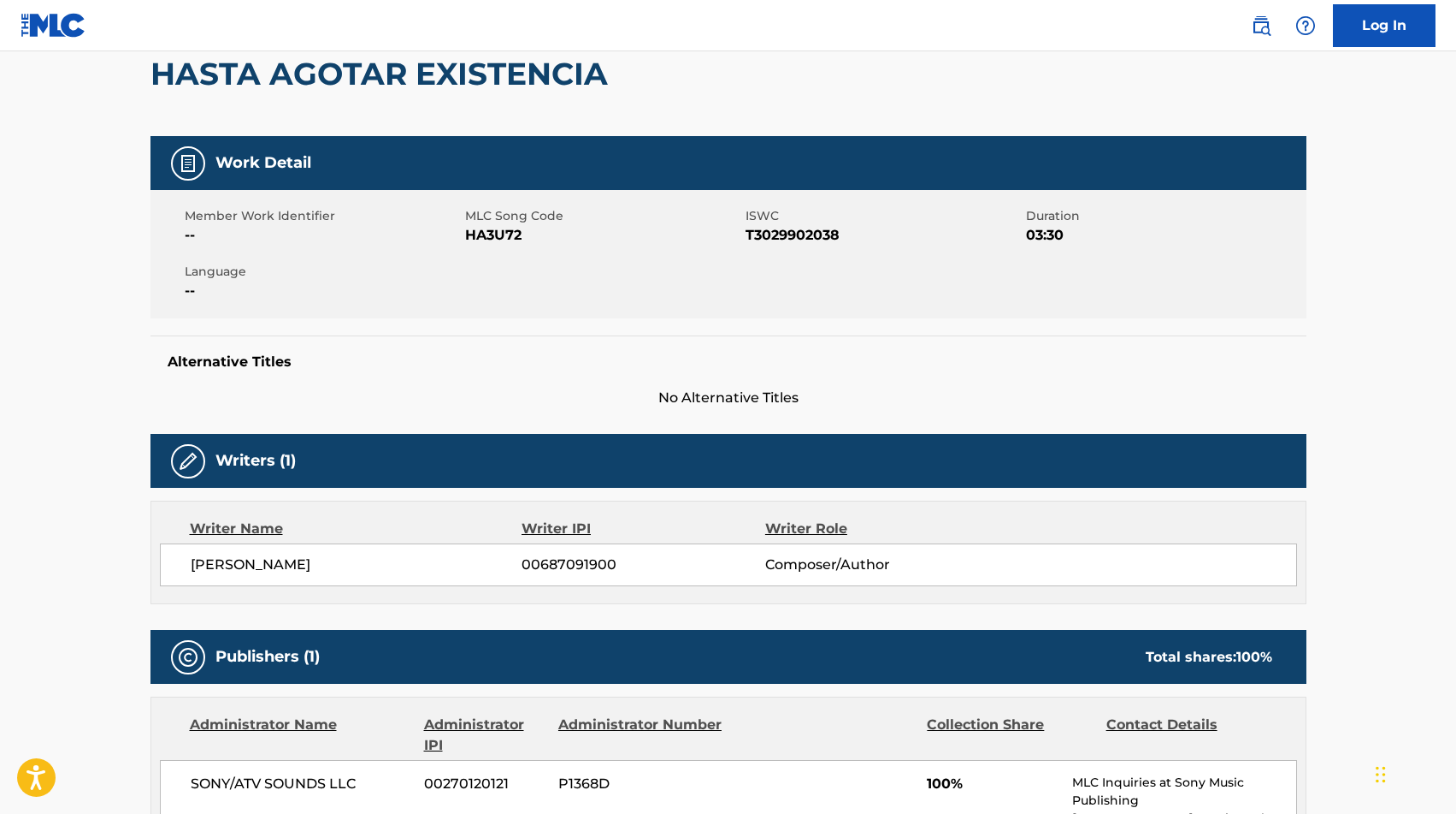
scroll to position [167, 0]
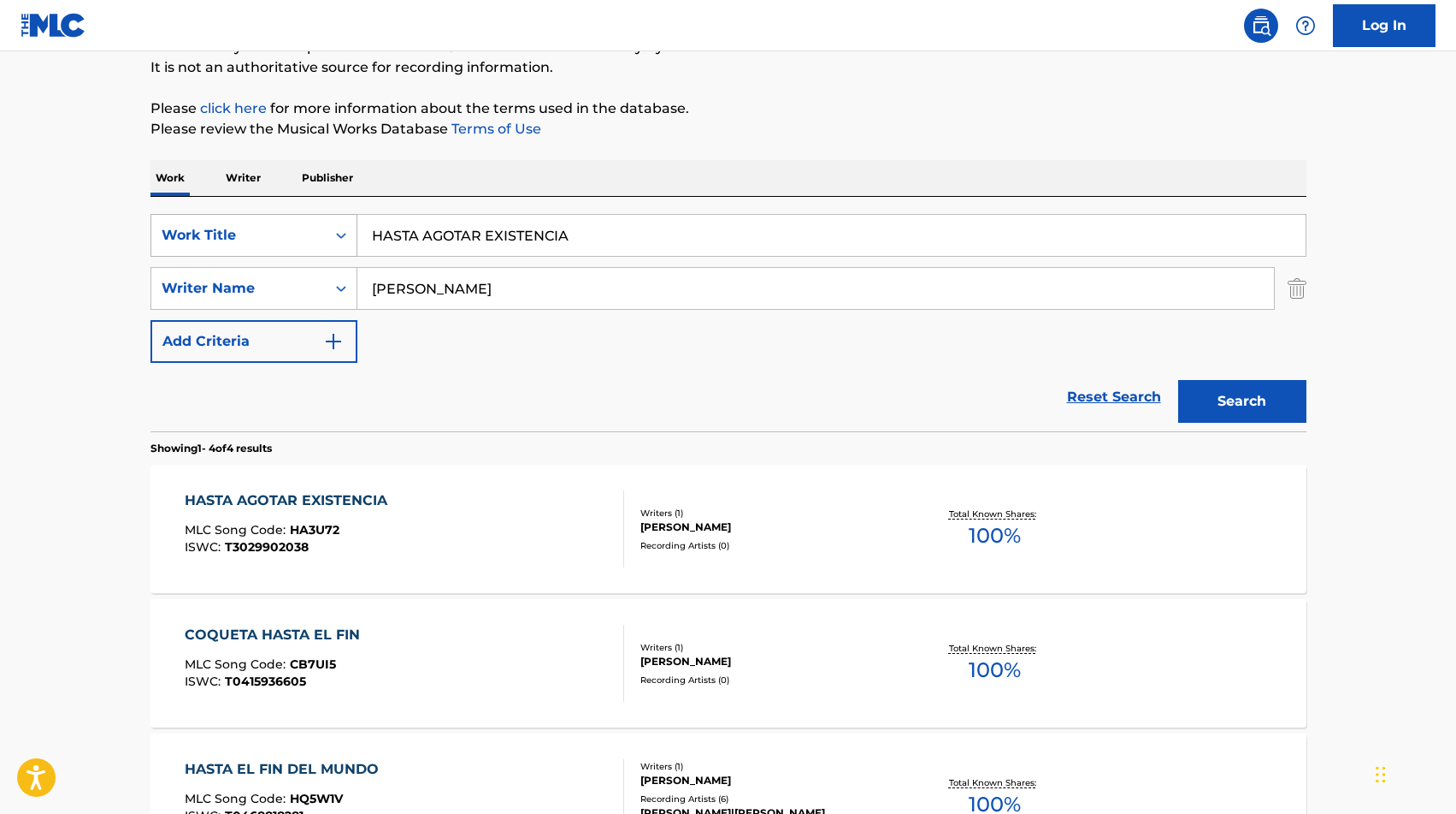
click at [279, 216] on div "Work Title" at bounding box center [254, 234] width 207 height 42
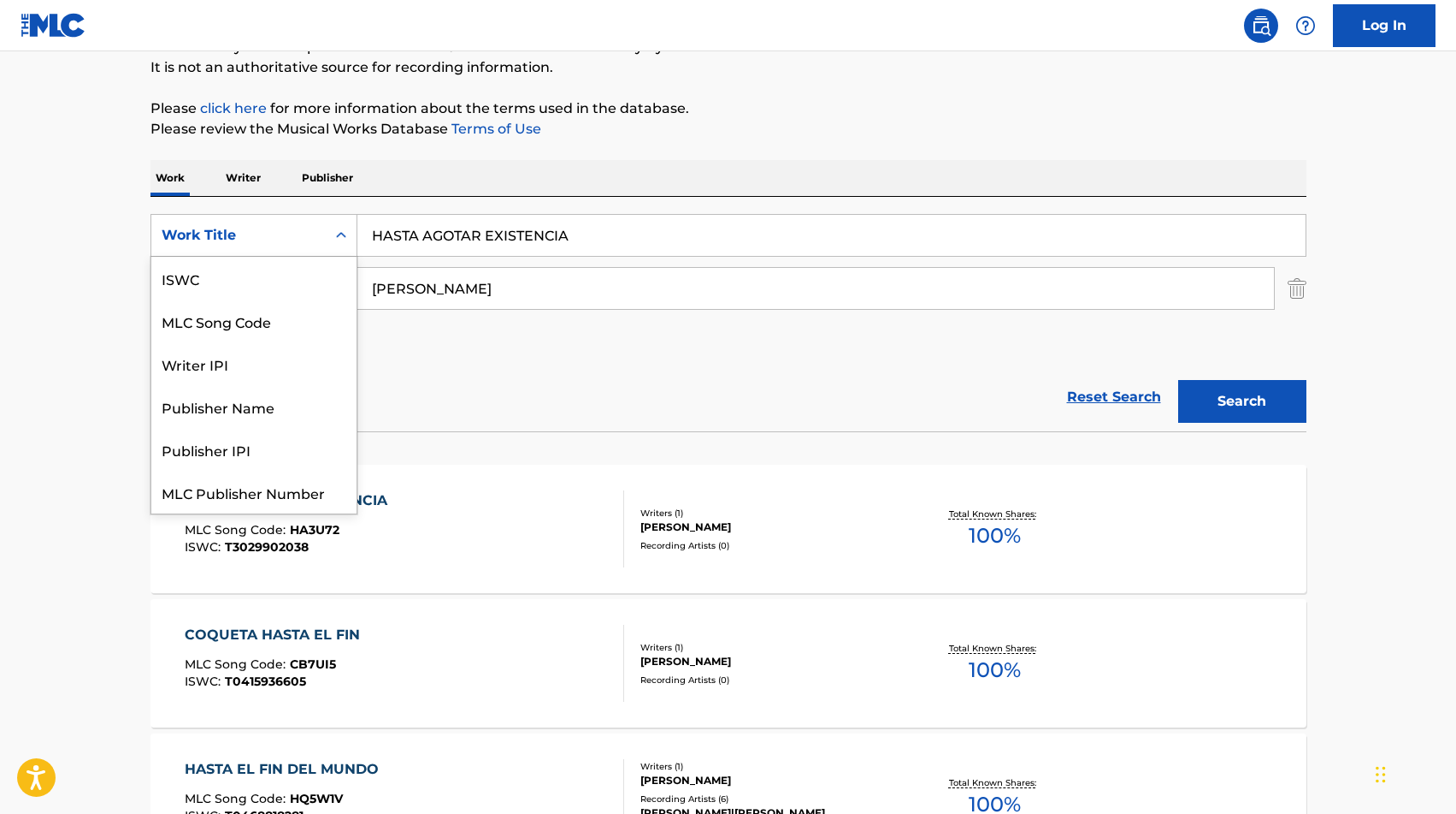
scroll to position [42, 0]
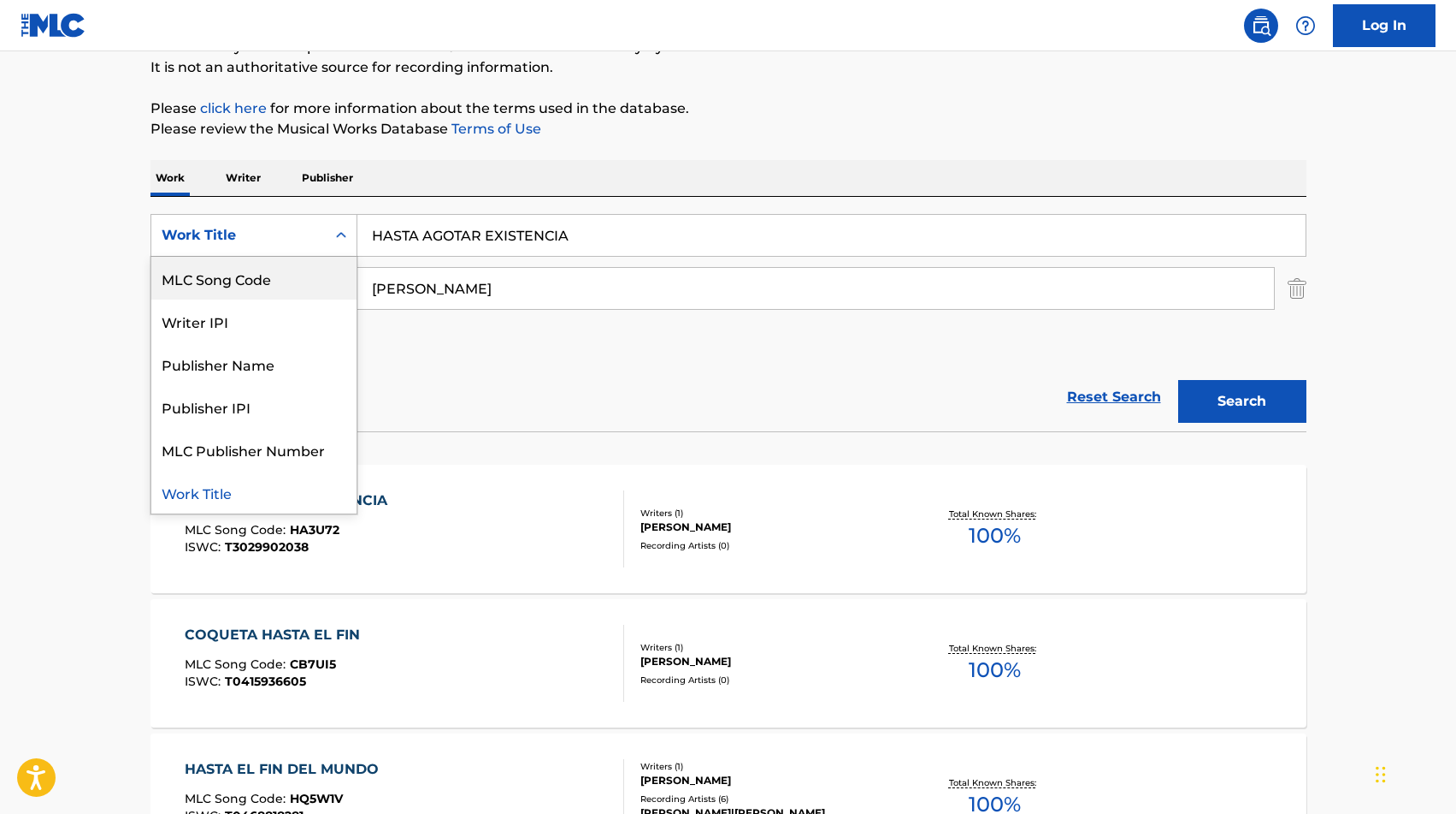
click at [267, 281] on div "MLC Song Code" at bounding box center [254, 278] width 205 height 42
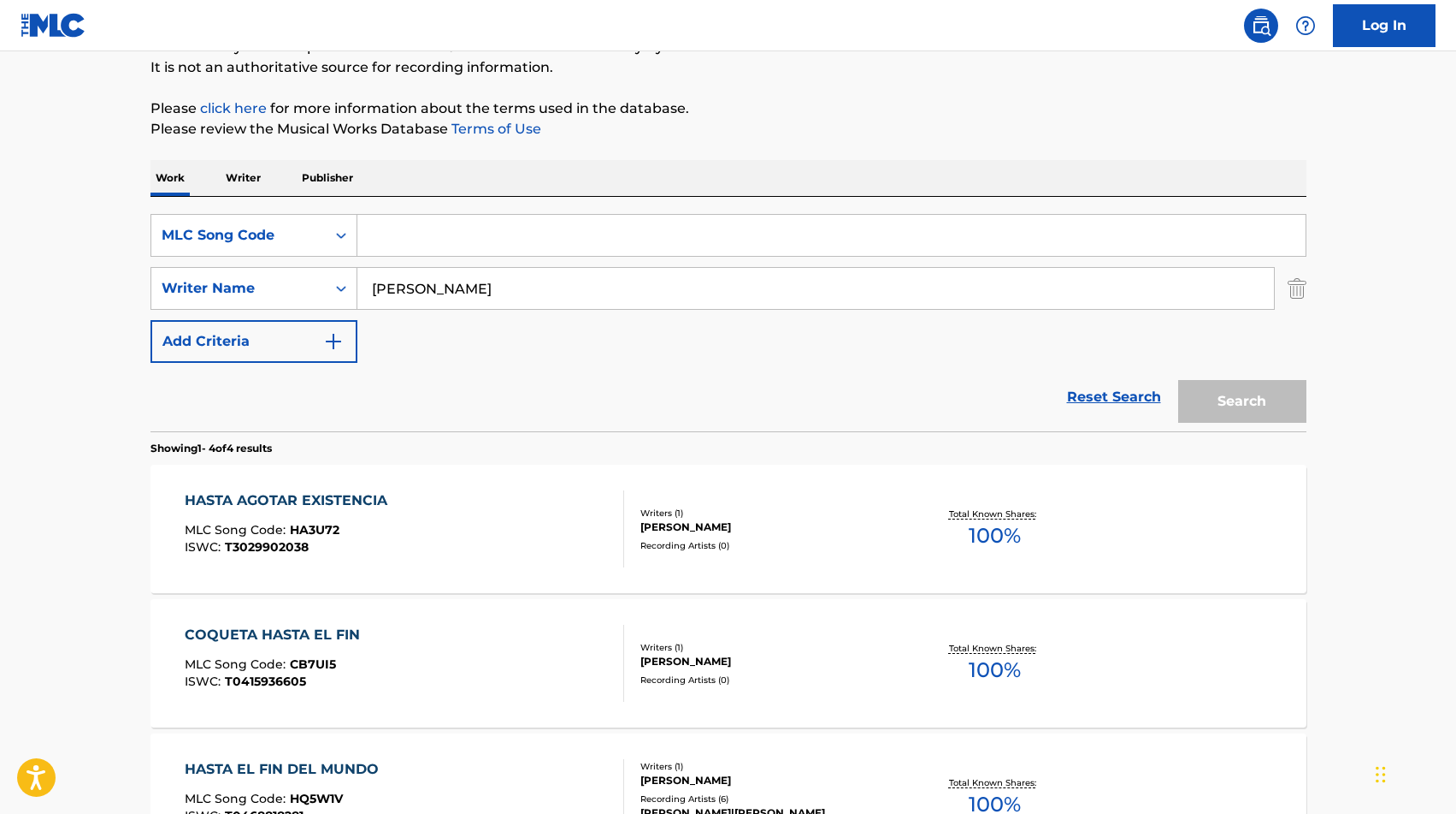
click at [412, 230] on input "Search Form" at bounding box center [832, 235] width 948 height 41
paste input "HA3U71"
type input "HA3U71"
click at [412, 285] on input "[PERSON_NAME]" at bounding box center [815, 288] width 916 height 41
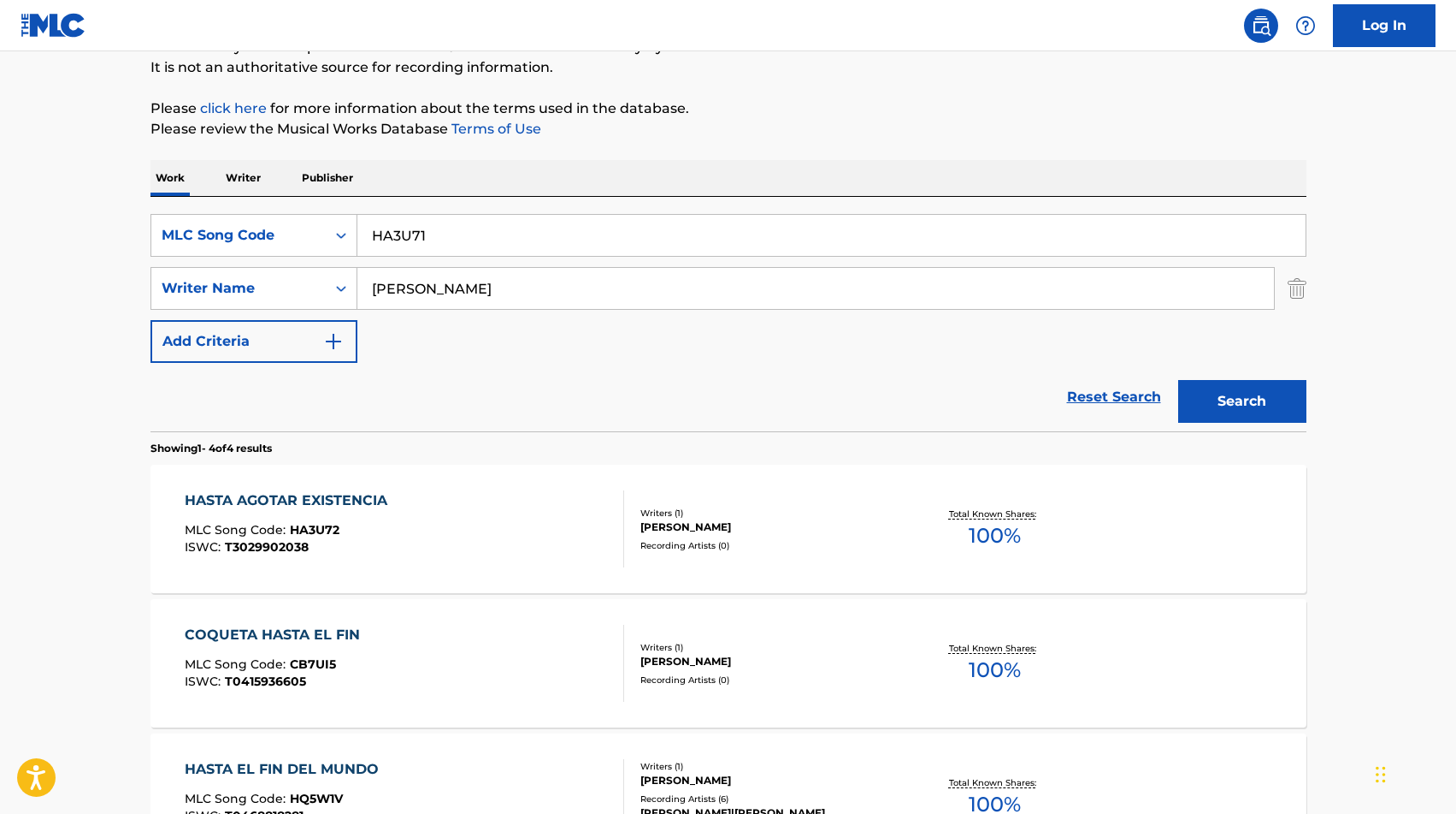
click at [412, 285] on input "[PERSON_NAME]" at bounding box center [815, 288] width 916 height 41
click at [1272, 399] on button "Search" at bounding box center [1242, 400] width 128 height 42
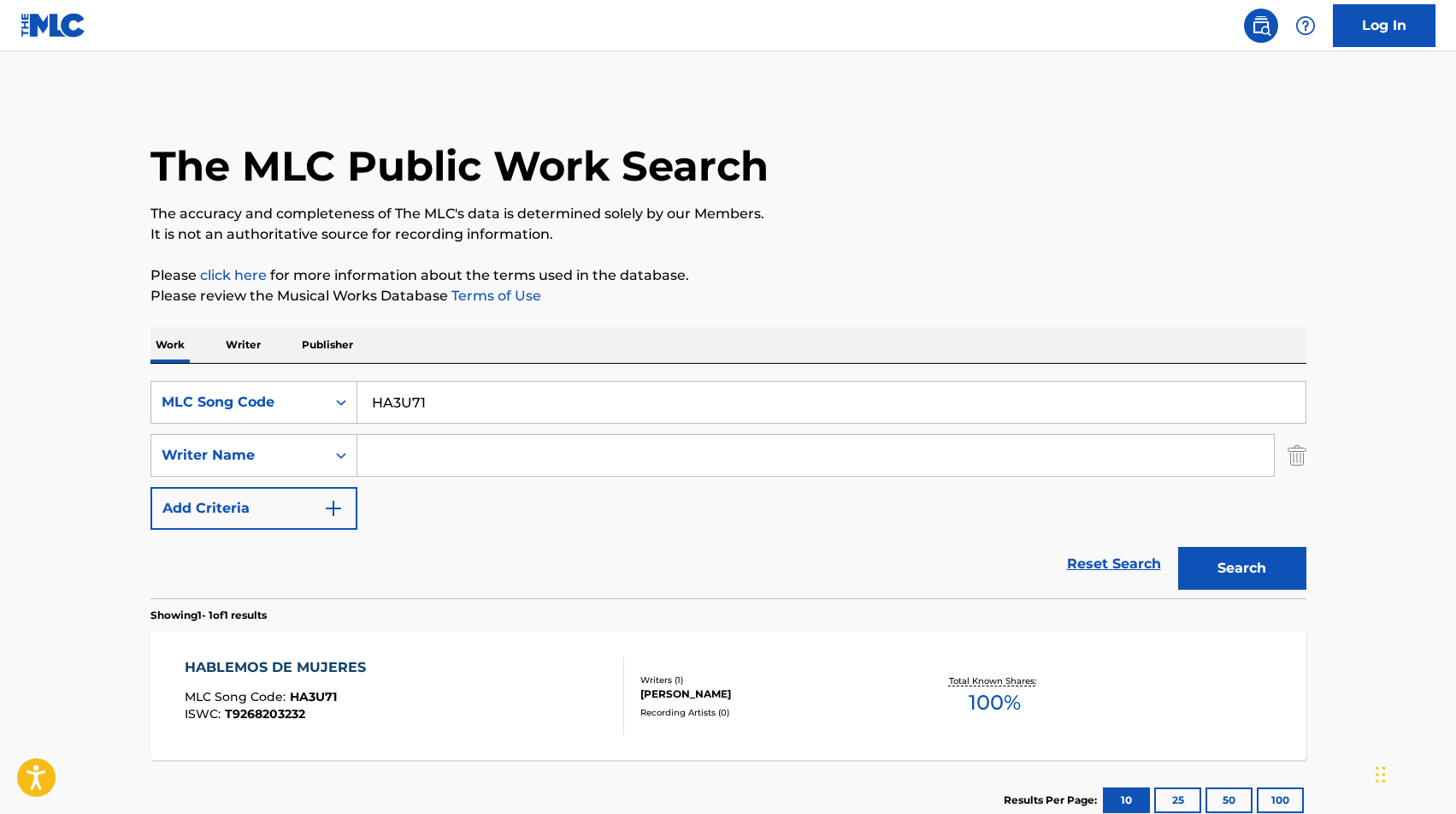
click at [444, 657] on div "HABLEMOS DE MUJERES MLC Song Code : HA3U71 ISWC : T9268203232" at bounding box center [405, 695] width 440 height 77
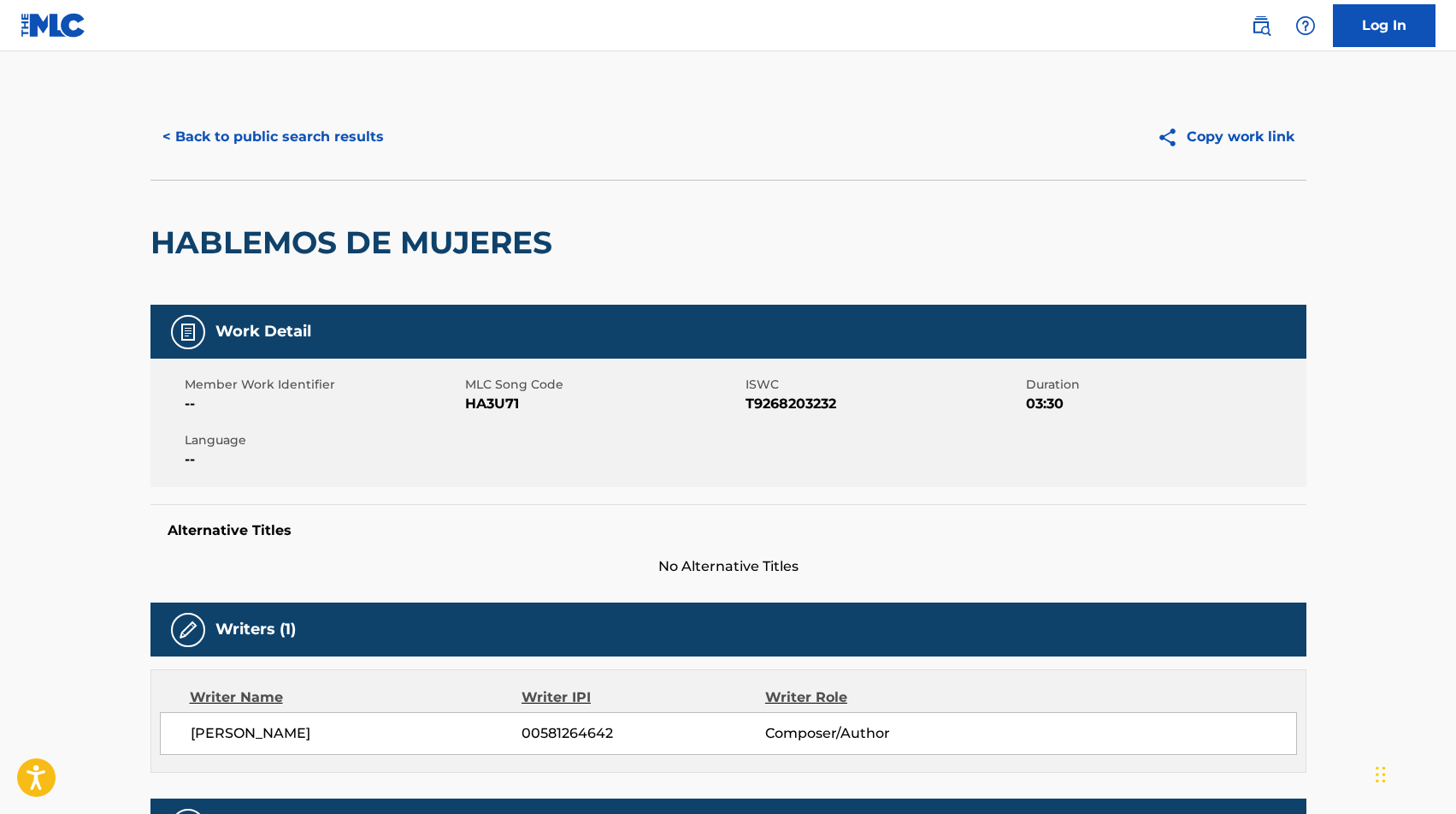
scroll to position [619, 0]
